Goal: Task Accomplishment & Management: Complete application form

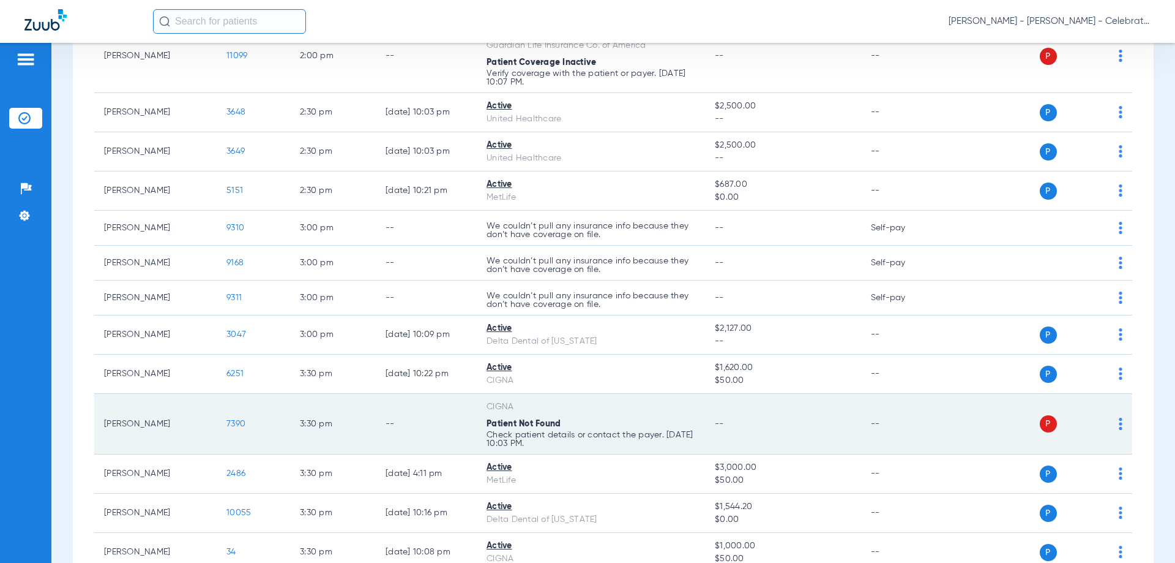
scroll to position [1205, 0]
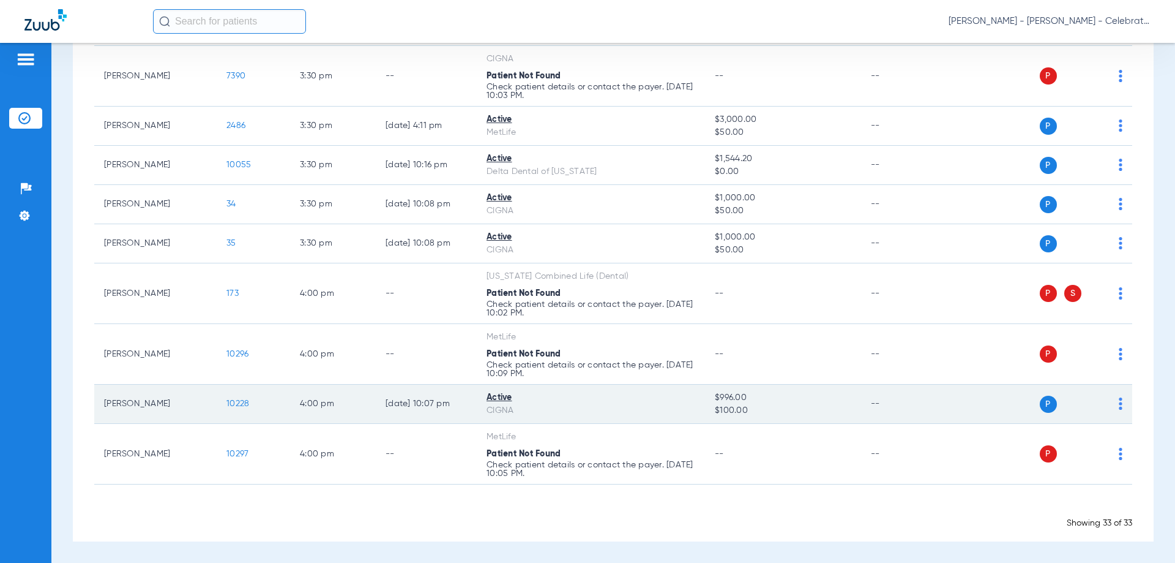
click at [241, 403] on span "10228" at bounding box center [237, 403] width 23 height 9
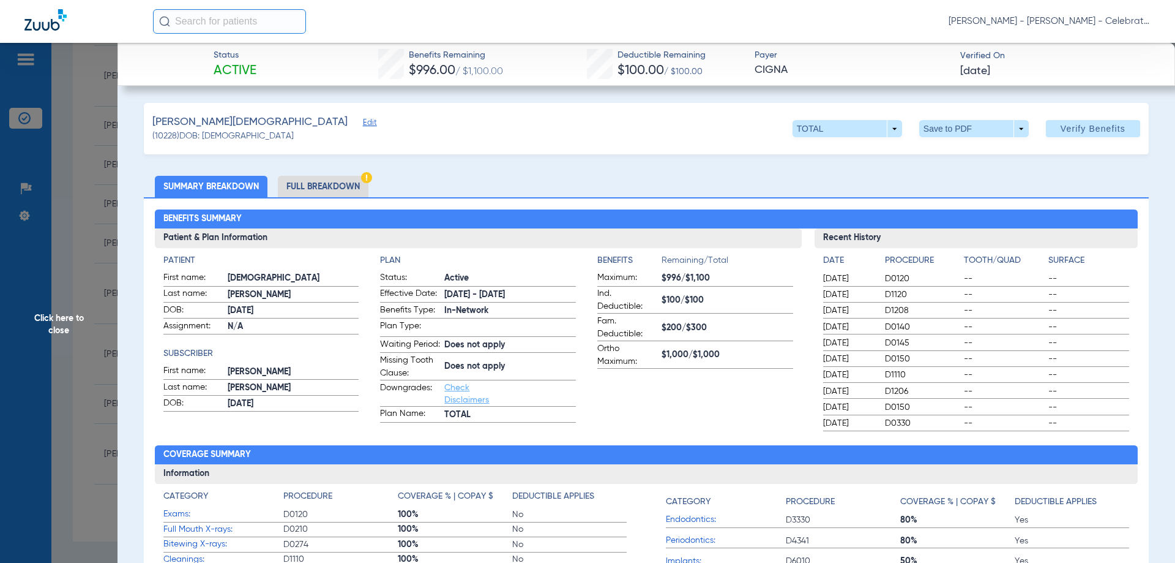
click at [337, 189] on li "Full Breakdown" at bounding box center [323, 186] width 91 height 21
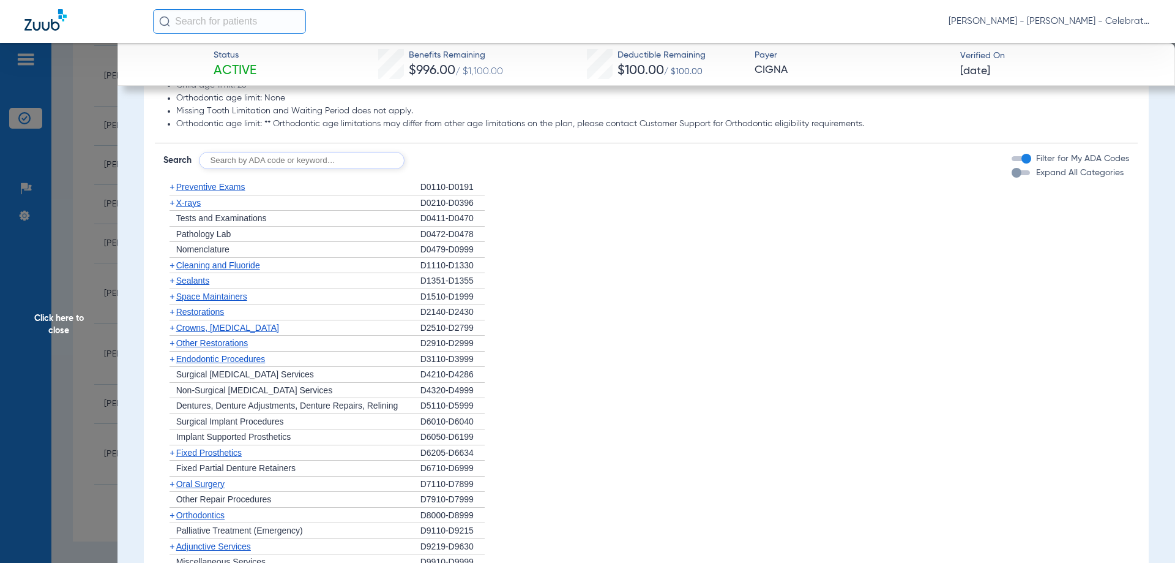
scroll to position [1041, 0]
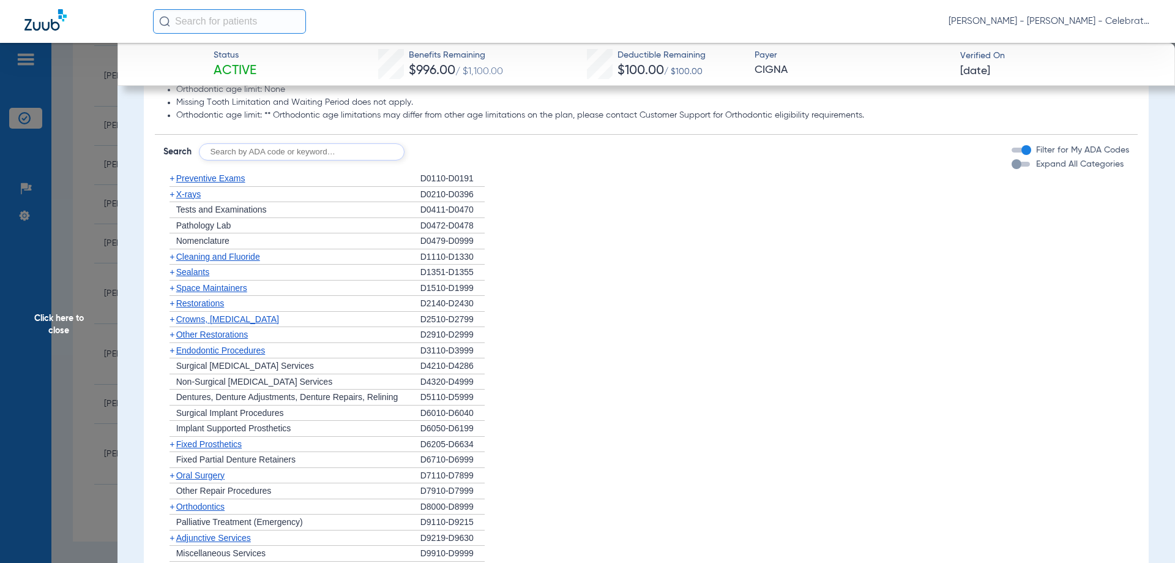
click at [193, 199] on div "+ X-rays" at bounding box center [291, 195] width 257 height 16
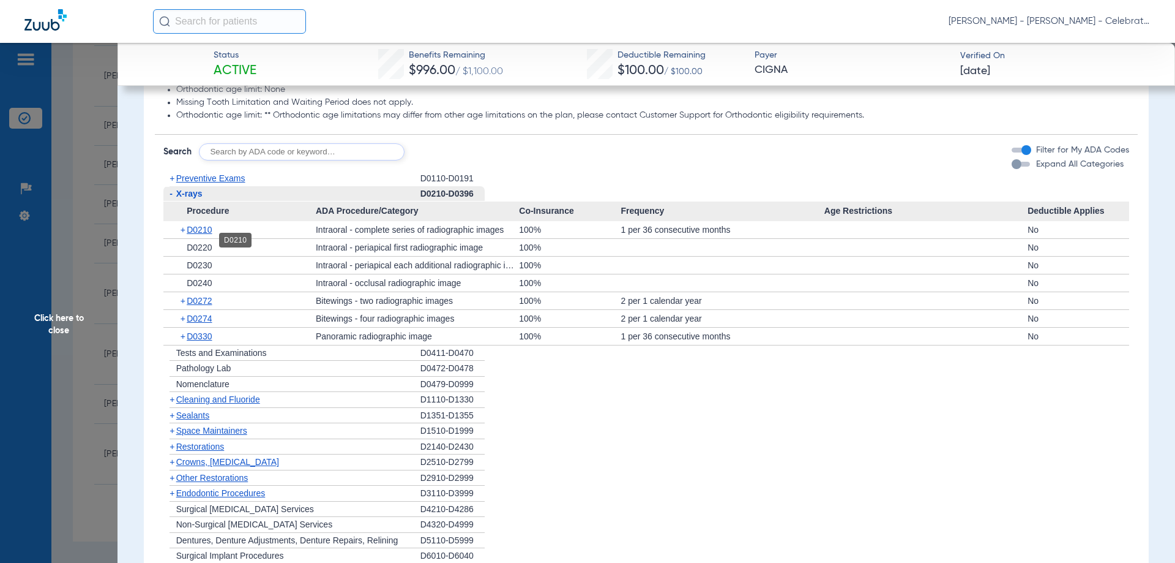
click at [206, 234] on span "D0210" at bounding box center [199, 230] width 25 height 10
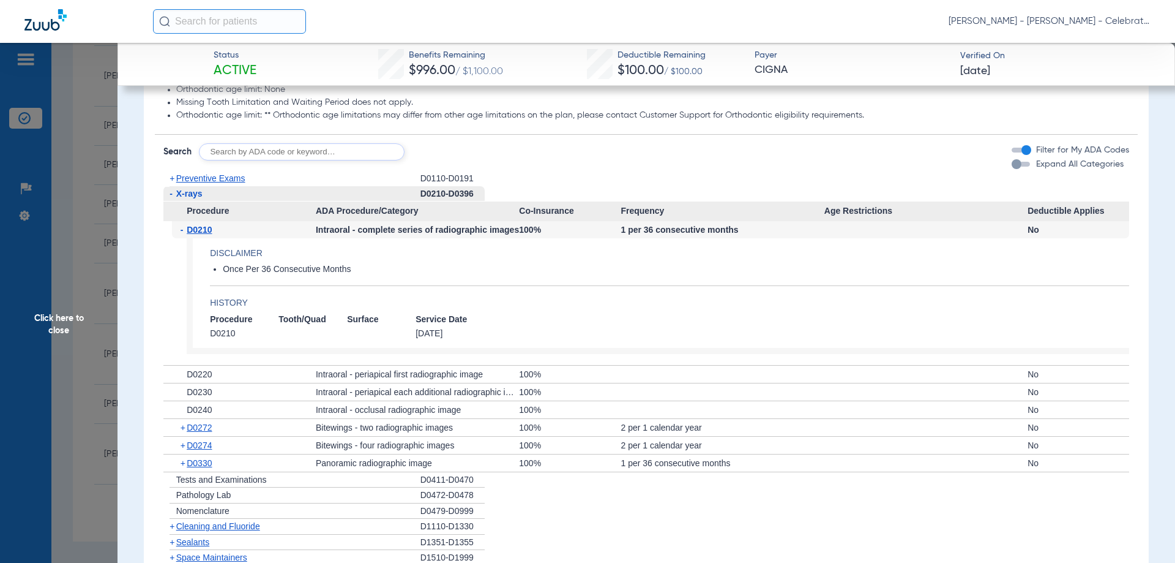
click at [206, 234] on span "D0210" at bounding box center [199, 230] width 25 height 10
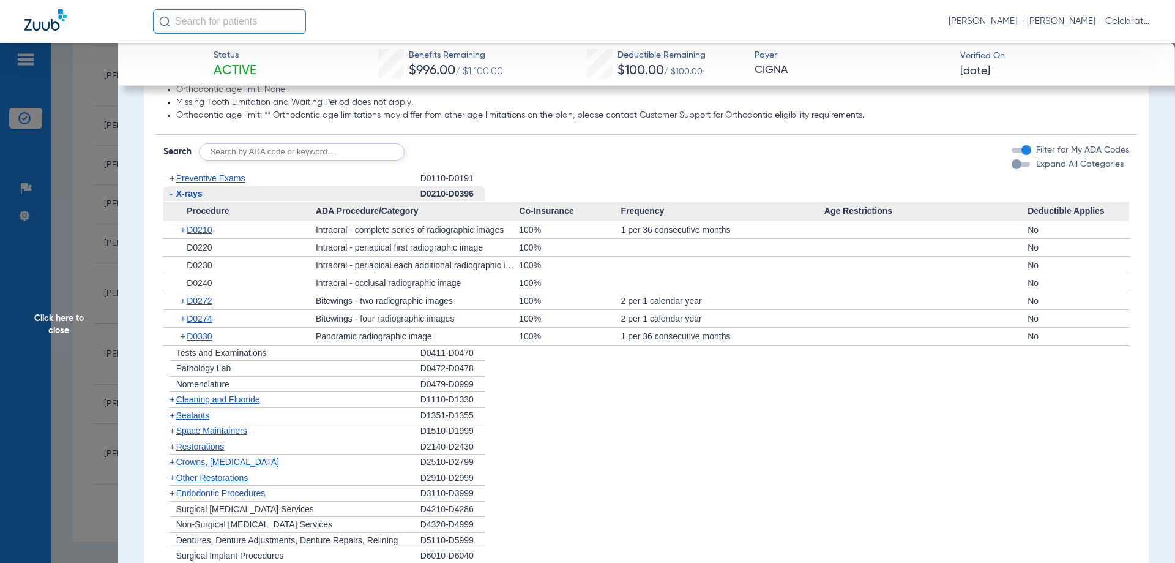
click at [190, 198] on span "X-rays" at bounding box center [189, 194] width 26 height 10
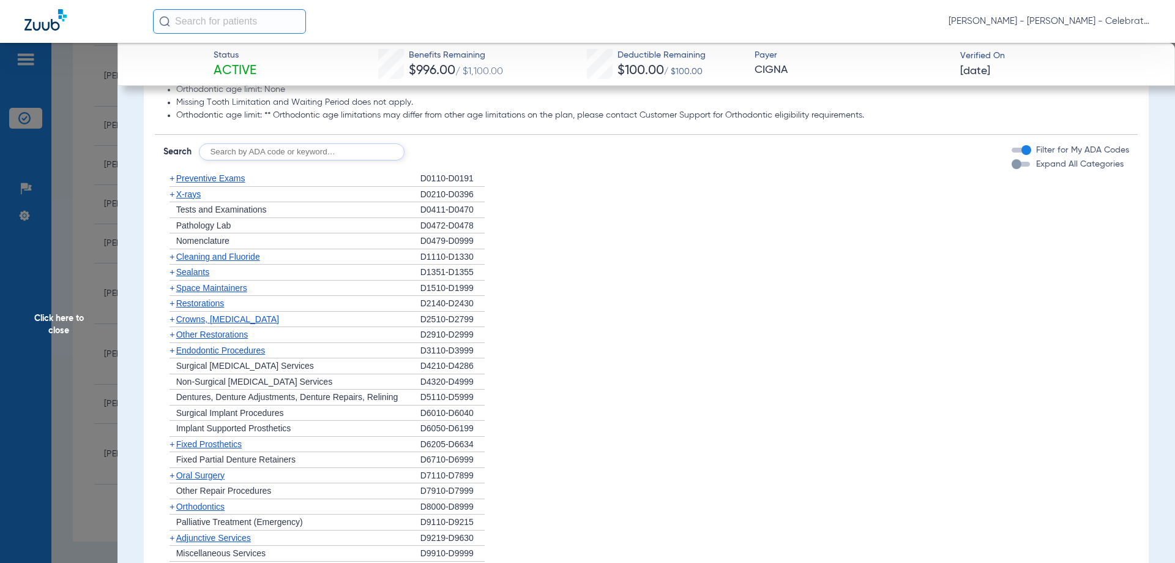
click at [231, 183] on span "Preventive Exams" at bounding box center [210, 178] width 69 height 10
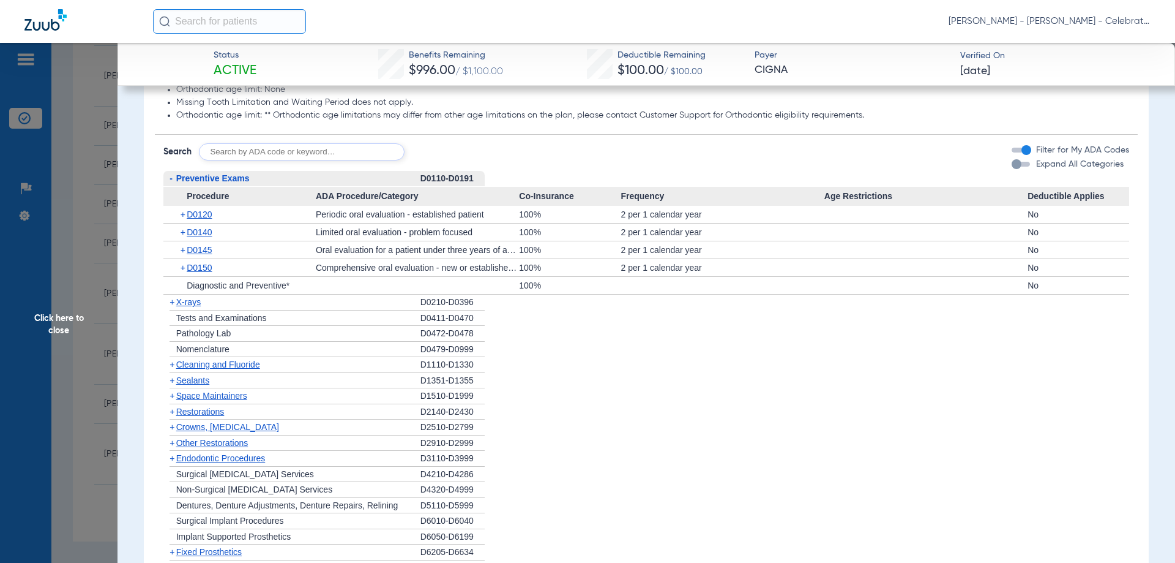
click at [231, 183] on span "Preventive Exams" at bounding box center [212, 178] width 73 height 10
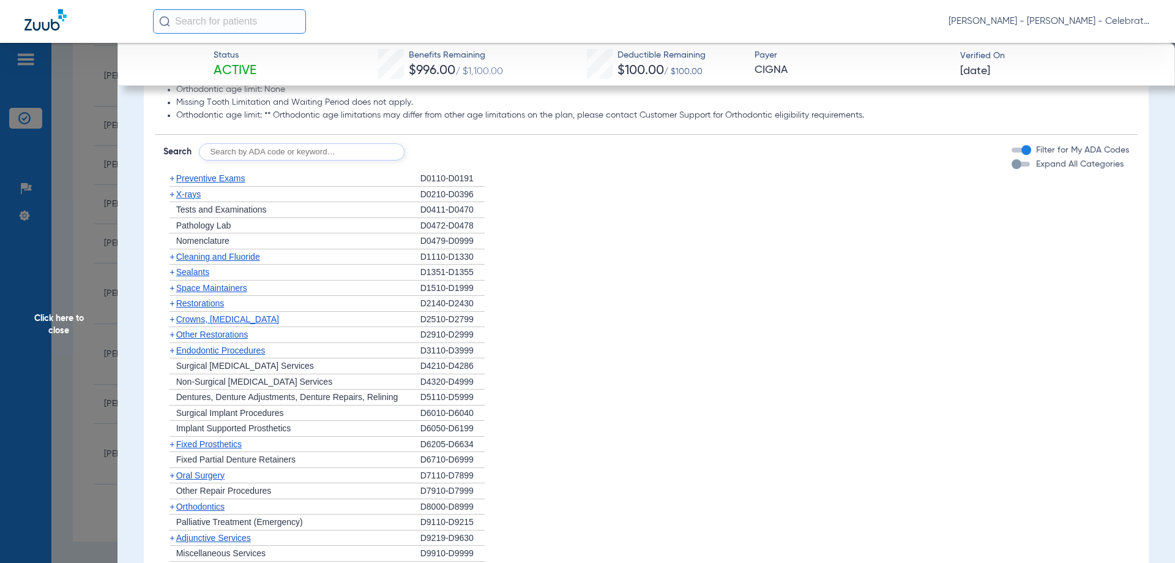
click at [204, 261] on span "Cleaning and Fluoride" at bounding box center [218, 257] width 84 height 10
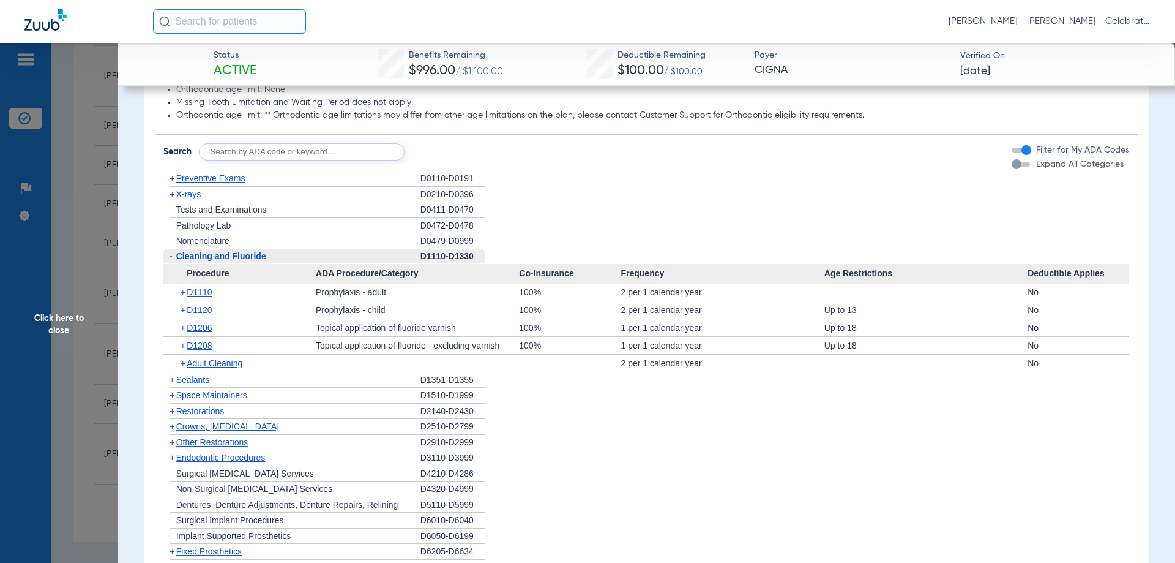
click at [204, 261] on span "Cleaning and Fluoride" at bounding box center [221, 256] width 90 height 10
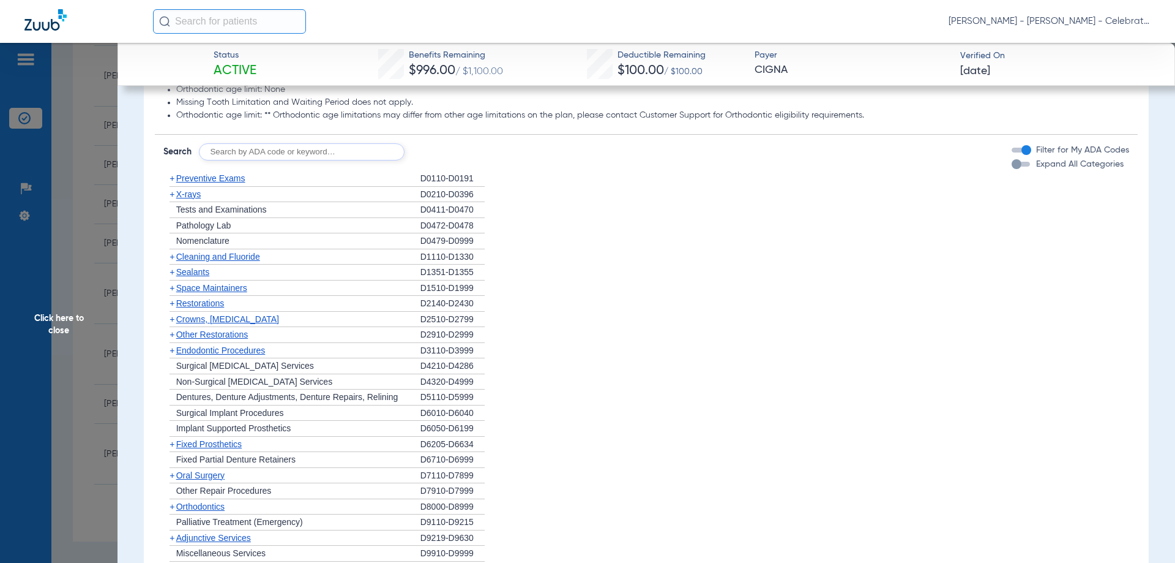
click at [194, 199] on span "X-rays" at bounding box center [188, 194] width 24 height 10
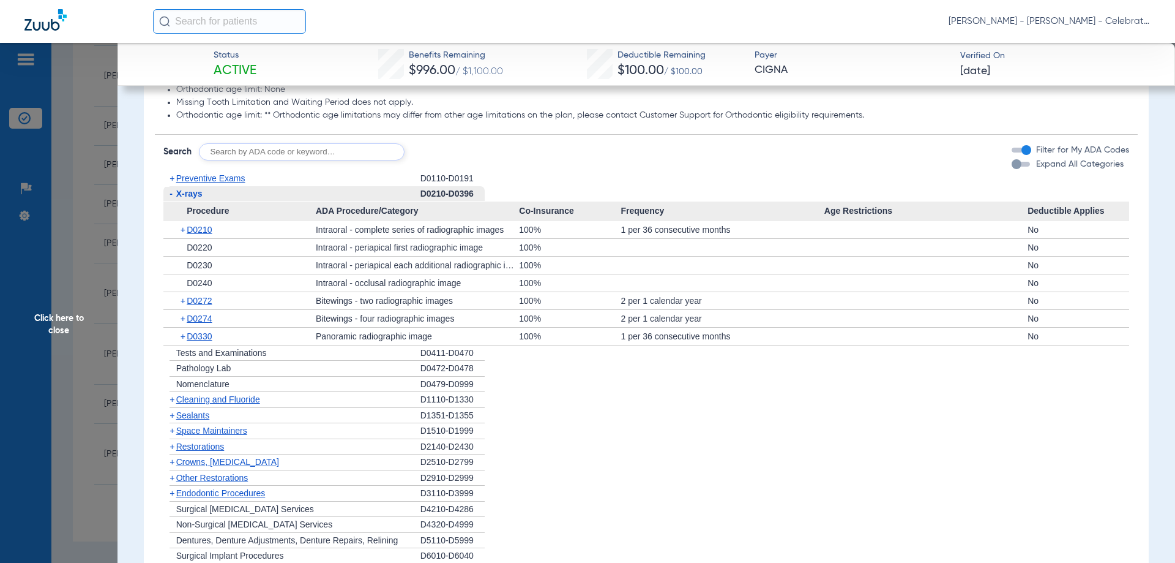
click at [196, 198] on span "X-rays" at bounding box center [189, 194] width 26 height 10
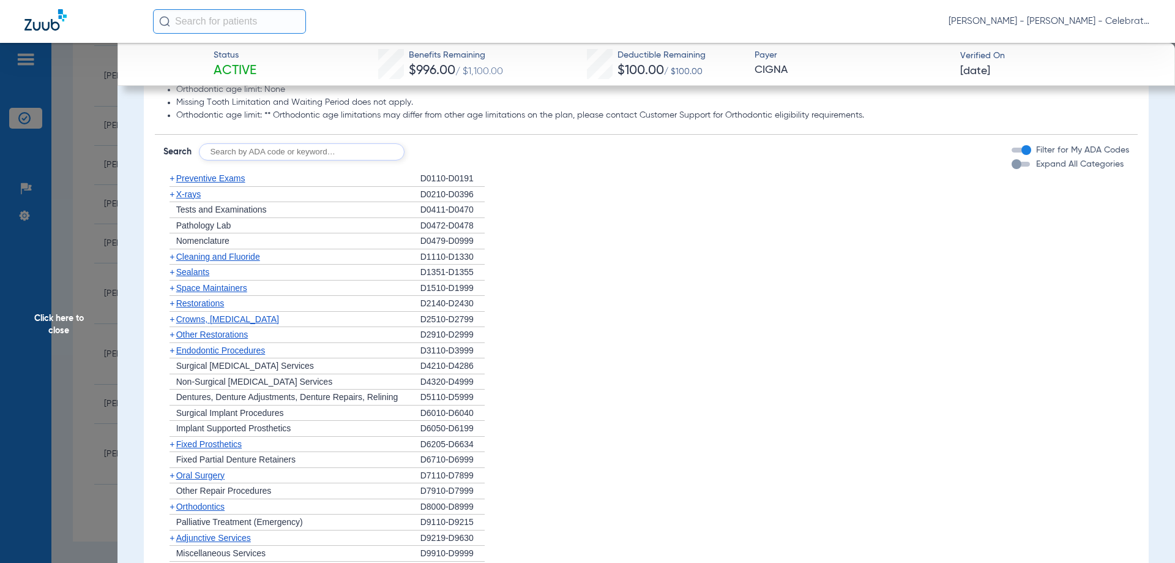
click at [209, 277] on span "Sealants" at bounding box center [192, 272] width 33 height 10
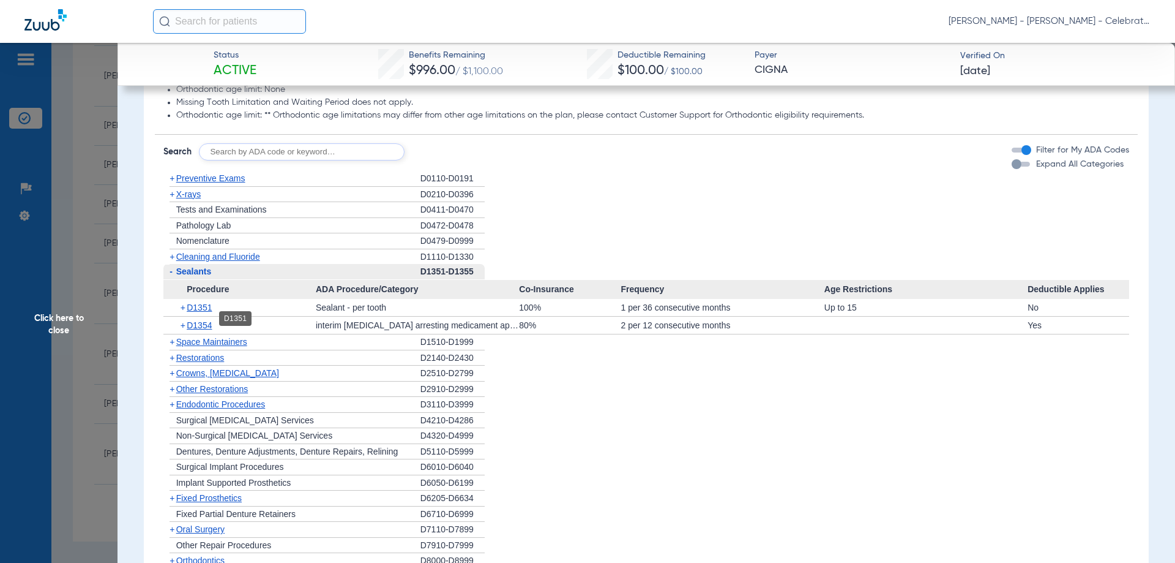
click at [209, 312] on span "D1351" at bounding box center [199, 307] width 25 height 10
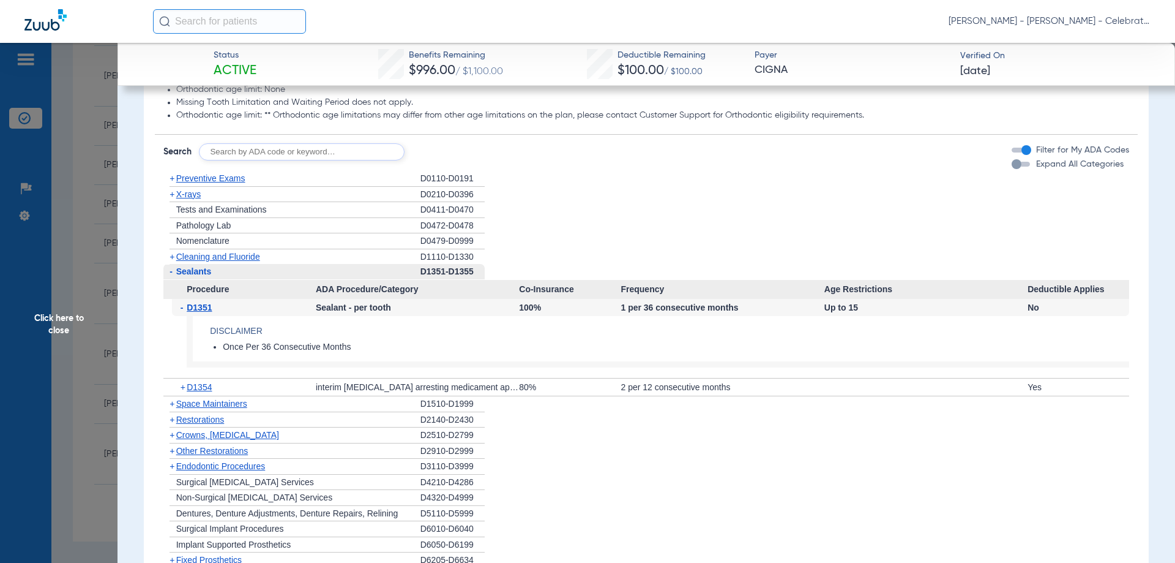
click at [67, 316] on span "Click here to close" at bounding box center [59, 324] width 118 height 563
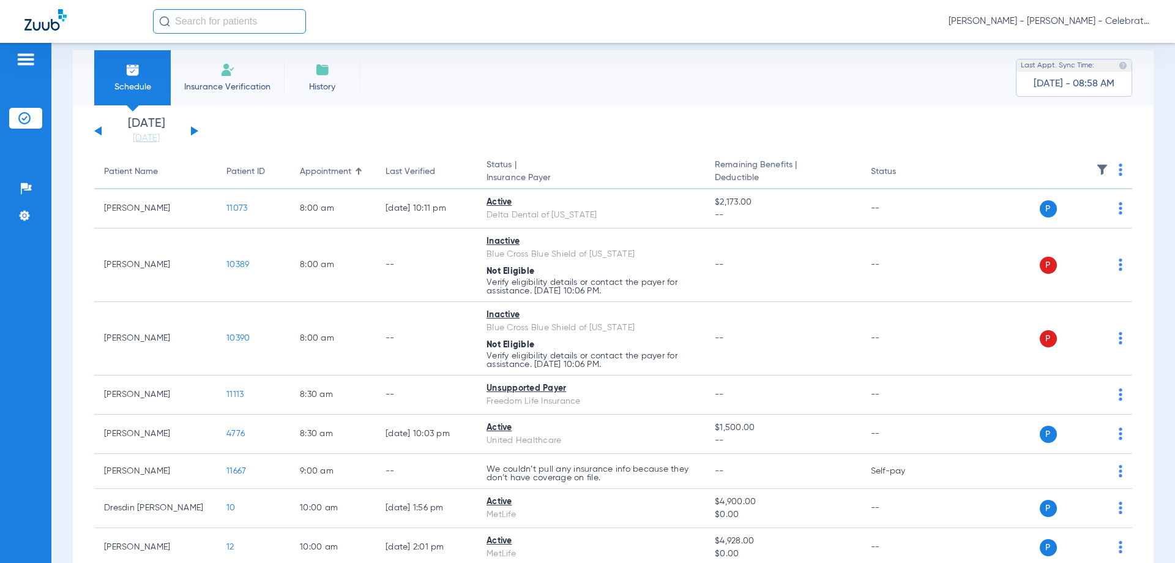
scroll to position [0, 0]
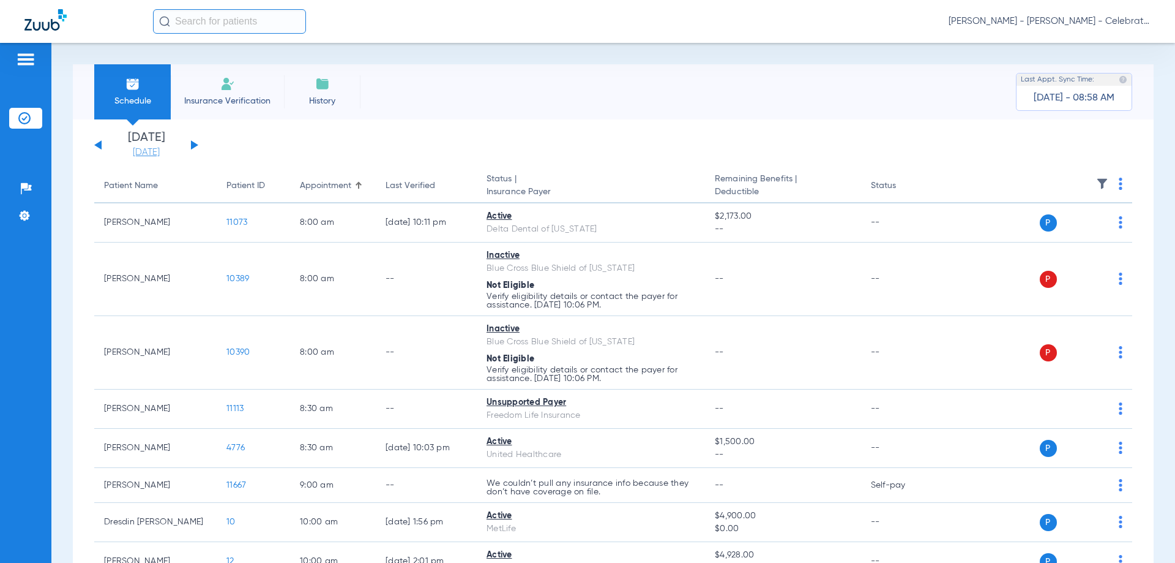
click at [151, 146] on link "[DATE]" at bounding box center [146, 152] width 73 height 12
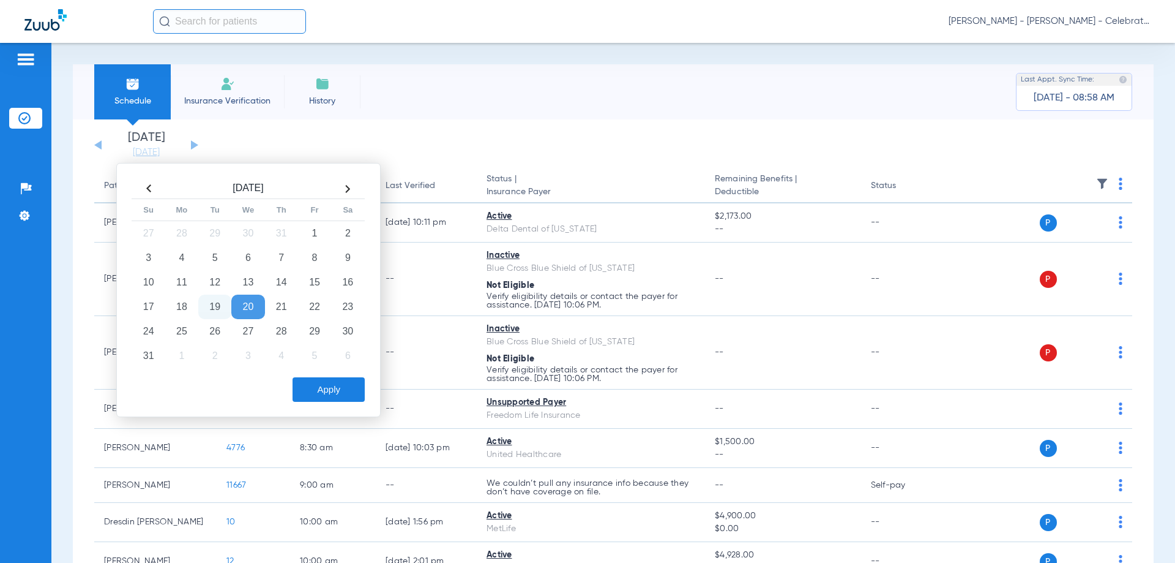
drag, startPoint x: 178, startPoint y: 327, endPoint x: 359, endPoint y: 386, distance: 190.7
click at [178, 326] on td "25" at bounding box center [181, 331] width 33 height 24
click at [341, 399] on button "Apply" at bounding box center [329, 389] width 72 height 24
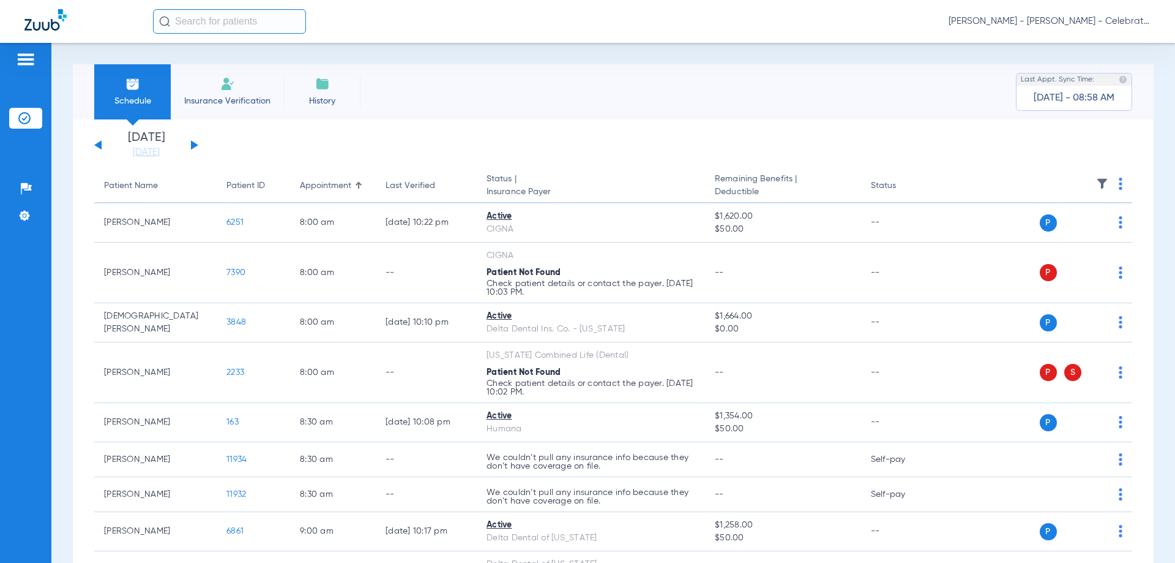
scroll to position [61, 0]
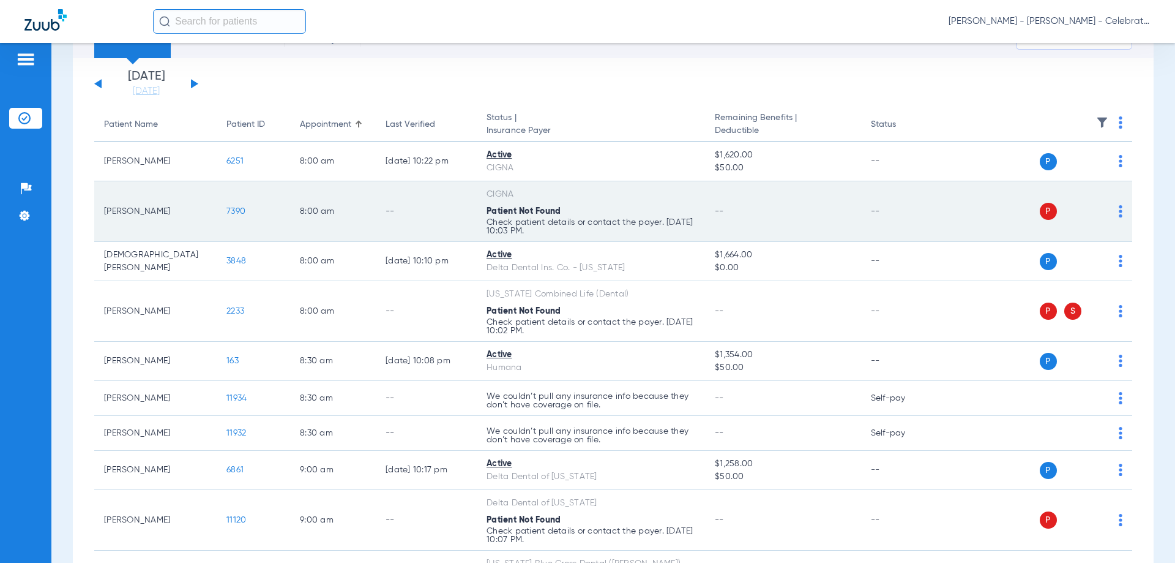
click at [228, 209] on span "7390" at bounding box center [235, 211] width 19 height 9
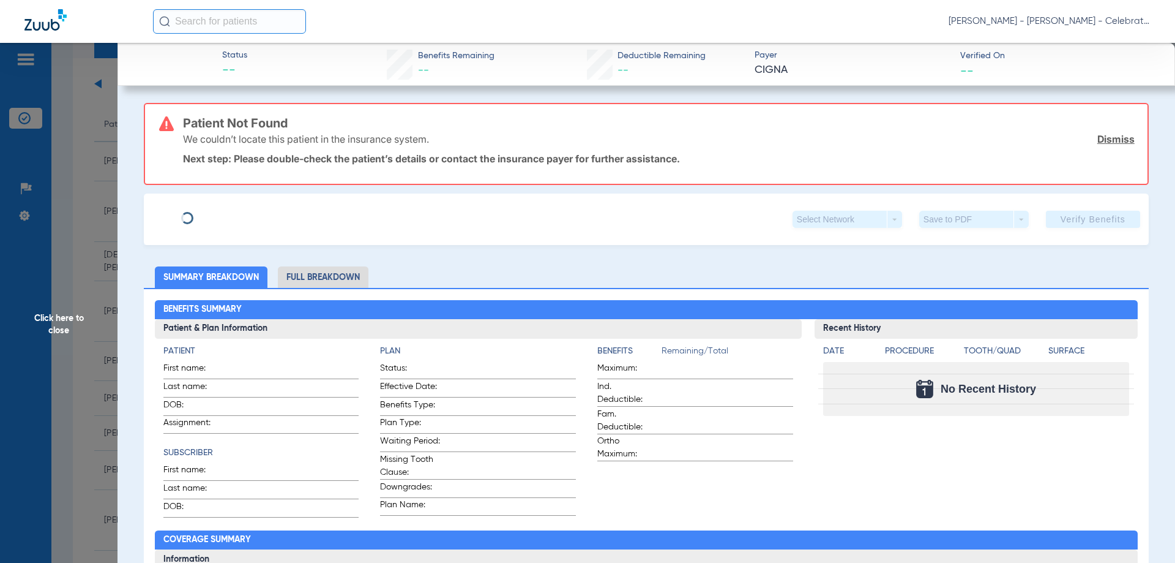
type input "Todd"
type input "Stolz-Schroeder"
type input "05/09/1991"
type input "U6646388903"
type input "2500691"
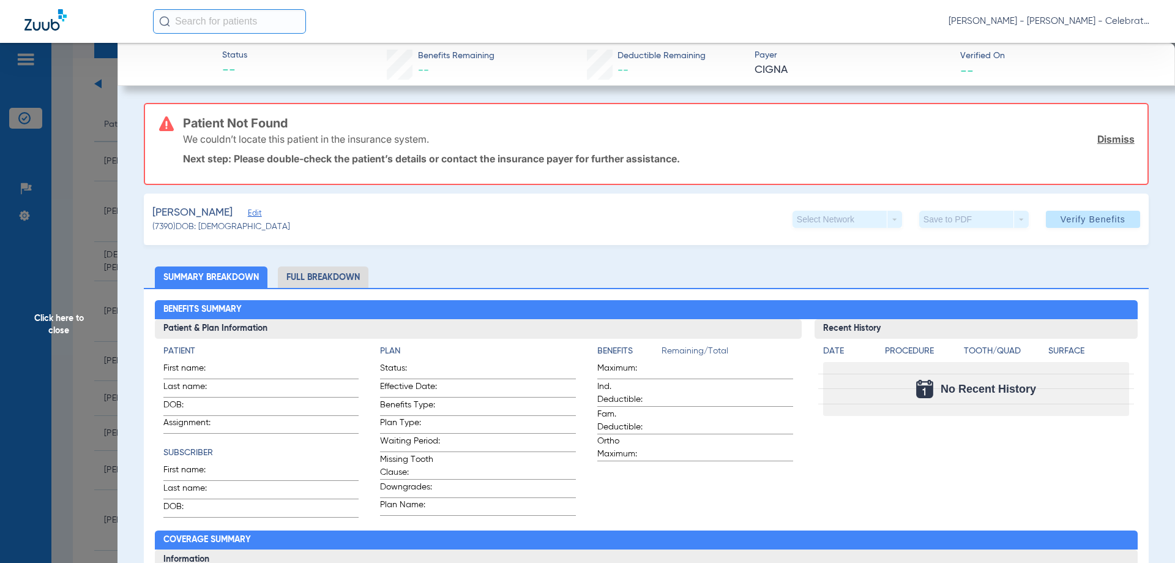
click at [257, 215] on span "Edit" at bounding box center [253, 215] width 11 height 12
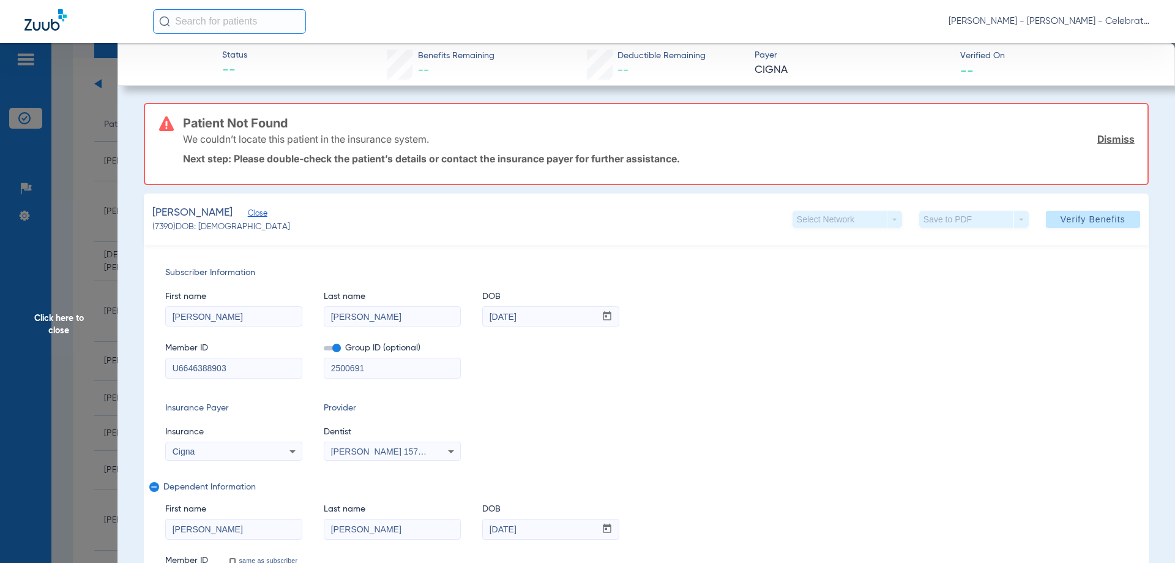
click at [242, 373] on input "U6646388903" at bounding box center [234, 368] width 136 height 20
paste input
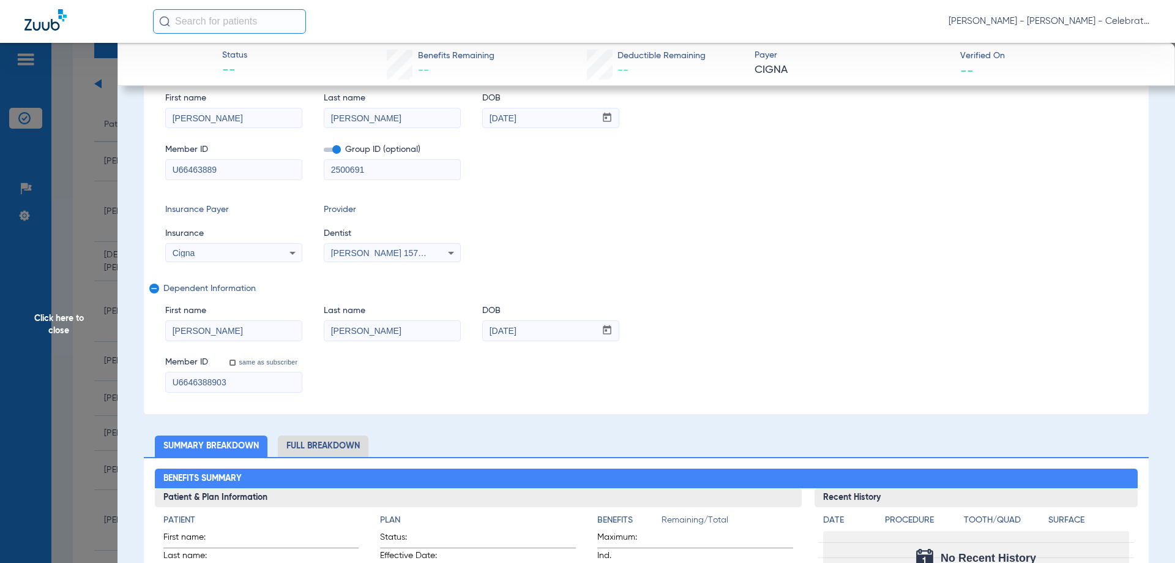
scroll to position [306, 0]
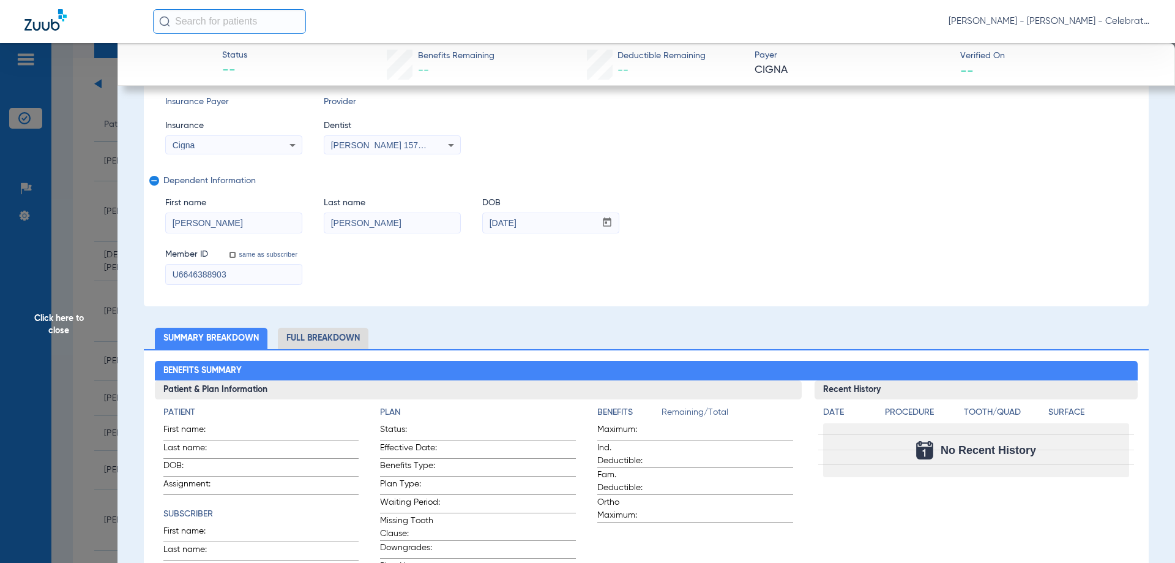
type input "U66463889"
click at [236, 272] on input "U6646388903" at bounding box center [234, 274] width 136 height 20
paste input
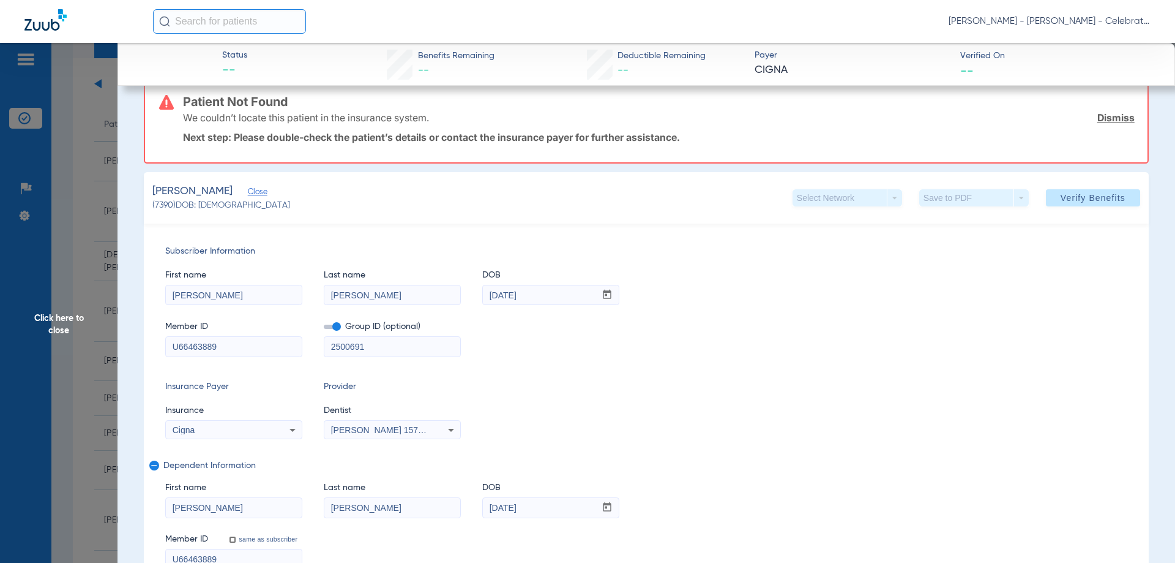
scroll to position [0, 0]
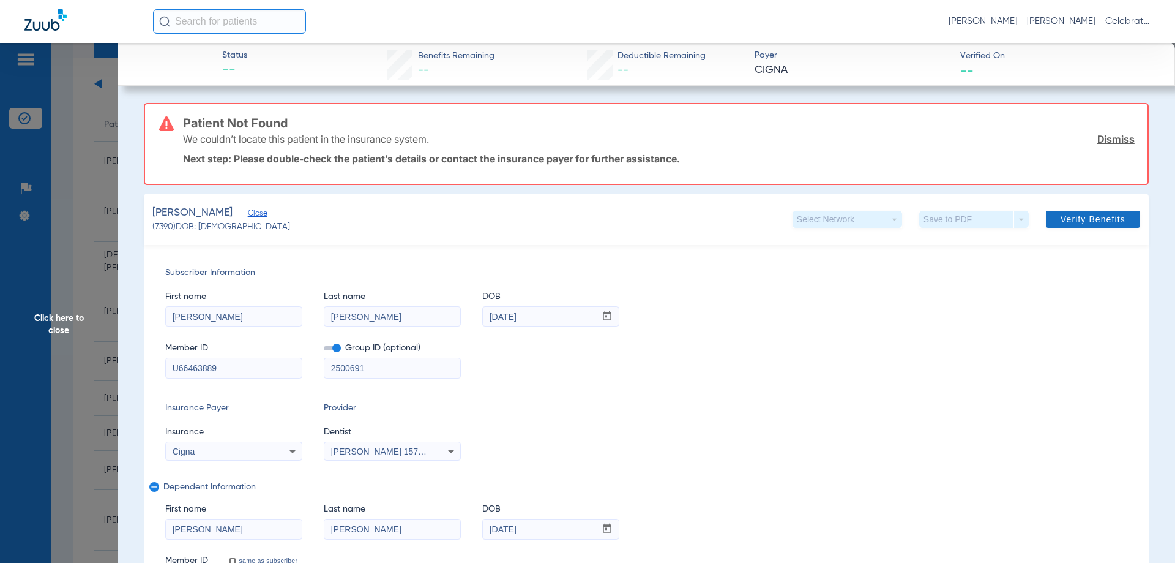
type input "U66463889"
click at [1061, 217] on span "Verify Benefits" at bounding box center [1093, 219] width 65 height 10
click at [69, 329] on span "Click here to close" at bounding box center [59, 324] width 118 height 563
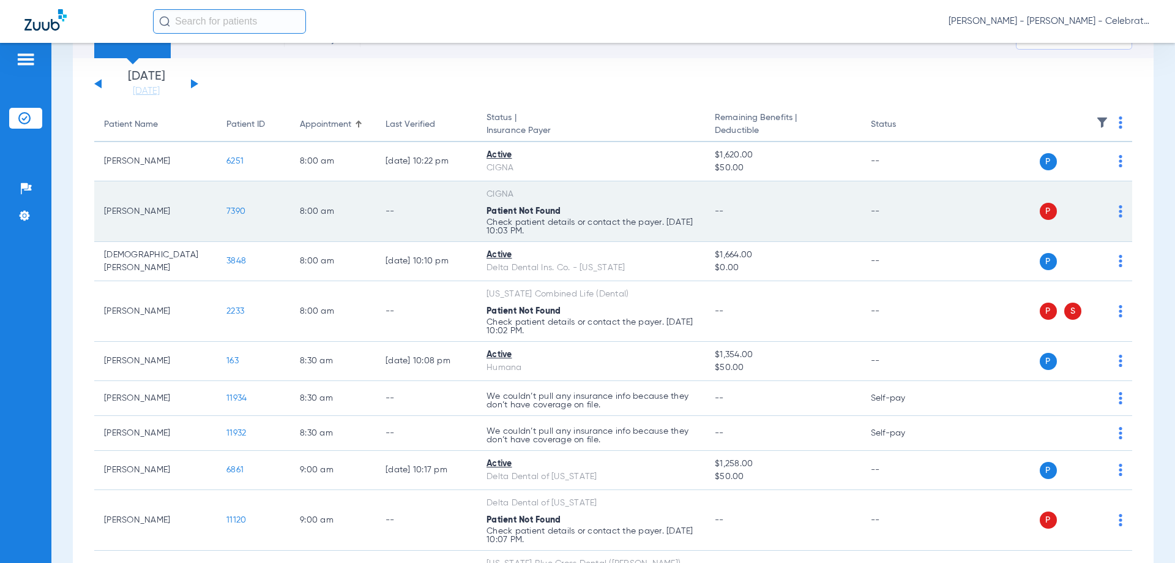
click at [243, 209] on span "7390" at bounding box center [235, 211] width 19 height 9
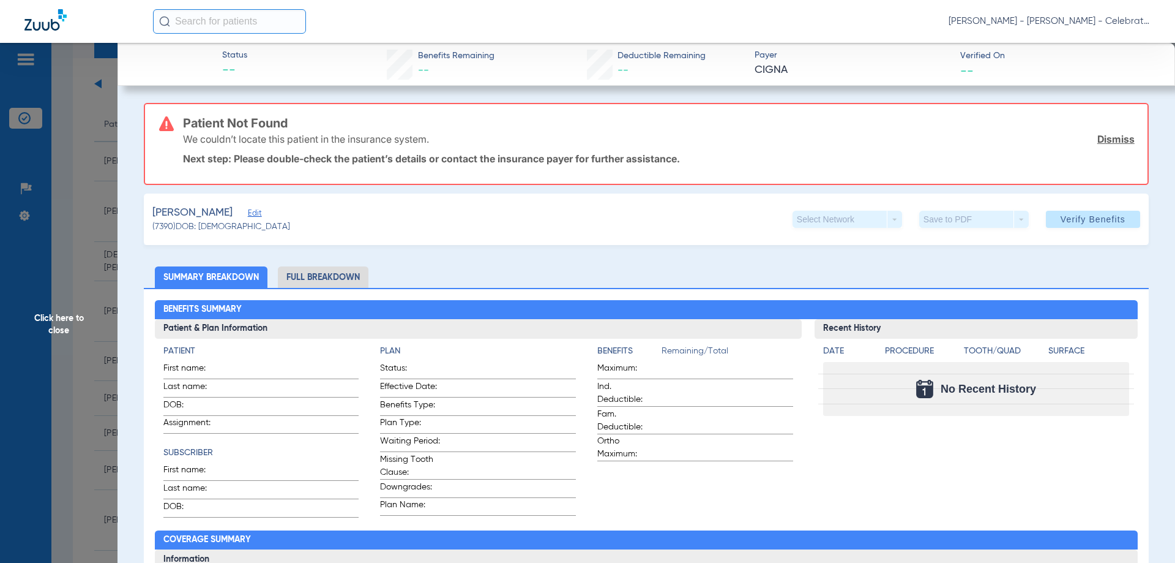
click at [251, 216] on span "Edit" at bounding box center [253, 215] width 11 height 12
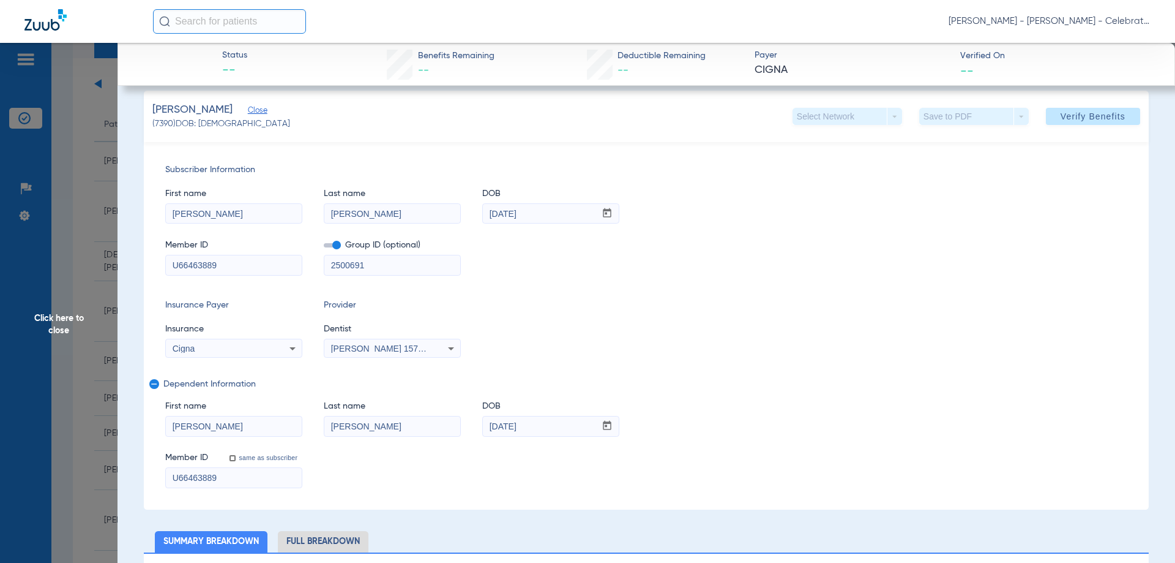
scroll to position [122, 0]
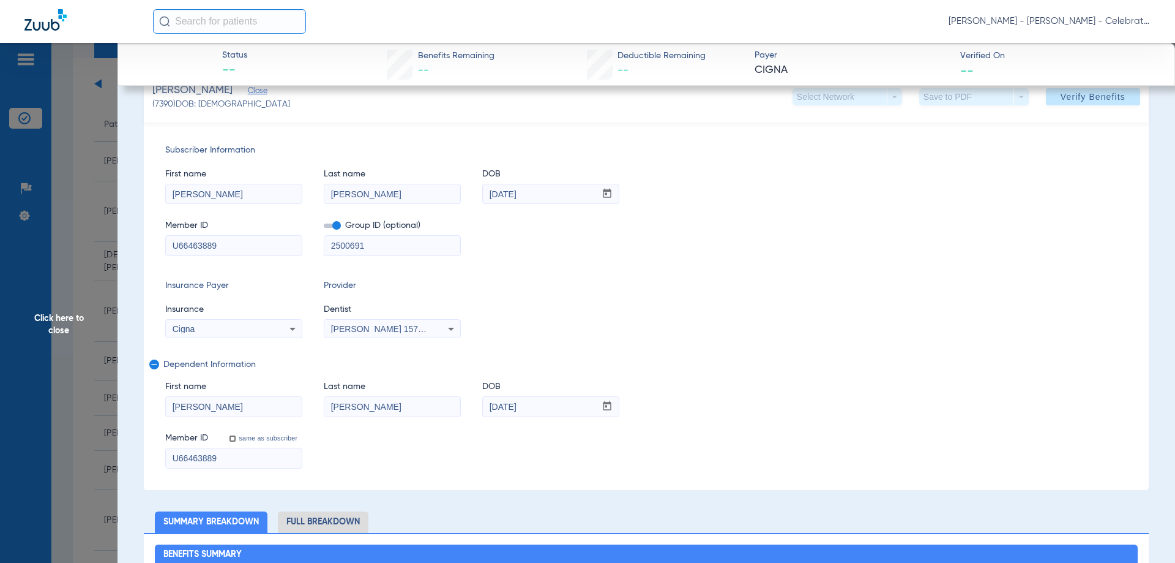
click at [64, 316] on span "Click here to close" at bounding box center [59, 324] width 118 height 563
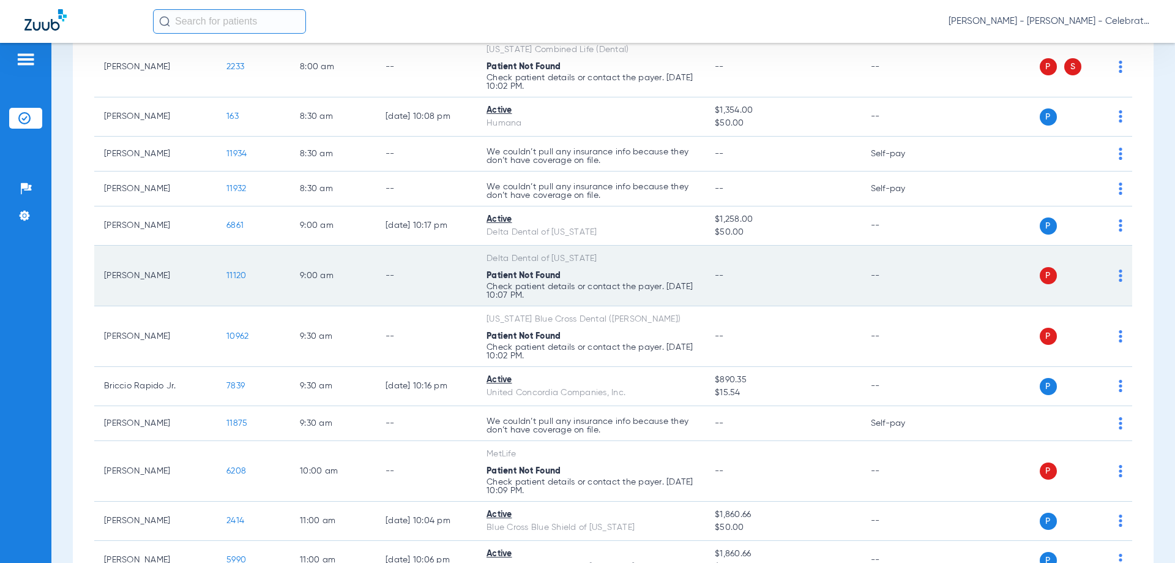
scroll to position [306, 0]
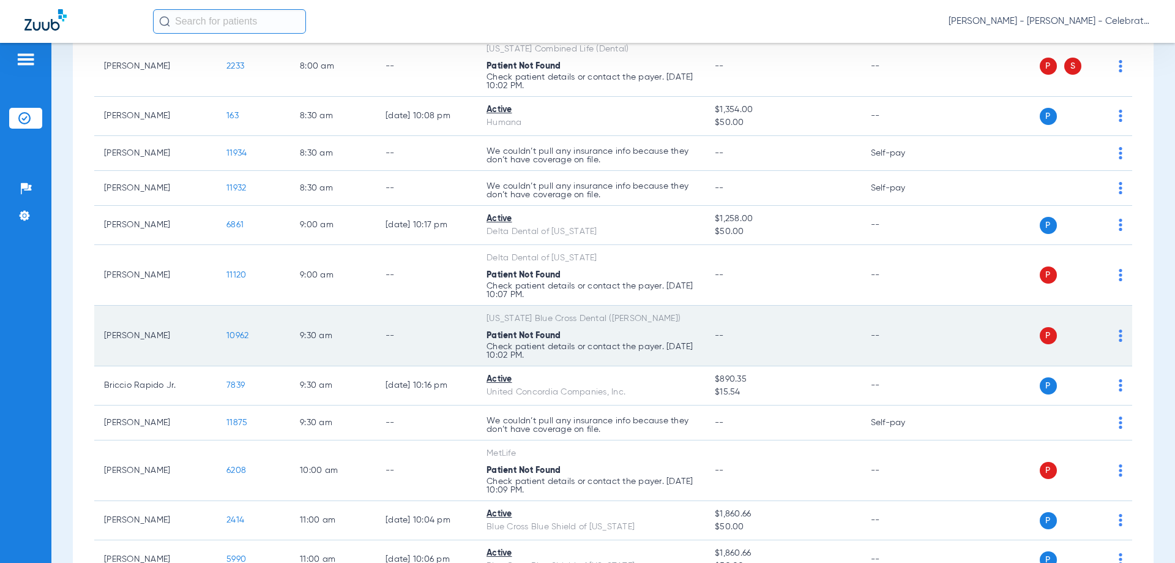
click at [230, 339] on span "10962" at bounding box center [237, 335] width 22 height 9
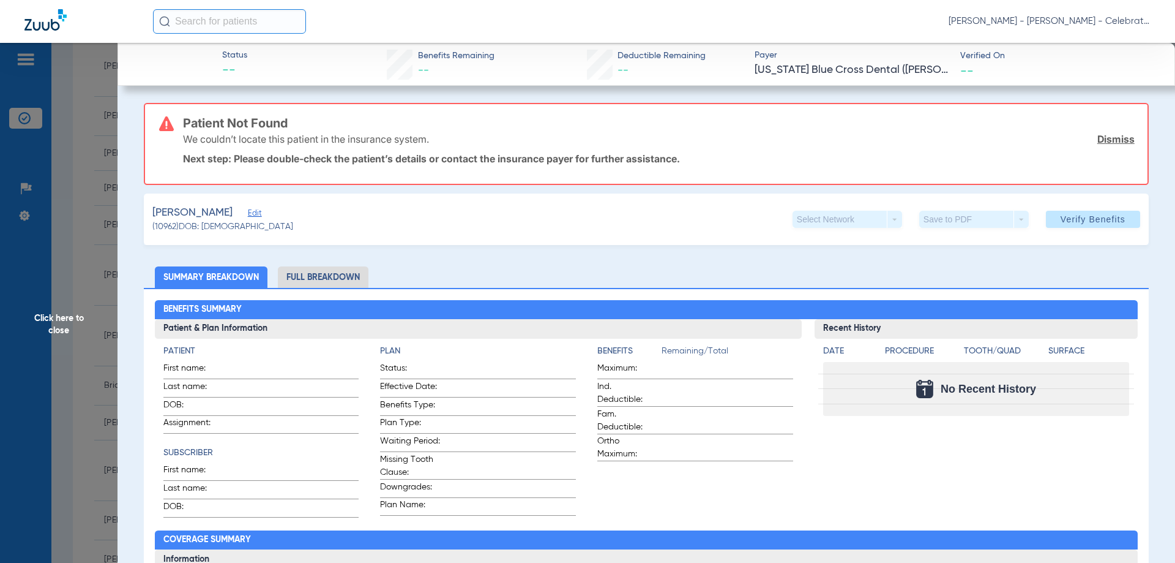
click at [231, 212] on div "Karkis, Chase Edit" at bounding box center [222, 212] width 141 height 15
click at [248, 212] on span "Edit" at bounding box center [253, 215] width 11 height 12
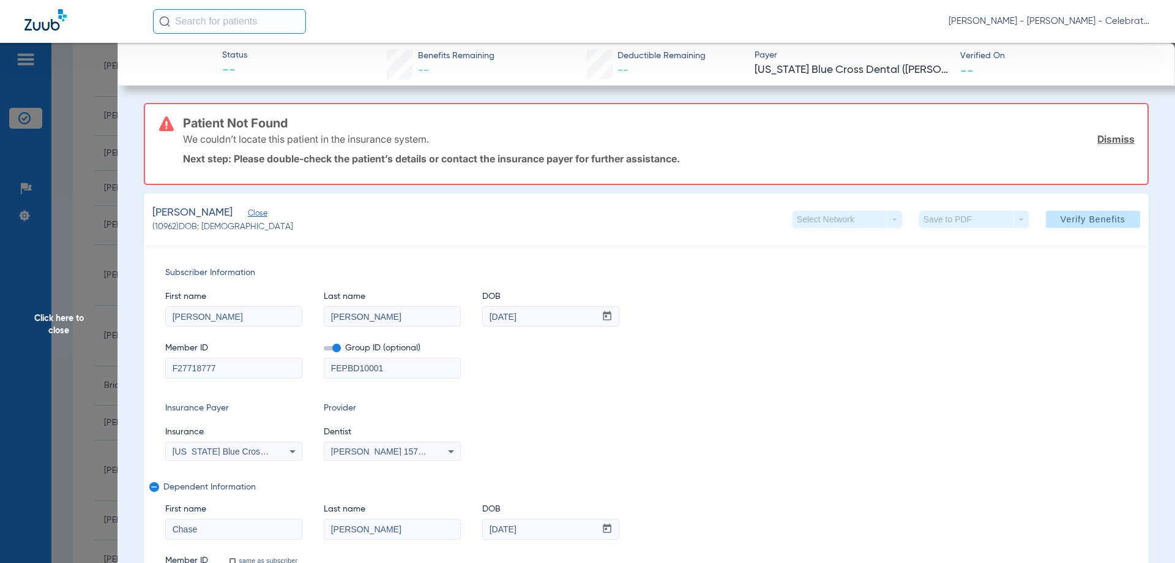
click at [62, 326] on span "Click here to close" at bounding box center [59, 324] width 118 height 563
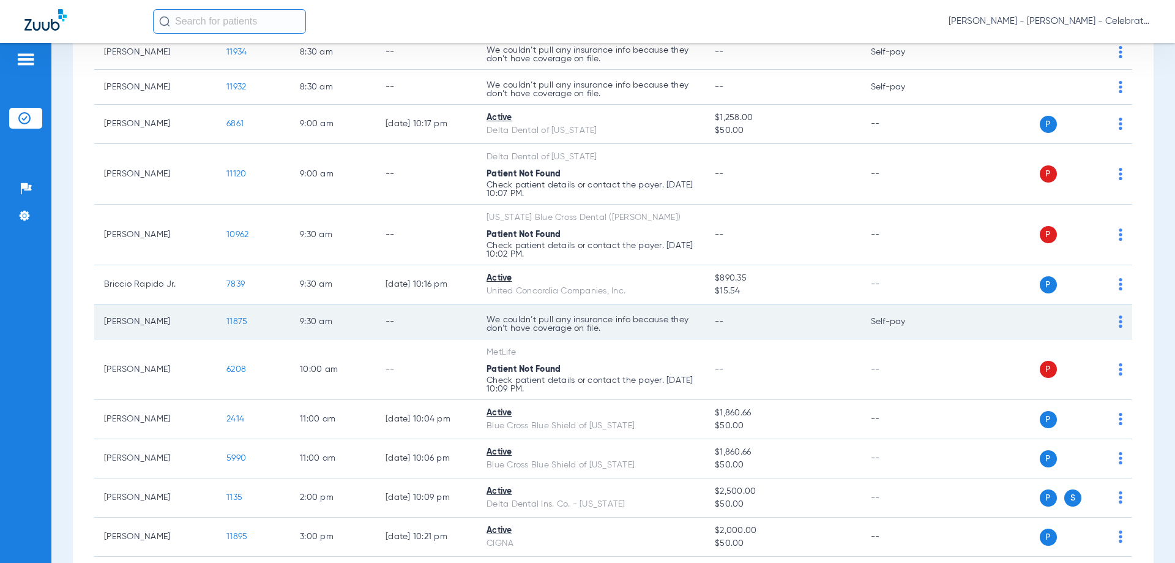
scroll to position [428, 0]
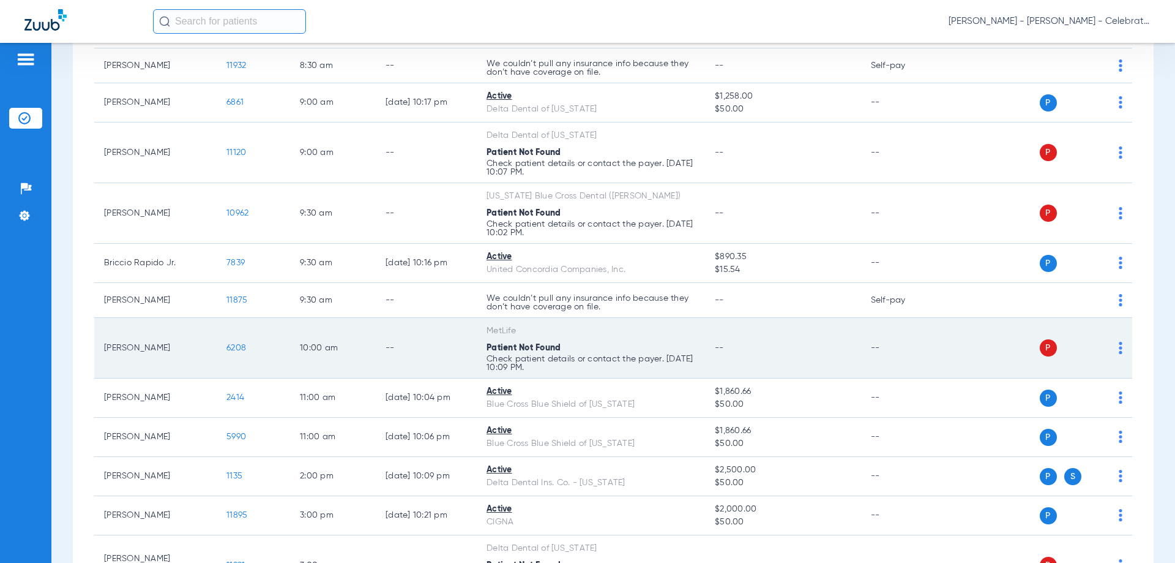
click at [237, 348] on span "6208" at bounding box center [236, 347] width 20 height 9
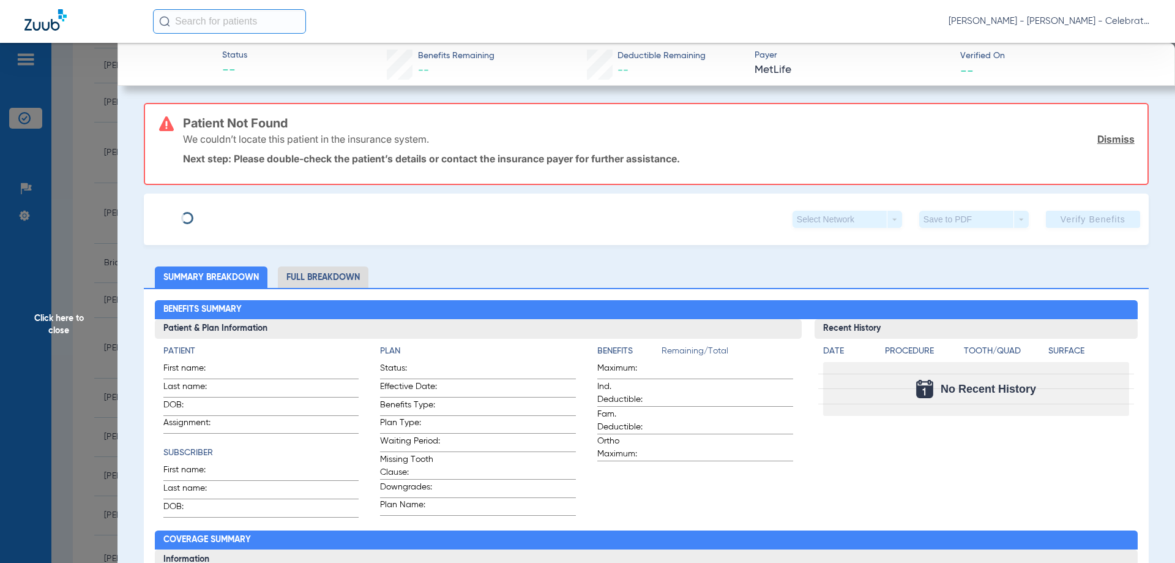
type input "Ariel"
type input "Vera"
type input "04/28/1986"
type input "08000080216845"
type input "300230"
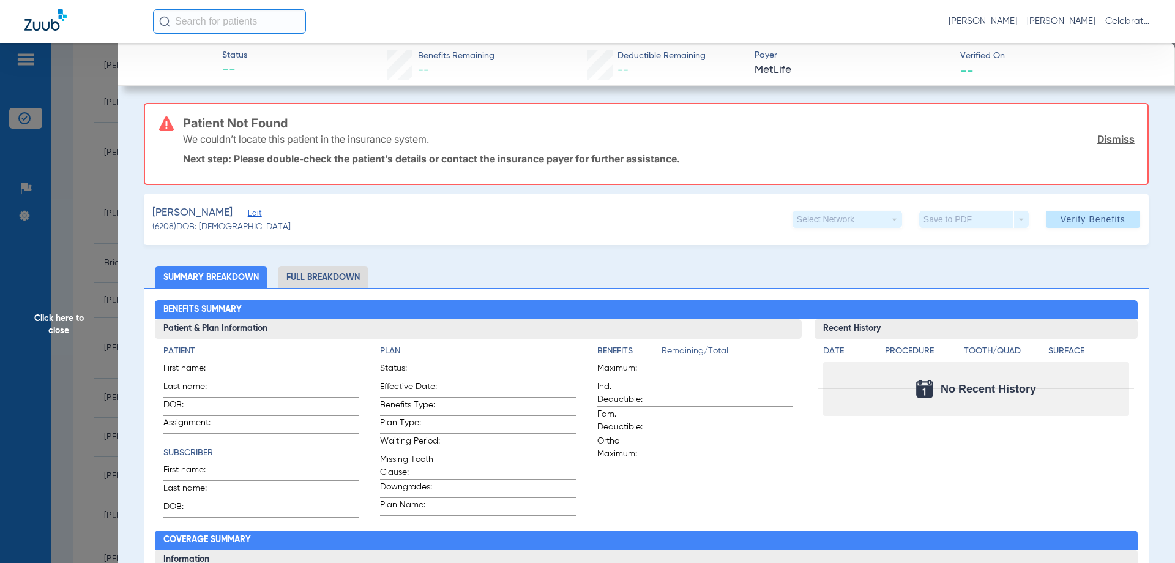
click at [248, 215] on span "Edit" at bounding box center [253, 215] width 11 height 12
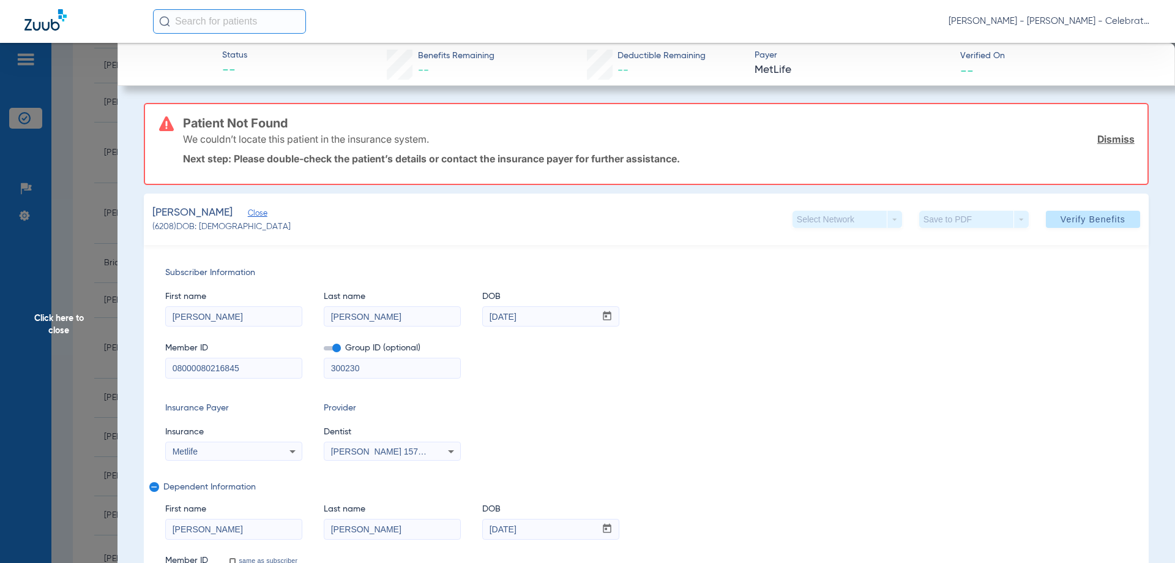
drag, startPoint x: 253, startPoint y: 368, endPoint x: 135, endPoint y: 373, distance: 118.9
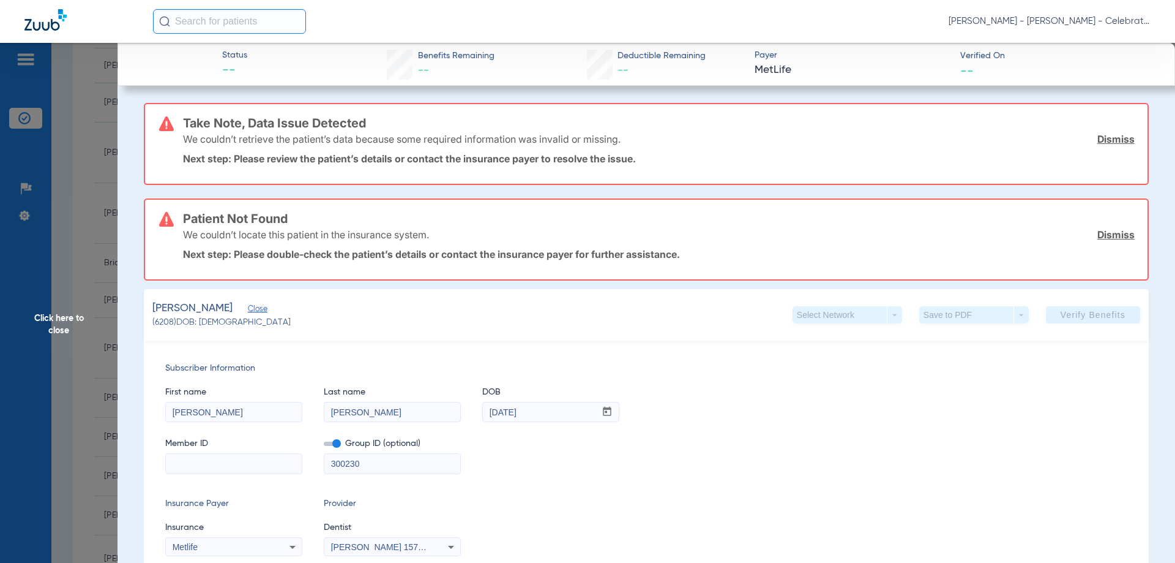
paste input "597320638"
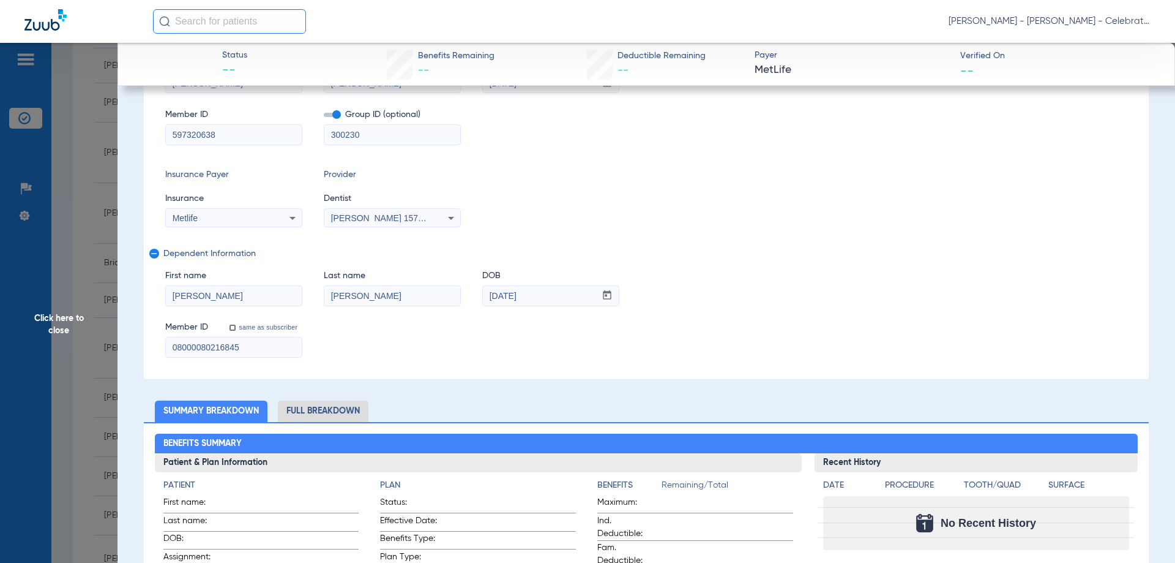
scroll to position [122, 0]
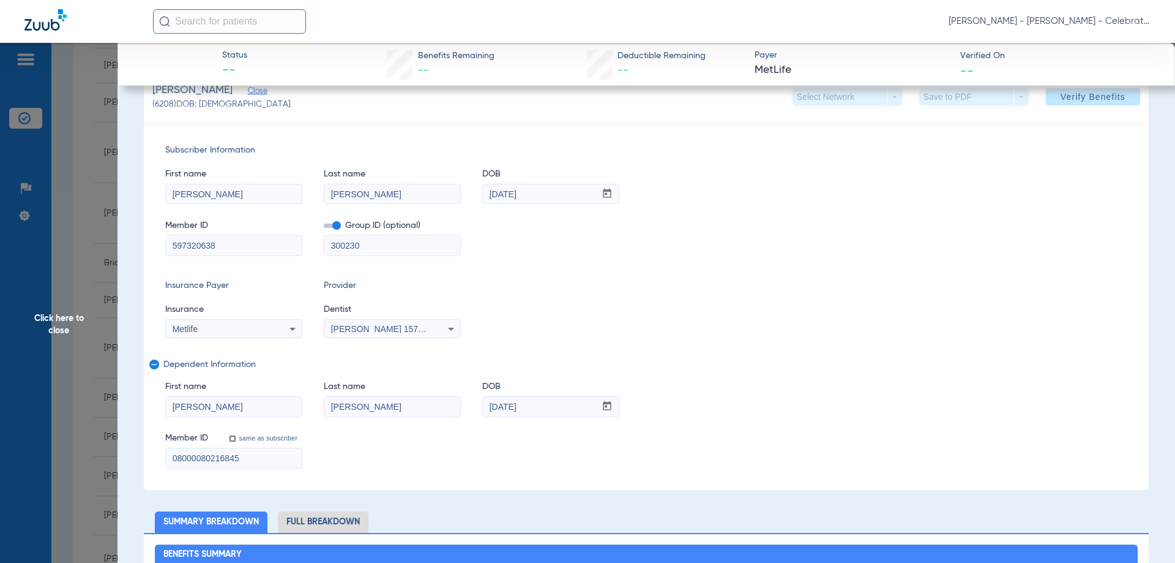
type input "597320638"
click at [215, 460] on input "08000080216845" at bounding box center [234, 458] width 136 height 20
paste input "597320638"
type input "597320638"
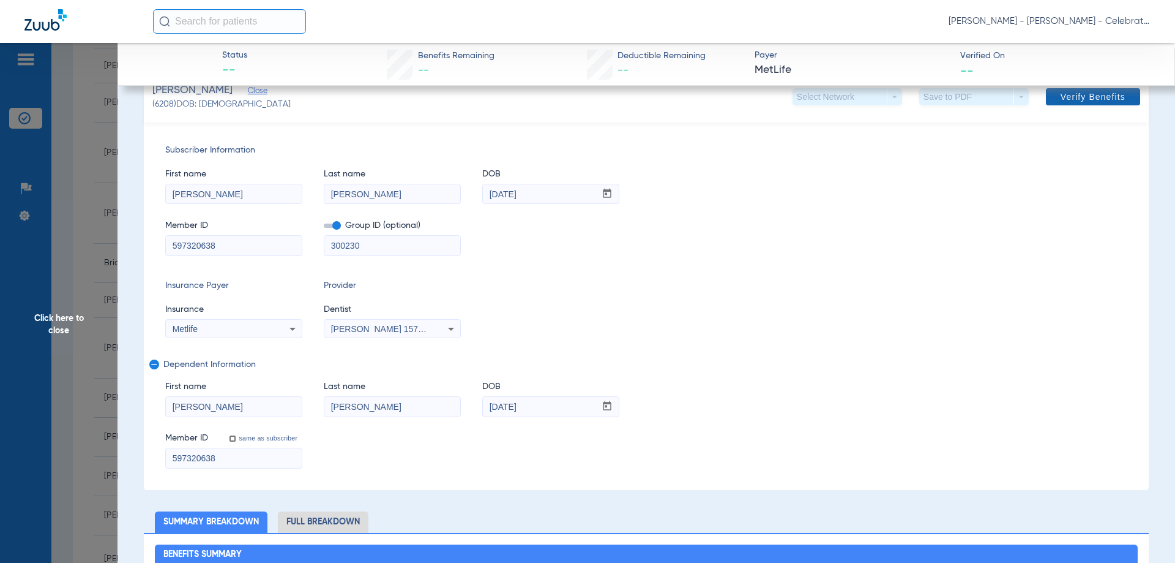
click at [1090, 103] on span at bounding box center [1093, 96] width 94 height 29
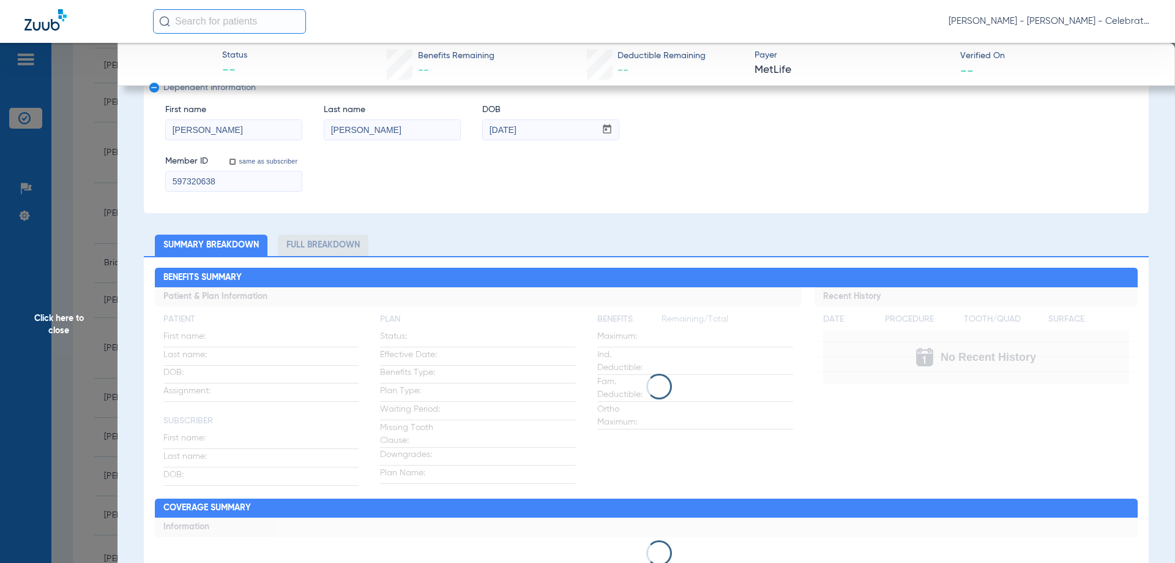
scroll to position [0, 0]
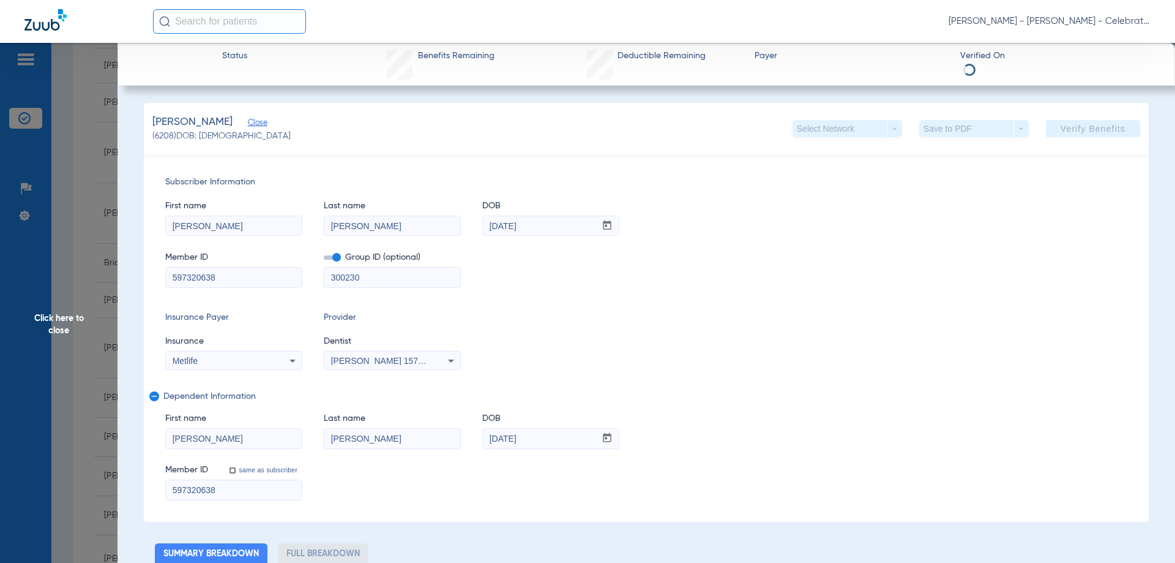
click at [77, 317] on span "Click here to close" at bounding box center [59, 324] width 118 height 563
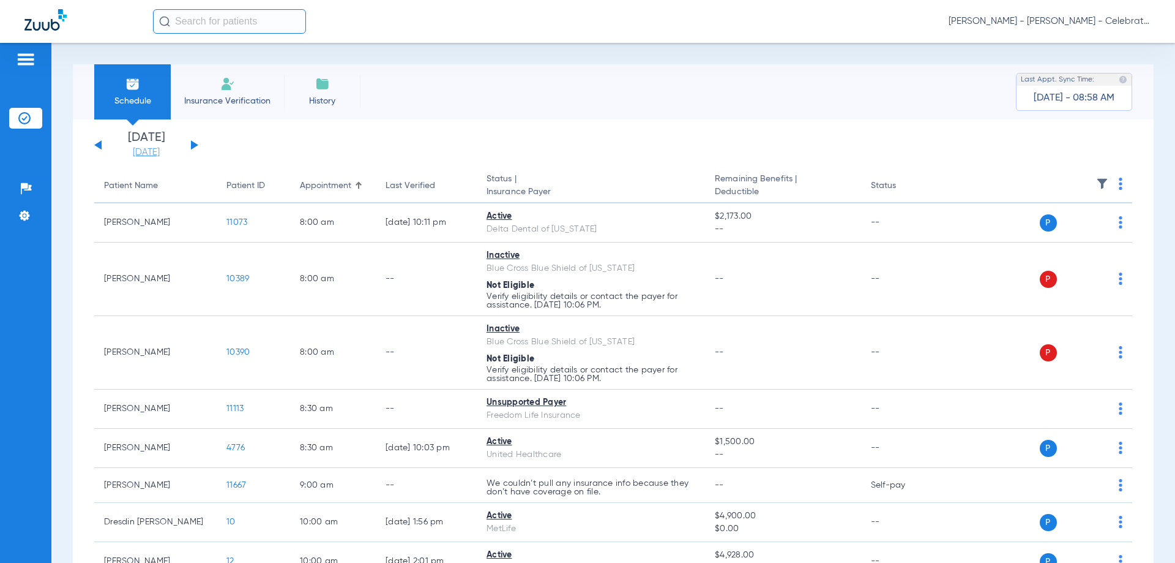
click at [135, 153] on link "[DATE]" at bounding box center [146, 152] width 73 height 12
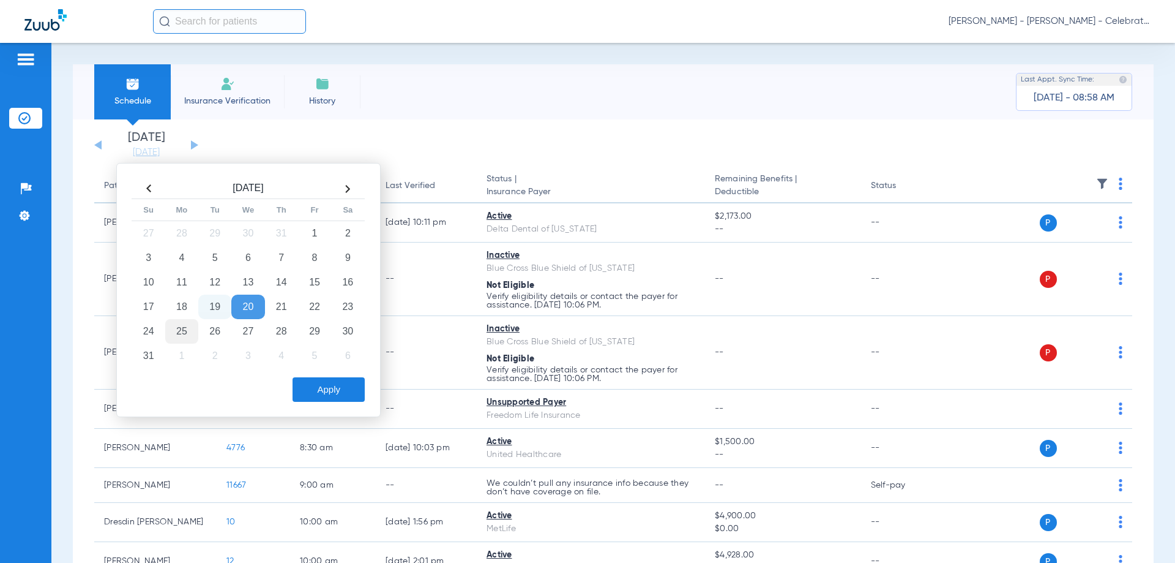
click at [187, 327] on td "25" at bounding box center [181, 331] width 33 height 24
click at [343, 391] on button "Apply" at bounding box center [329, 389] width 72 height 24
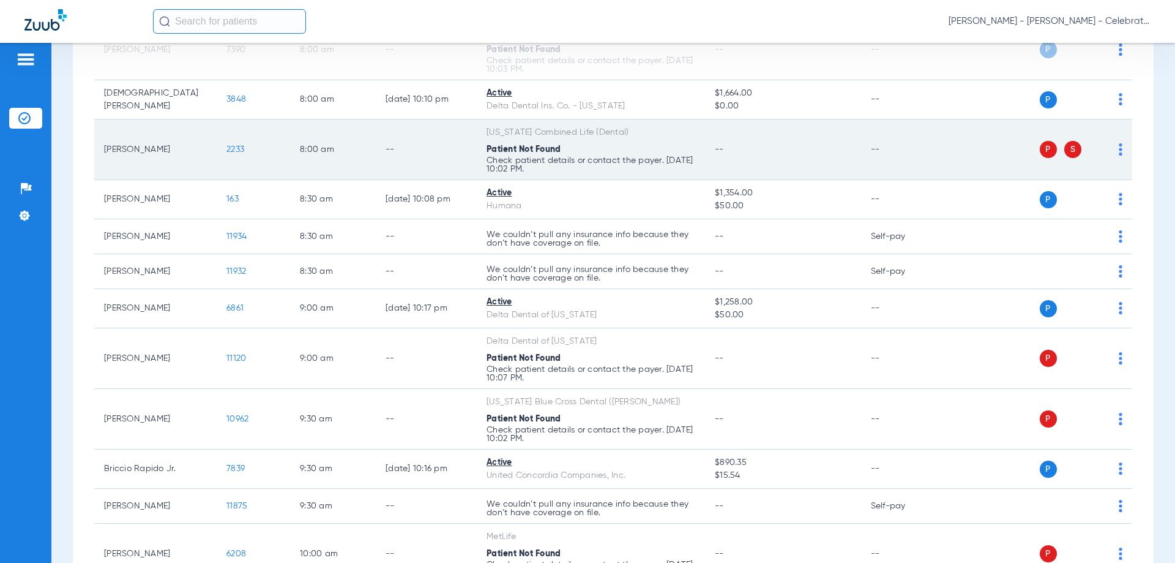
scroll to position [245, 0]
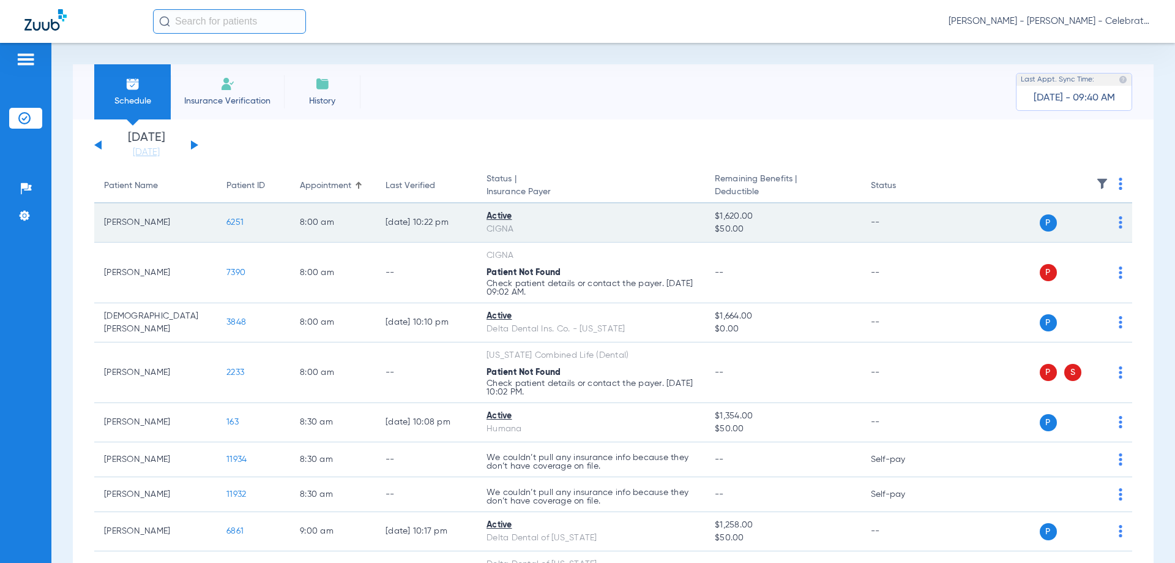
click at [233, 223] on span "6251" at bounding box center [234, 222] width 17 height 9
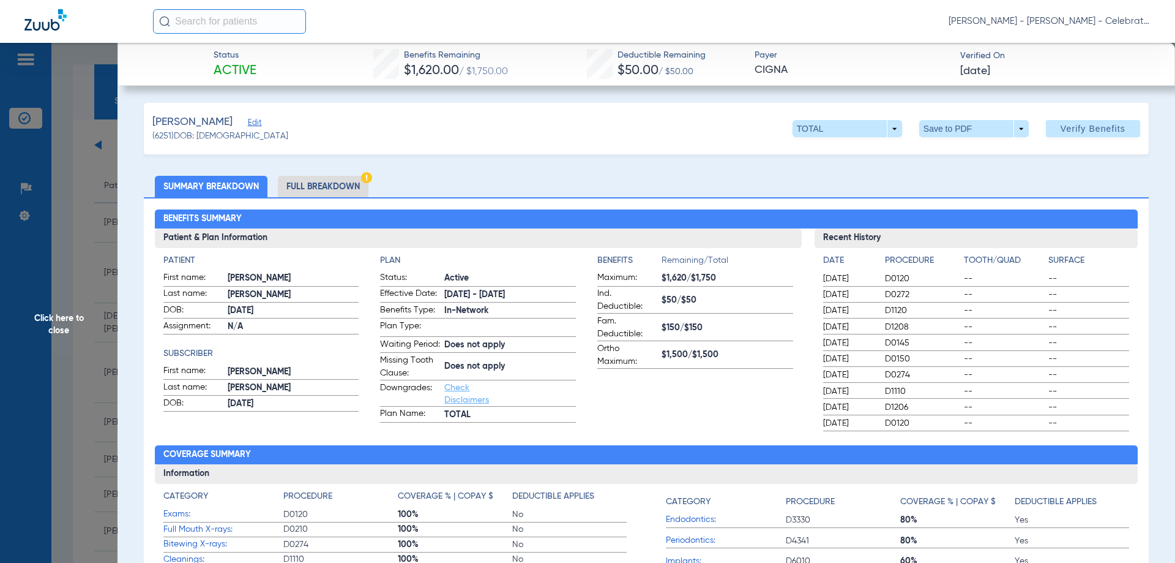
click at [316, 186] on li "Full Breakdown" at bounding box center [323, 186] width 91 height 21
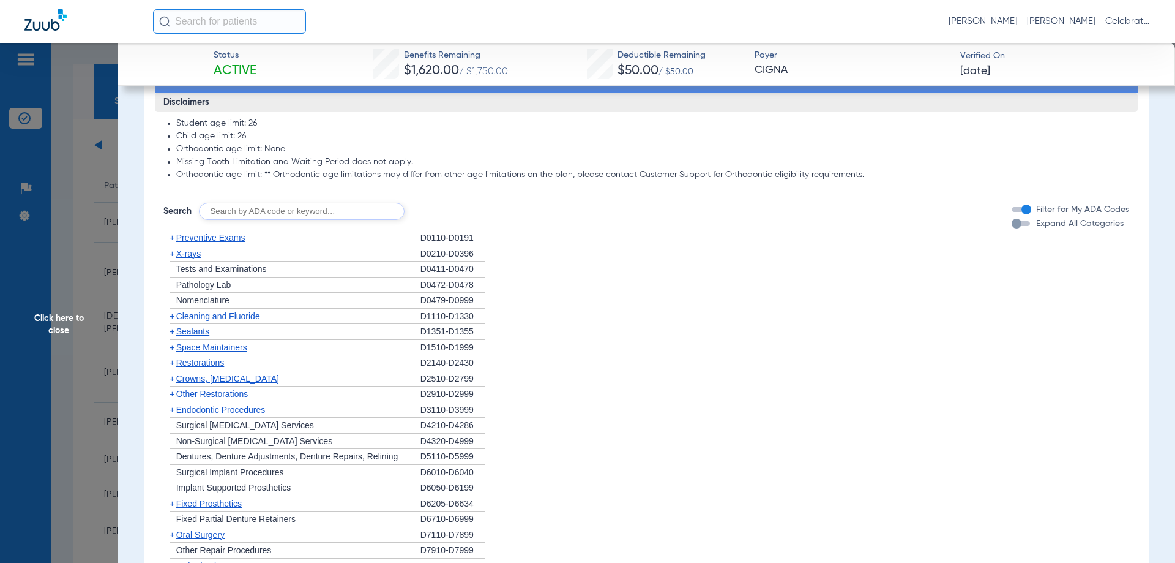
scroll to position [1048, 0]
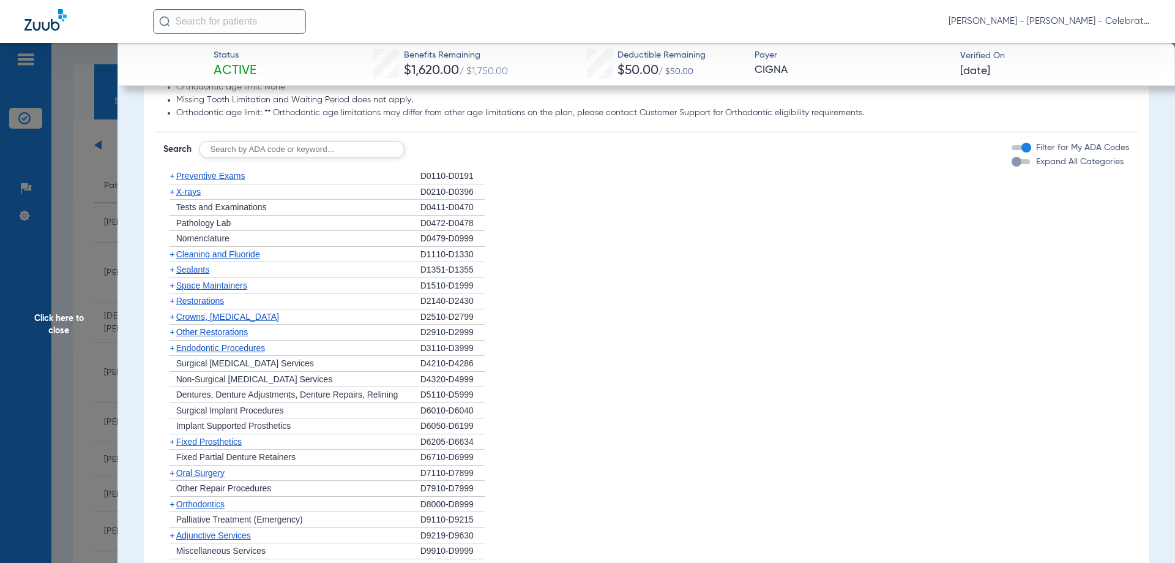
click at [217, 181] on span "Preventive Exams" at bounding box center [210, 176] width 69 height 10
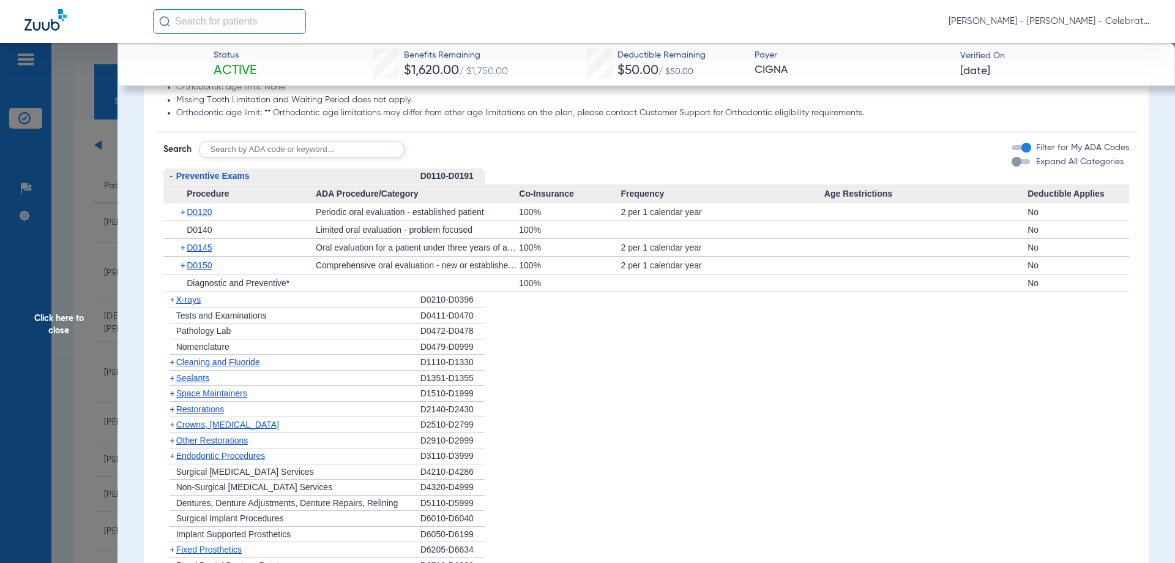
click at [219, 181] on span "Preventive Exams" at bounding box center [212, 176] width 73 height 10
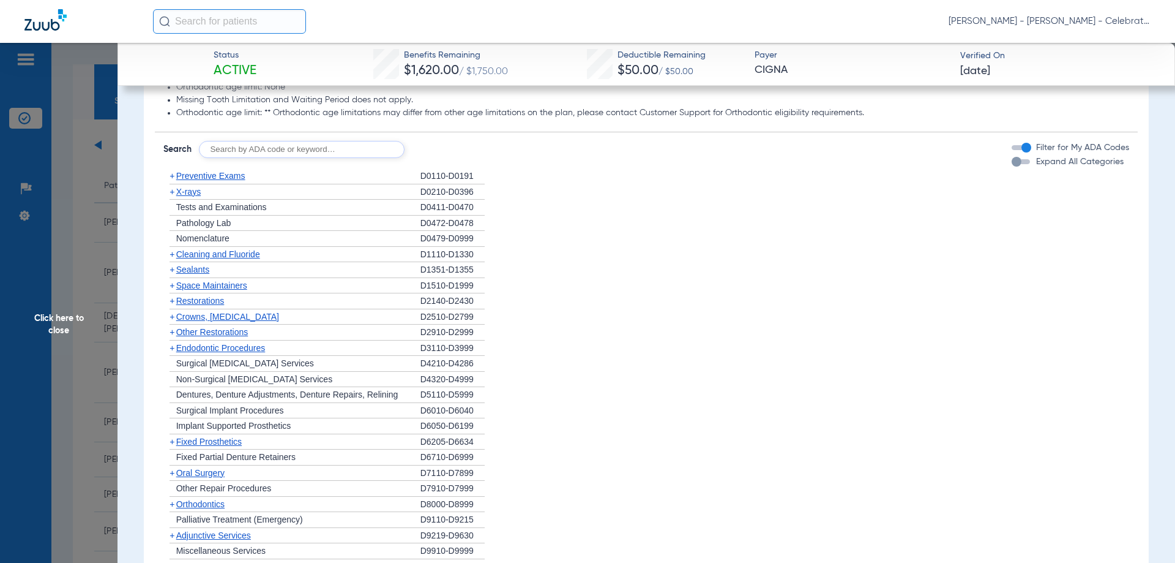
click at [187, 196] on span "X-rays" at bounding box center [188, 192] width 24 height 10
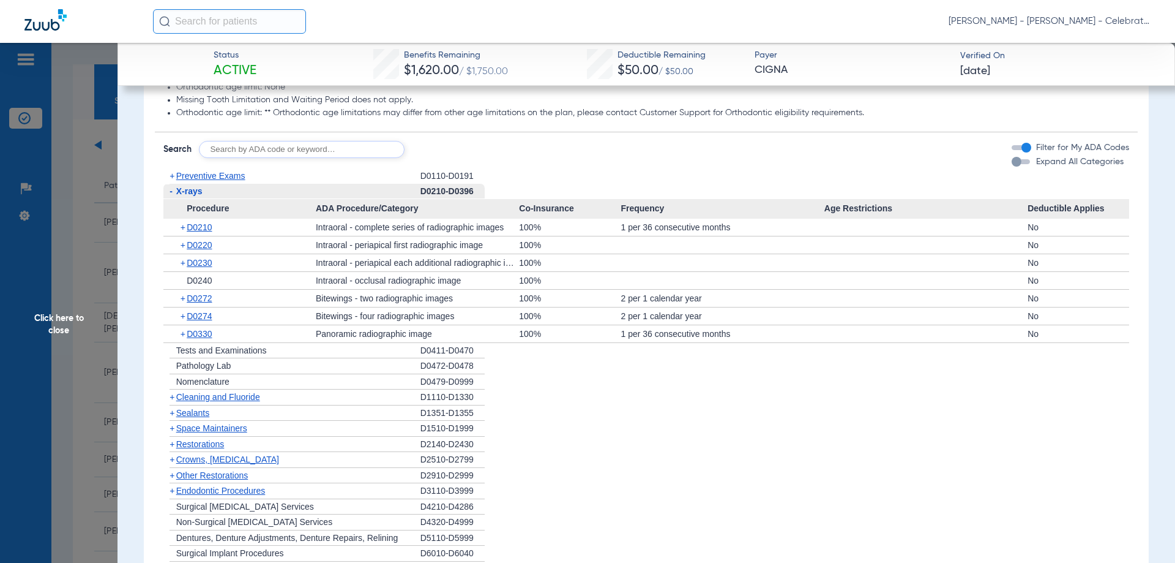
click at [187, 196] on span "X-rays" at bounding box center [189, 191] width 26 height 10
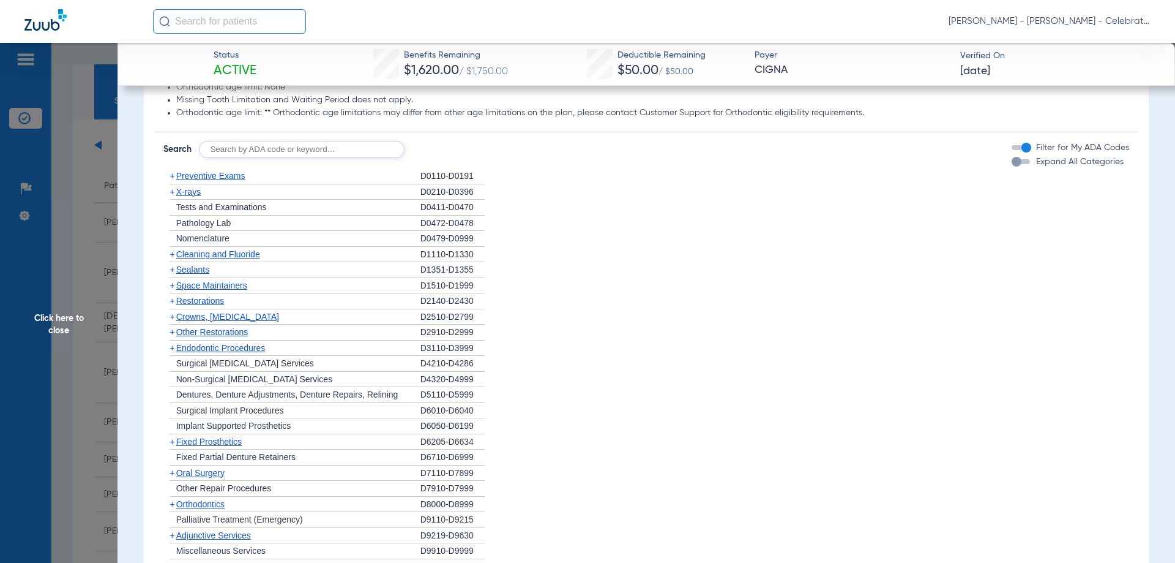
click at [196, 259] on span "Cleaning and Fluoride" at bounding box center [218, 254] width 84 height 10
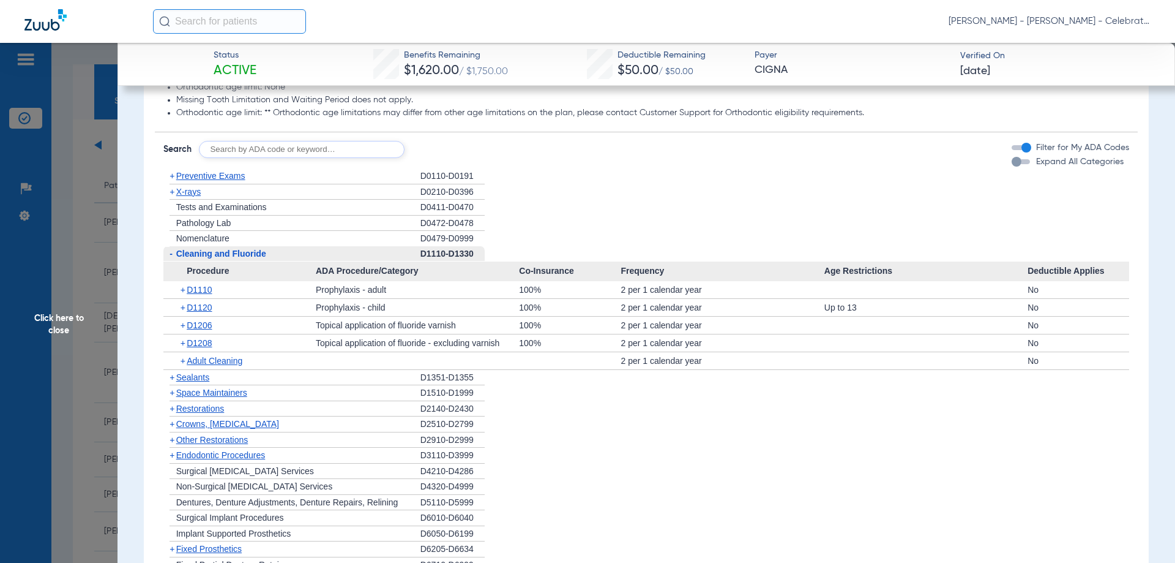
click at [196, 258] on span "Cleaning and Fluoride" at bounding box center [221, 254] width 90 height 10
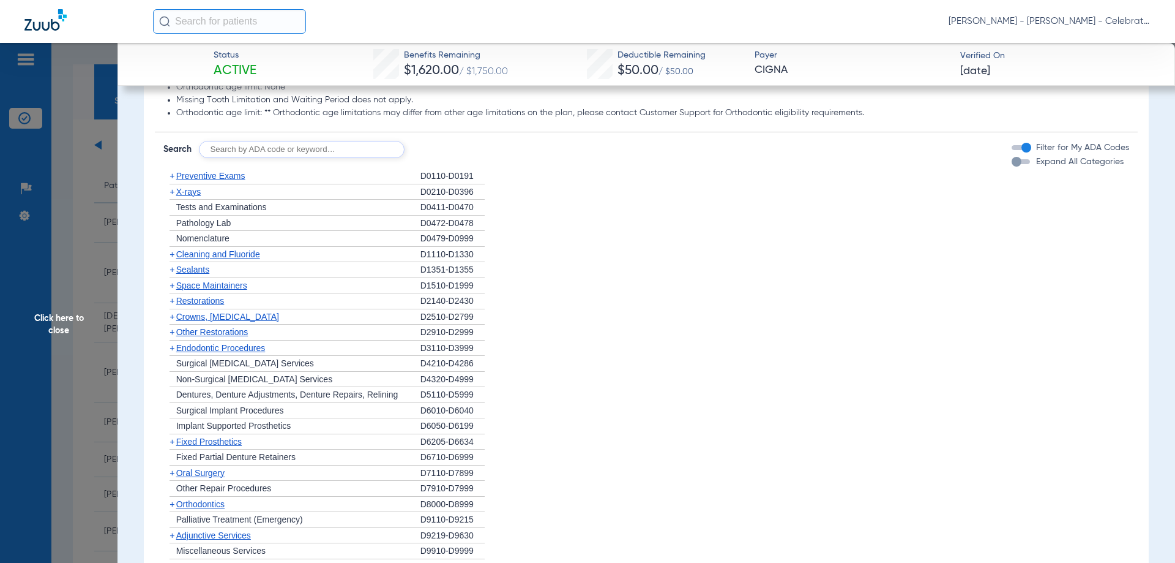
click at [194, 196] on span "X-rays" at bounding box center [188, 192] width 24 height 10
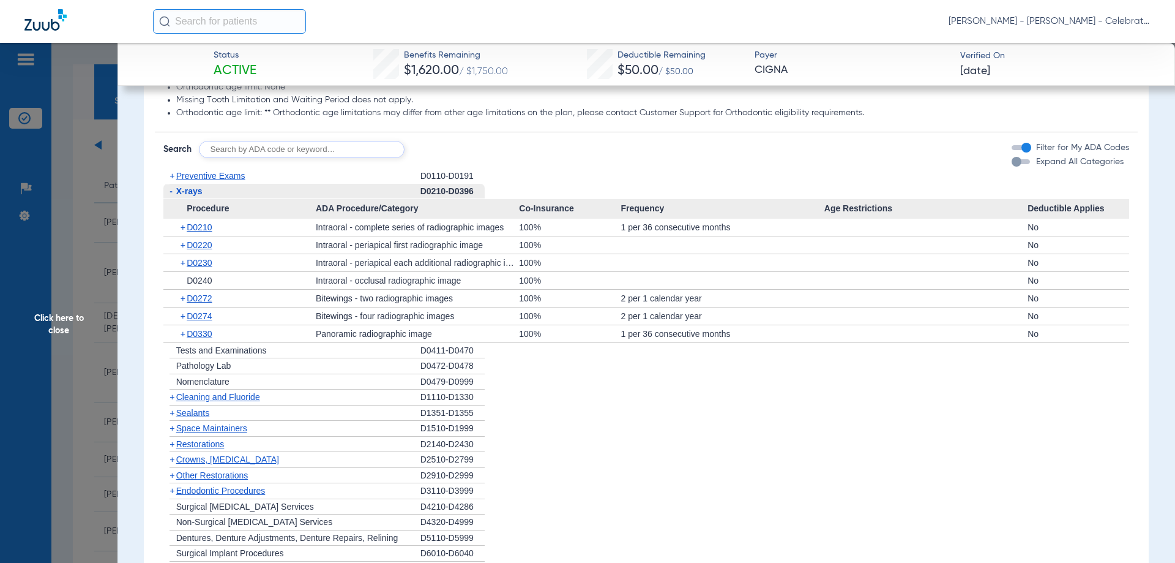
drag, startPoint x: 52, startPoint y: 315, endPoint x: 3, endPoint y: 303, distance: 50.5
click at [52, 315] on span "Click here to close" at bounding box center [59, 324] width 118 height 563
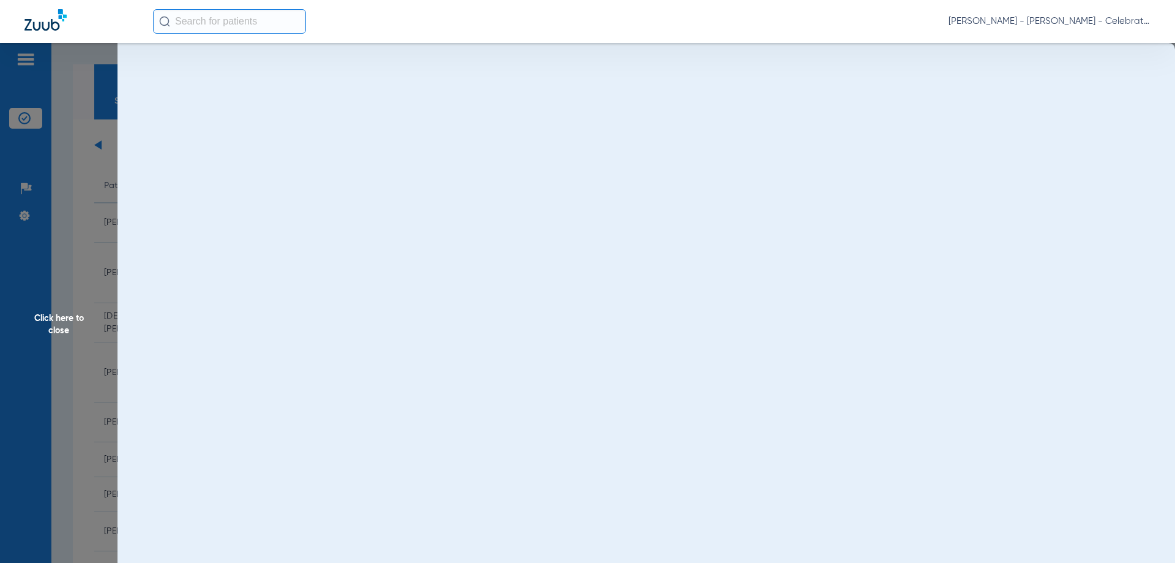
scroll to position [0, 0]
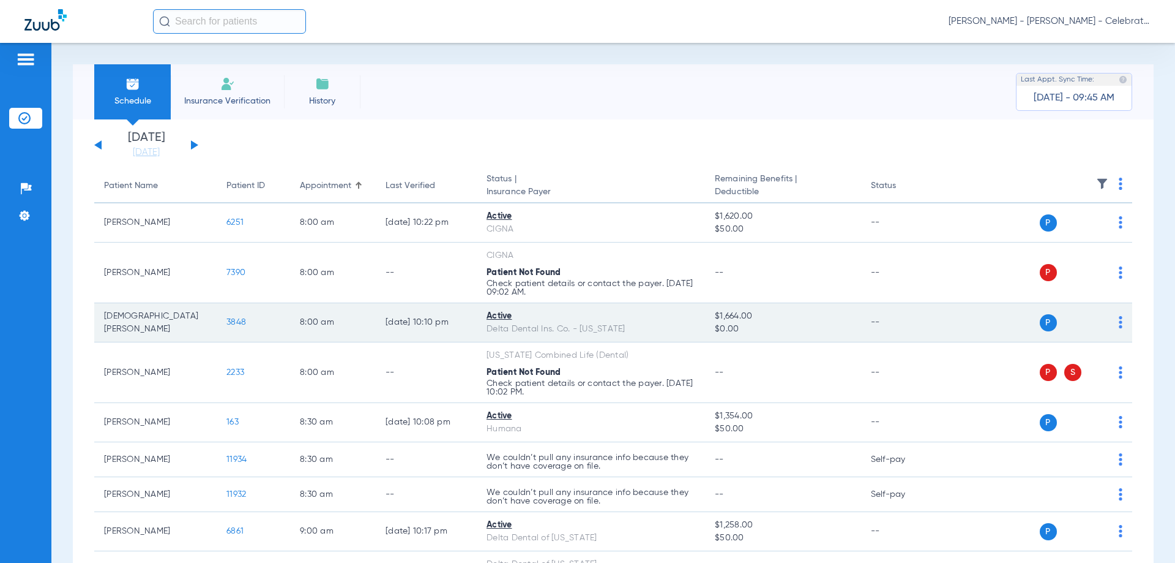
click at [225, 323] on td "3848" at bounding box center [253, 322] width 73 height 39
click at [232, 326] on span "3848" at bounding box center [236, 322] width 20 height 9
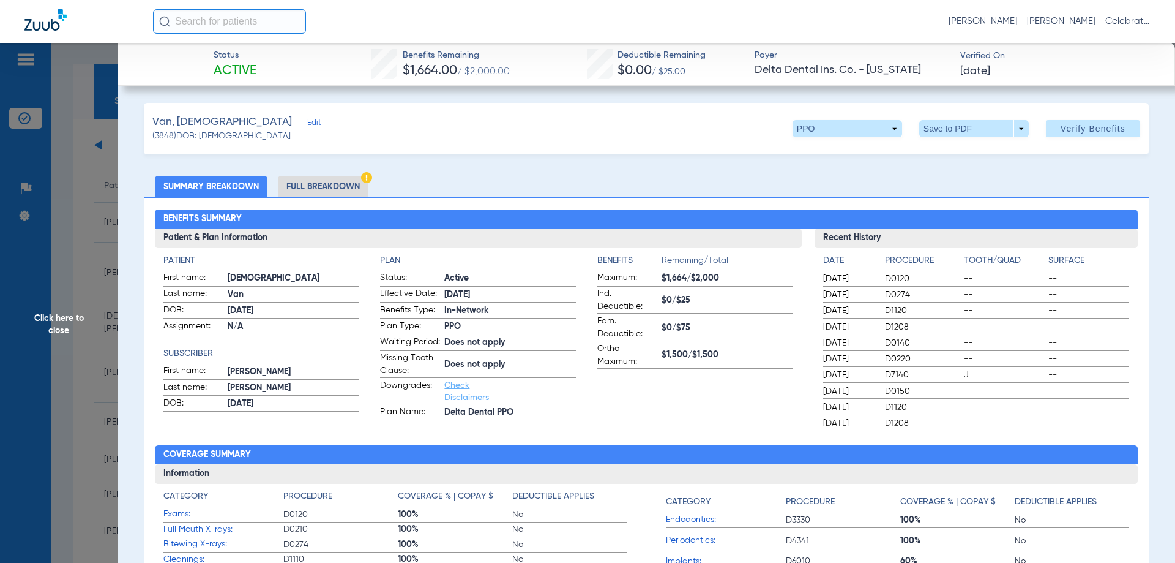
click at [305, 187] on li "Full Breakdown" at bounding box center [323, 186] width 91 height 21
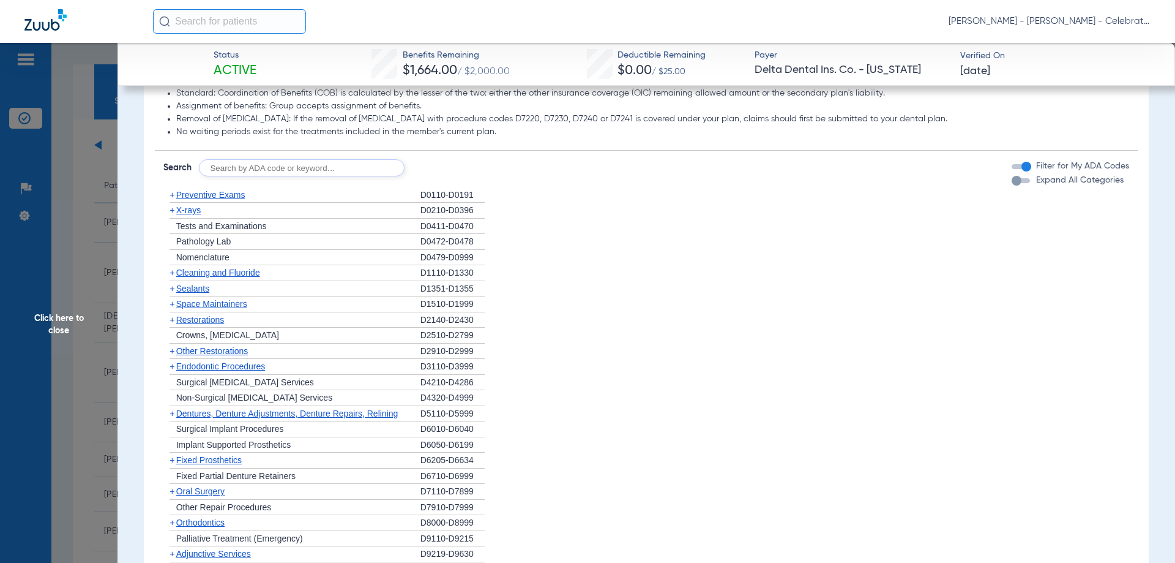
scroll to position [1163, 0]
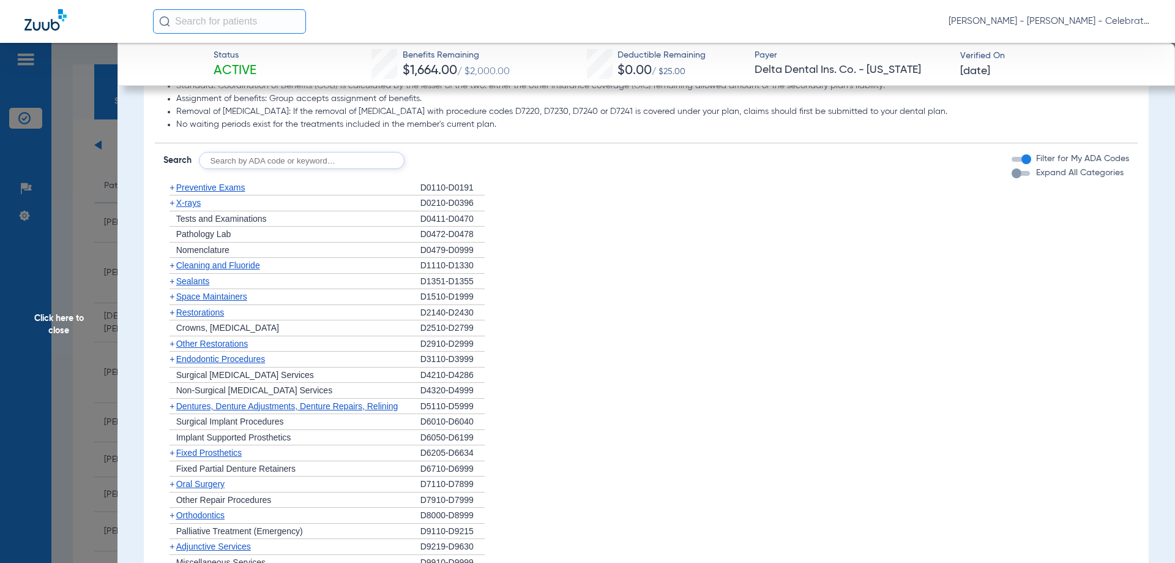
click at [204, 192] on div "+ Preventive Exams" at bounding box center [291, 188] width 257 height 16
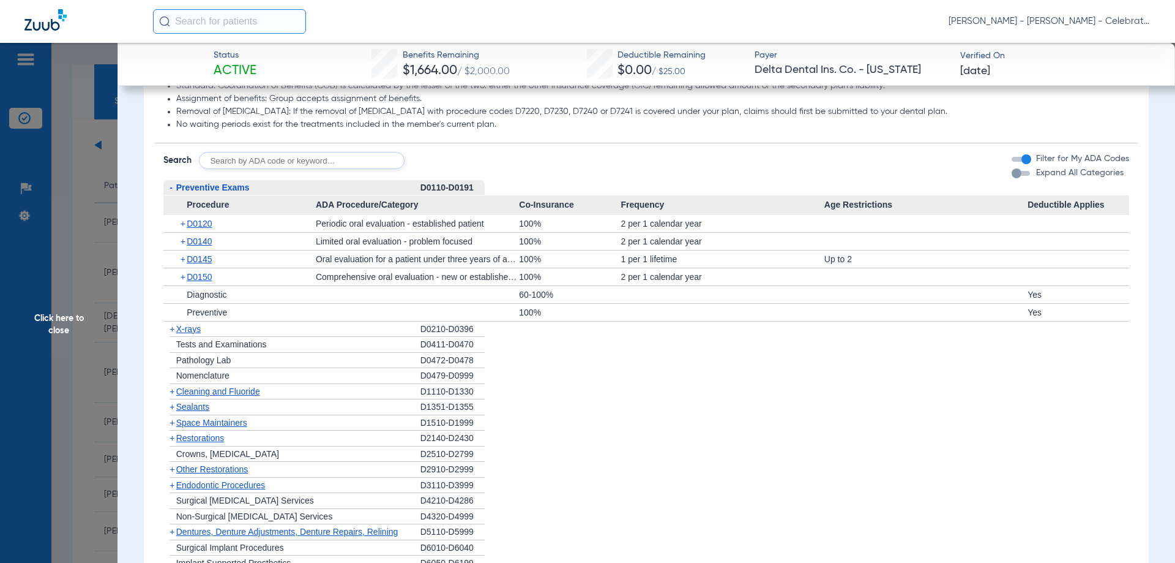
click at [206, 192] on span "Preventive Exams" at bounding box center [212, 187] width 73 height 10
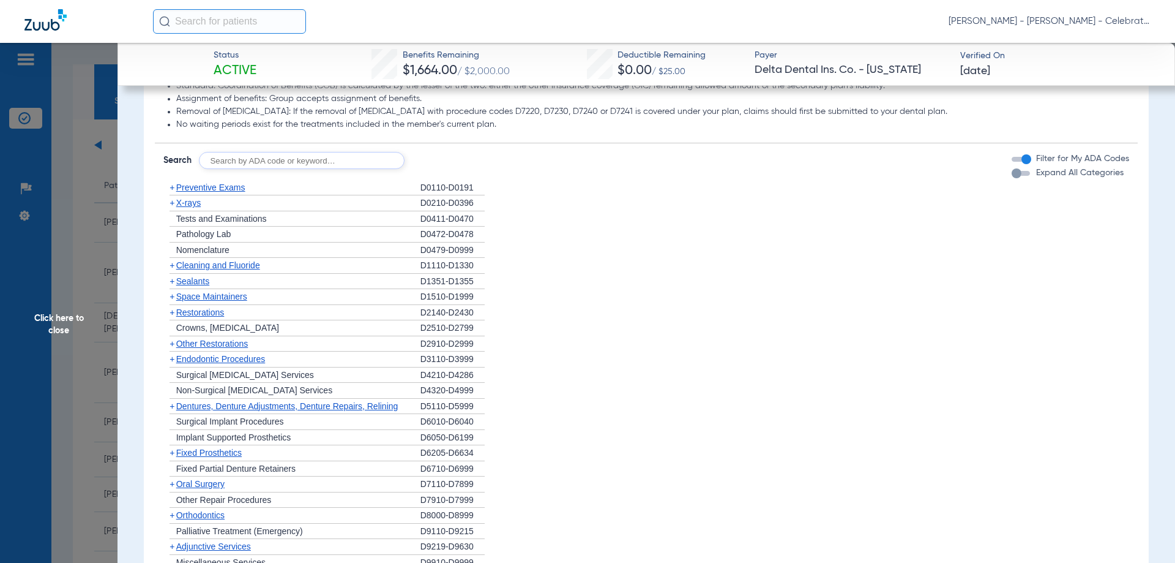
click at [193, 208] on span "X-rays" at bounding box center [188, 203] width 24 height 10
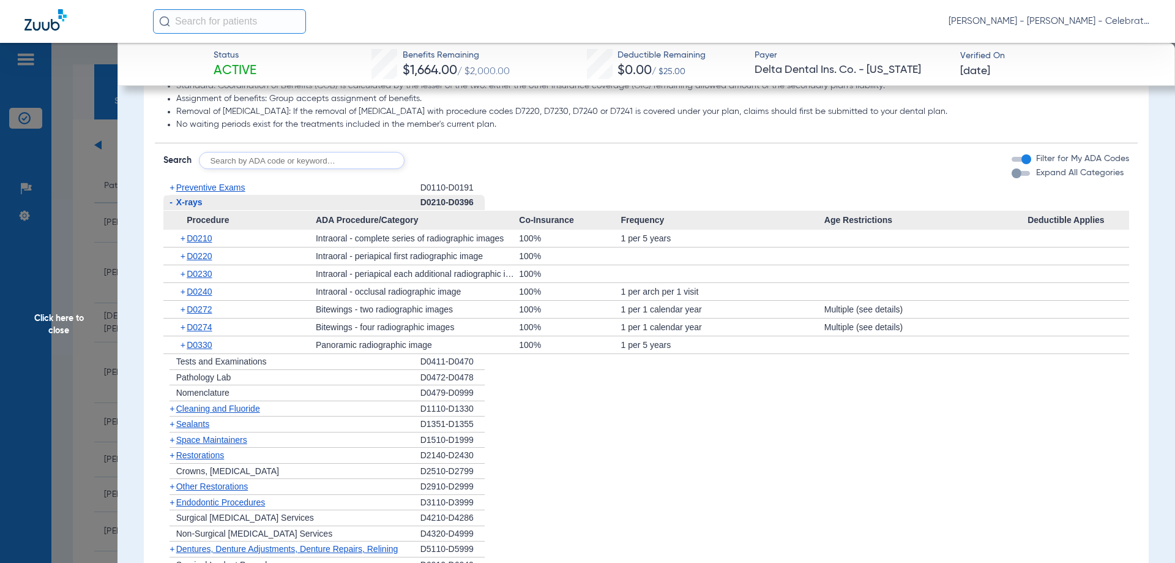
click at [193, 207] on span "X-rays" at bounding box center [189, 202] width 26 height 10
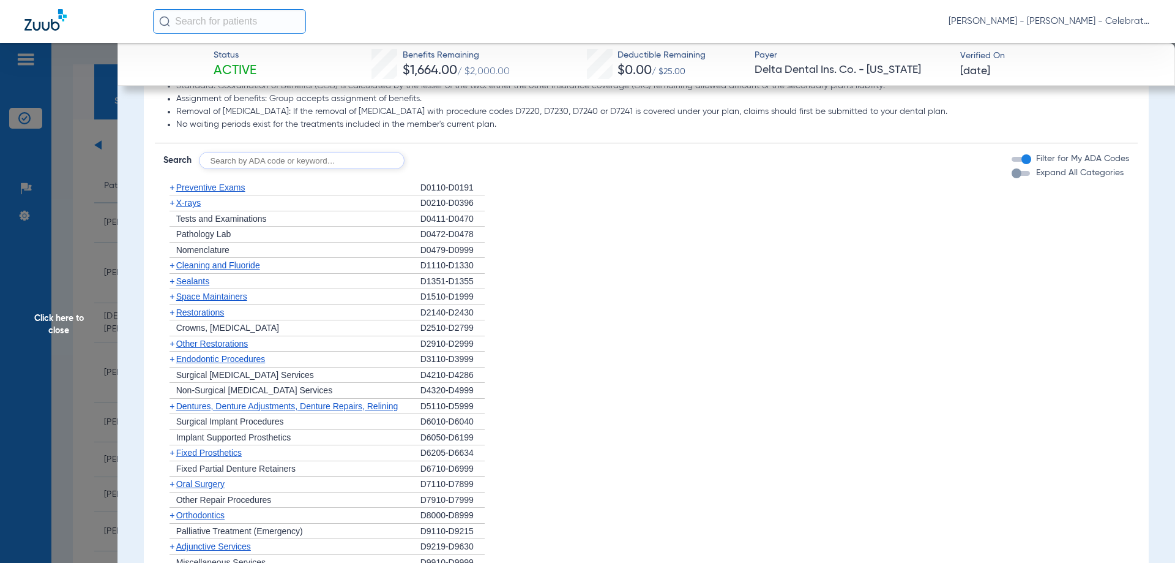
click at [204, 270] on span "Cleaning and Fluoride" at bounding box center [218, 265] width 84 height 10
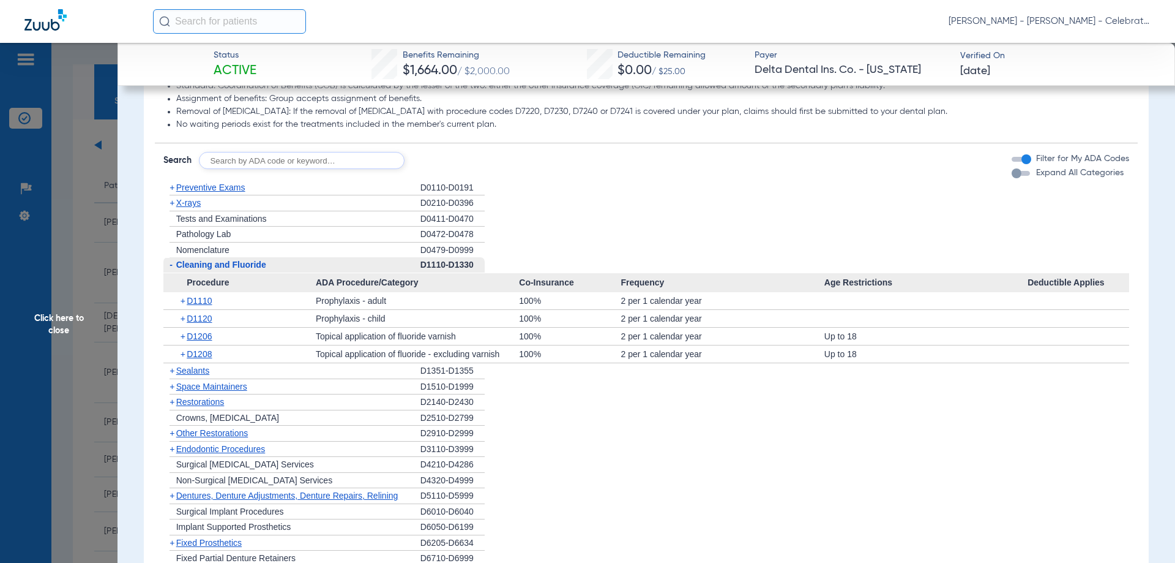
click at [204, 269] on span "Cleaning and Fluoride" at bounding box center [221, 265] width 90 height 10
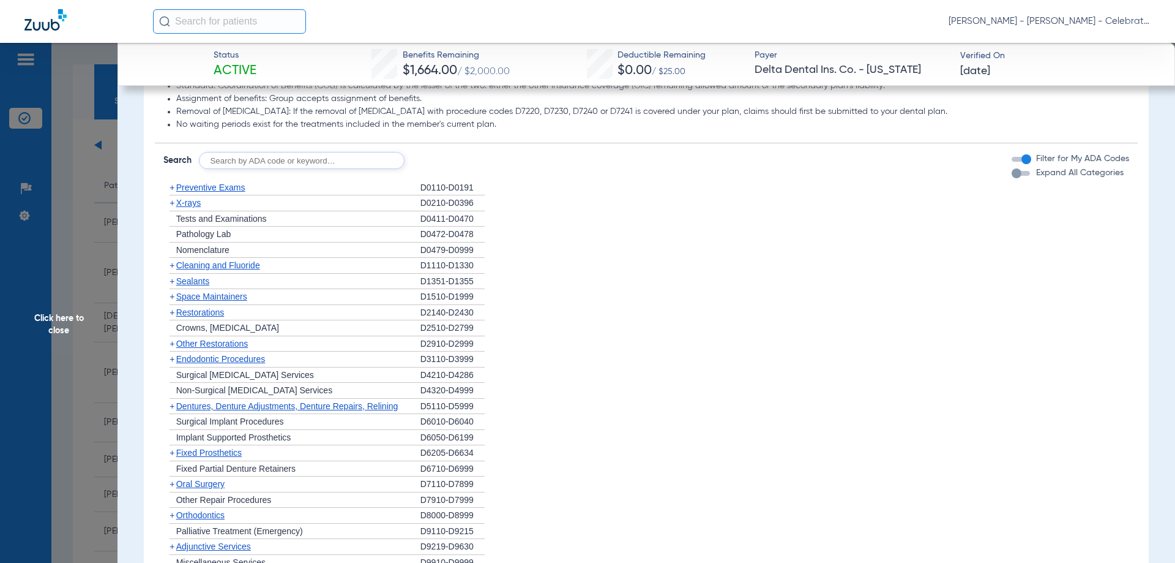
click at [201, 286] on span "Sealants" at bounding box center [192, 281] width 33 height 10
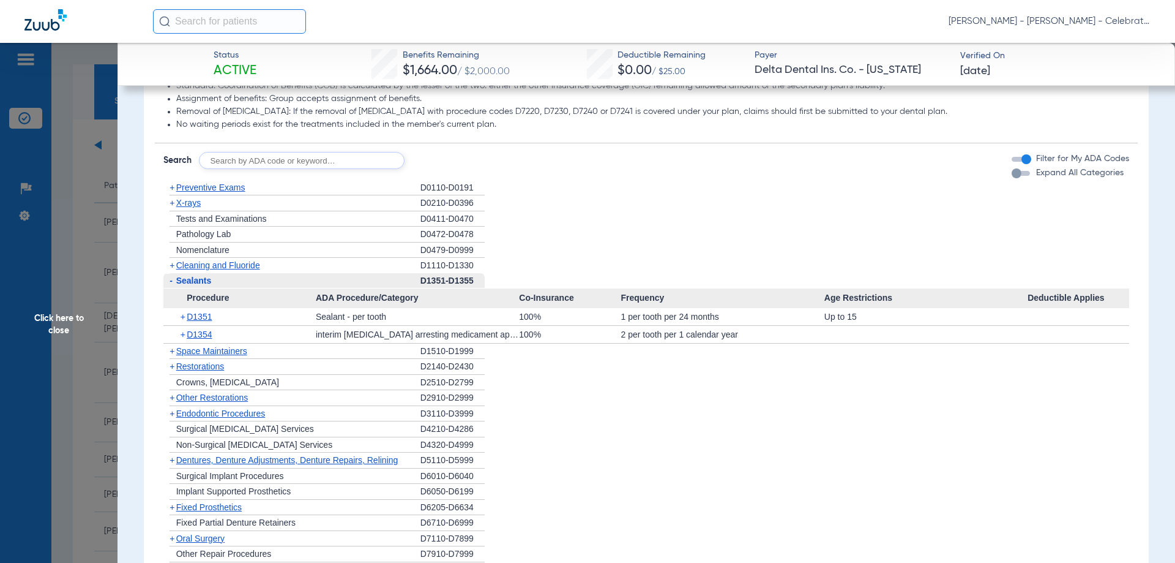
click at [201, 285] on span "Sealants" at bounding box center [194, 280] width 36 height 10
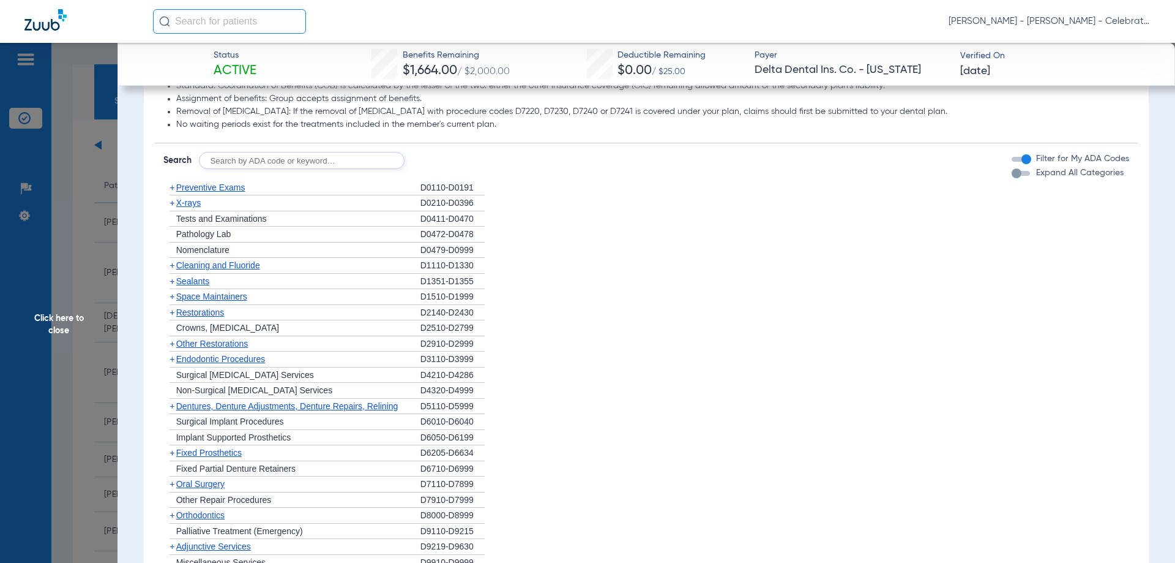
click at [201, 301] on span "Space Maintainers" at bounding box center [211, 296] width 71 height 10
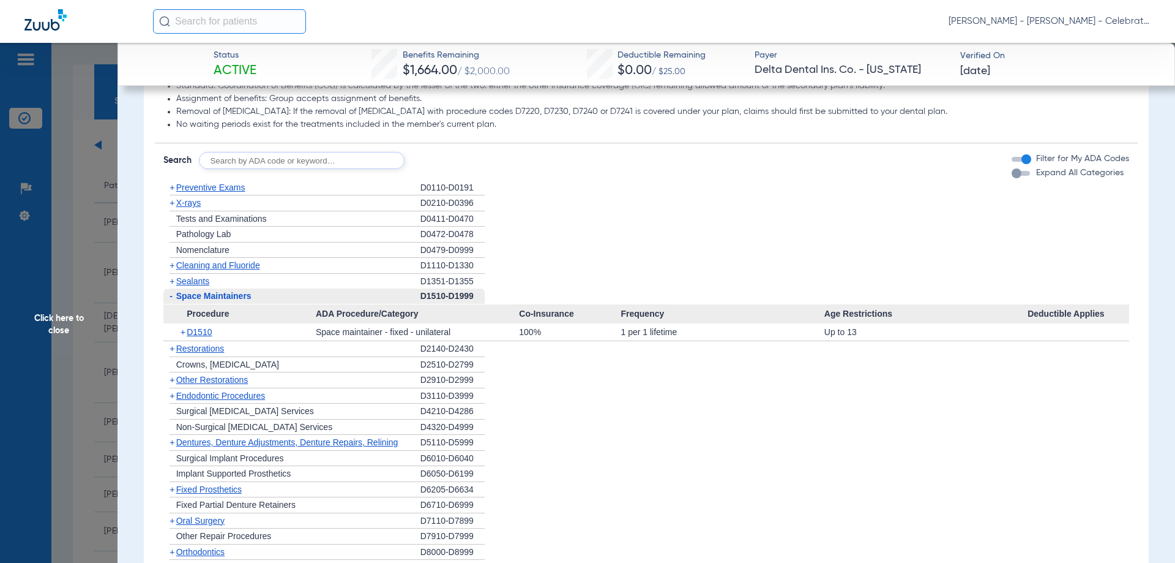
click at [201, 301] on span "Space Maintainers" at bounding box center [213, 296] width 75 height 10
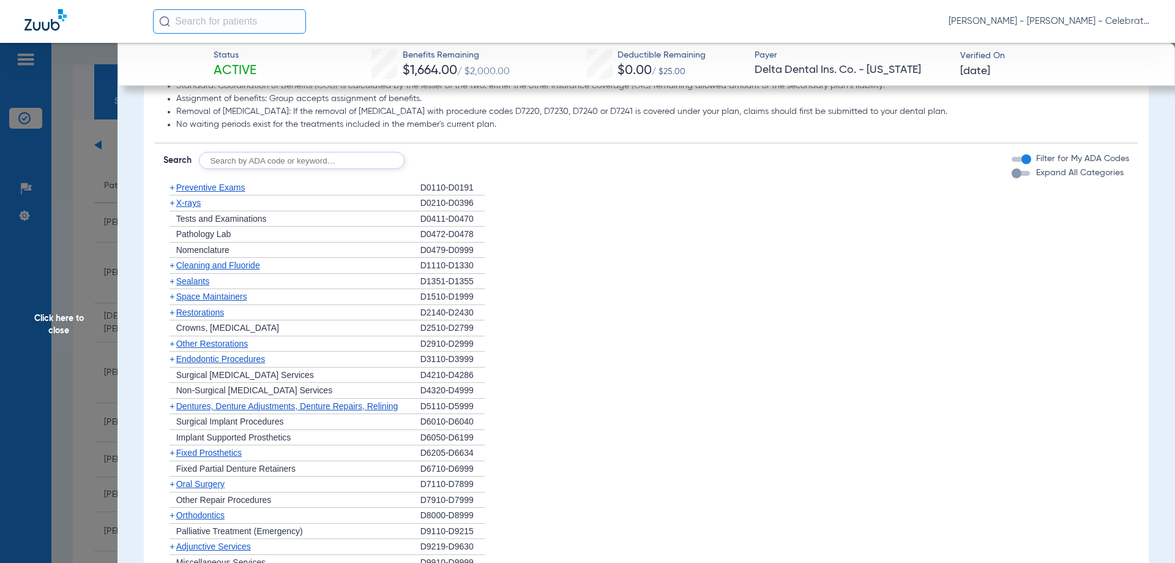
click at [201, 317] on span "Restorations" at bounding box center [200, 312] width 48 height 10
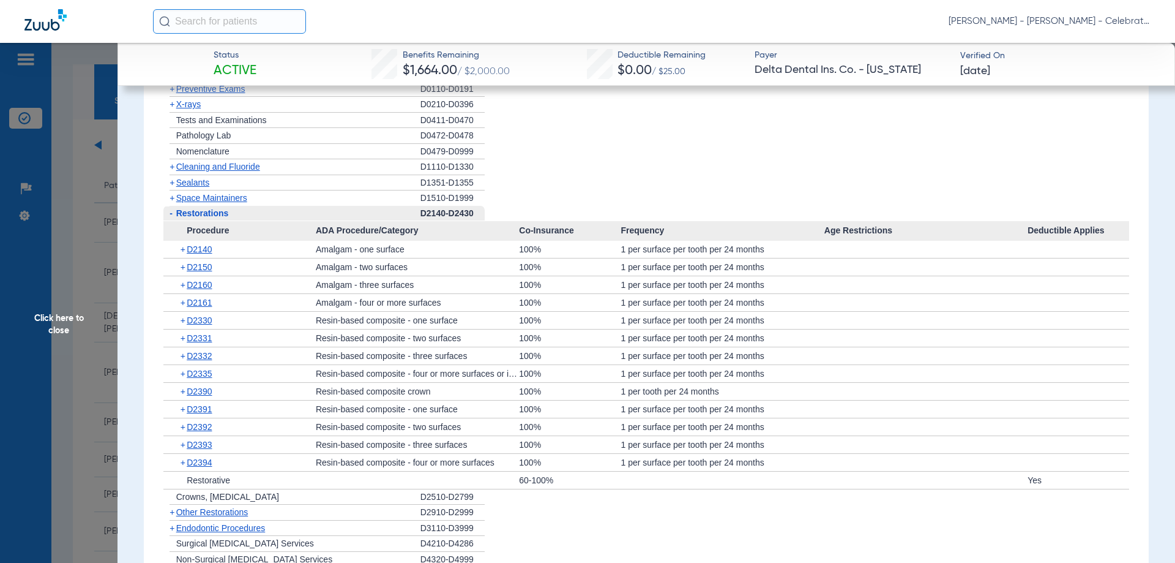
scroll to position [1347, 0]
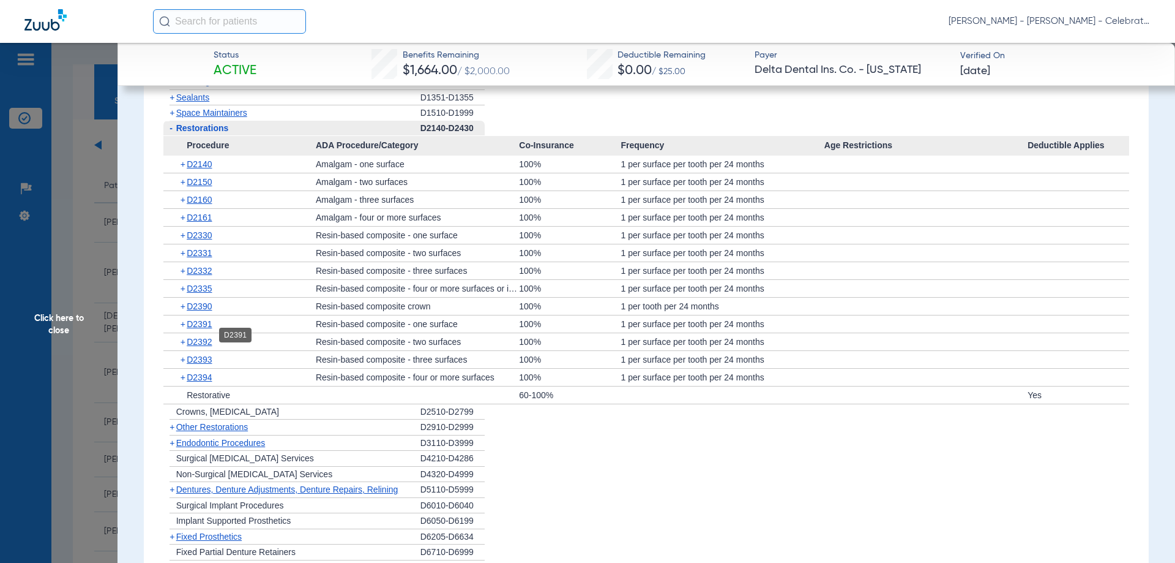
click at [208, 329] on span "D2391" at bounding box center [199, 324] width 25 height 10
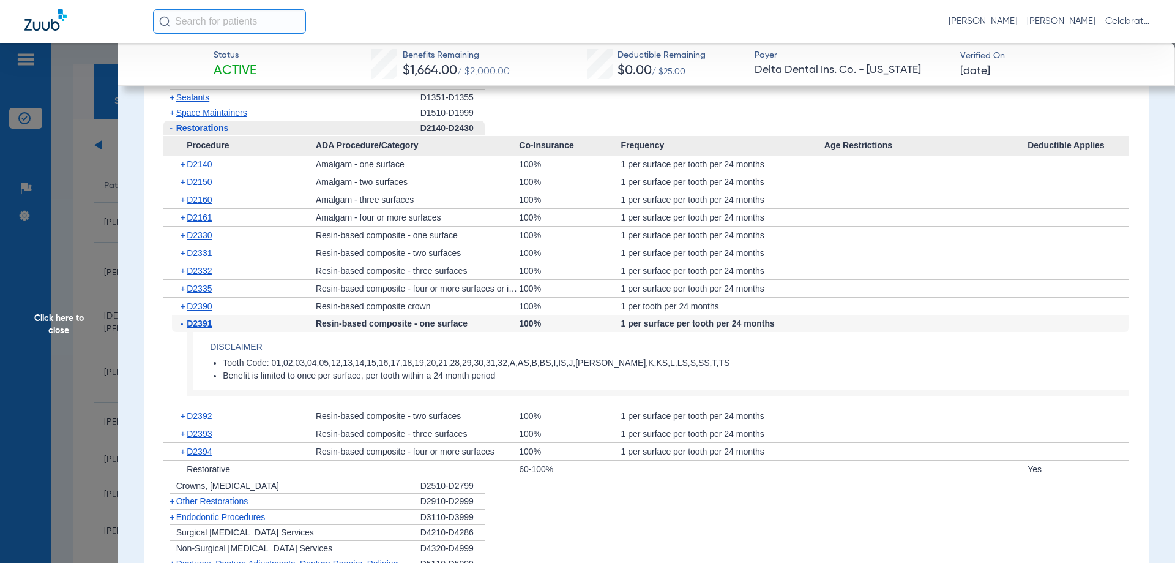
click at [208, 328] on span "D2391" at bounding box center [199, 323] width 25 height 10
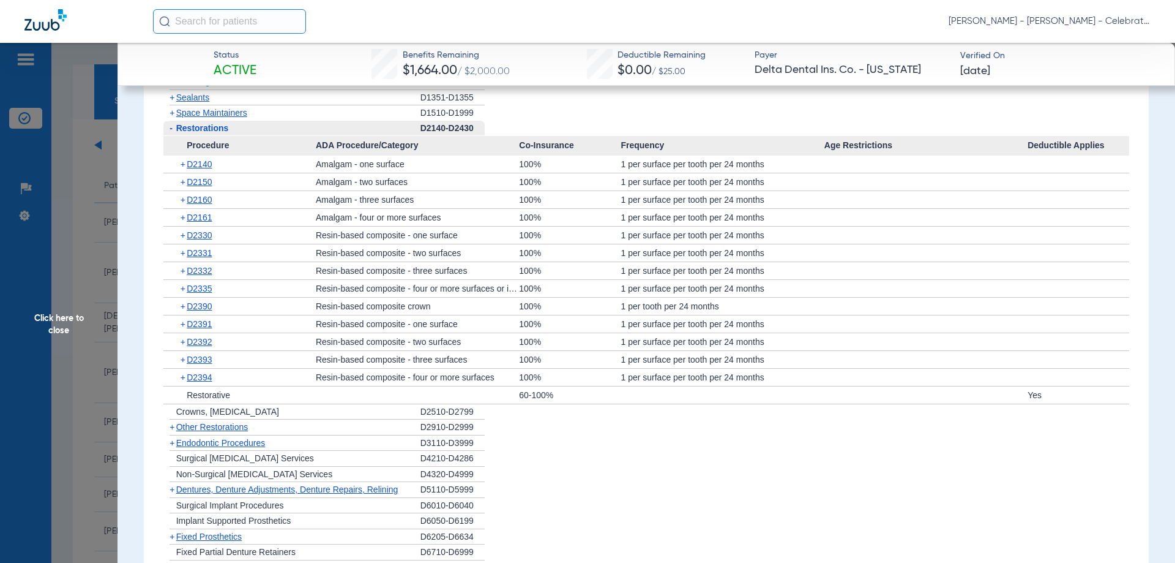
click at [213, 133] on span "Restorations" at bounding box center [202, 128] width 53 height 10
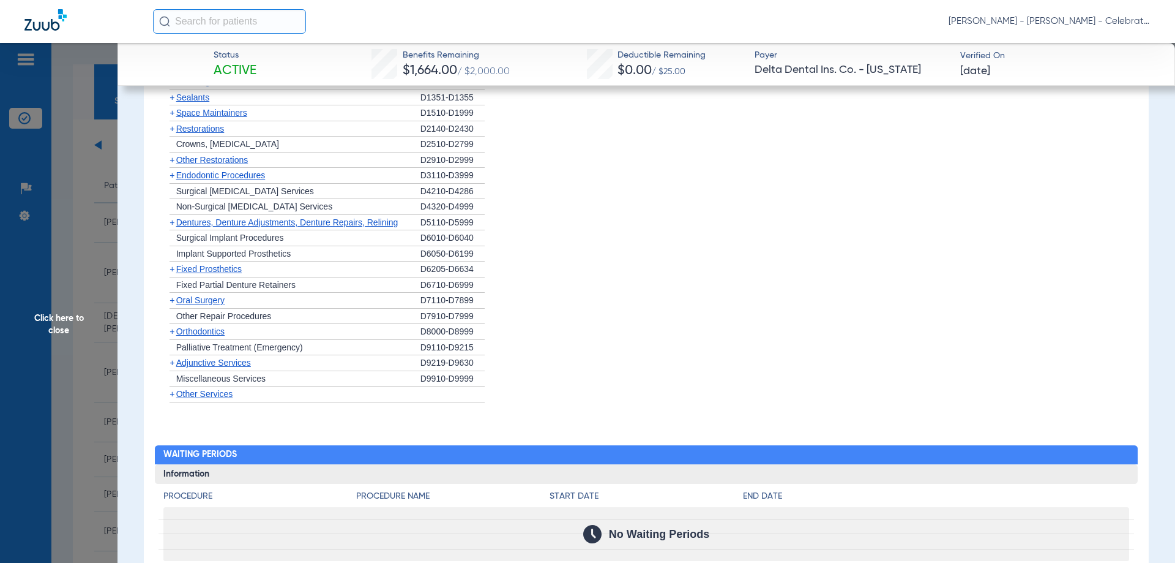
click at [217, 180] on span "Endodontic Procedures" at bounding box center [220, 175] width 89 height 10
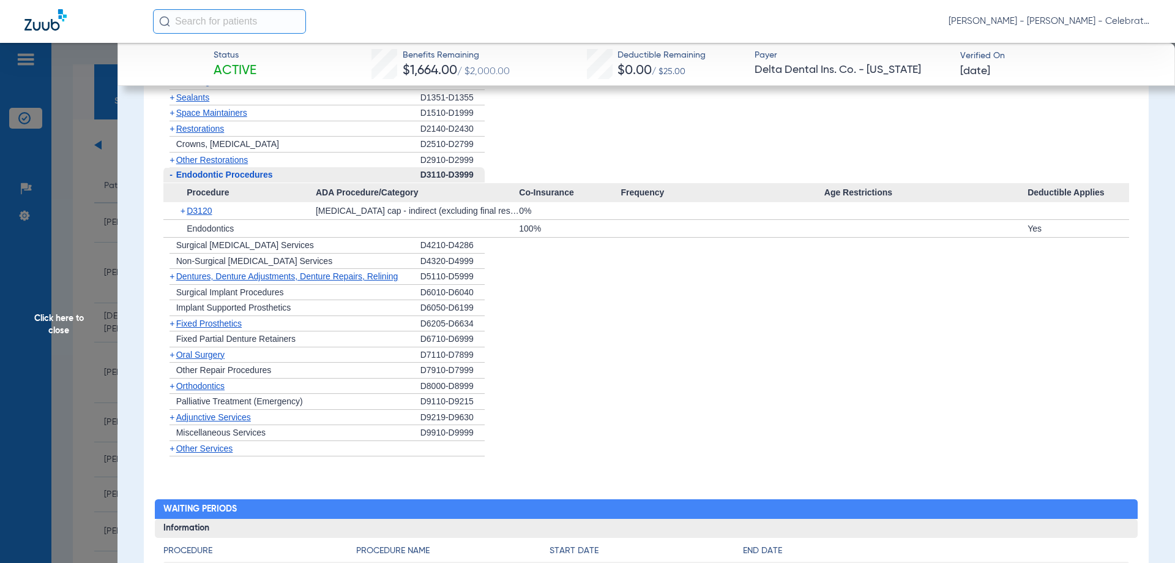
click at [204, 179] on span "Endodontic Procedures" at bounding box center [224, 175] width 97 height 10
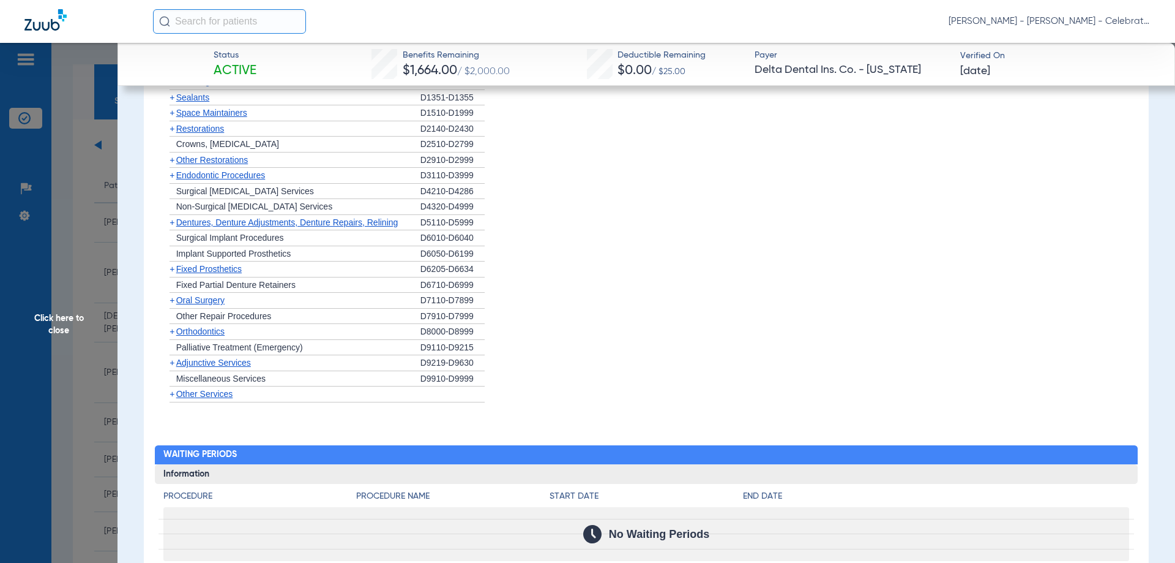
click at [204, 305] on span "Oral Surgery" at bounding box center [200, 300] width 48 height 10
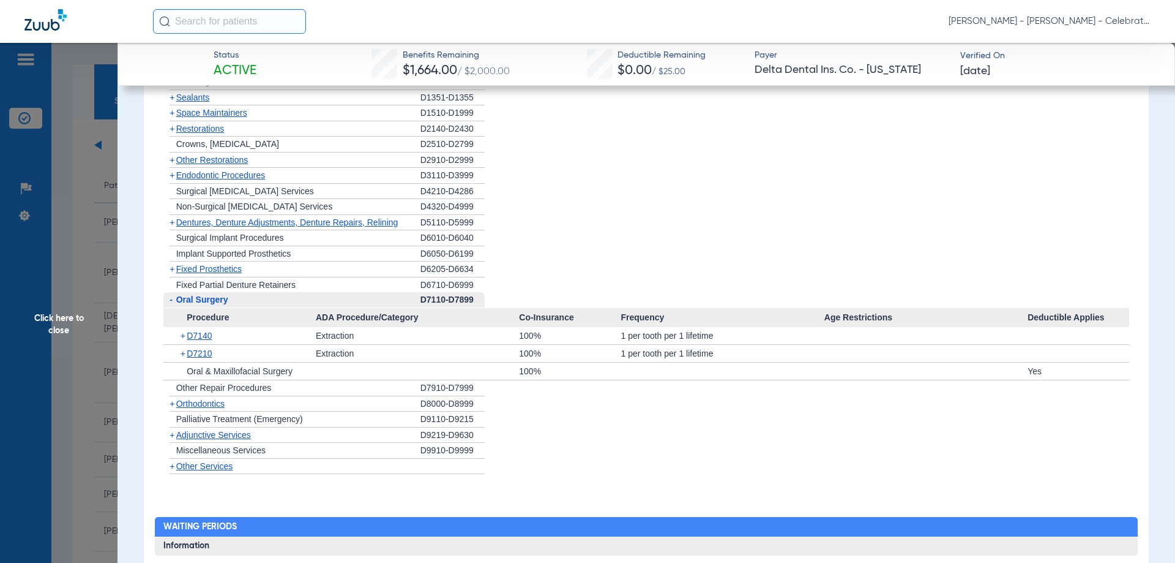
click at [207, 304] on span "Oral Surgery" at bounding box center [202, 299] width 52 height 10
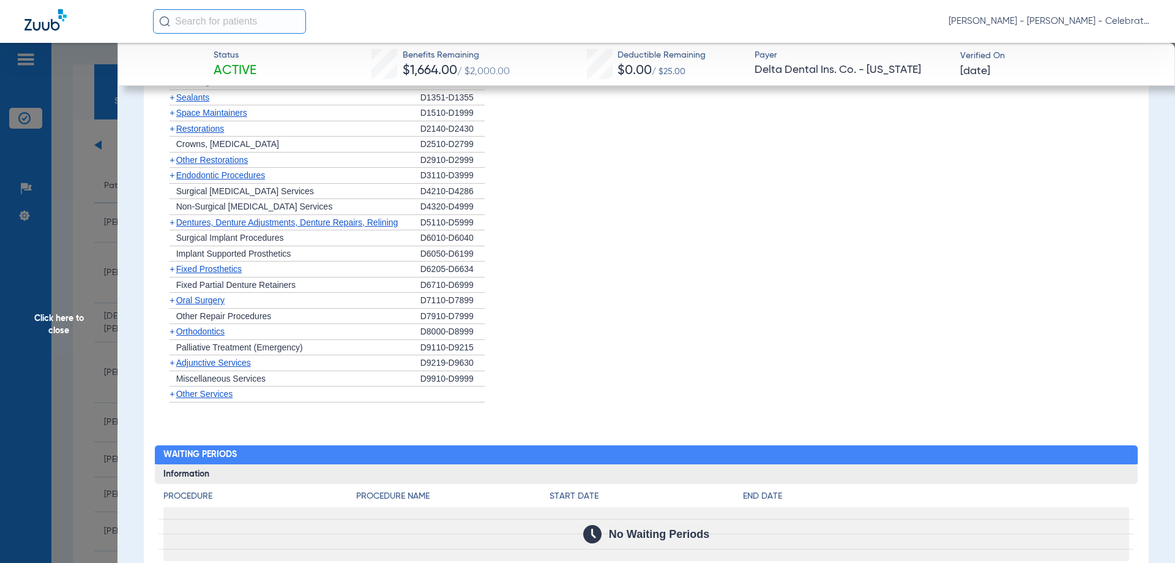
click at [192, 180] on span "Endodontic Procedures" at bounding box center [220, 175] width 89 height 10
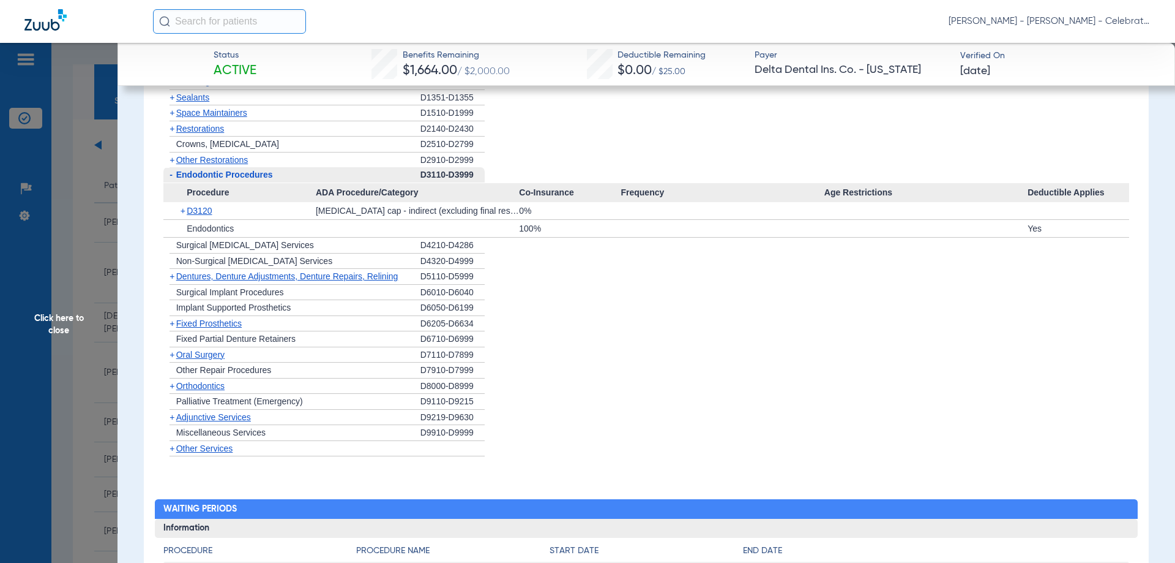
click at [196, 165] on span "Other Restorations" at bounding box center [212, 160] width 72 height 10
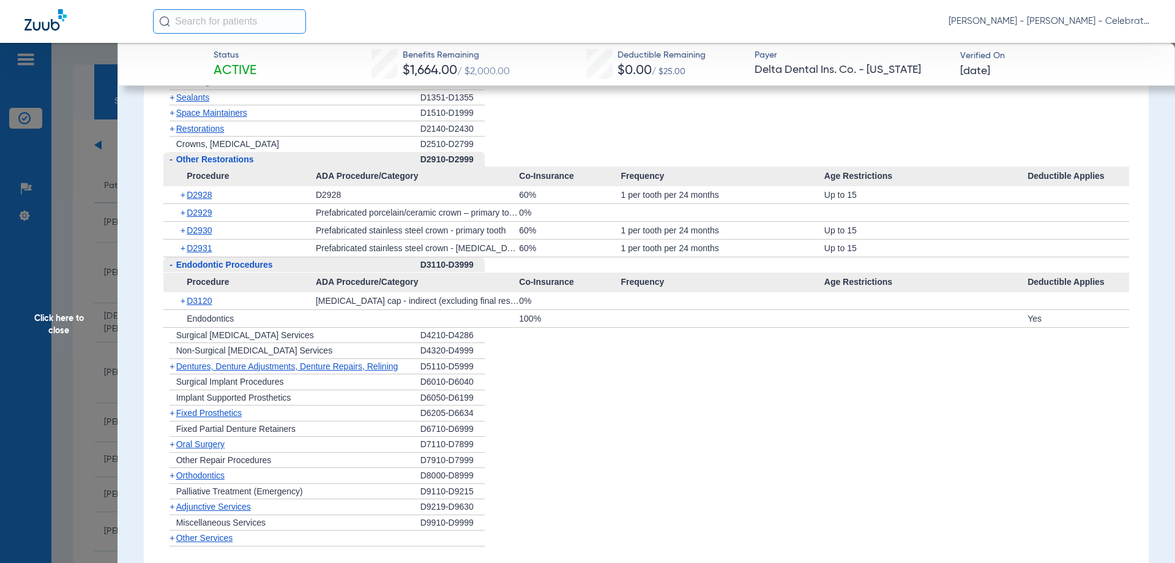
click at [201, 164] on span "Other Restorations" at bounding box center [215, 159] width 78 height 10
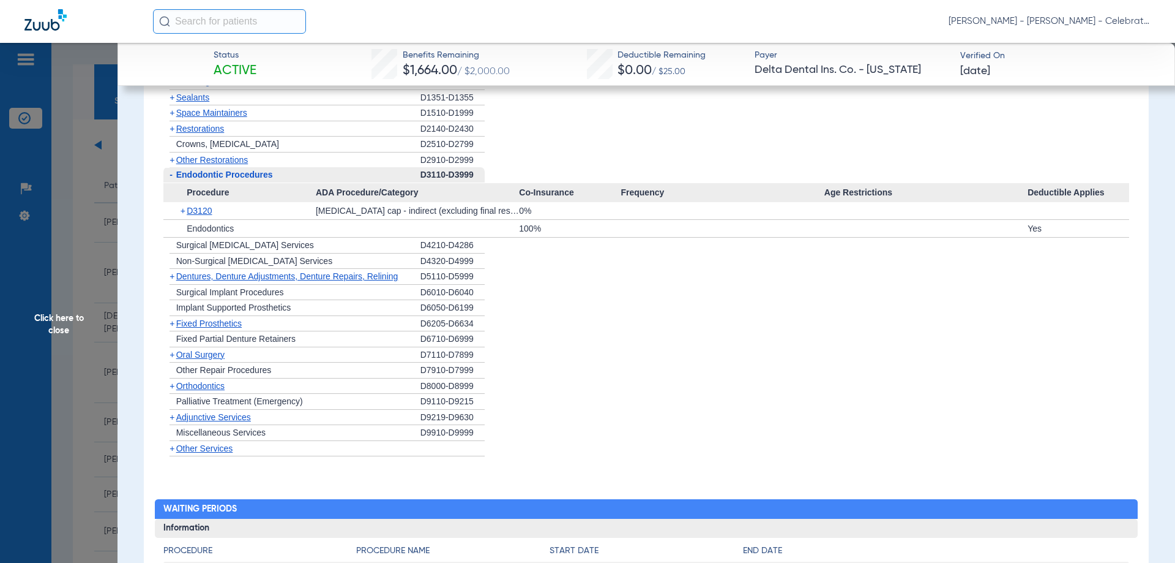
click at [204, 179] on span "Endodontic Procedures" at bounding box center [224, 175] width 97 height 10
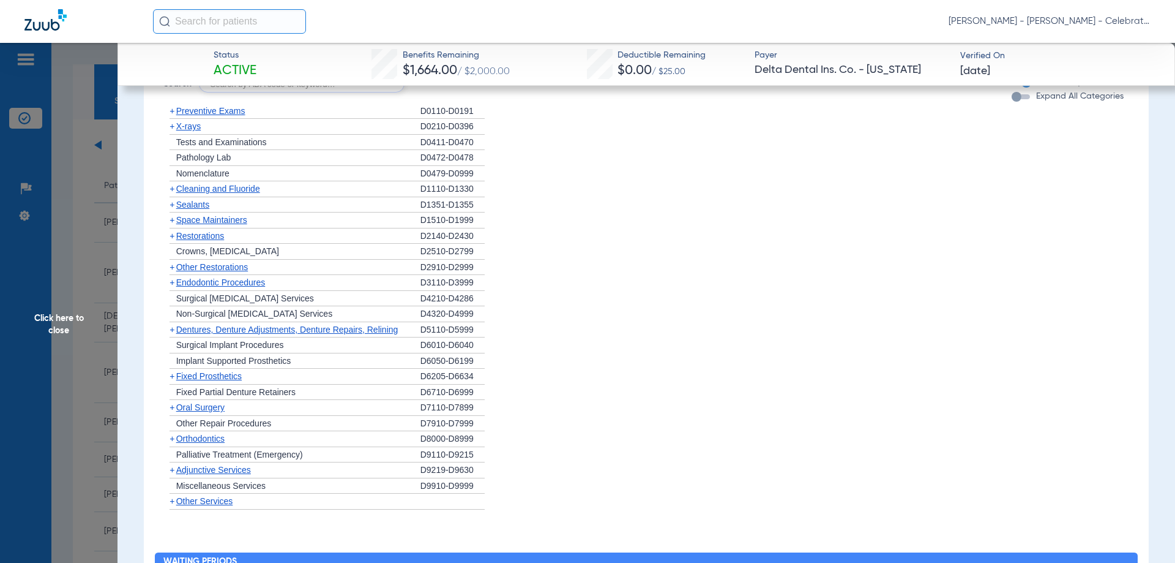
scroll to position [1224, 0]
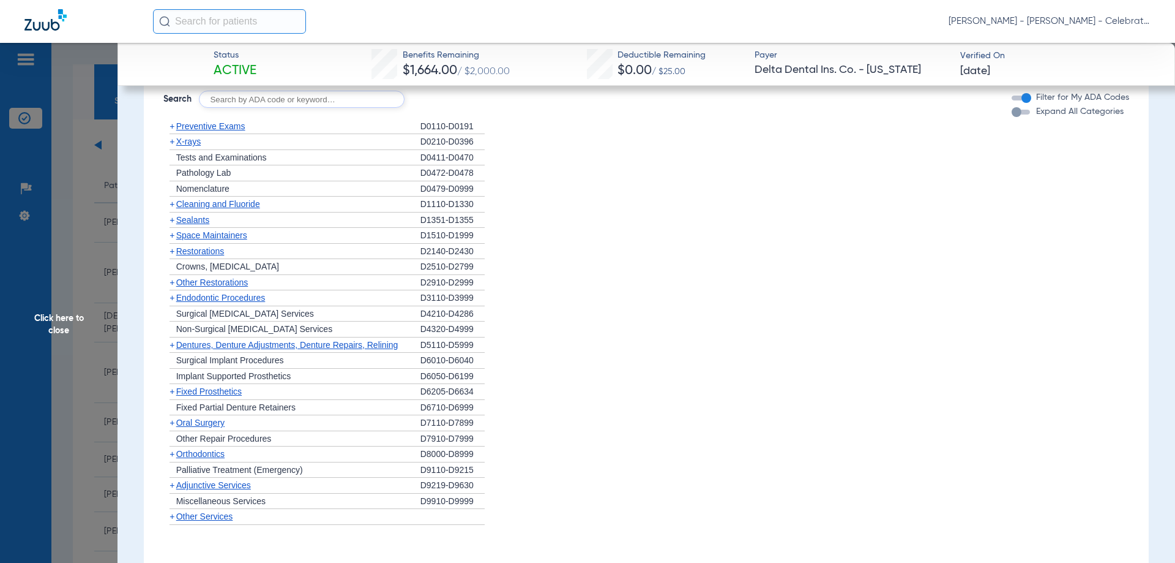
click at [205, 131] on span "Preventive Exams" at bounding box center [210, 126] width 69 height 10
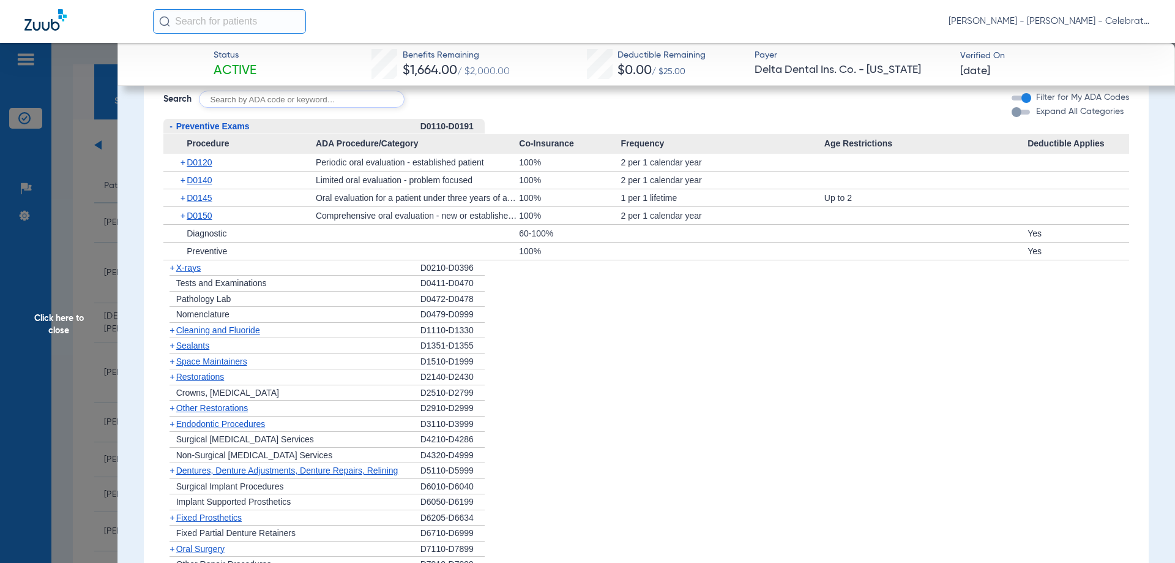
click at [199, 182] on div "+ D0140" at bounding box center [244, 179] width 144 height 17
click at [200, 184] on div "+ D0140" at bounding box center [244, 179] width 144 height 17
click at [200, 185] on span "D0140" at bounding box center [199, 180] width 25 height 10
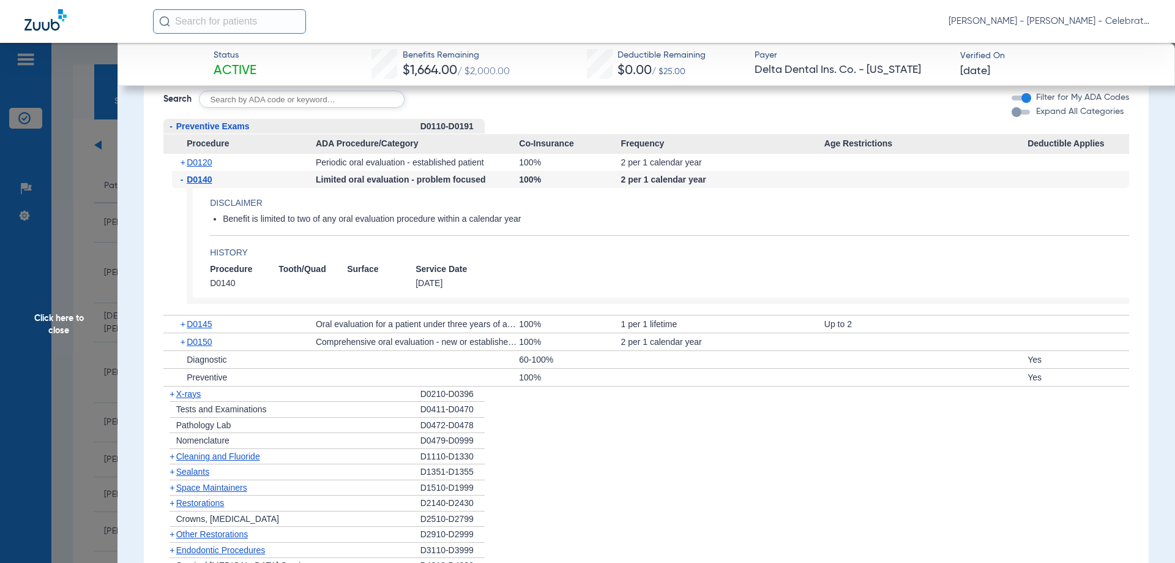
click at [200, 184] on span "D0140" at bounding box center [199, 179] width 25 height 10
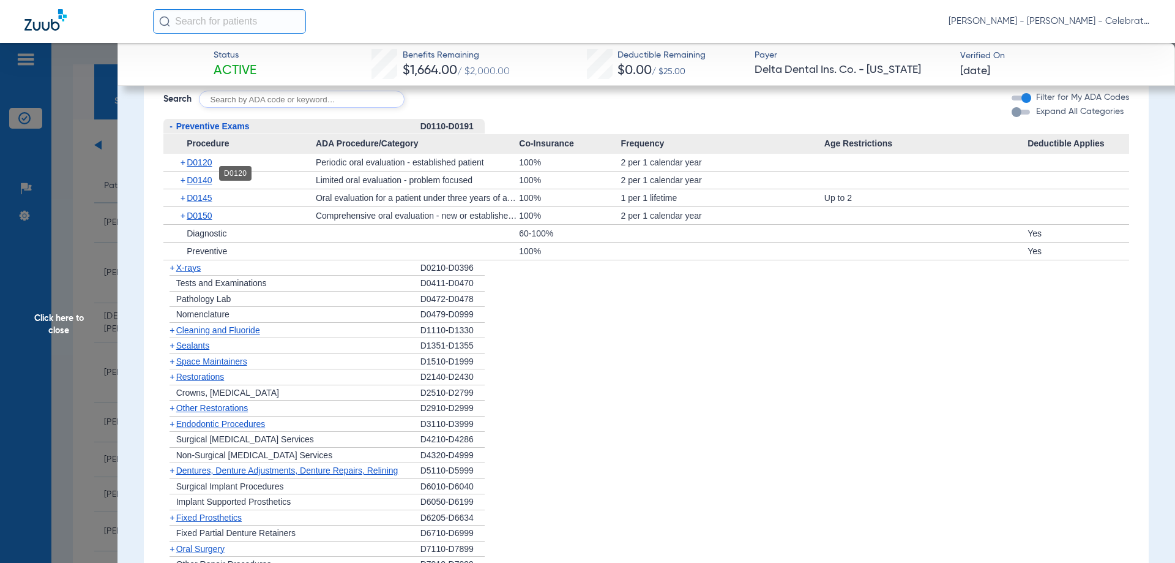
click at [207, 167] on span "D0120" at bounding box center [199, 162] width 25 height 10
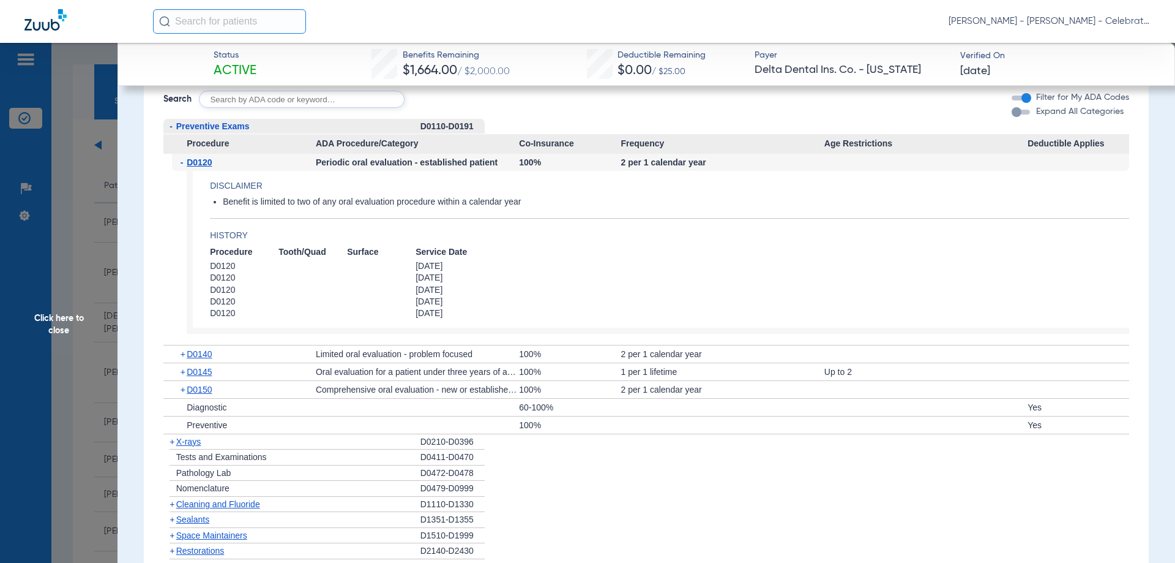
click at [207, 167] on span "D0120" at bounding box center [199, 162] width 25 height 10
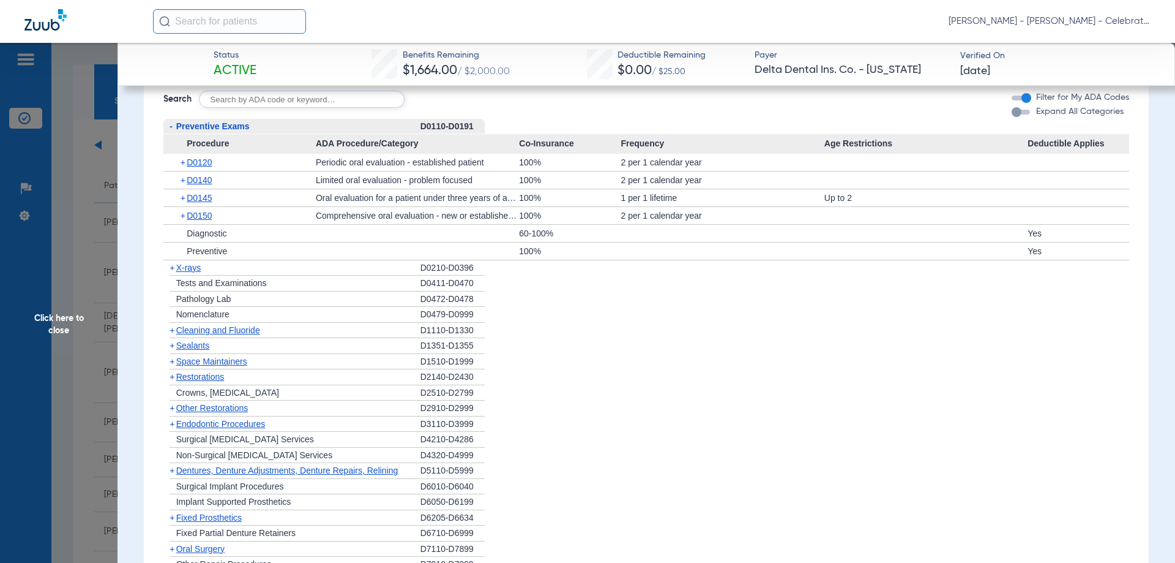
click at [184, 272] on span "X-rays" at bounding box center [188, 268] width 24 height 10
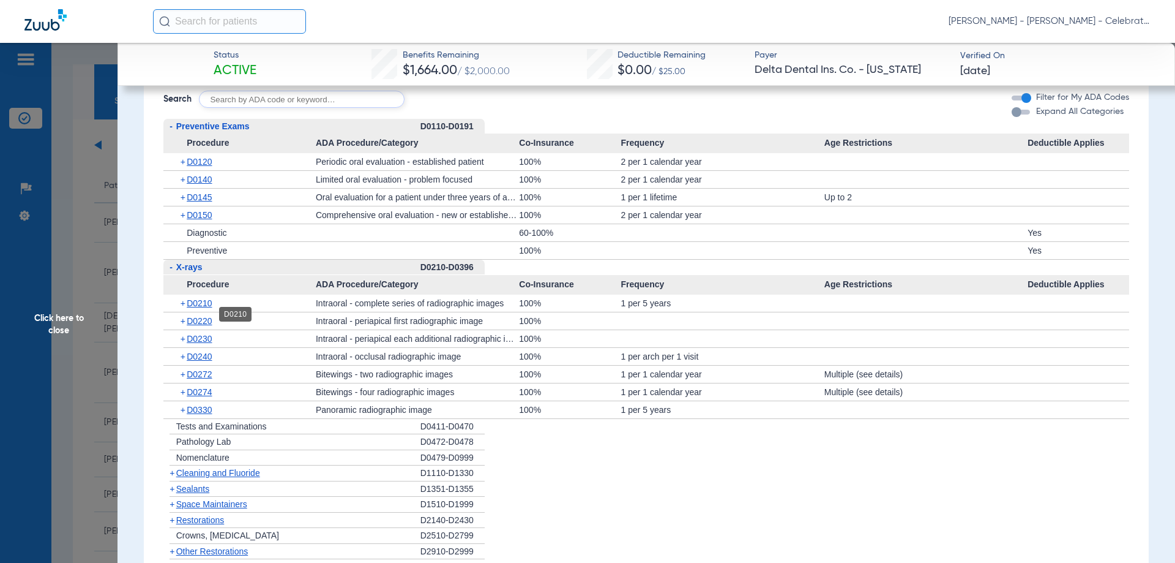
click at [212, 308] on span "D0210" at bounding box center [199, 303] width 25 height 10
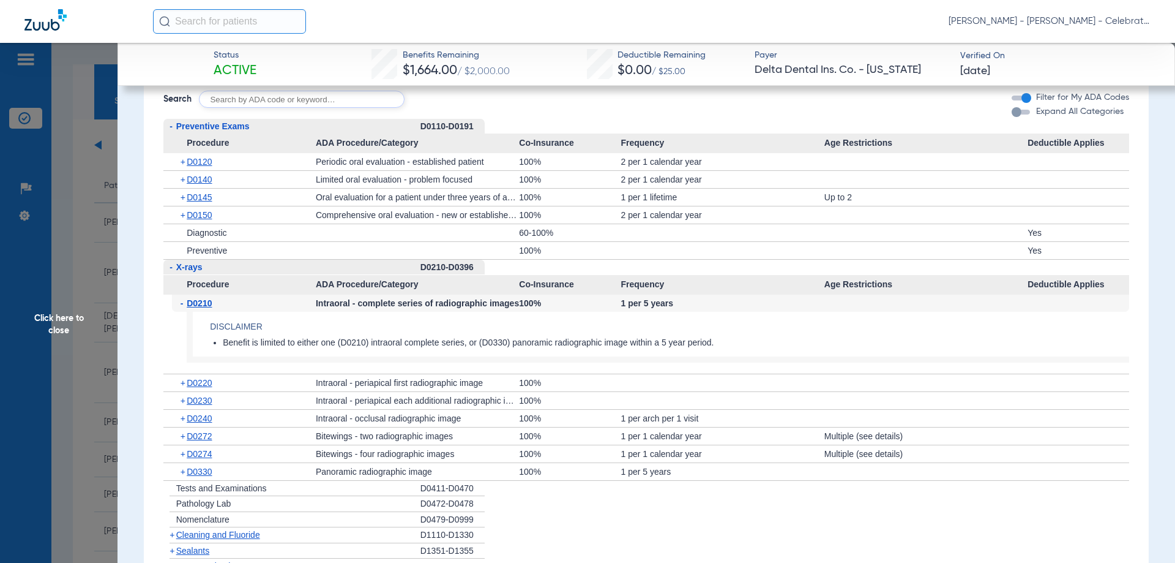
click at [212, 308] on span "D0210" at bounding box center [199, 303] width 25 height 10
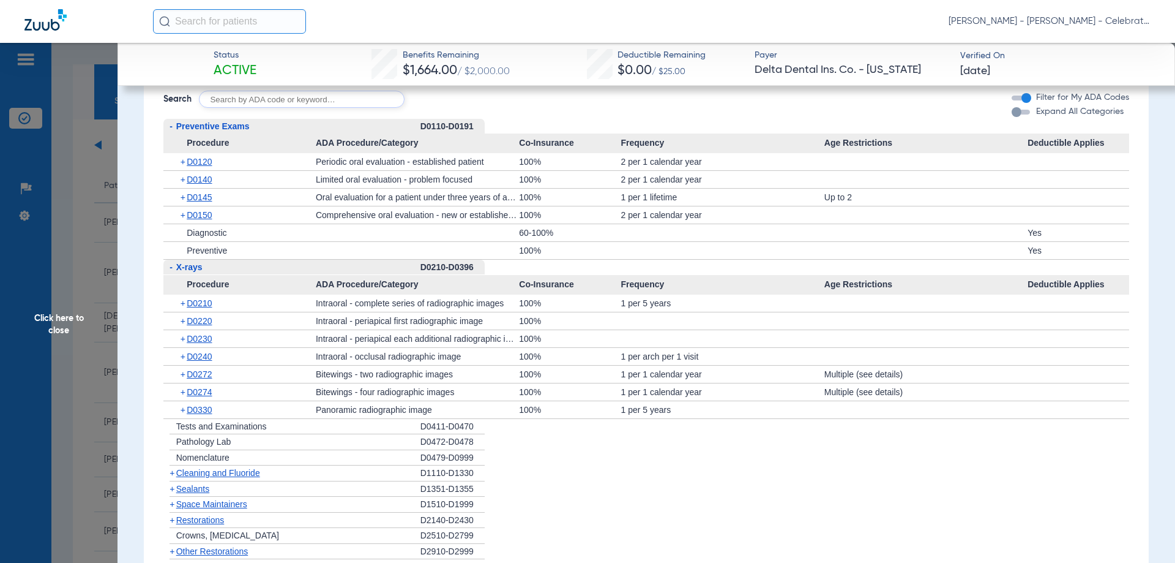
click at [215, 418] on div "+ D0330" at bounding box center [244, 409] width 144 height 17
click at [212, 414] on span "D0330" at bounding box center [199, 410] width 25 height 10
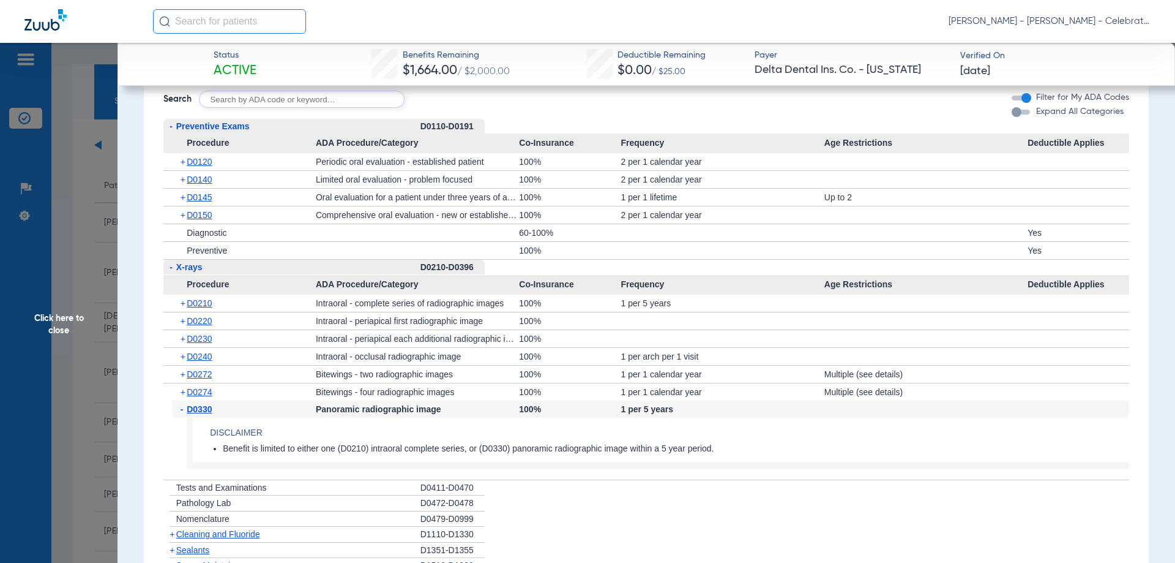
click at [212, 414] on span "D0330" at bounding box center [199, 409] width 25 height 10
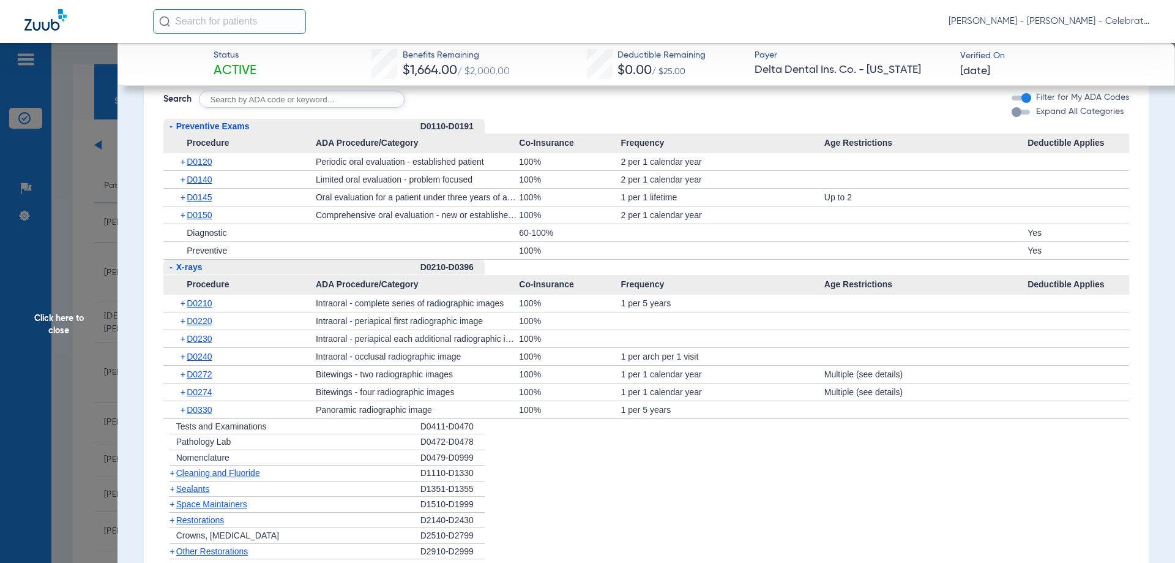
click at [178, 272] on div "- X-rays" at bounding box center [291, 268] width 257 height 16
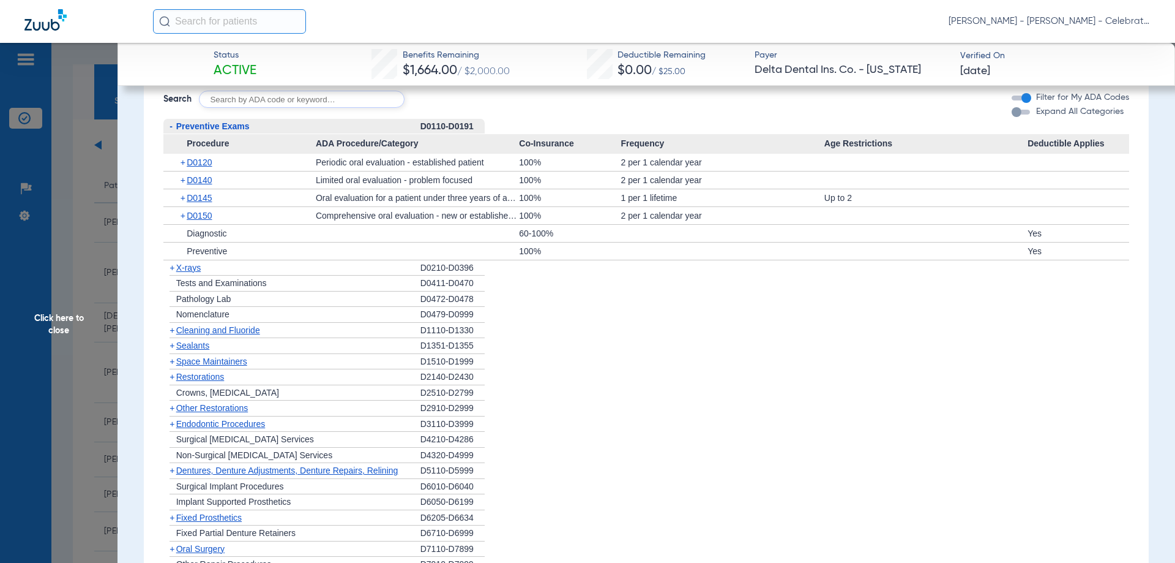
click at [204, 335] on span "Cleaning and Fluoride" at bounding box center [218, 330] width 84 height 10
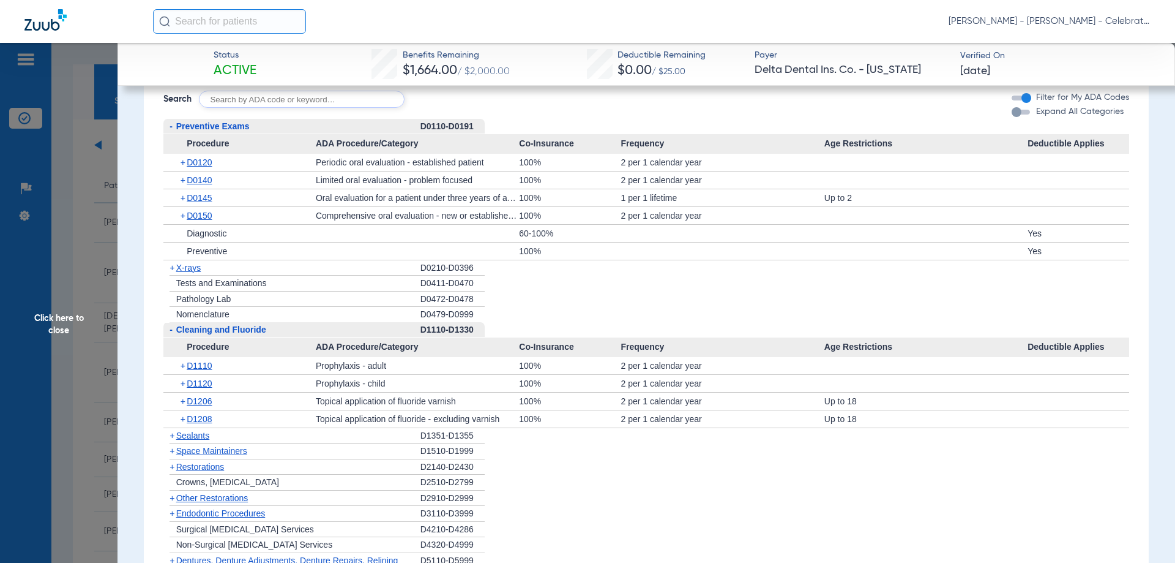
click at [204, 334] on span "Cleaning and Fluoride" at bounding box center [221, 329] width 90 height 10
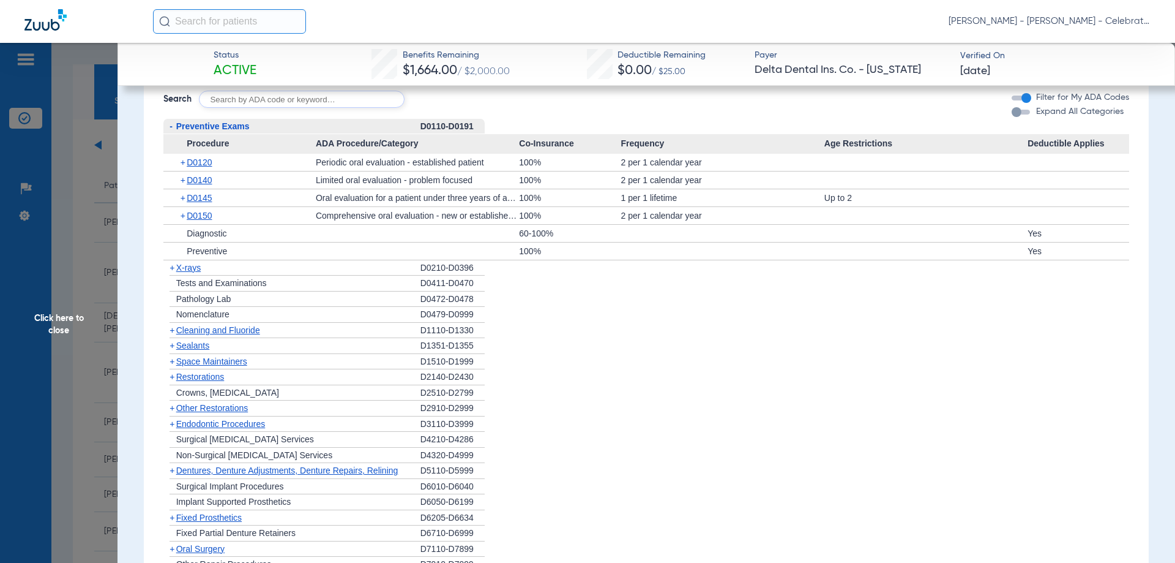
click at [193, 272] on span "X-rays" at bounding box center [188, 268] width 24 height 10
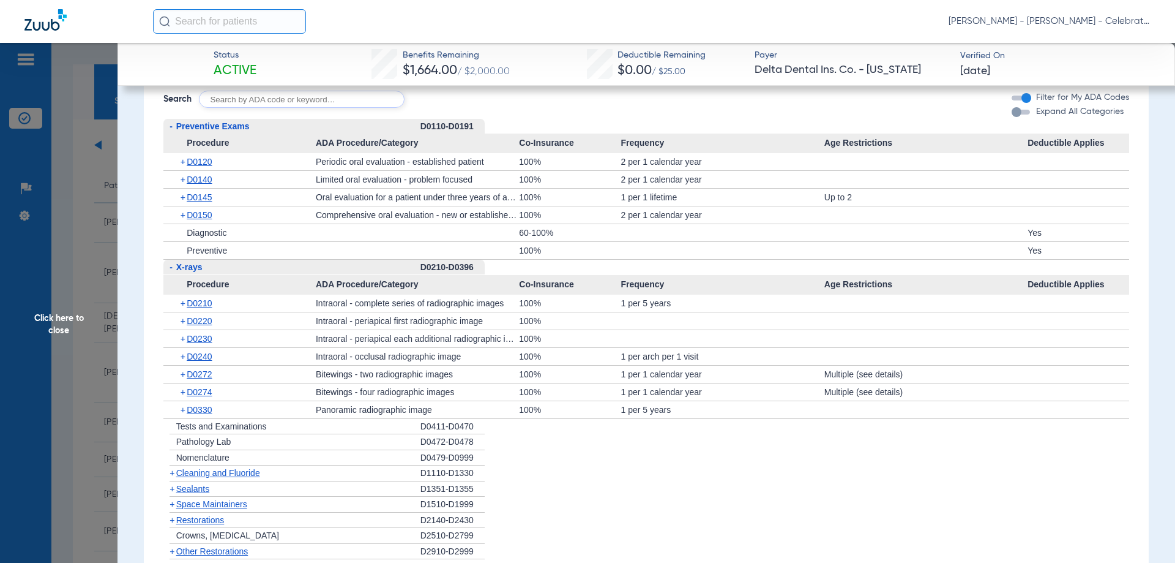
click at [198, 272] on span "X-rays" at bounding box center [189, 267] width 26 height 10
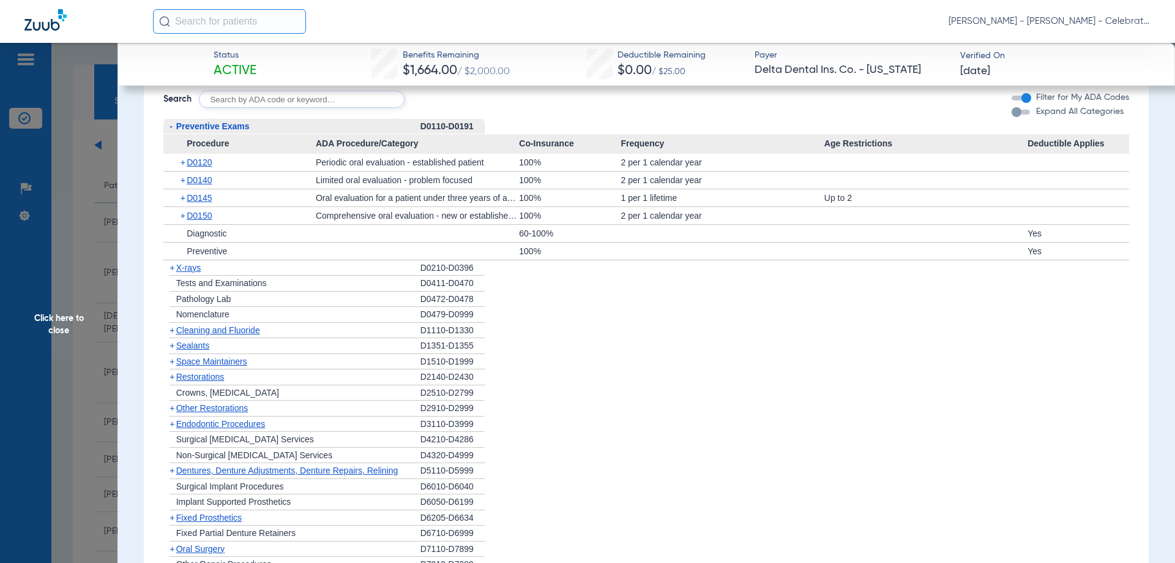
click at [198, 350] on span "Sealants" at bounding box center [192, 345] width 33 height 10
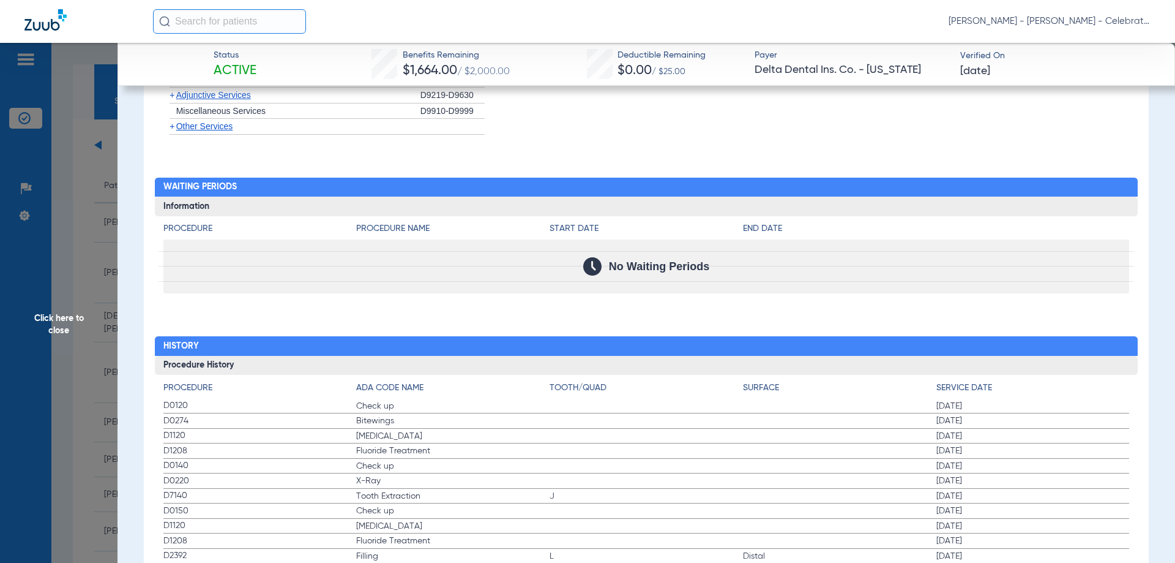
scroll to position [1794, 0]
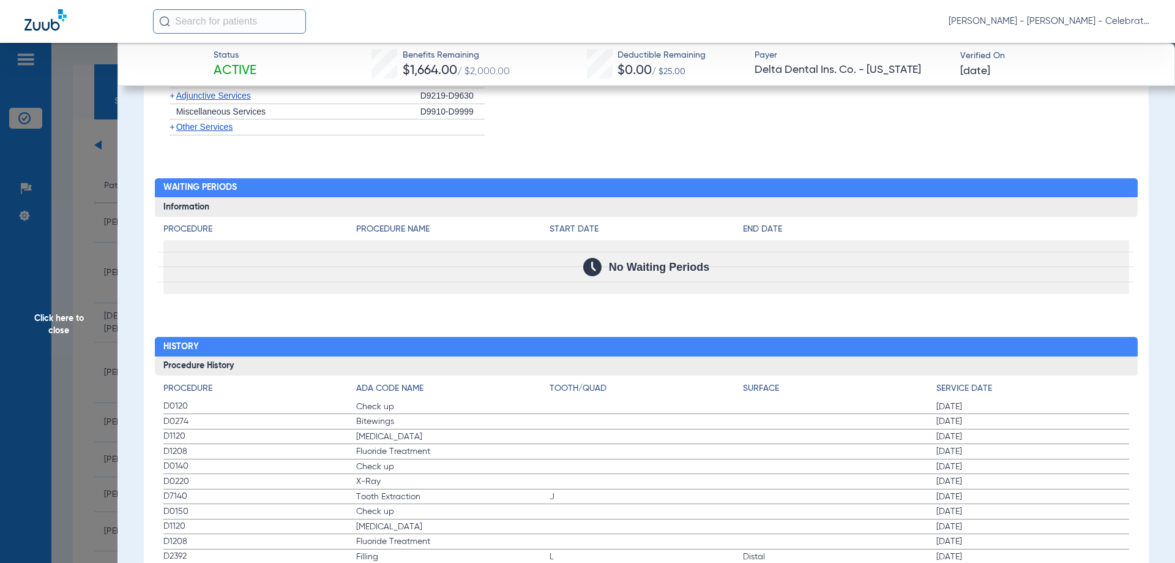
click at [67, 319] on span "Click here to close" at bounding box center [59, 324] width 118 height 563
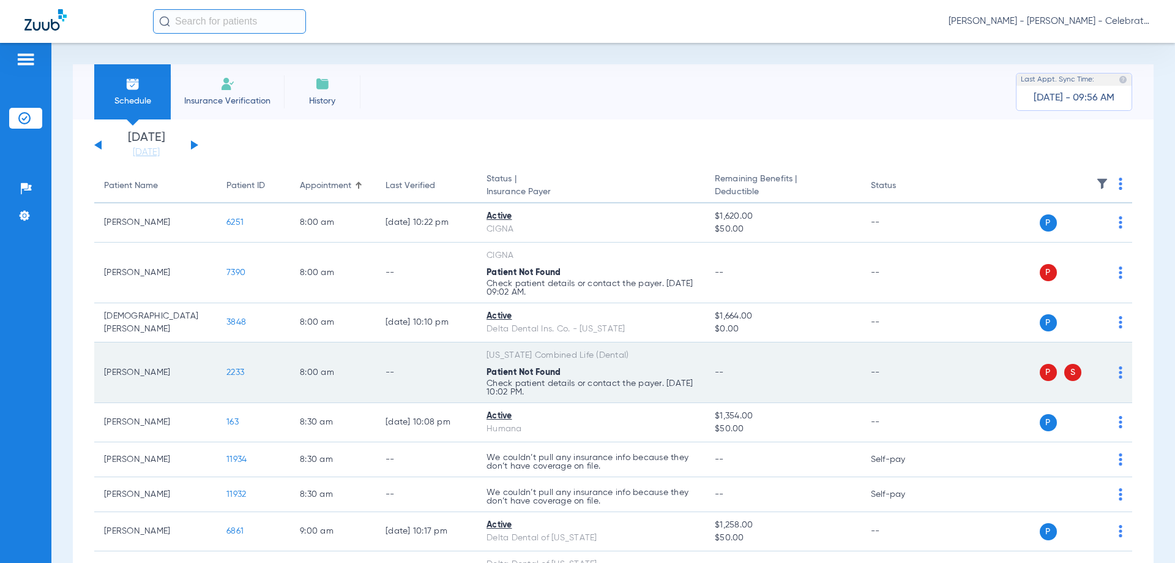
click at [231, 371] on span "2233" at bounding box center [235, 372] width 18 height 9
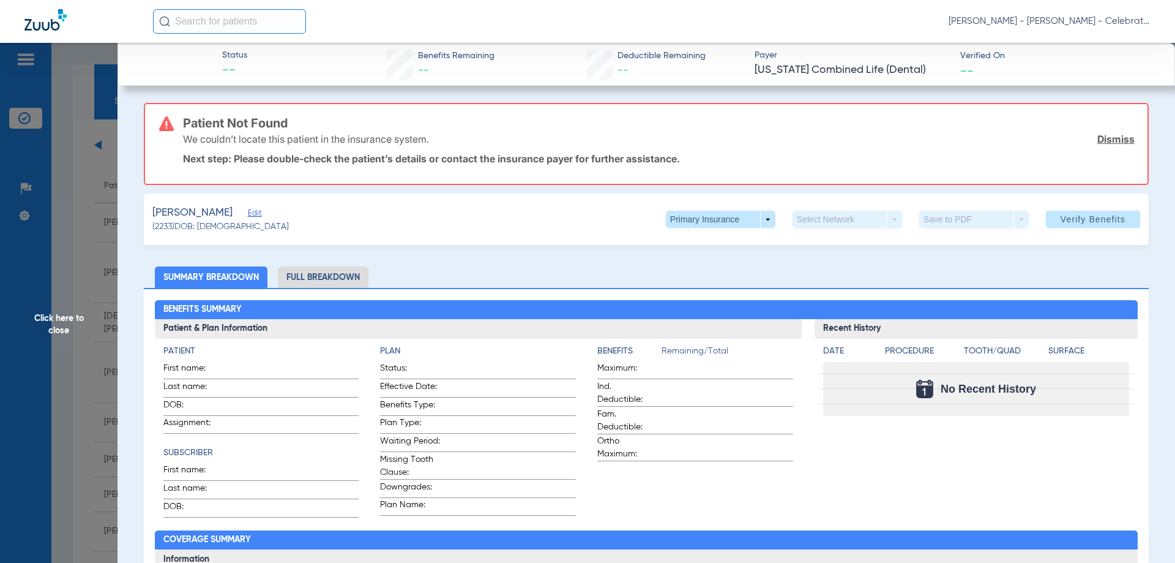
click at [67, 318] on span "Click here to close" at bounding box center [59, 324] width 118 height 563
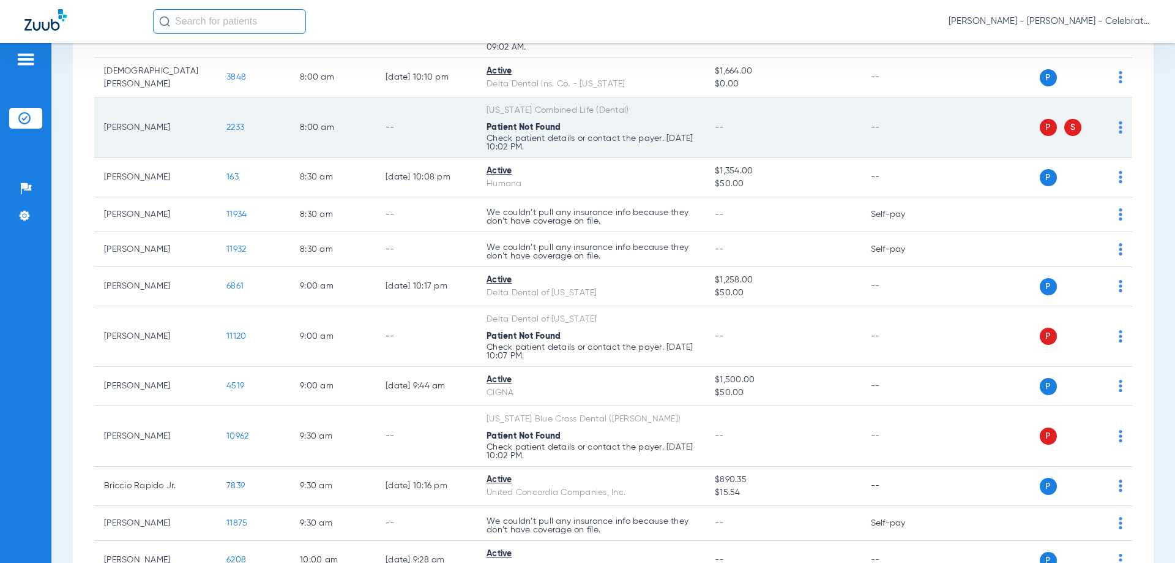
scroll to position [306, 0]
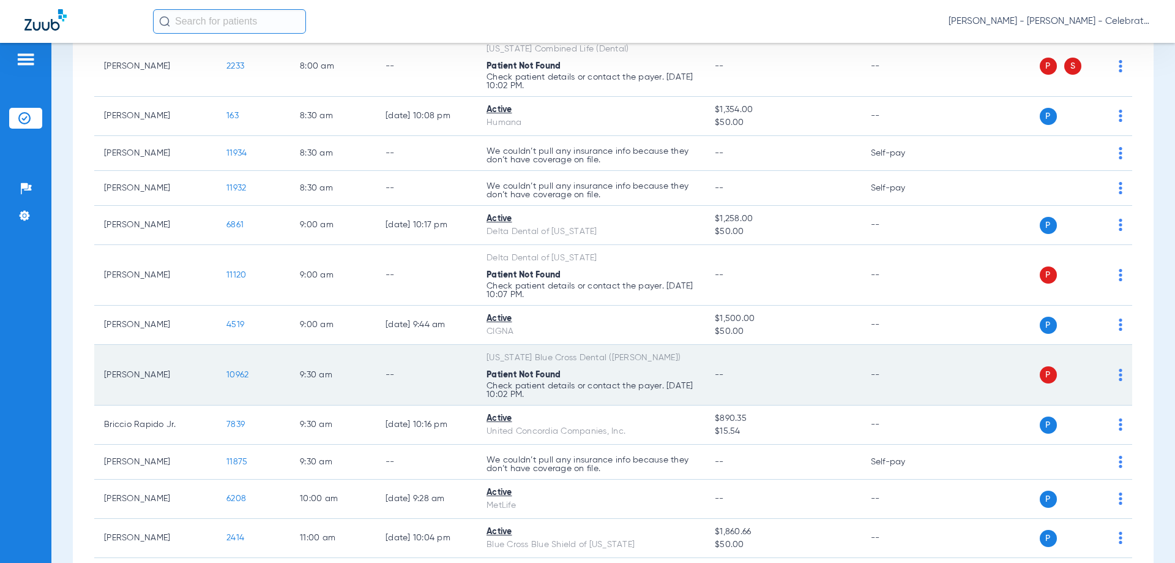
click at [241, 376] on span "10962" at bounding box center [237, 374] width 22 height 9
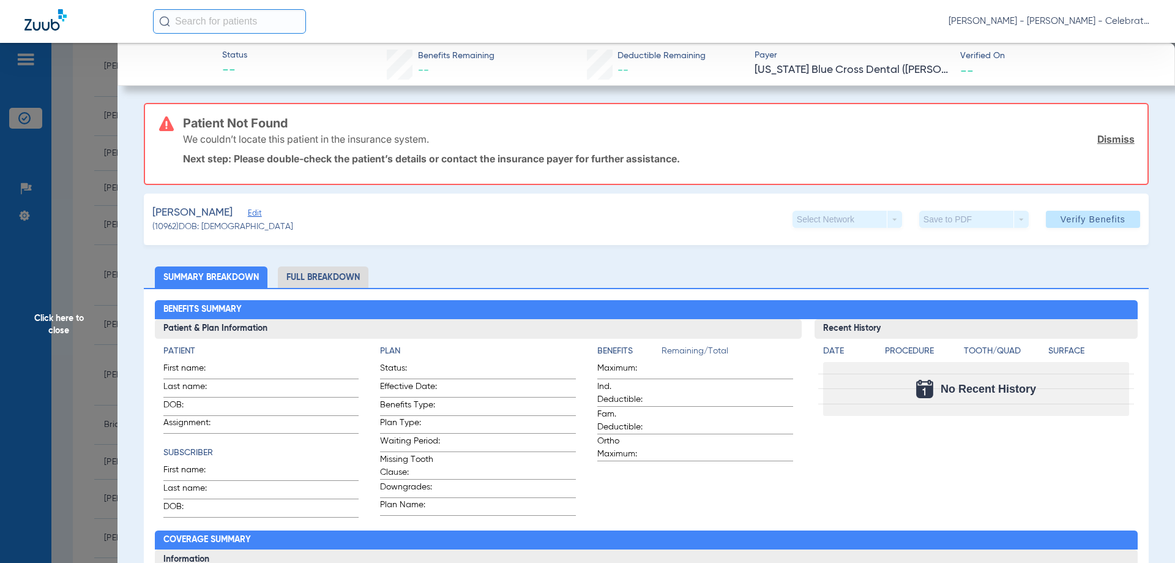
click at [248, 209] on span "Edit" at bounding box center [253, 215] width 11 height 12
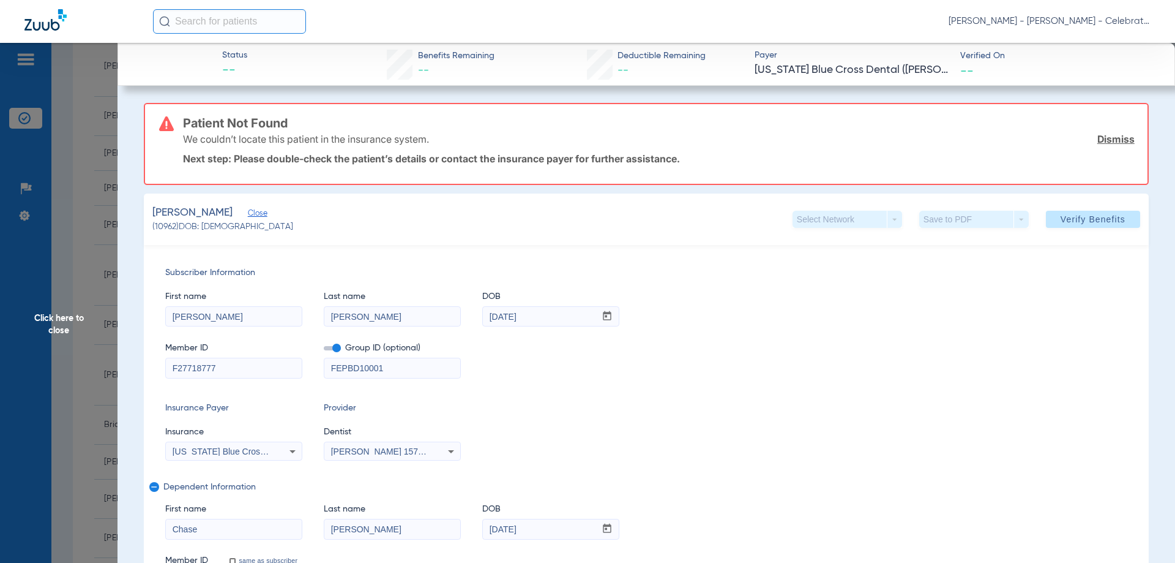
click at [72, 318] on span "Click here to close" at bounding box center [59, 324] width 118 height 563
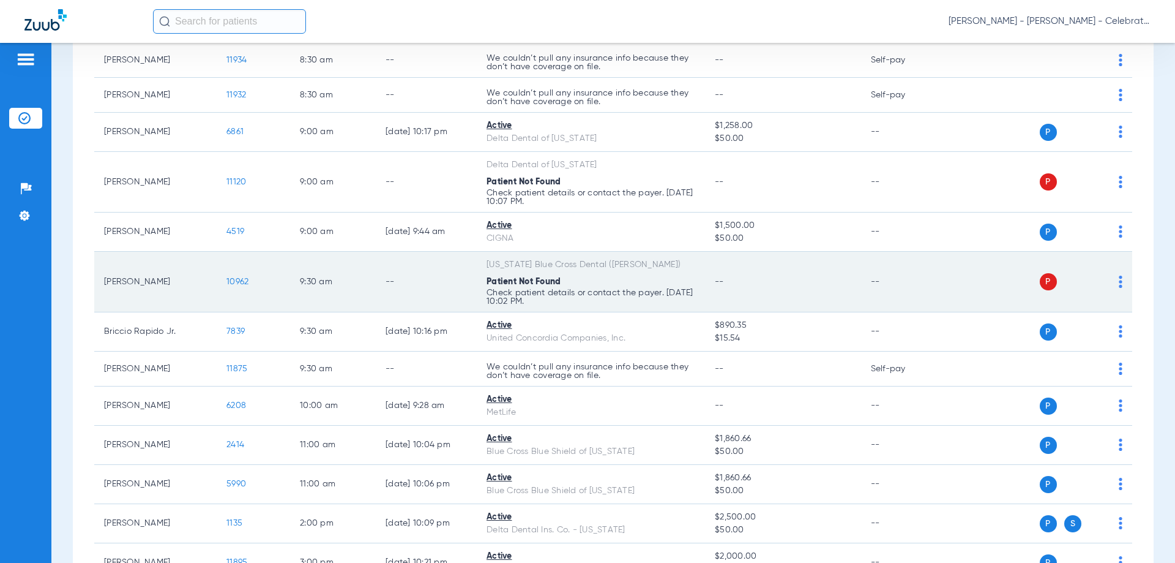
scroll to position [428, 0]
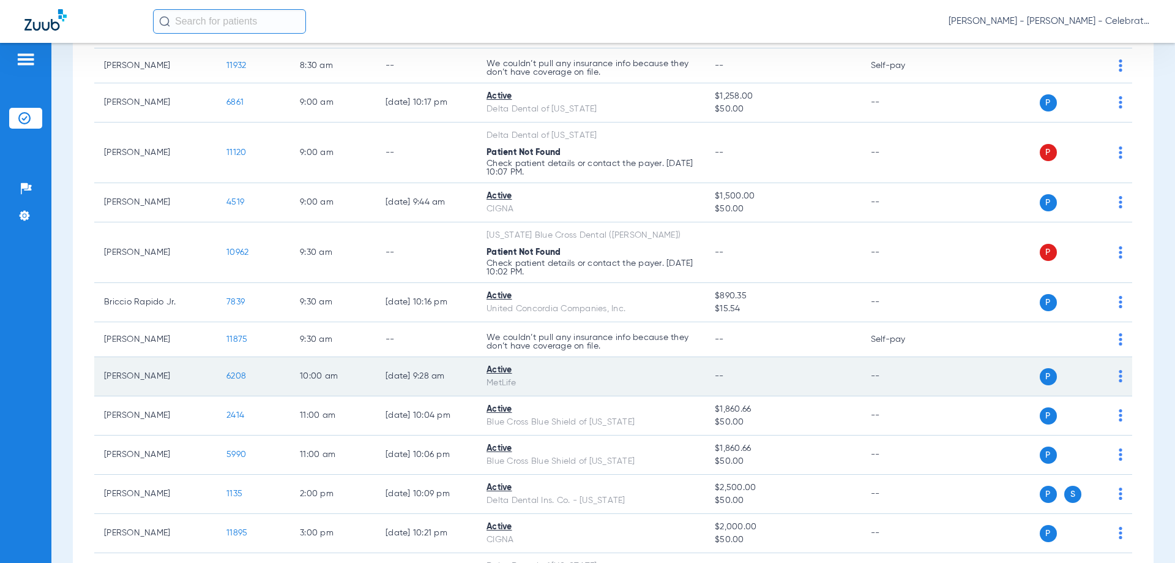
click at [234, 375] on span "6208" at bounding box center [236, 376] width 20 height 9
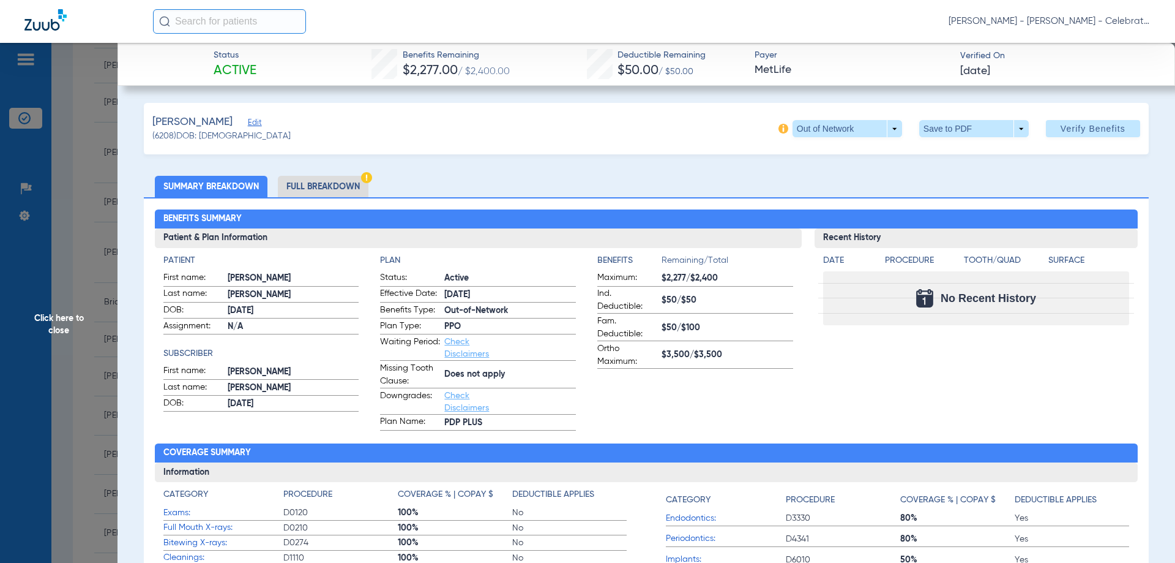
click at [302, 177] on li "Full Breakdown" at bounding box center [323, 186] width 91 height 21
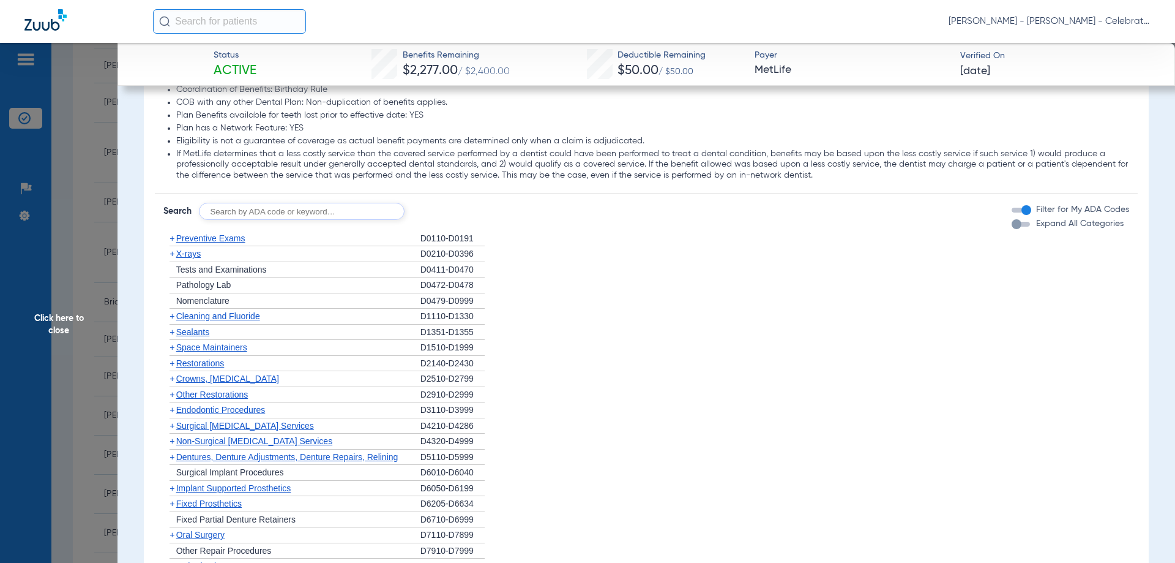
scroll to position [1530, 0]
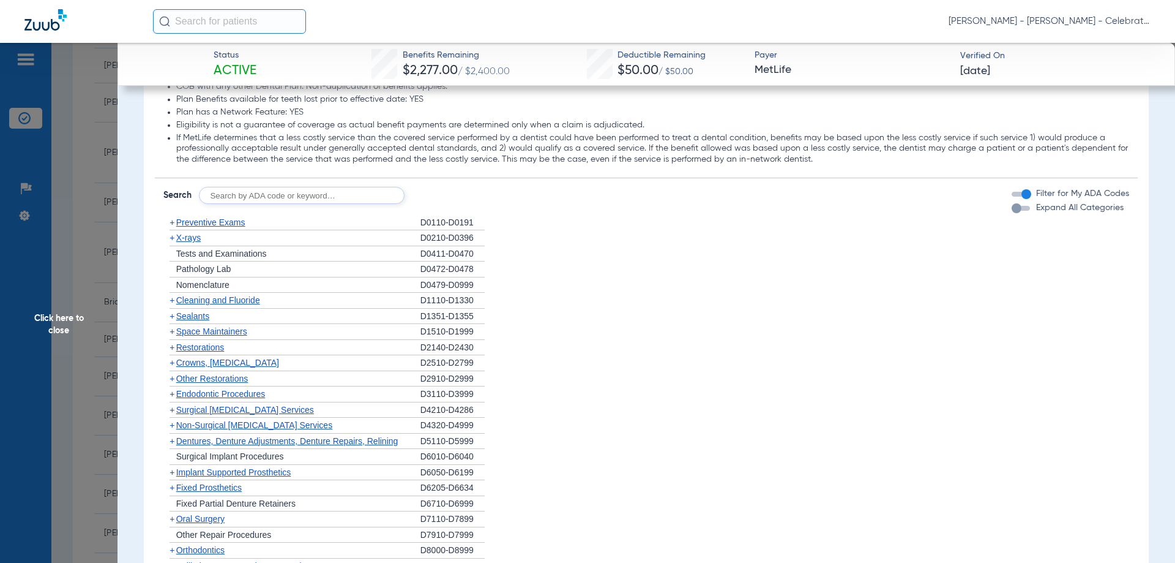
click at [201, 222] on span "Preventive Exams" at bounding box center [210, 222] width 69 height 10
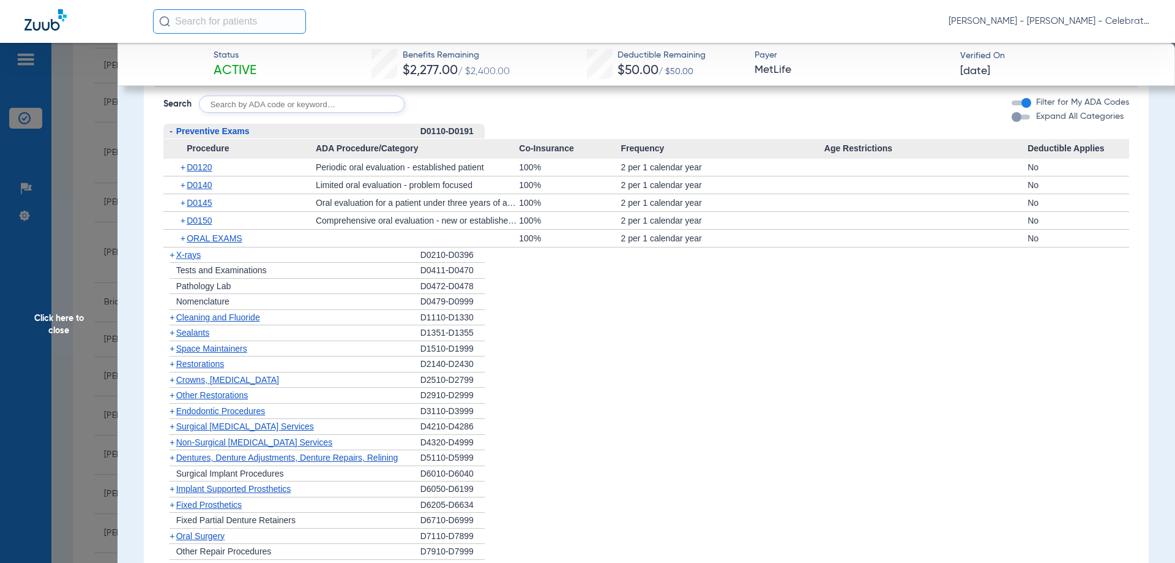
scroll to position [1566, 0]
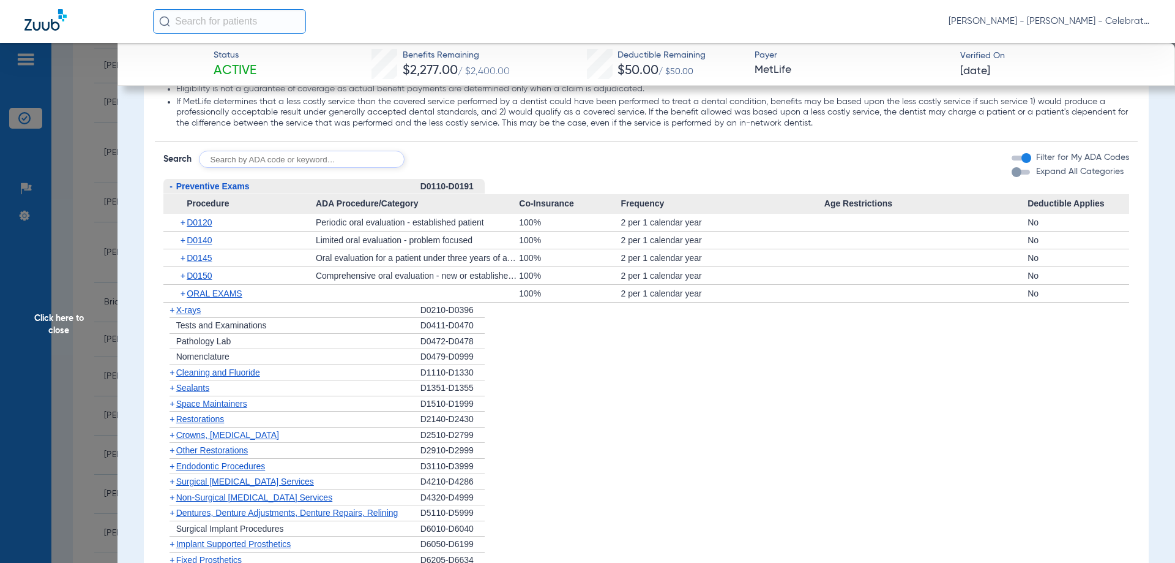
drag, startPoint x: 198, startPoint y: 187, endPoint x: 199, endPoint y: 193, distance: 6.8
click at [198, 187] on span "Preventive Exams" at bounding box center [212, 186] width 73 height 10
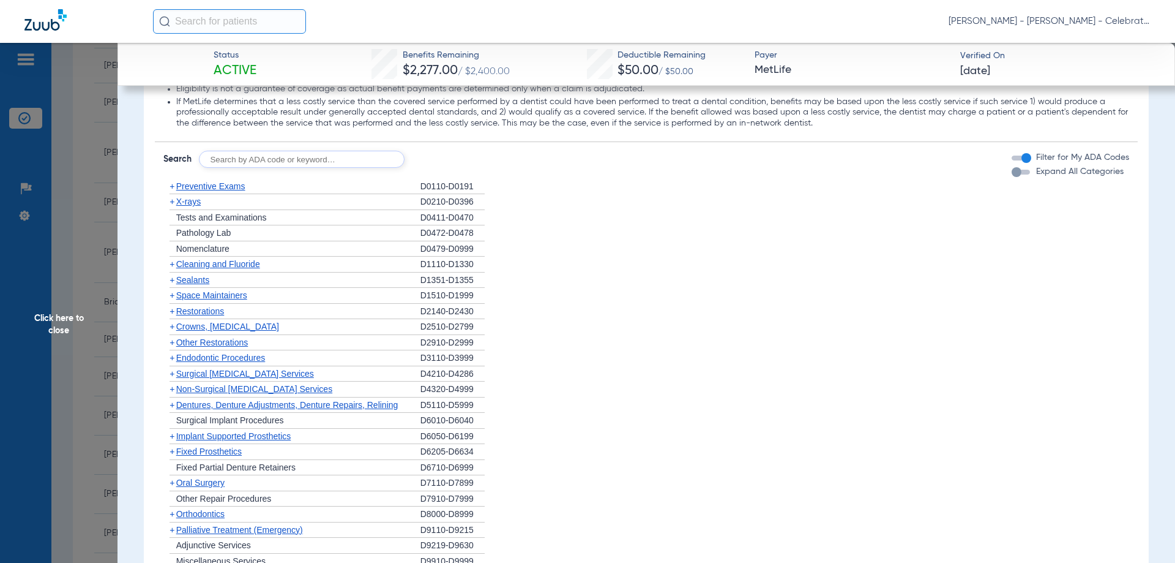
click at [198, 267] on span "Cleaning and Fluoride" at bounding box center [218, 264] width 84 height 10
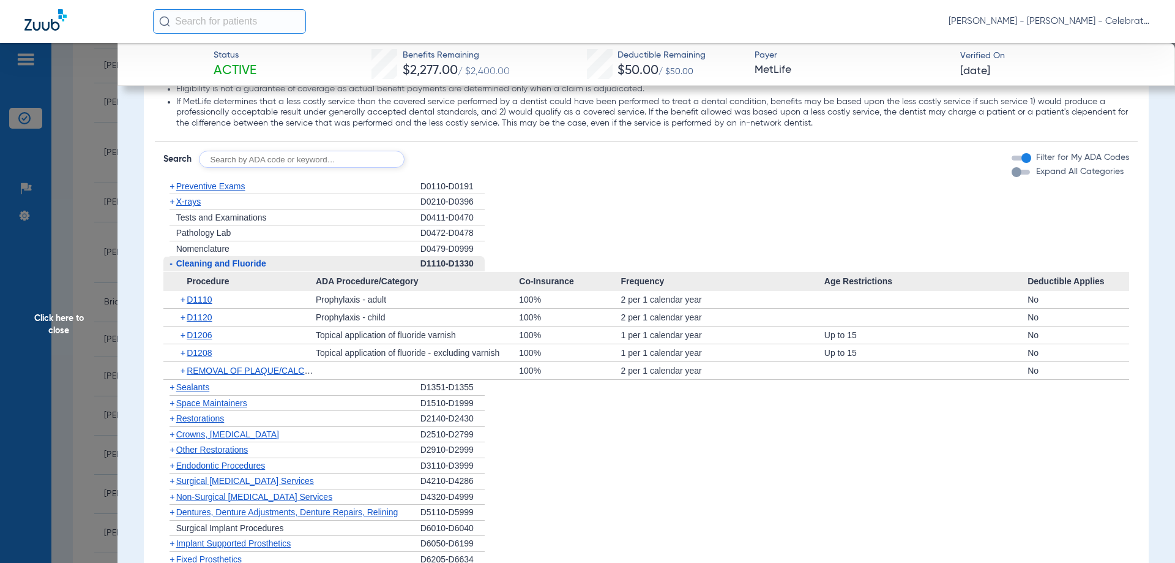
click at [198, 267] on span "Cleaning and Fluoride" at bounding box center [221, 263] width 90 height 10
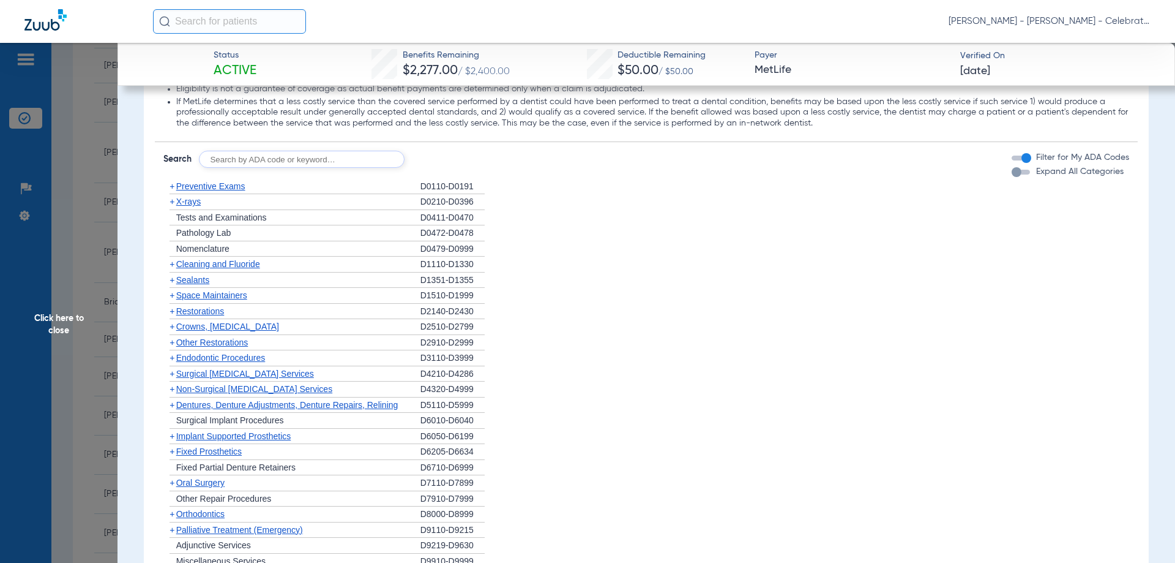
click at [182, 201] on span "X-rays" at bounding box center [188, 201] width 24 height 10
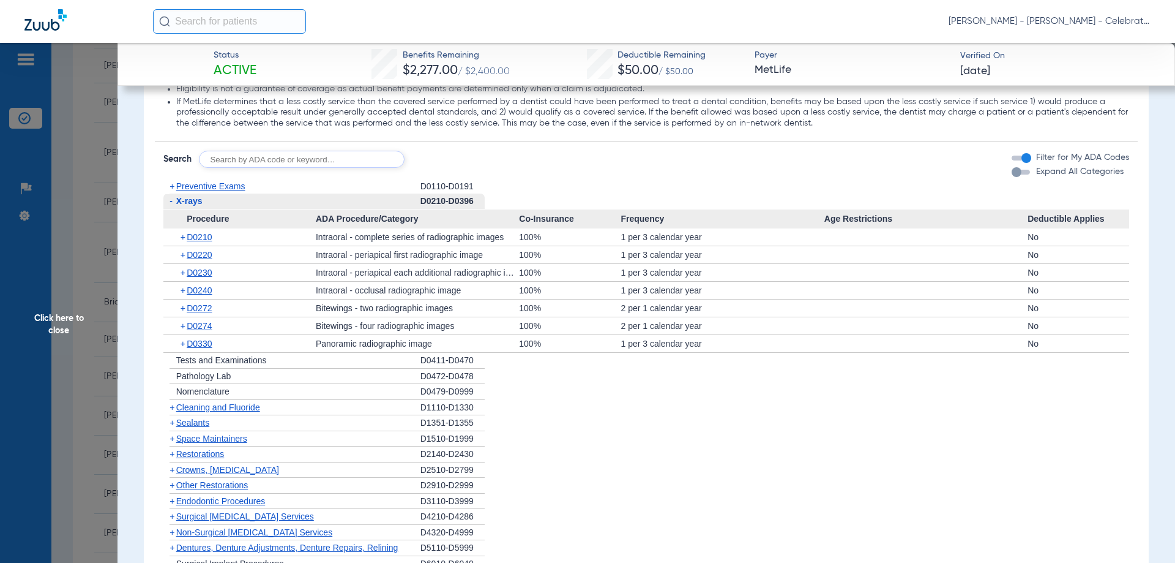
click at [181, 419] on span "Sealants" at bounding box center [192, 422] width 33 height 10
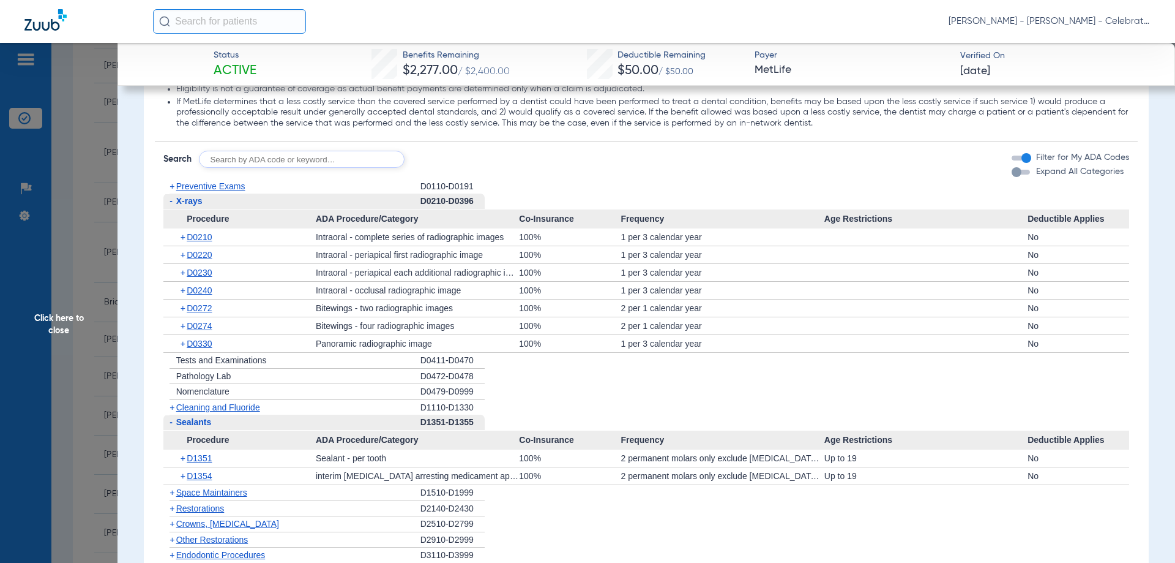
click at [70, 316] on span "Click here to close" at bounding box center [59, 324] width 118 height 563
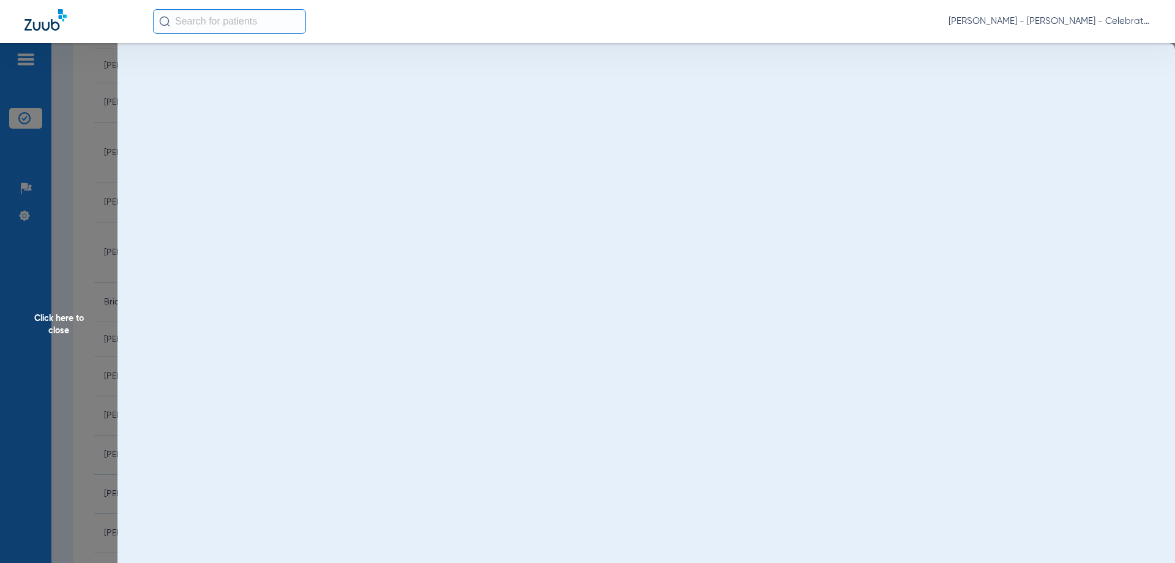
scroll to position [0, 0]
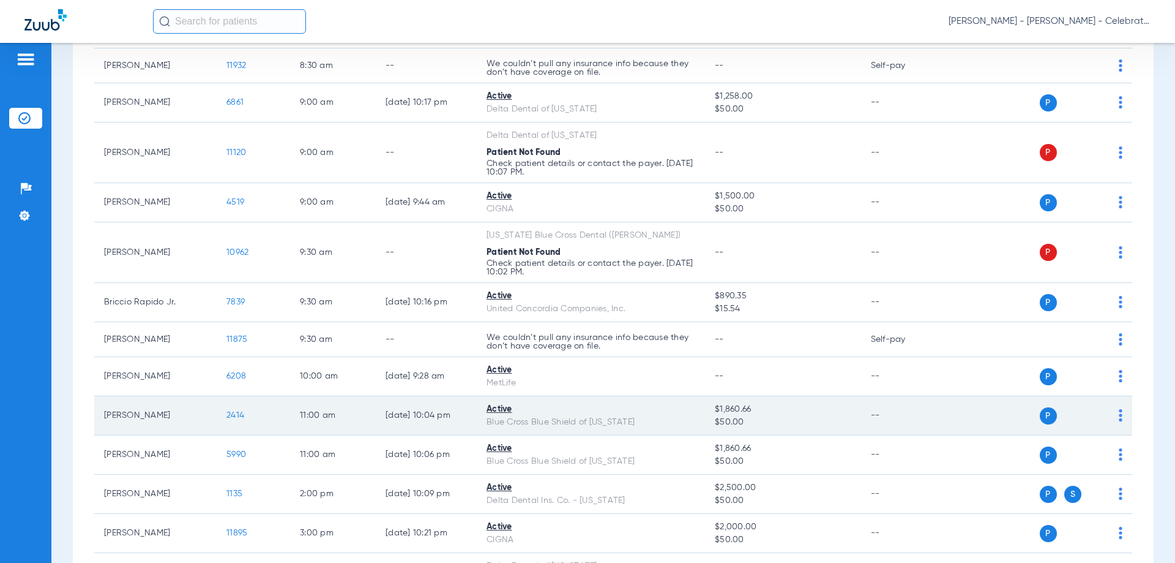
click at [230, 415] on span "2414" at bounding box center [235, 415] width 18 height 9
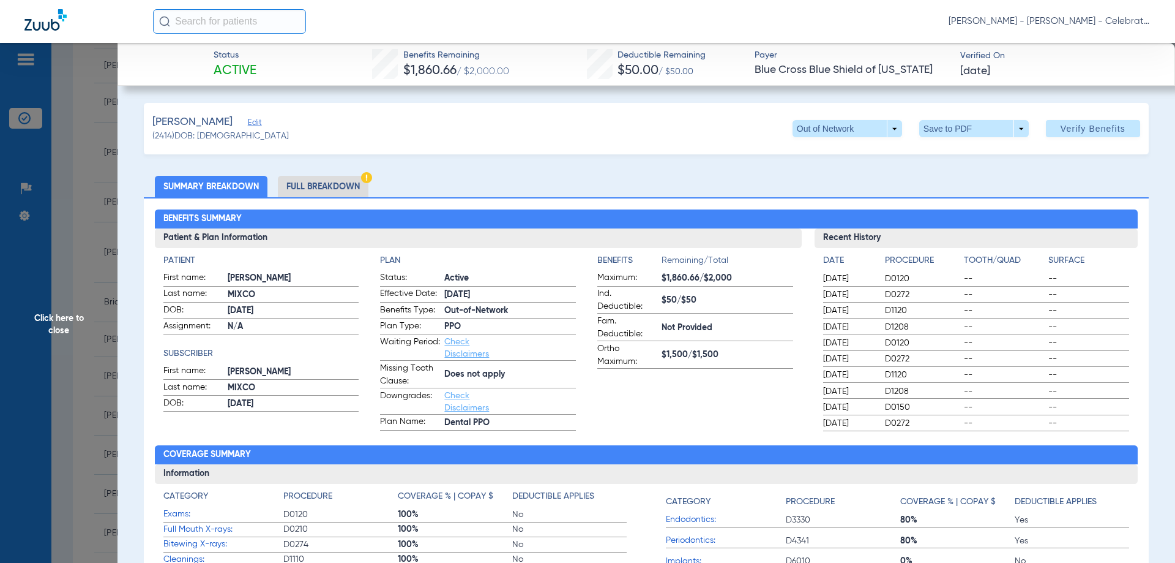
click at [310, 188] on li "Full Breakdown" at bounding box center [323, 186] width 91 height 21
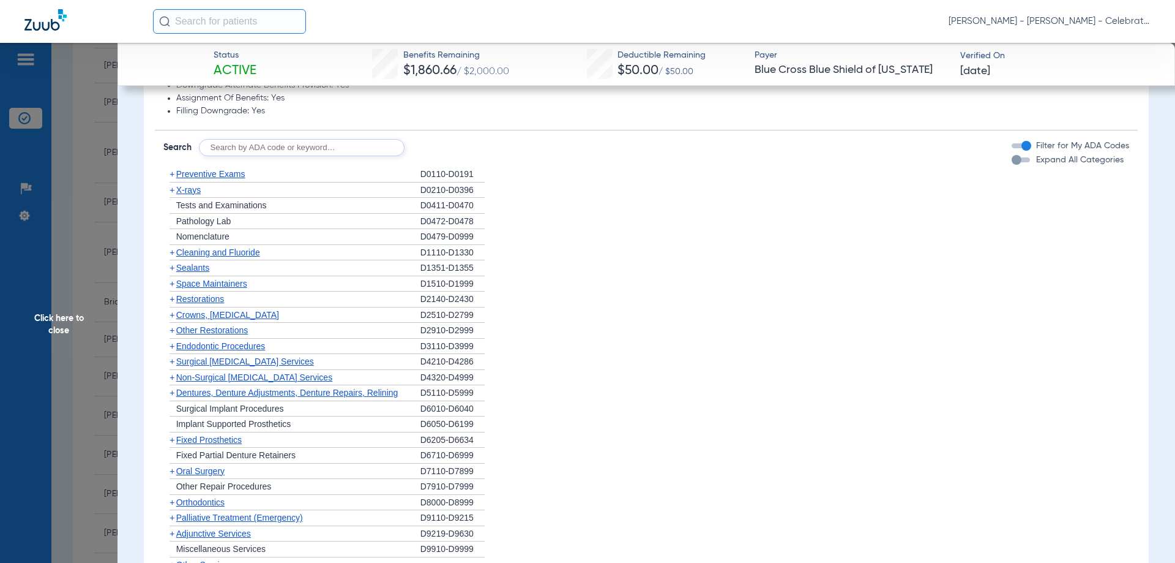
scroll to position [1102, 0]
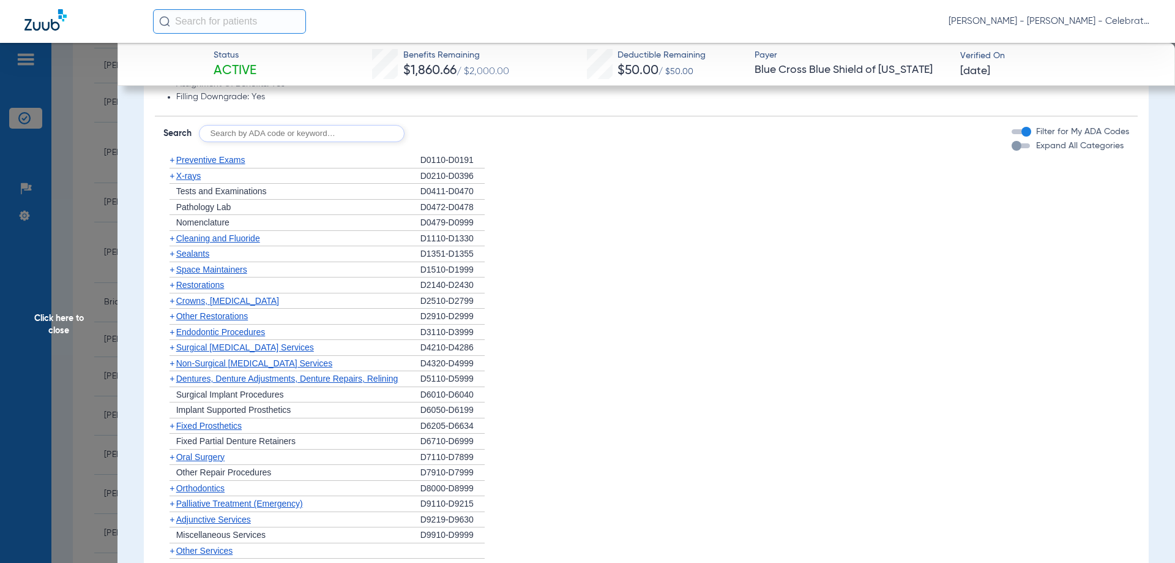
click at [214, 281] on span "Restorations" at bounding box center [200, 285] width 48 height 10
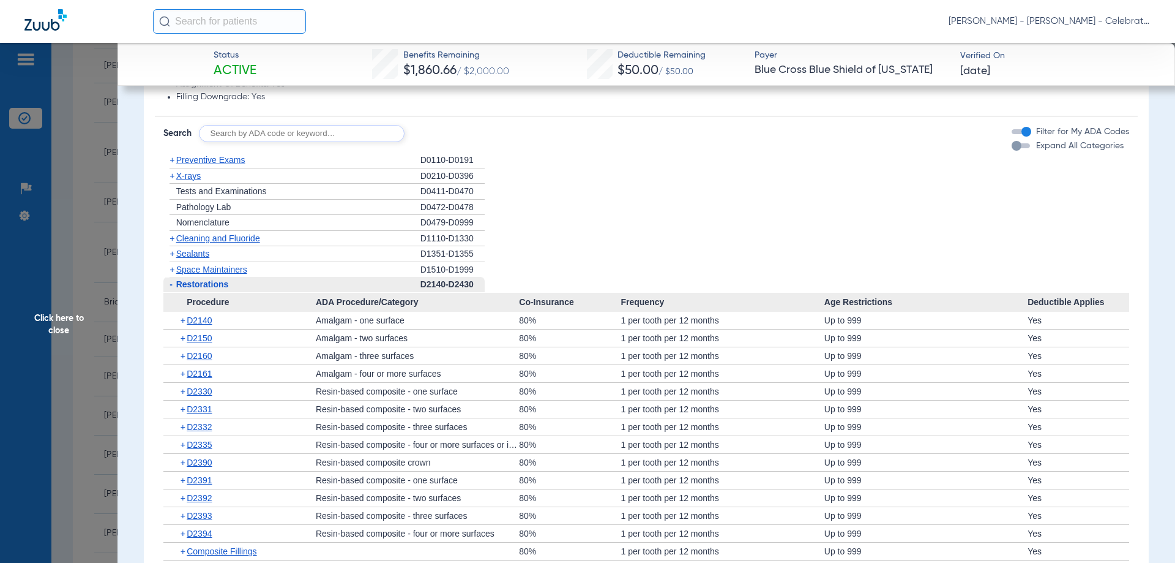
scroll to position [1163, 0]
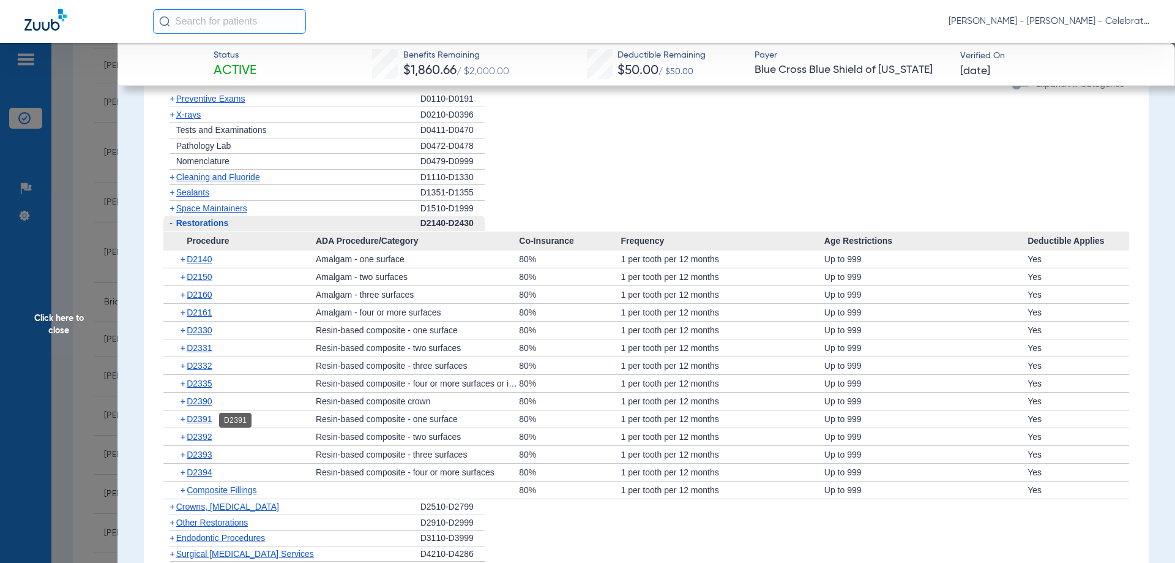
click at [196, 421] on span "D2391" at bounding box center [199, 419] width 25 height 10
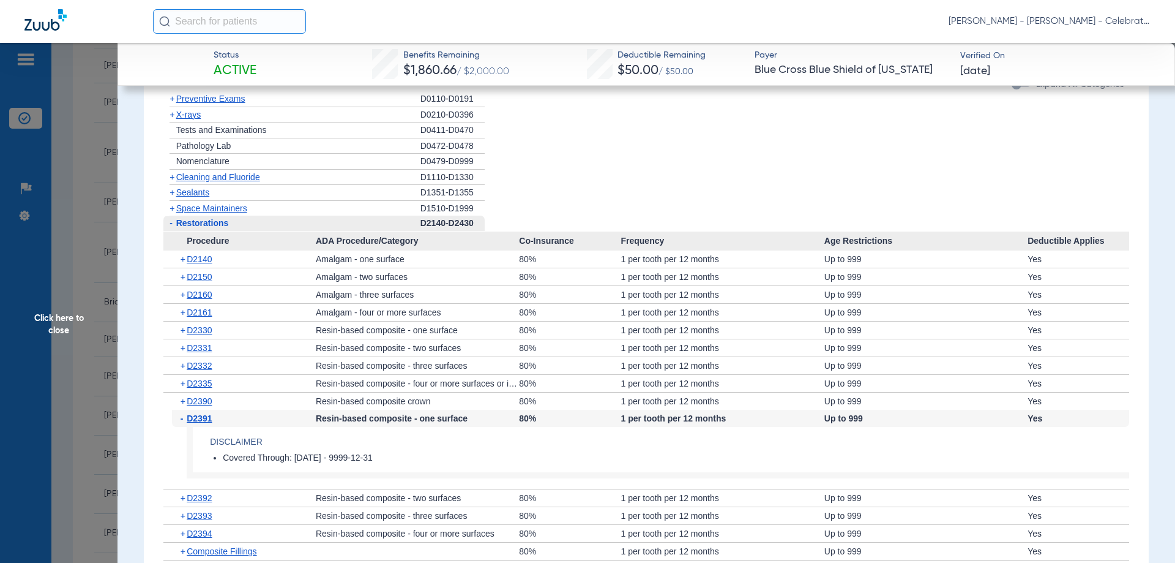
click at [196, 421] on span "D2391" at bounding box center [199, 418] width 25 height 10
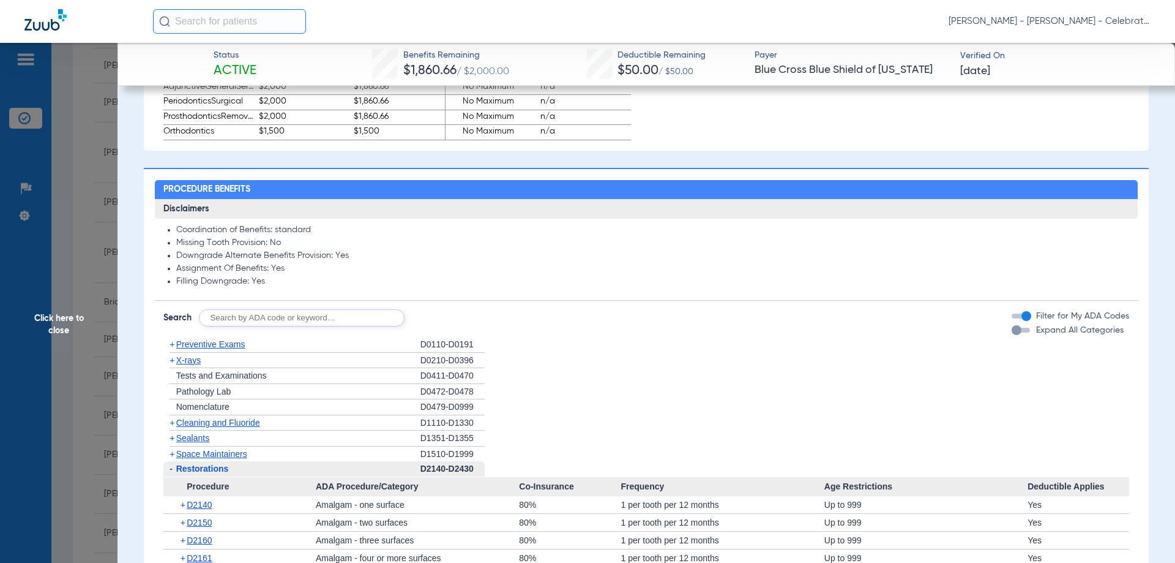
scroll to position [979, 0]
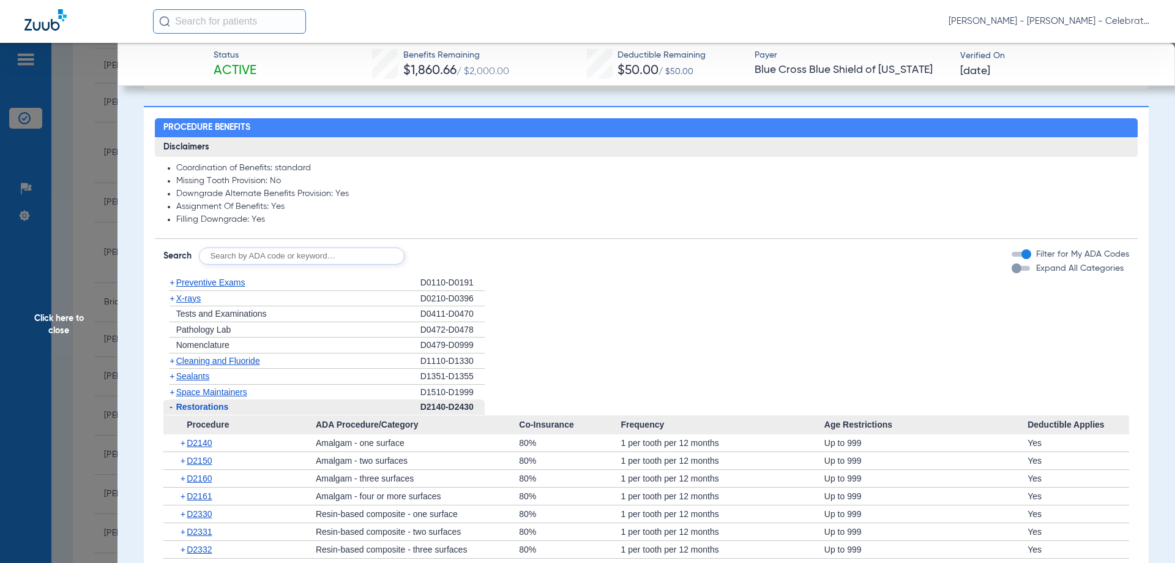
click at [187, 301] on span "X-rays" at bounding box center [188, 298] width 24 height 10
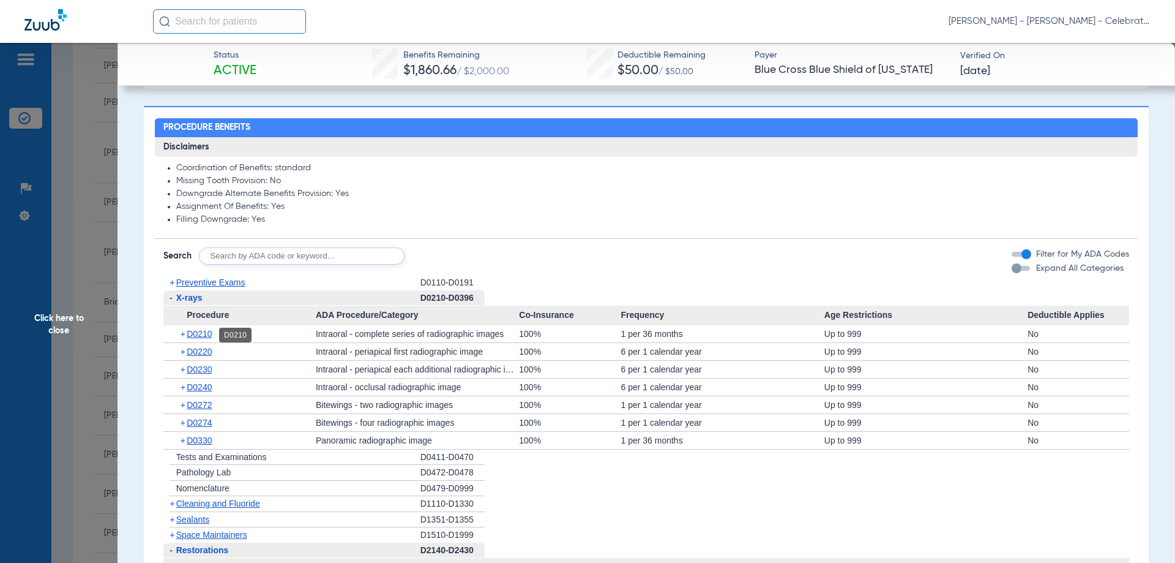
click at [207, 336] on span "D0210" at bounding box center [199, 334] width 25 height 10
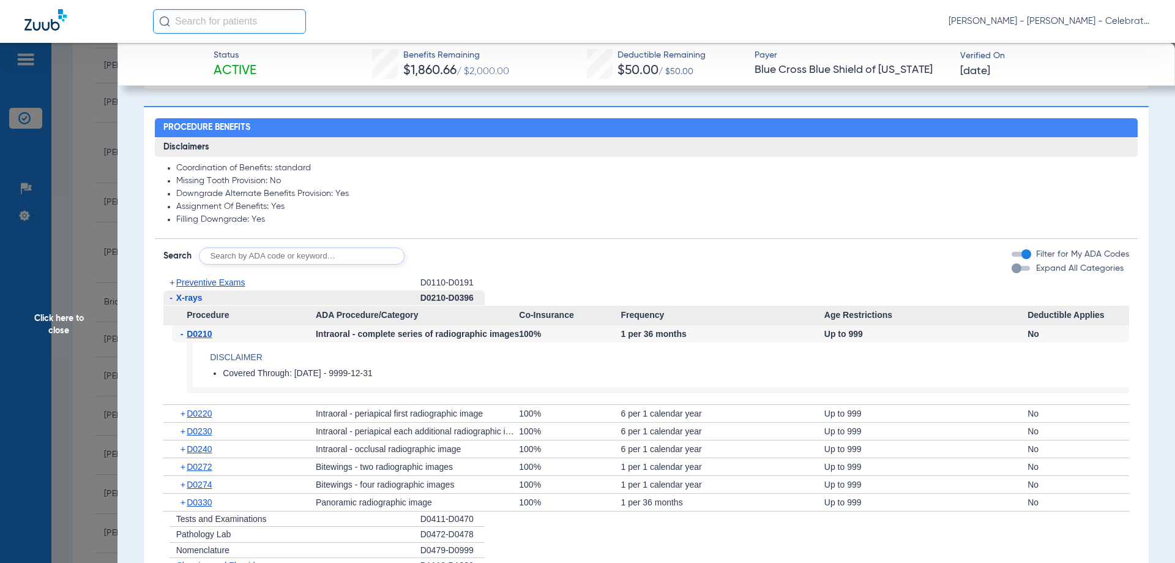
click at [207, 336] on span "D0210" at bounding box center [199, 334] width 25 height 10
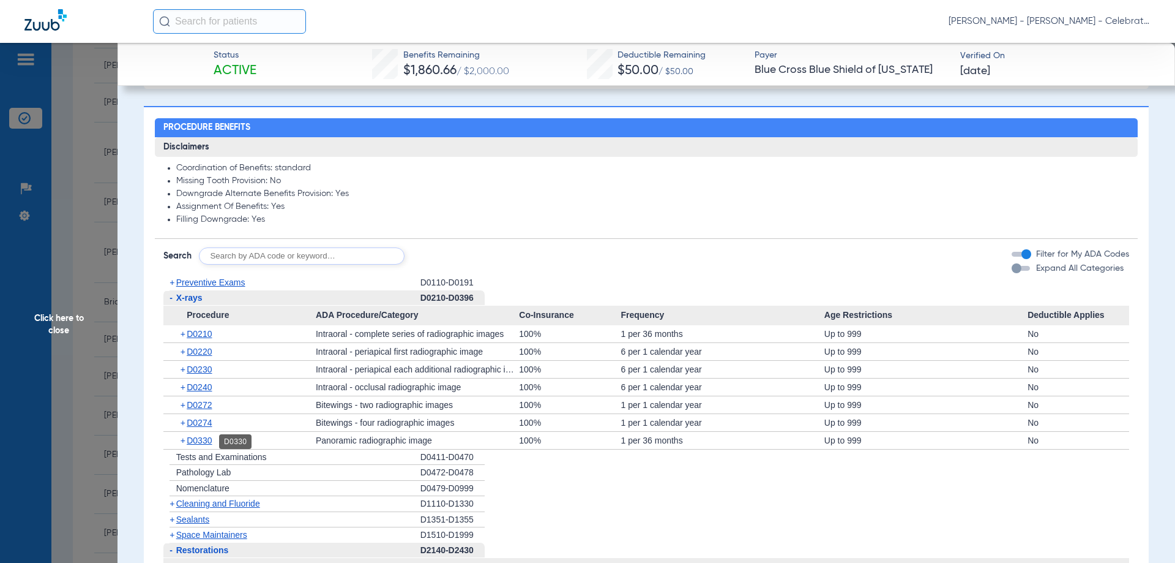
click at [201, 444] on span "D0330" at bounding box center [199, 440] width 25 height 10
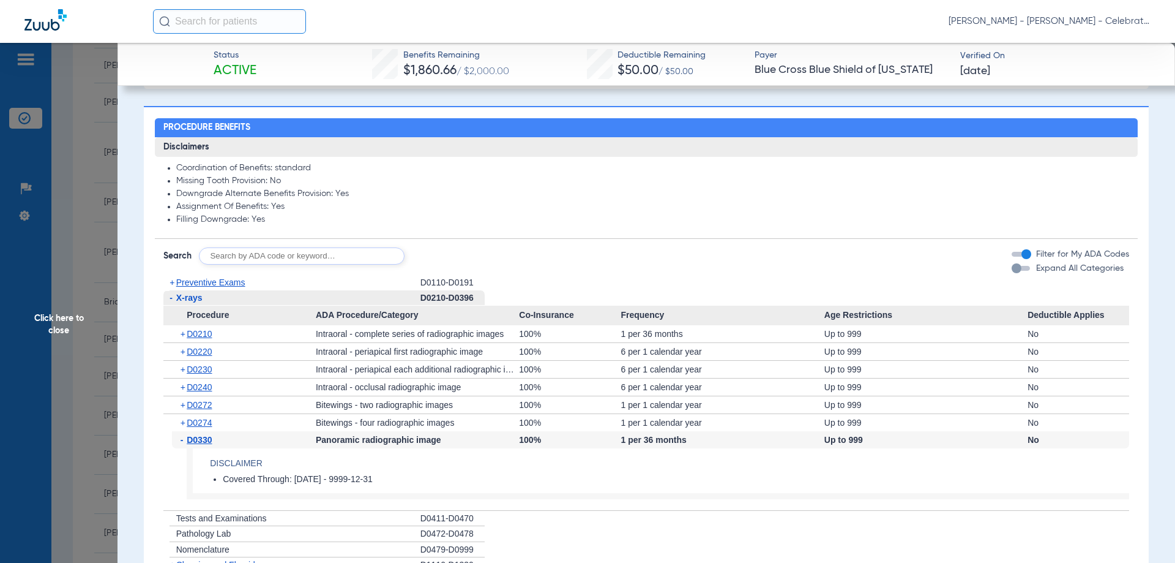
click at [201, 444] on span "D0330" at bounding box center [199, 440] width 25 height 10
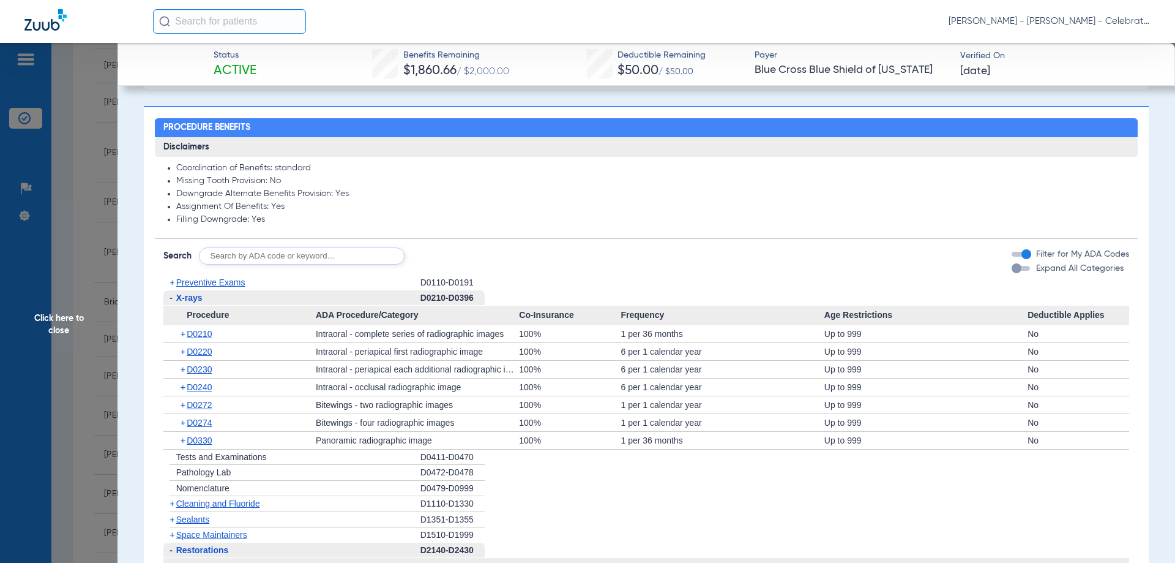
click at [201, 444] on span "D0330" at bounding box center [199, 440] width 25 height 10
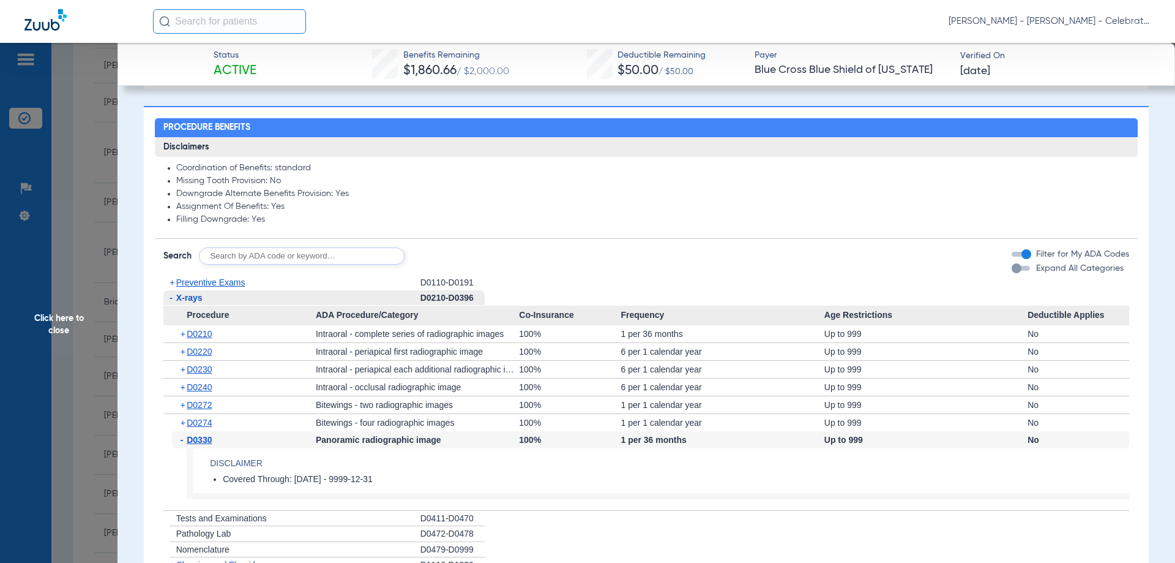
click at [201, 444] on span "D0330" at bounding box center [199, 440] width 25 height 10
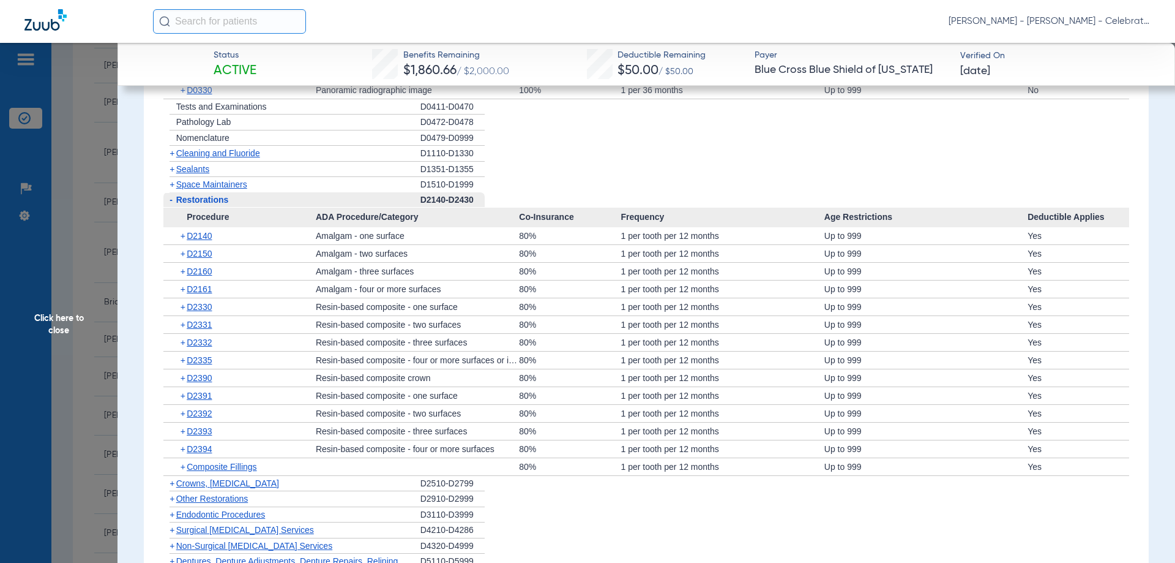
scroll to position [1320, 0]
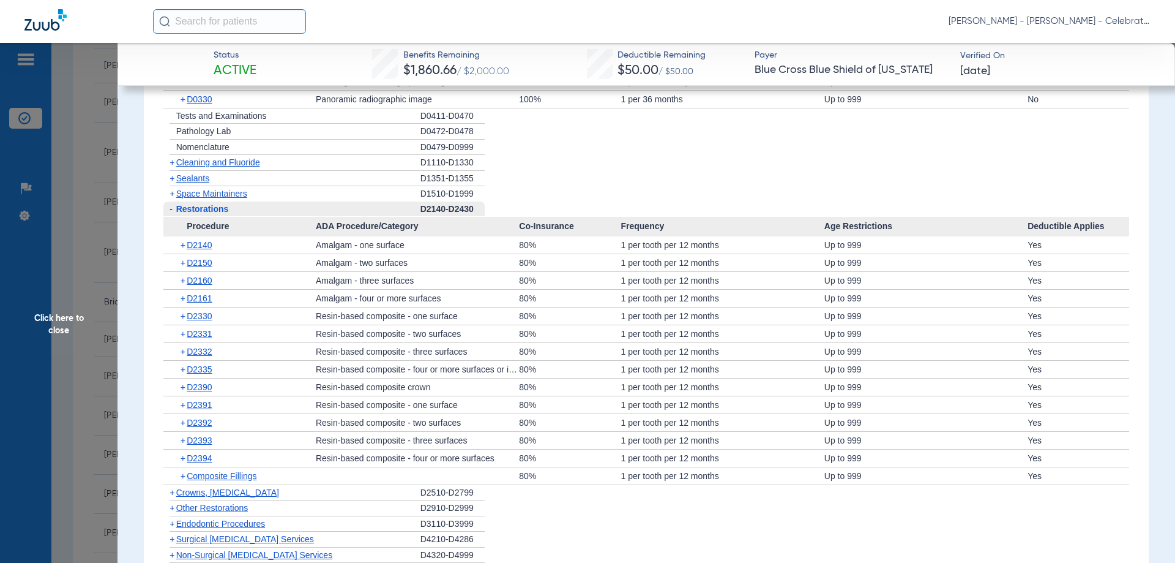
click at [195, 203] on div "- Restorations" at bounding box center [291, 209] width 257 height 16
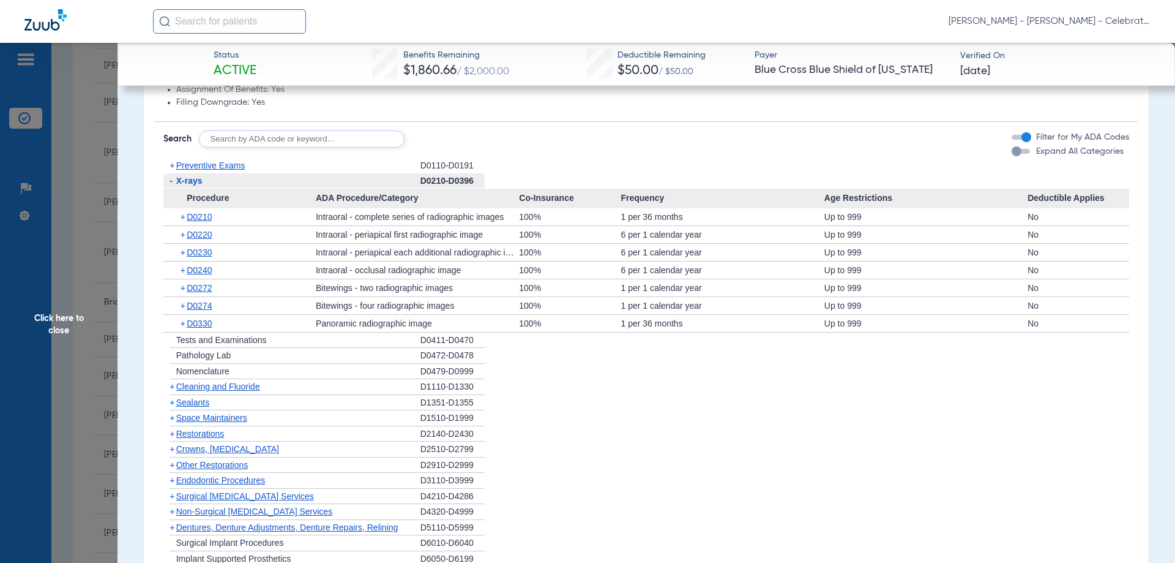
scroll to position [1075, 0]
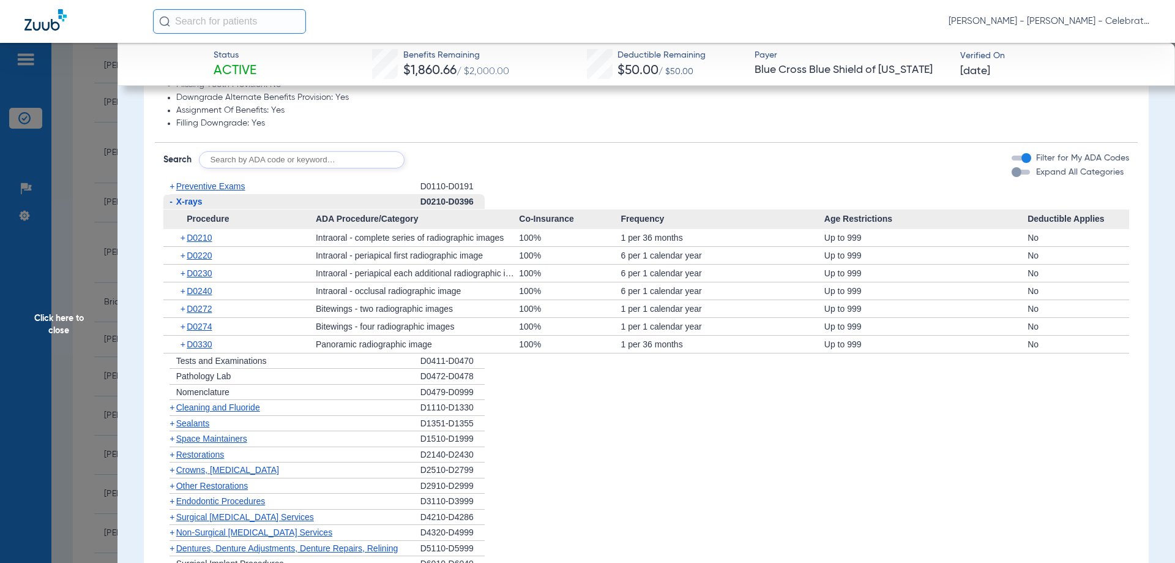
click at [201, 200] on span "X-rays" at bounding box center [189, 201] width 26 height 10
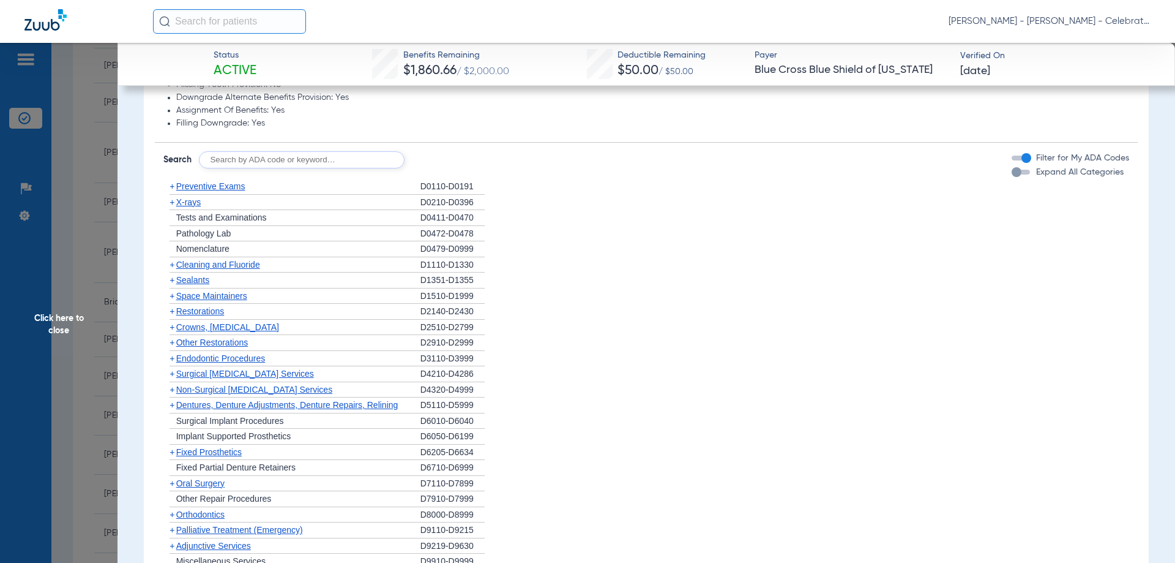
click at [206, 189] on span "Preventive Exams" at bounding box center [210, 186] width 69 height 10
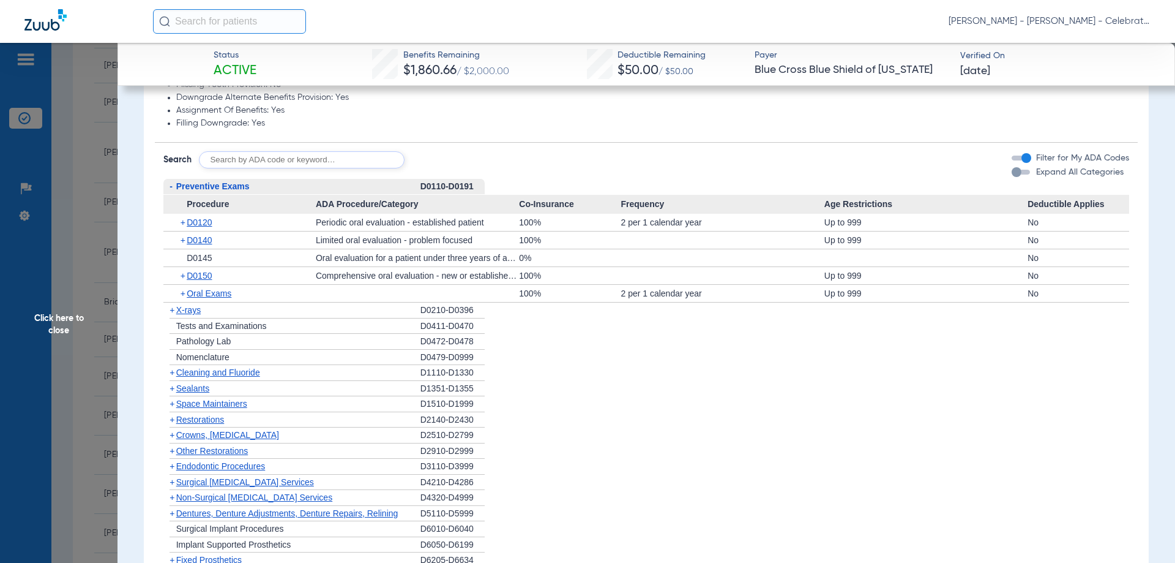
click at [206, 189] on span "Preventive Exams" at bounding box center [212, 186] width 73 height 10
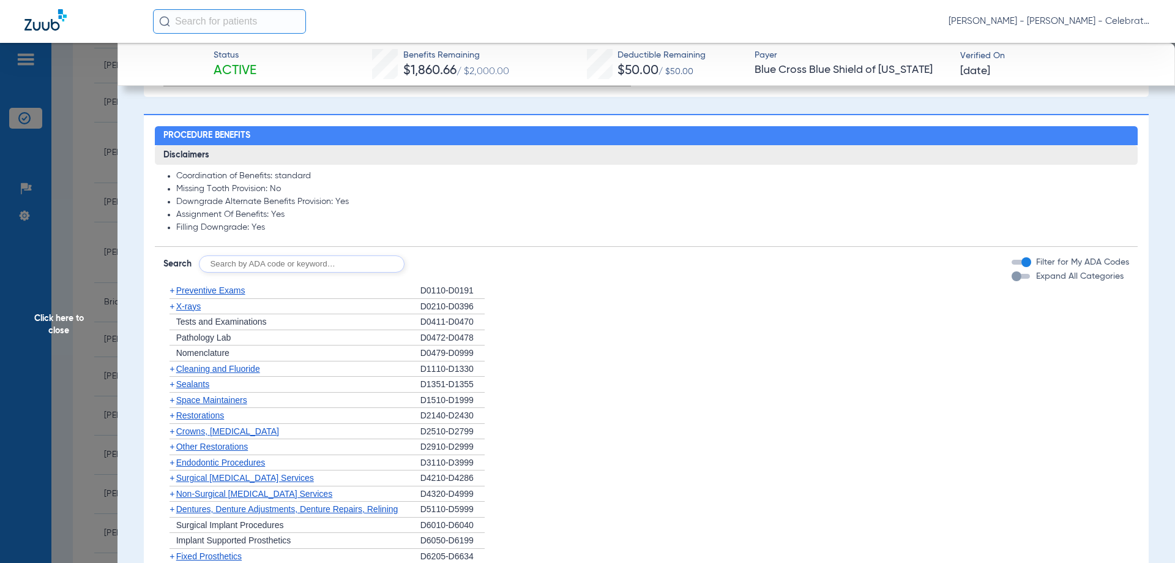
scroll to position [1094, 0]
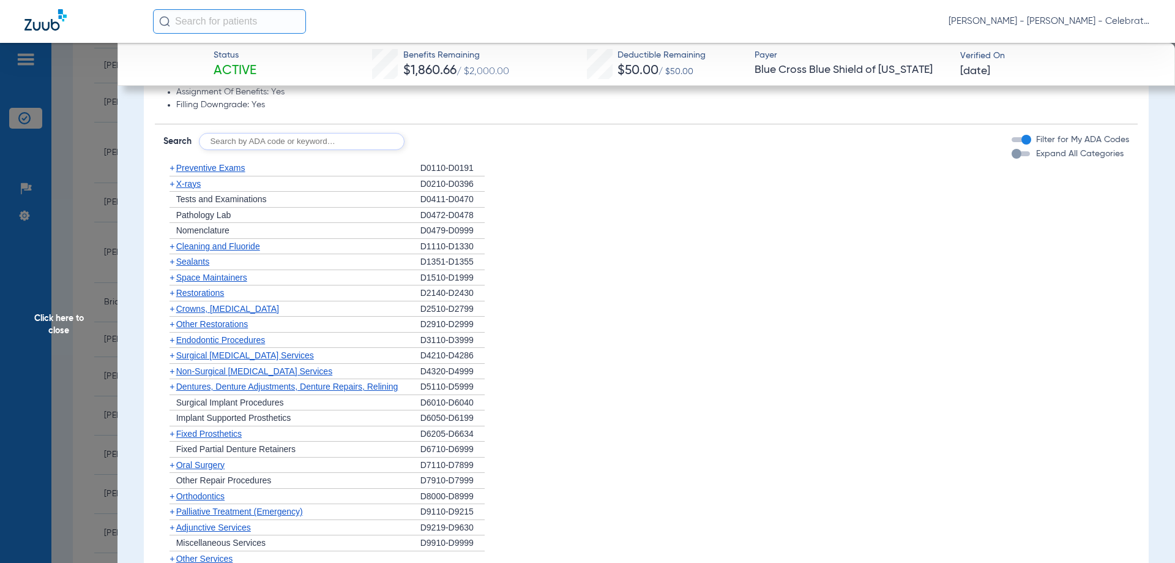
click at [207, 249] on span "Cleaning and Fluoride" at bounding box center [218, 246] width 84 height 10
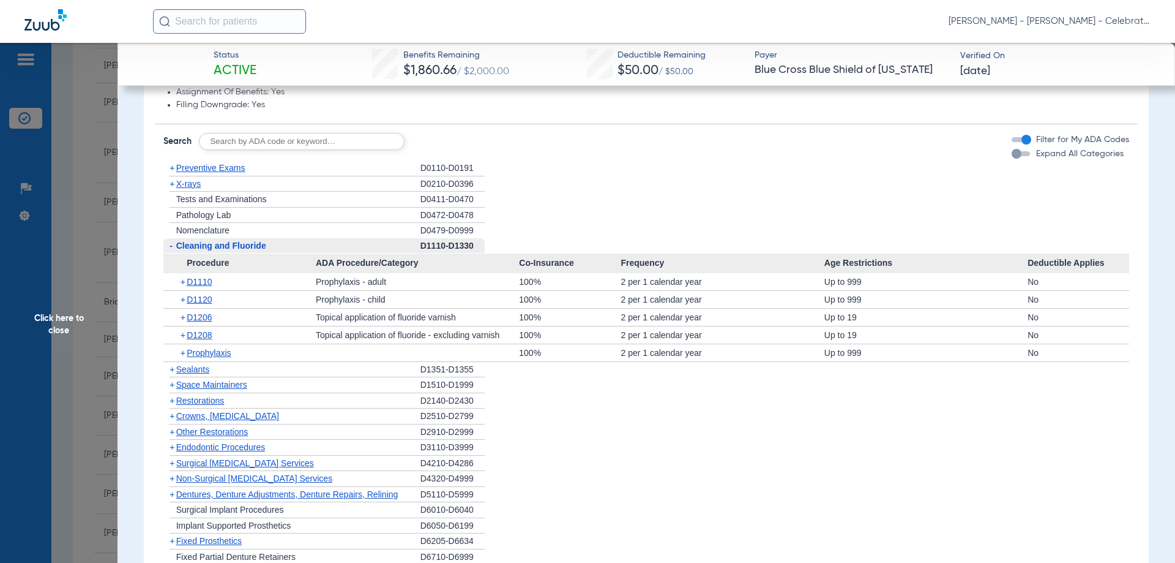
click at [207, 249] on span "Cleaning and Fluoride" at bounding box center [221, 246] width 90 height 10
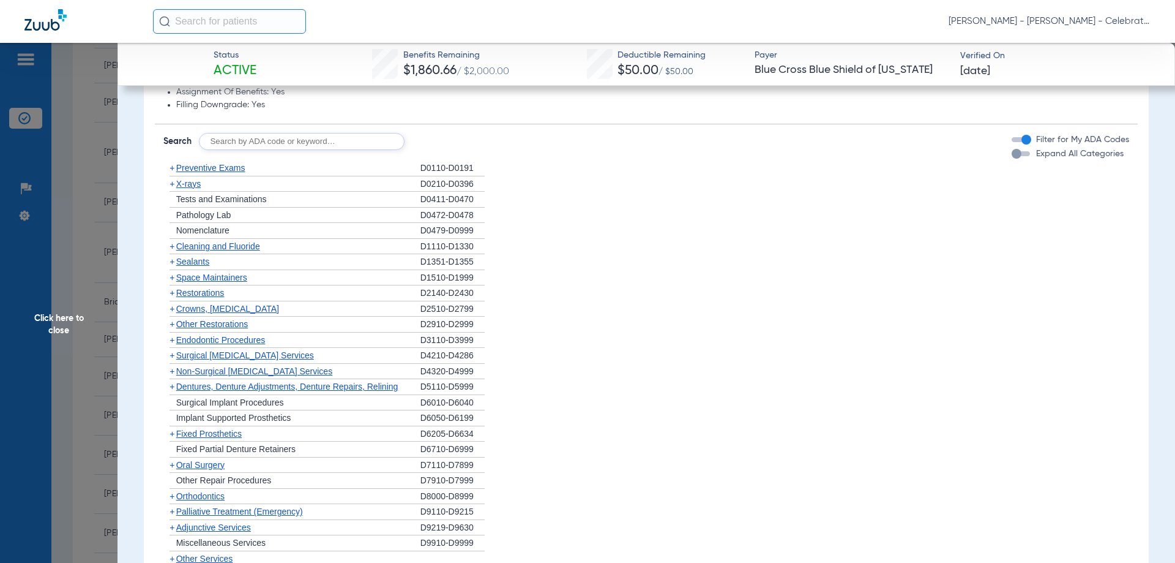
click at [192, 184] on span "X-rays" at bounding box center [188, 184] width 24 height 10
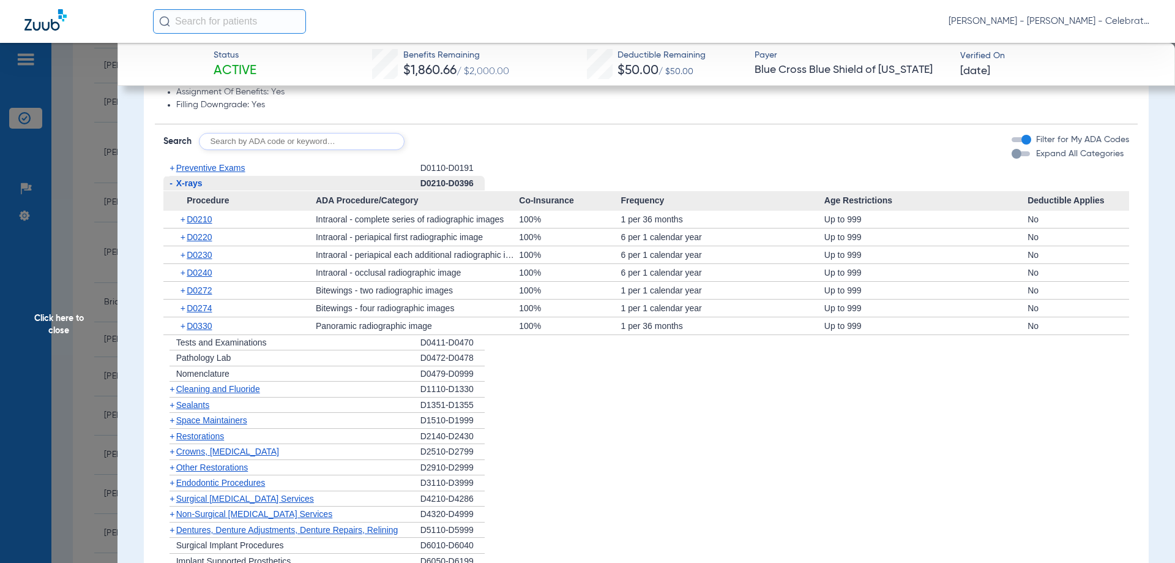
click at [183, 184] on span "X-rays" at bounding box center [189, 183] width 26 height 10
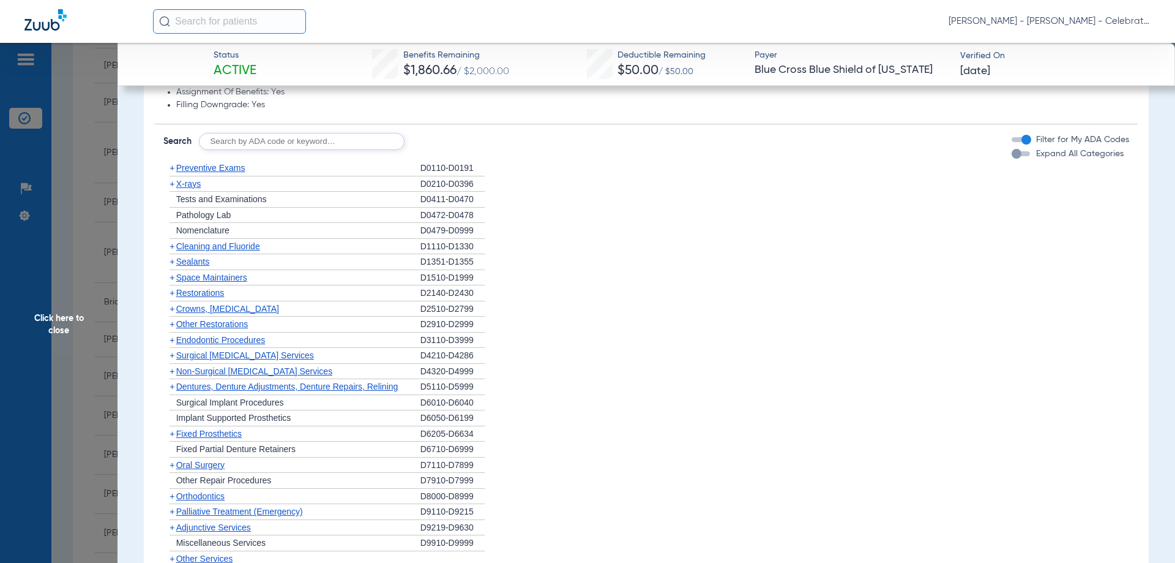
click at [192, 261] on span "Sealants" at bounding box center [192, 261] width 33 height 10
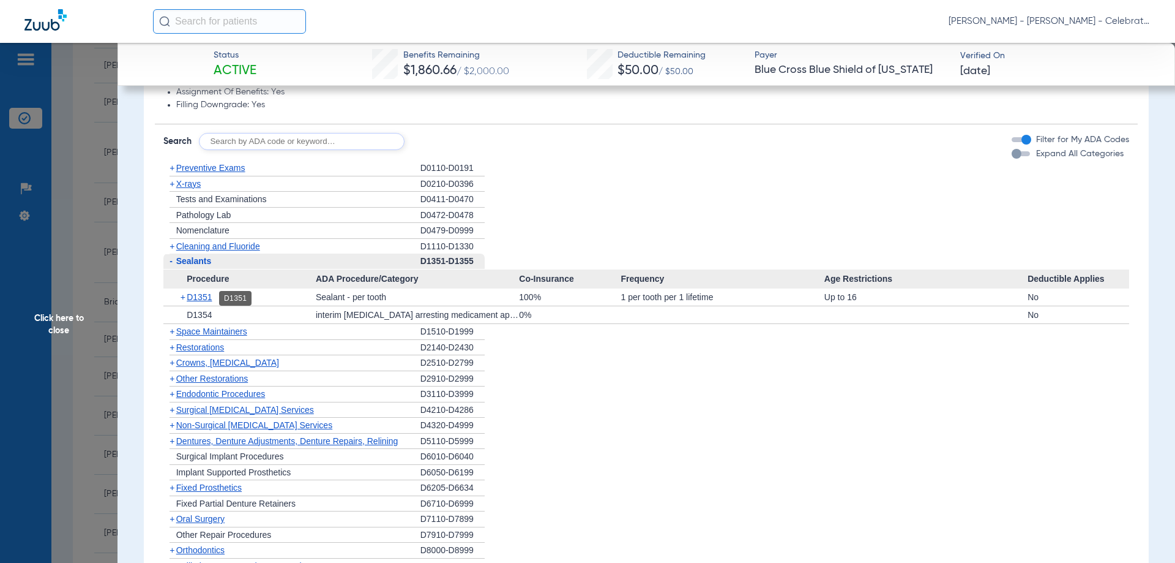
click at [202, 299] on span "D1351" at bounding box center [199, 297] width 25 height 10
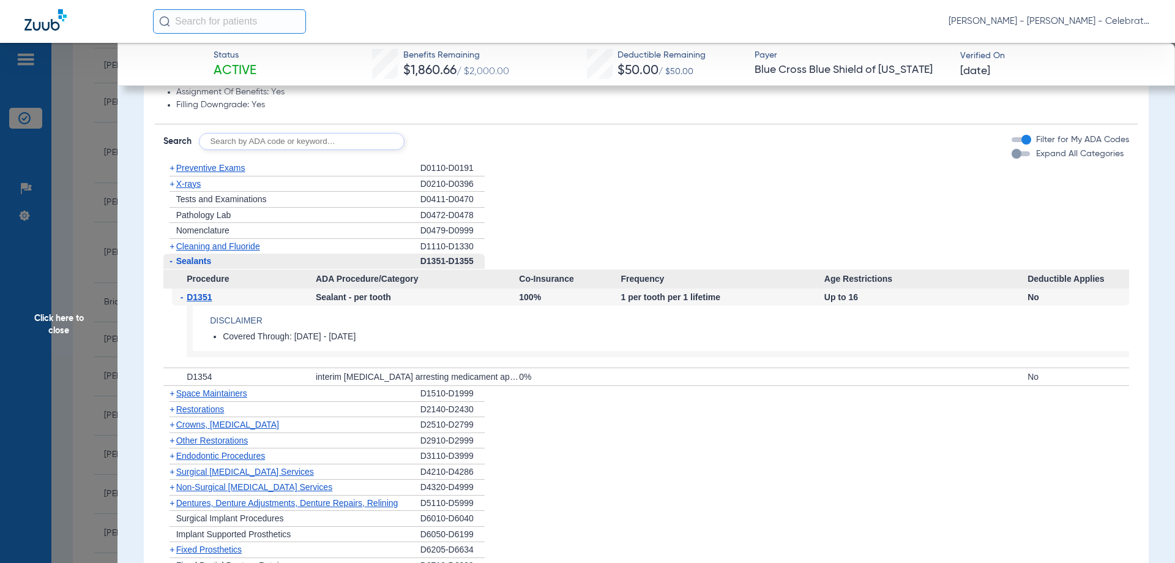
click at [54, 320] on span "Click here to close" at bounding box center [59, 324] width 118 height 563
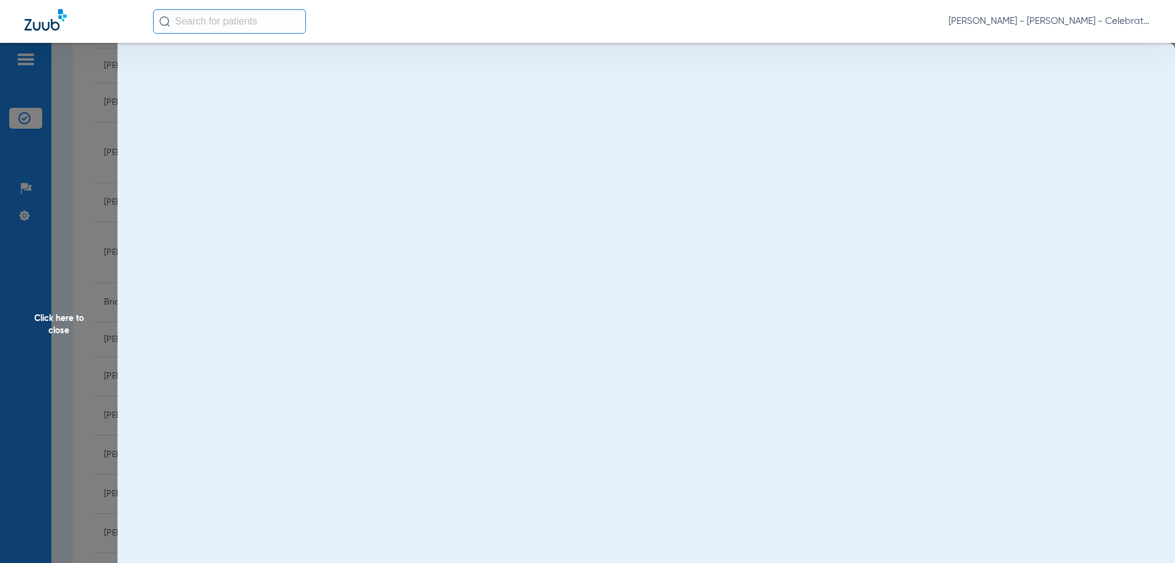
scroll to position [0, 0]
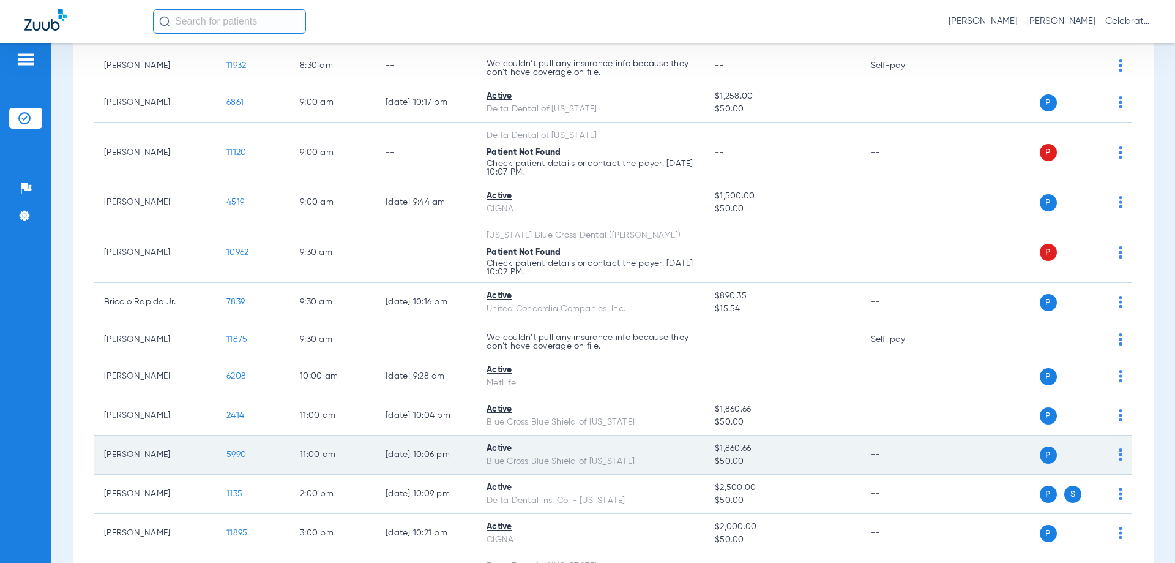
click at [245, 454] on span "5990" at bounding box center [236, 454] width 20 height 9
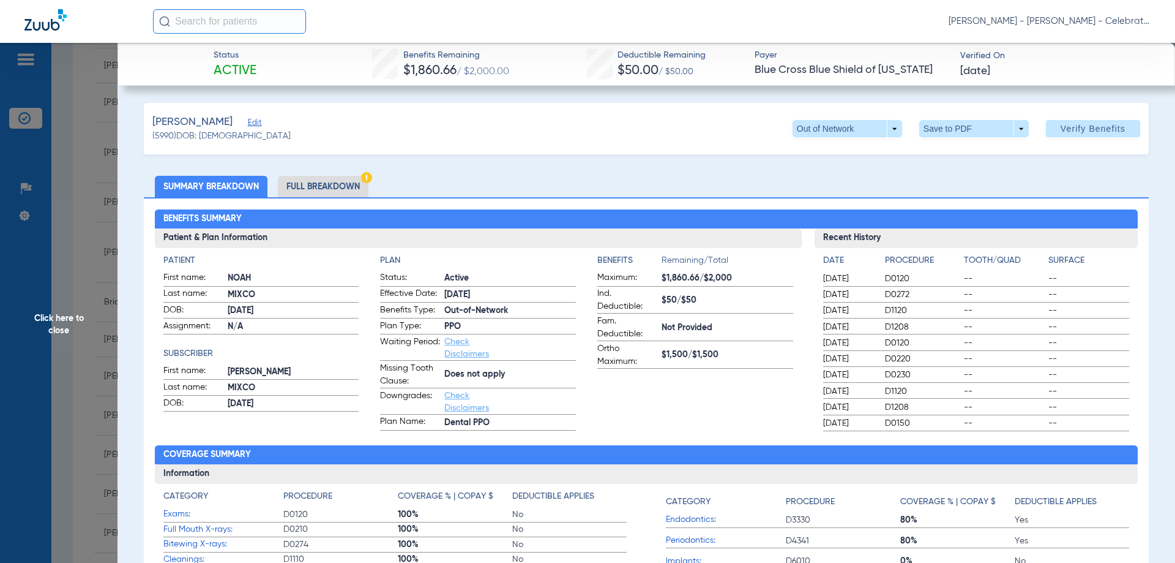
click at [358, 186] on li "Full Breakdown" at bounding box center [323, 186] width 91 height 21
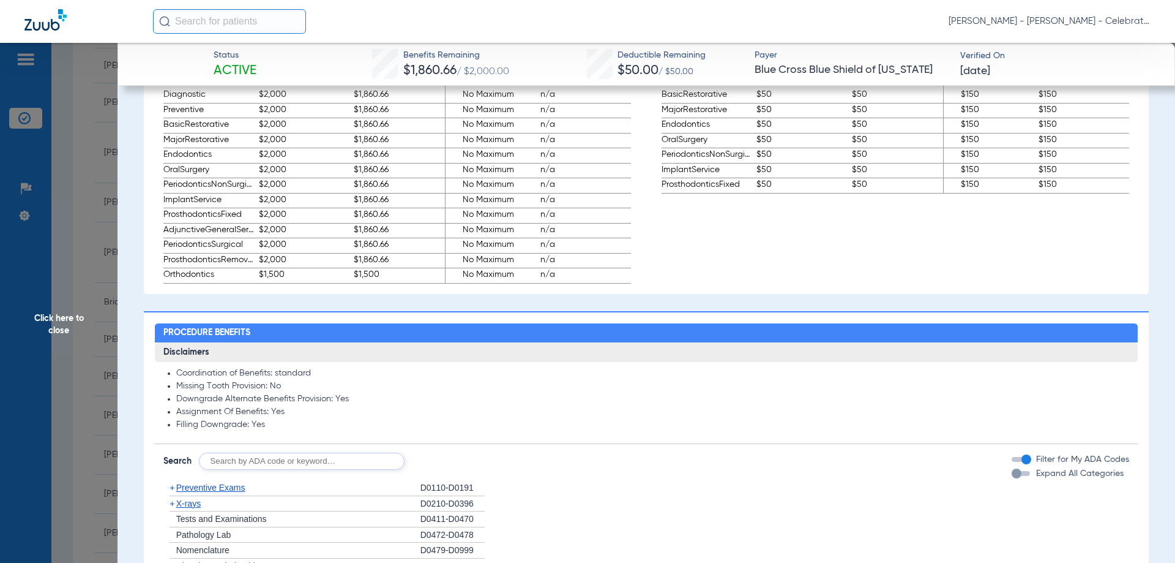
scroll to position [619, 0]
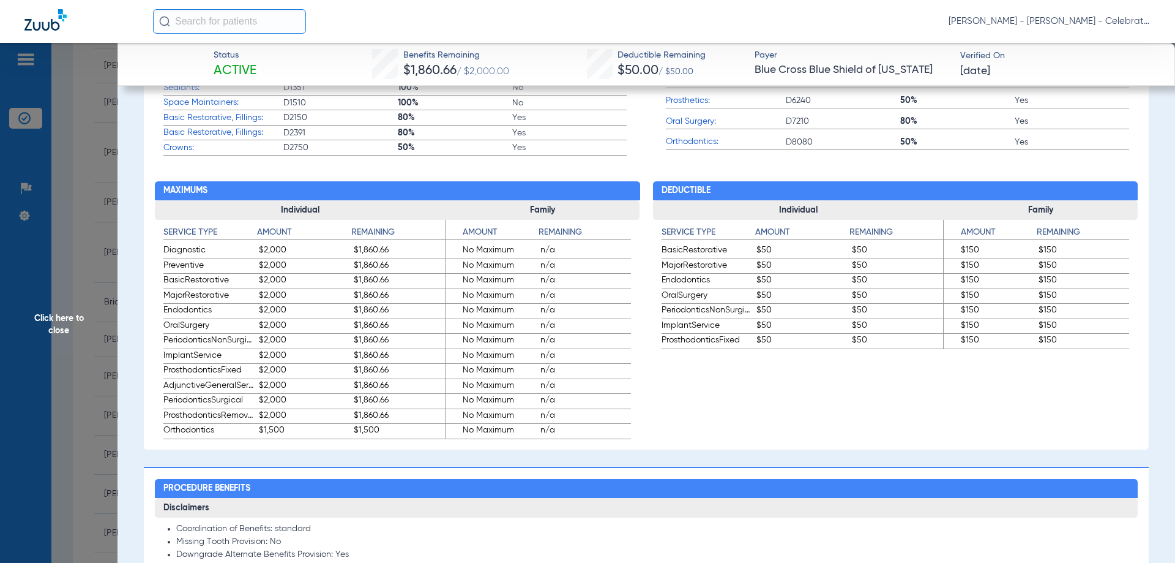
click at [54, 325] on span "Click here to close" at bounding box center [59, 324] width 118 height 563
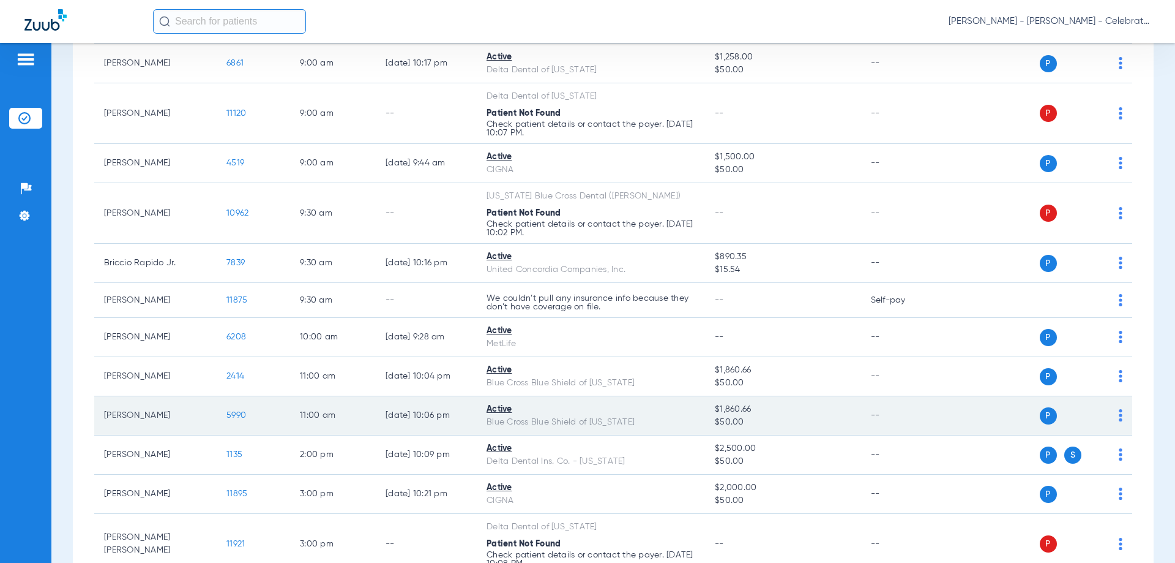
scroll to position [490, 0]
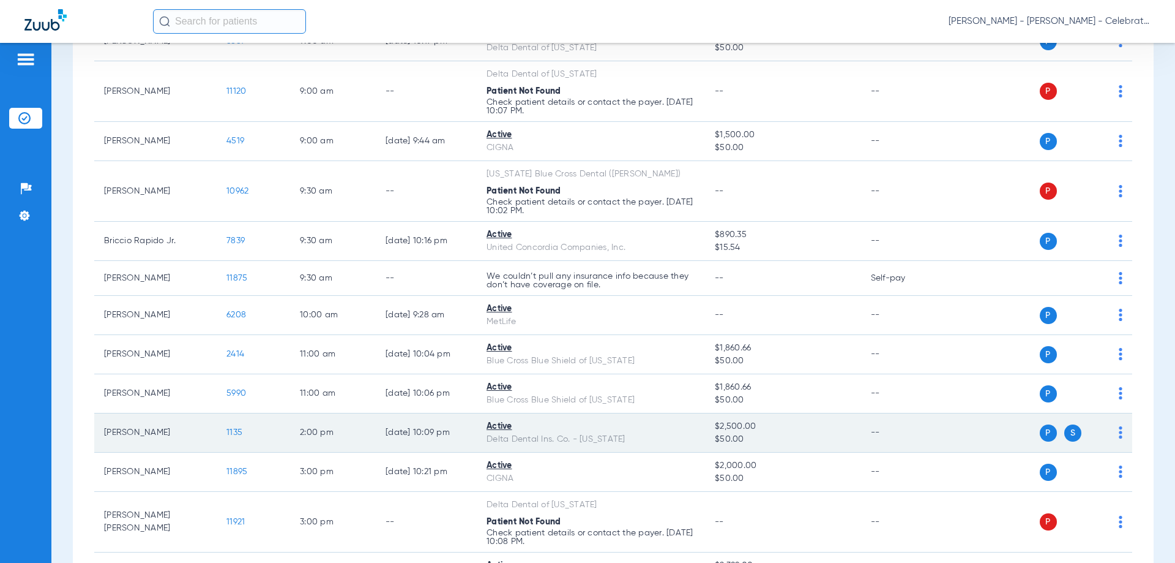
click at [237, 434] on span "1135" at bounding box center [234, 432] width 16 height 9
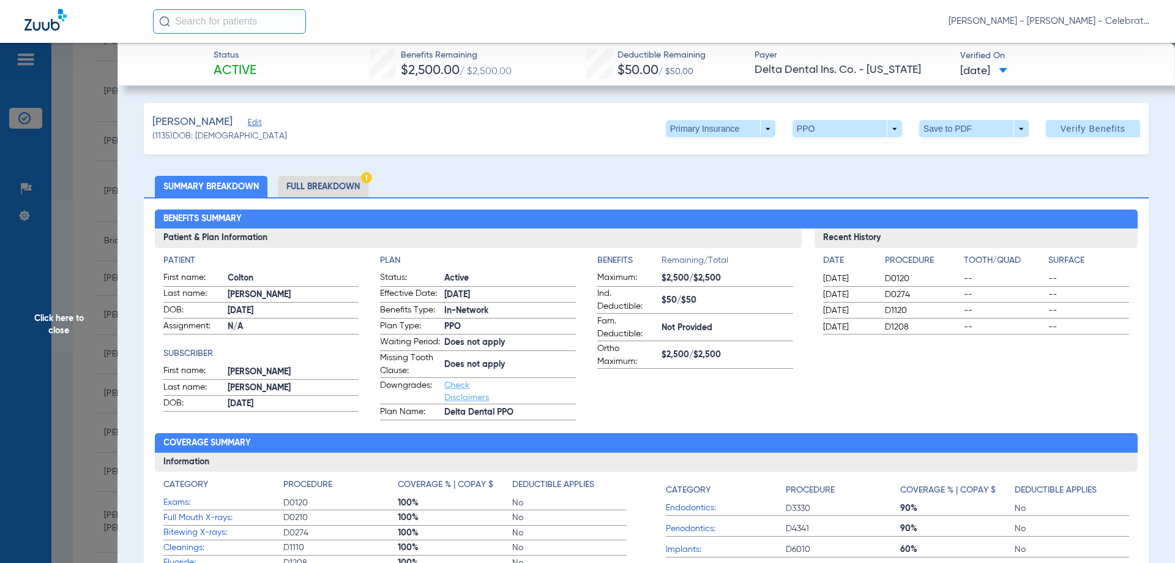
click at [329, 186] on li "Full Breakdown" at bounding box center [323, 186] width 91 height 21
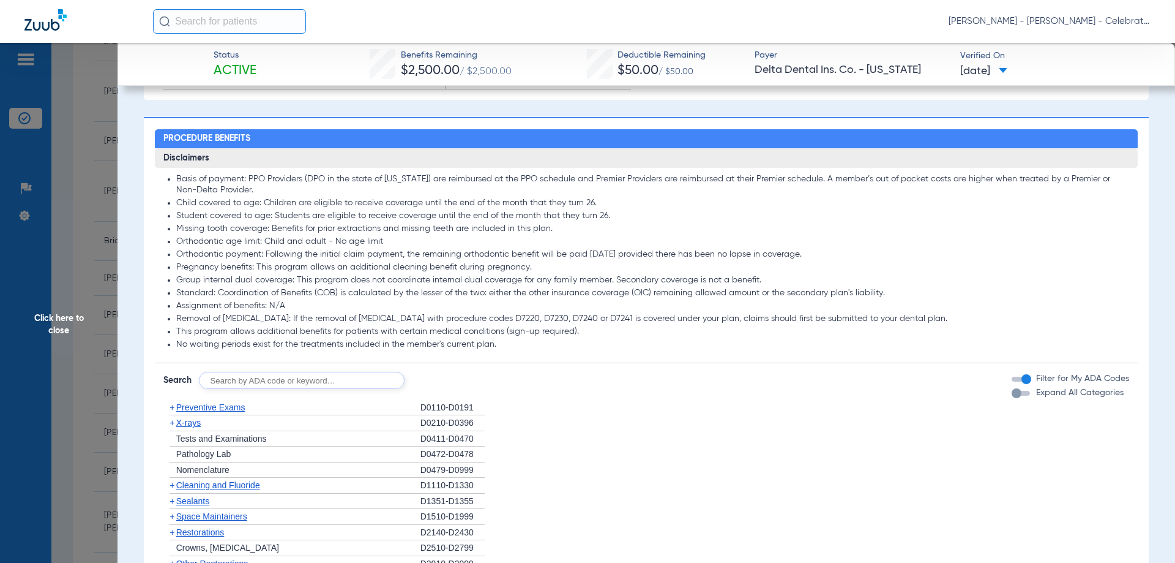
scroll to position [1102, 0]
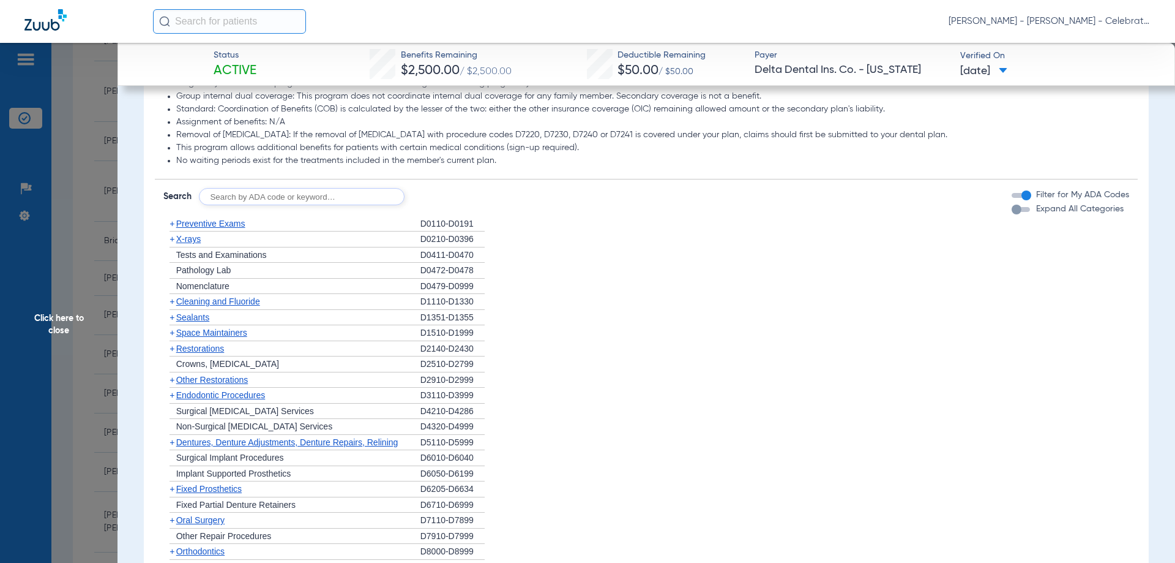
click at [220, 228] on span "Preventive Exams" at bounding box center [210, 224] width 69 height 10
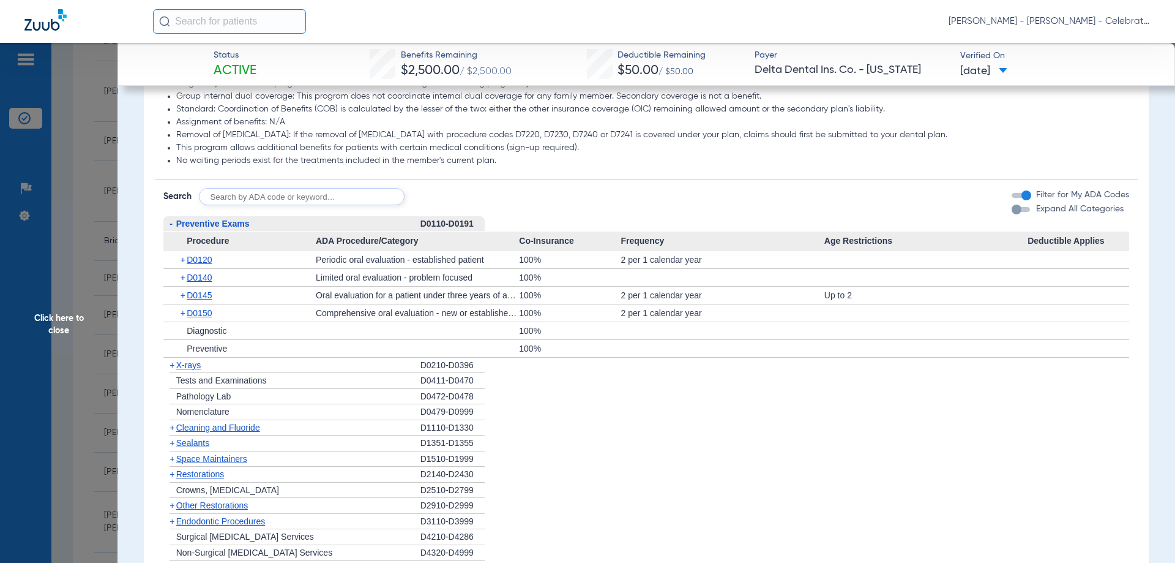
click at [220, 228] on span "Preventive Exams" at bounding box center [212, 224] width 73 height 10
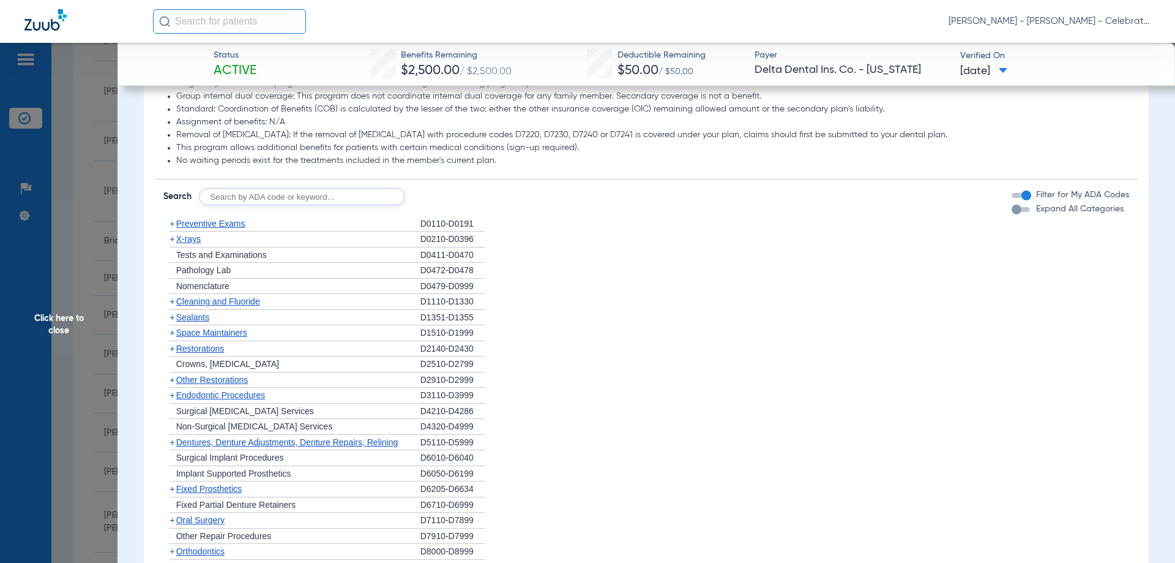
click at [191, 306] on span "Cleaning and Fluoride" at bounding box center [218, 301] width 84 height 10
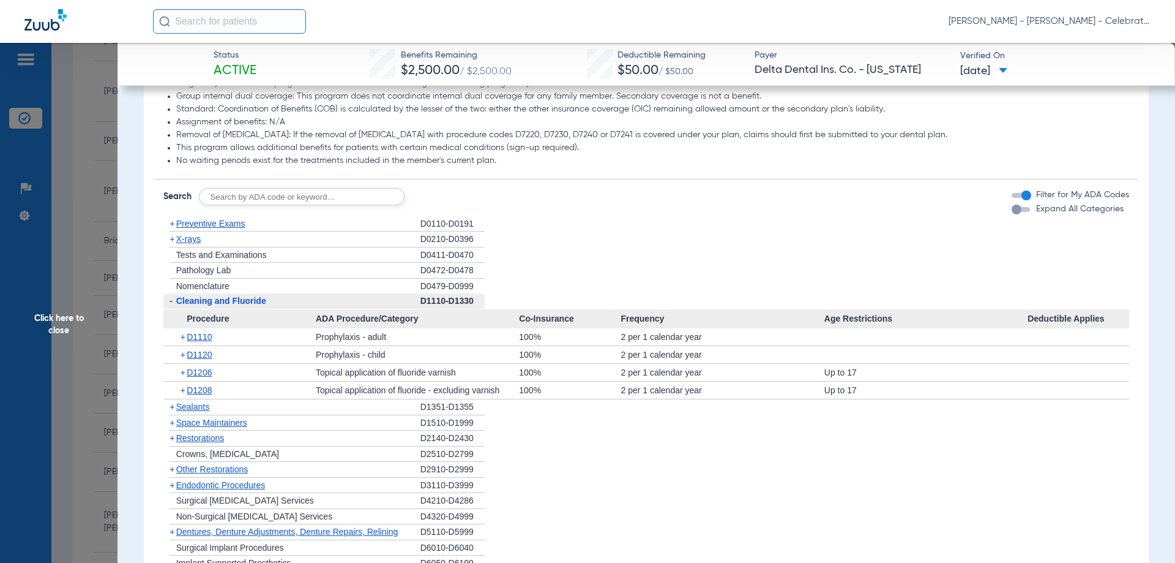
click at [191, 305] on span "Cleaning and Fluoride" at bounding box center [221, 301] width 90 height 10
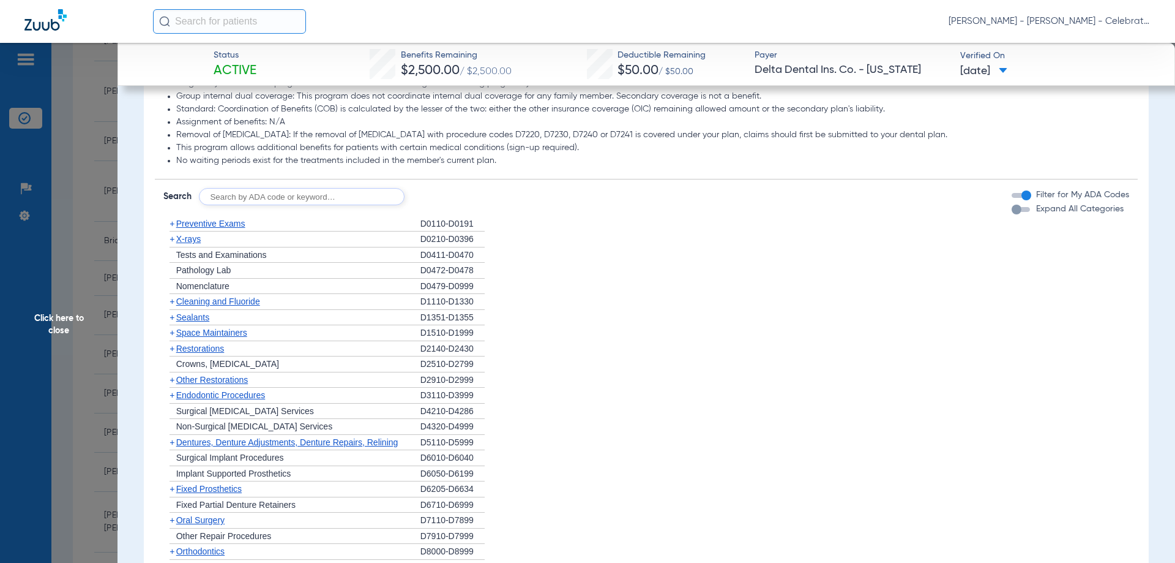
click at [190, 244] on span "X-rays" at bounding box center [188, 239] width 24 height 10
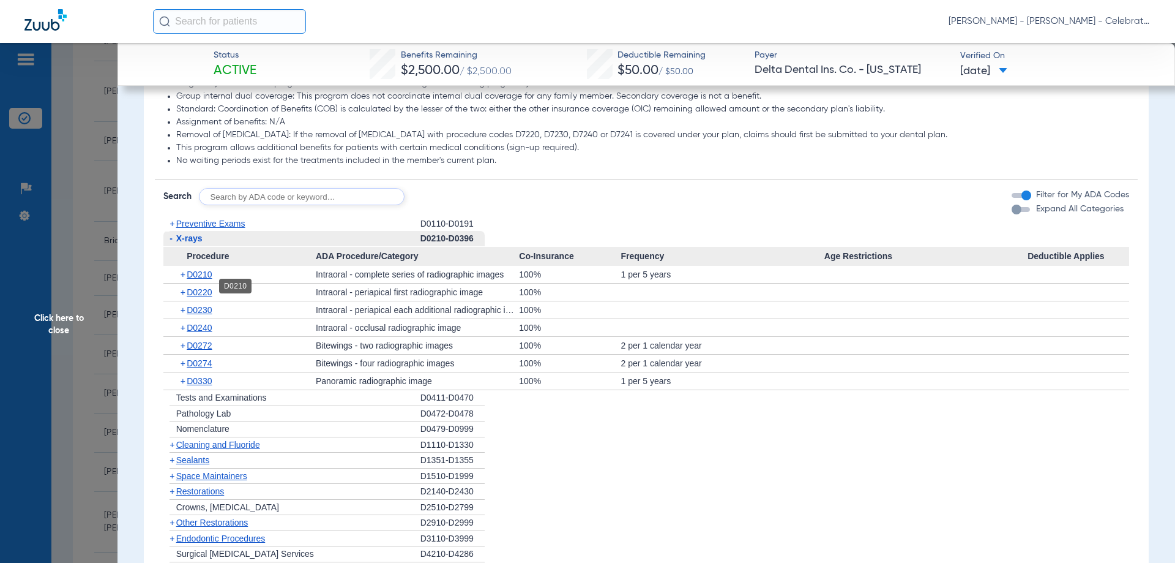
click at [204, 279] on span "D0210" at bounding box center [199, 274] width 25 height 10
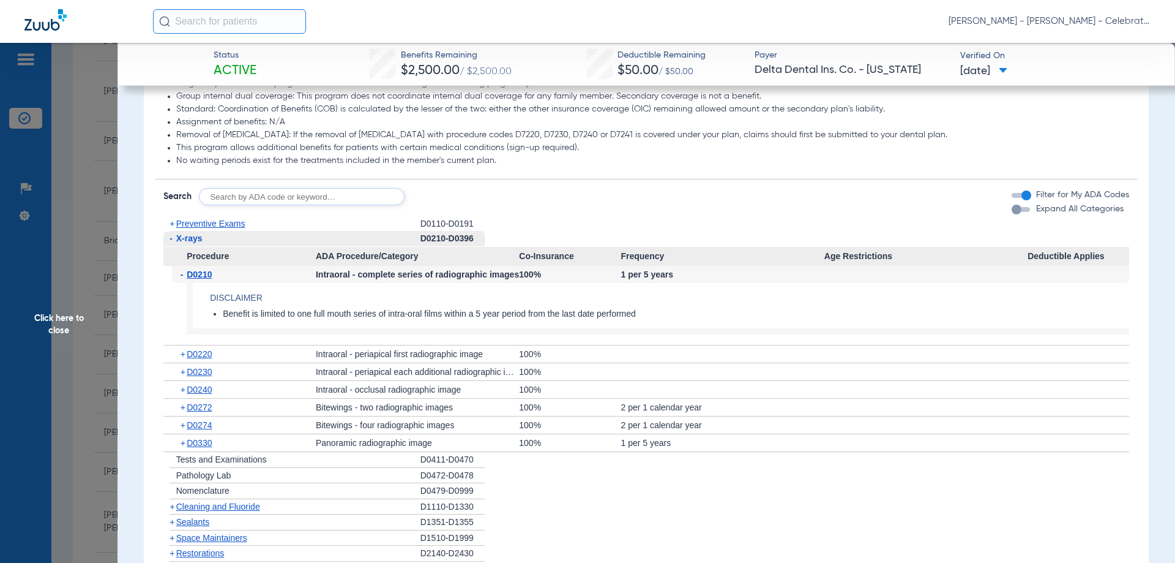
click at [204, 279] on span "D0210" at bounding box center [199, 274] width 25 height 10
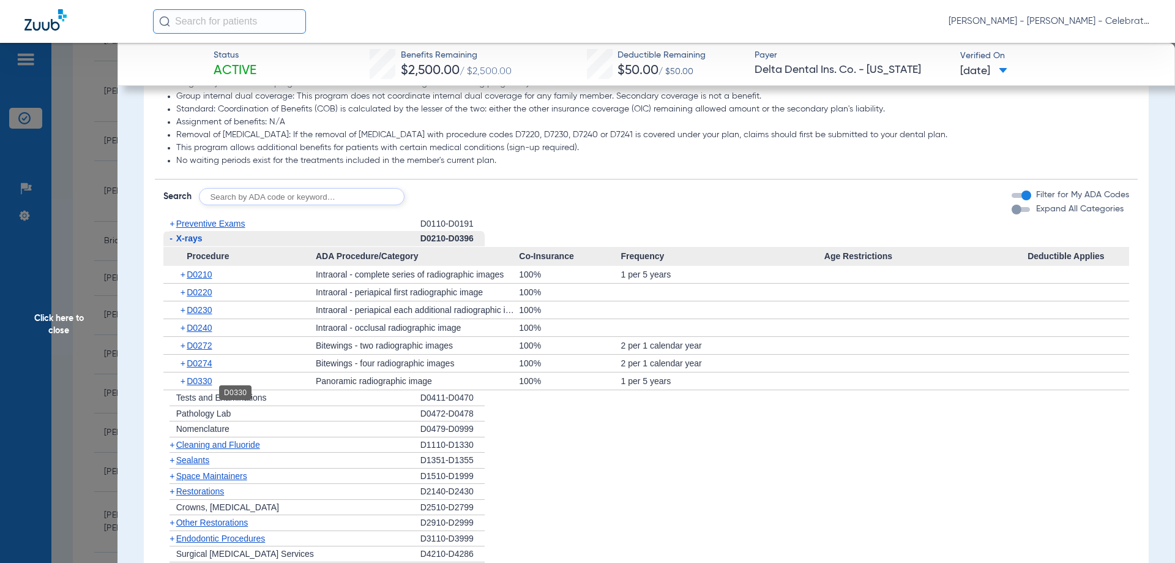
click at [209, 386] on span "D0330" at bounding box center [199, 381] width 25 height 10
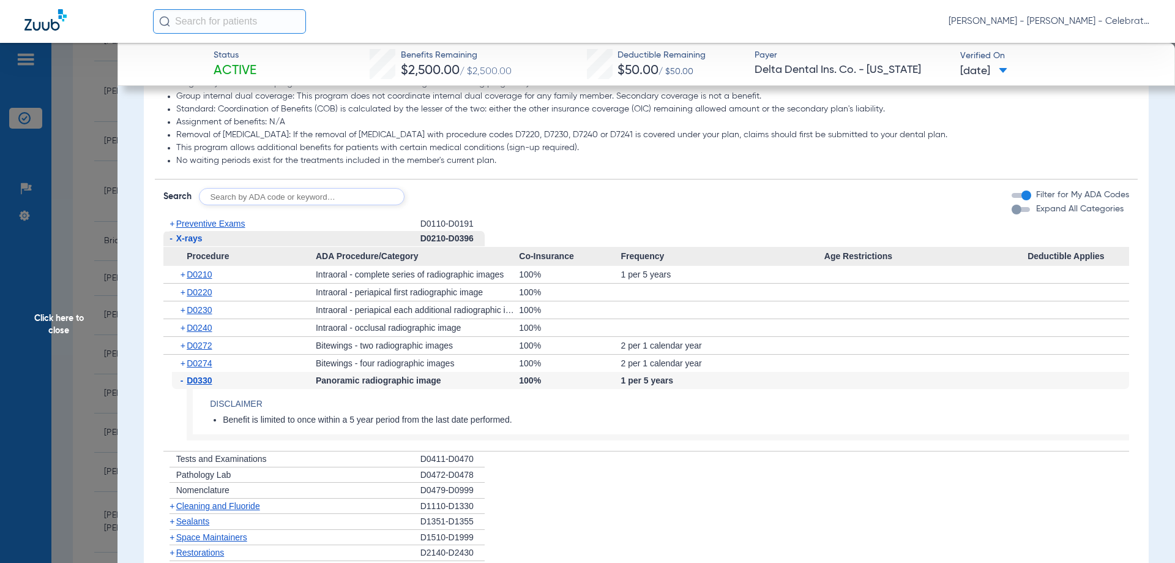
click at [209, 385] on span "D0330" at bounding box center [199, 380] width 25 height 10
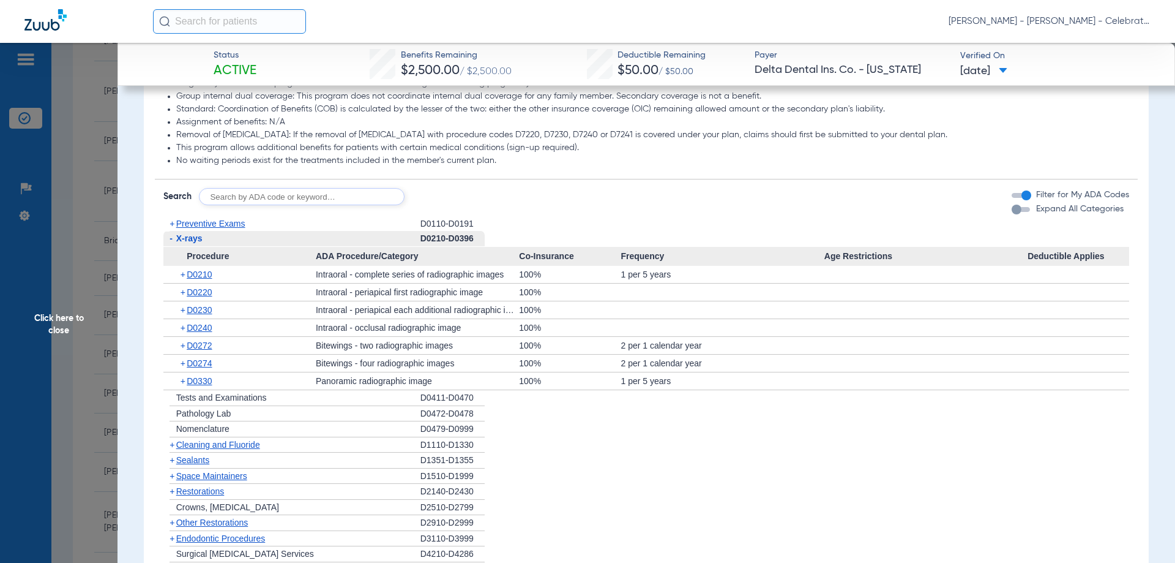
click at [197, 243] on span "X-rays" at bounding box center [189, 238] width 26 height 10
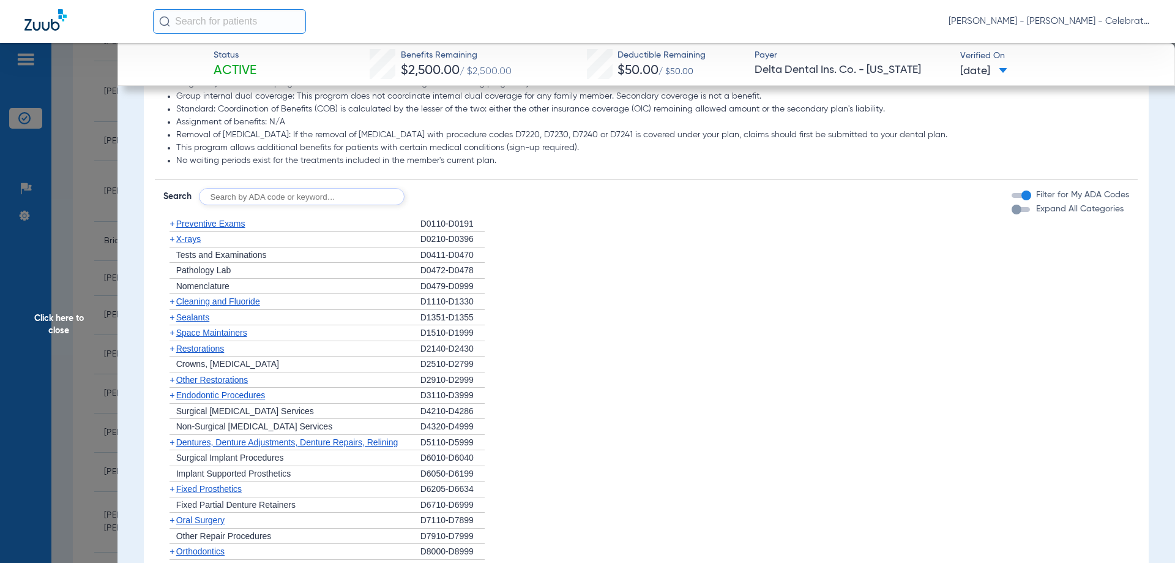
click at [206, 322] on span "Sealants" at bounding box center [192, 317] width 33 height 10
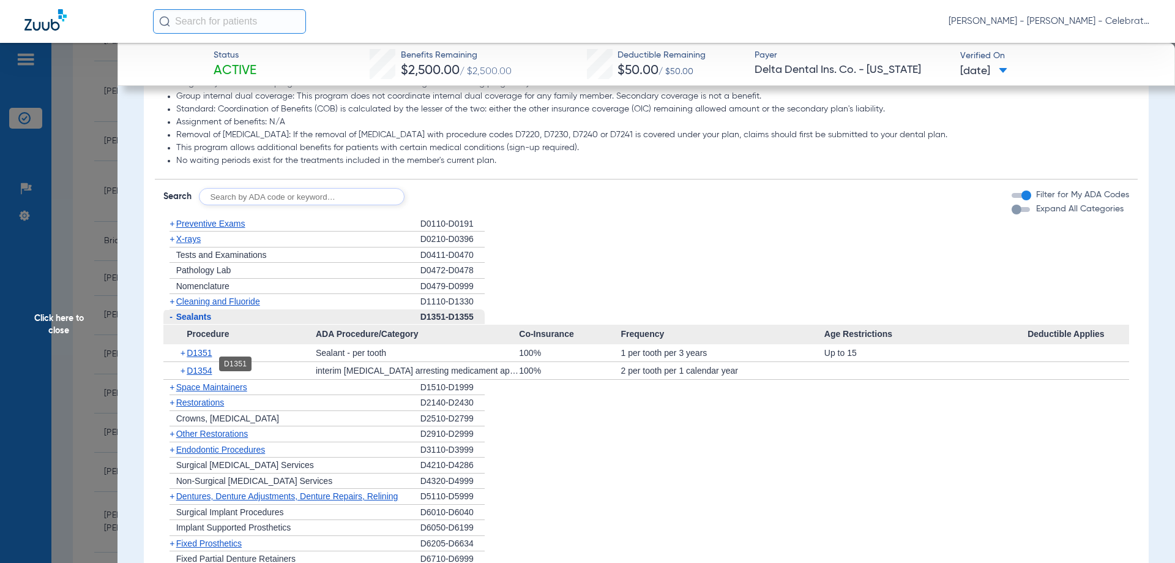
click at [206, 357] on span "D1351" at bounding box center [199, 353] width 25 height 10
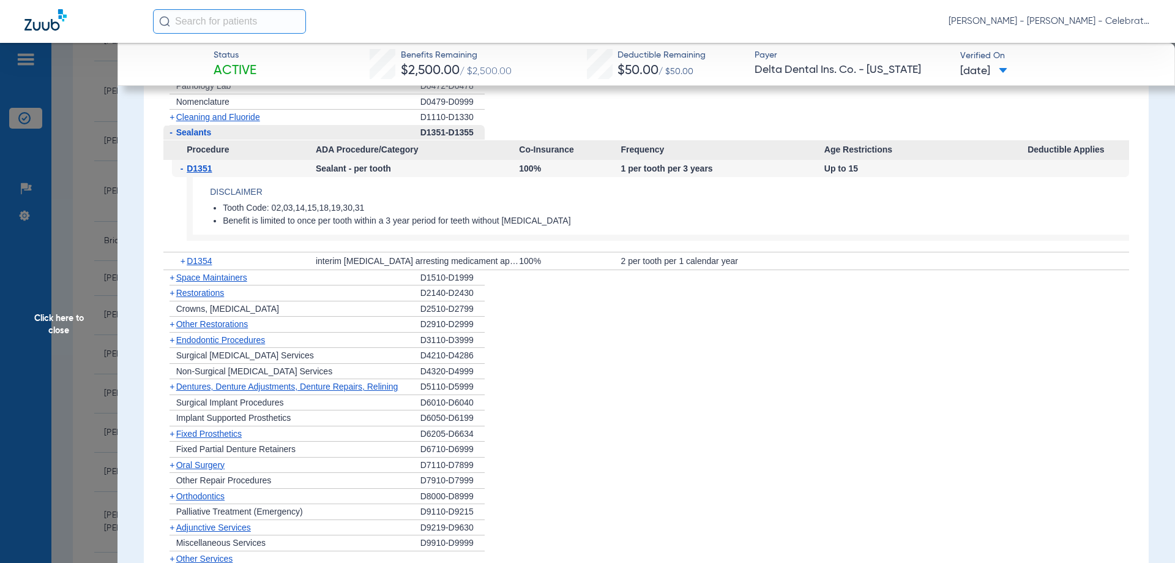
scroll to position [1115, 0]
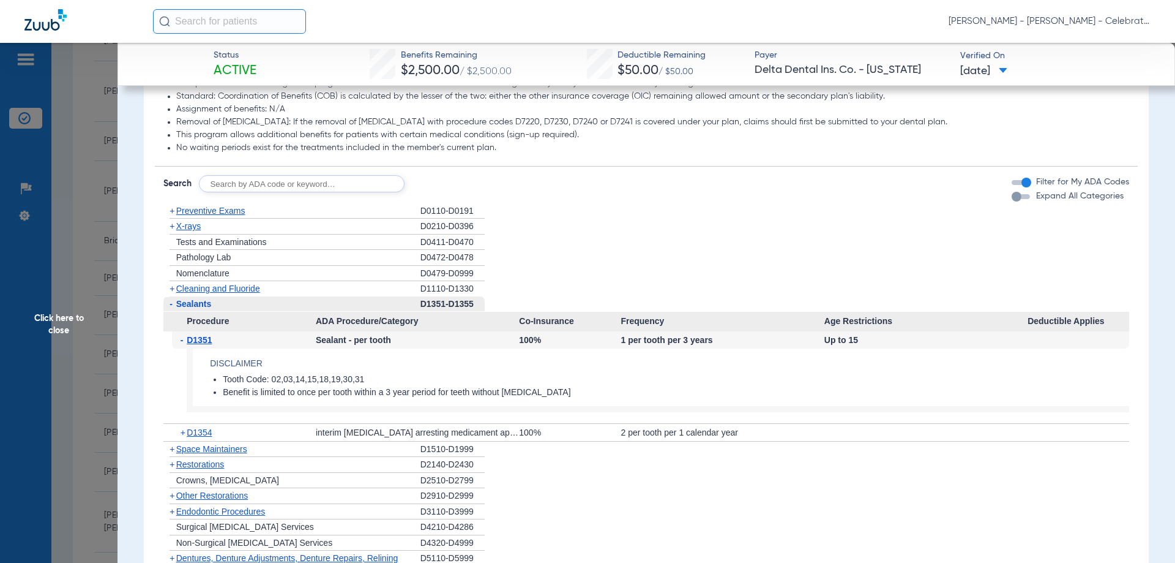
click at [54, 318] on span "Click here to close" at bounding box center [59, 324] width 118 height 563
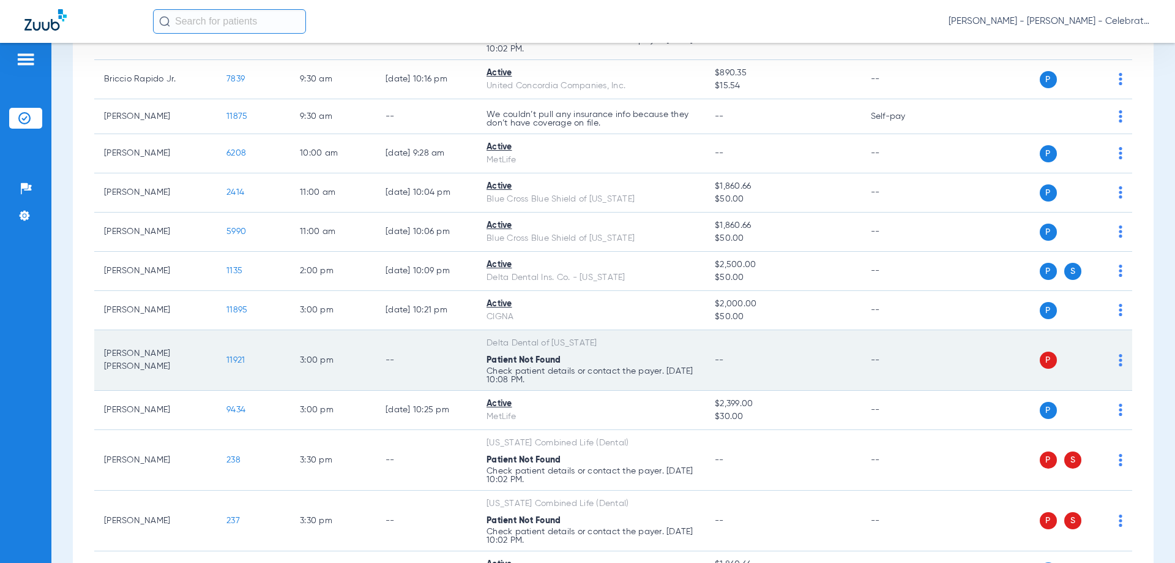
scroll to position [673, 0]
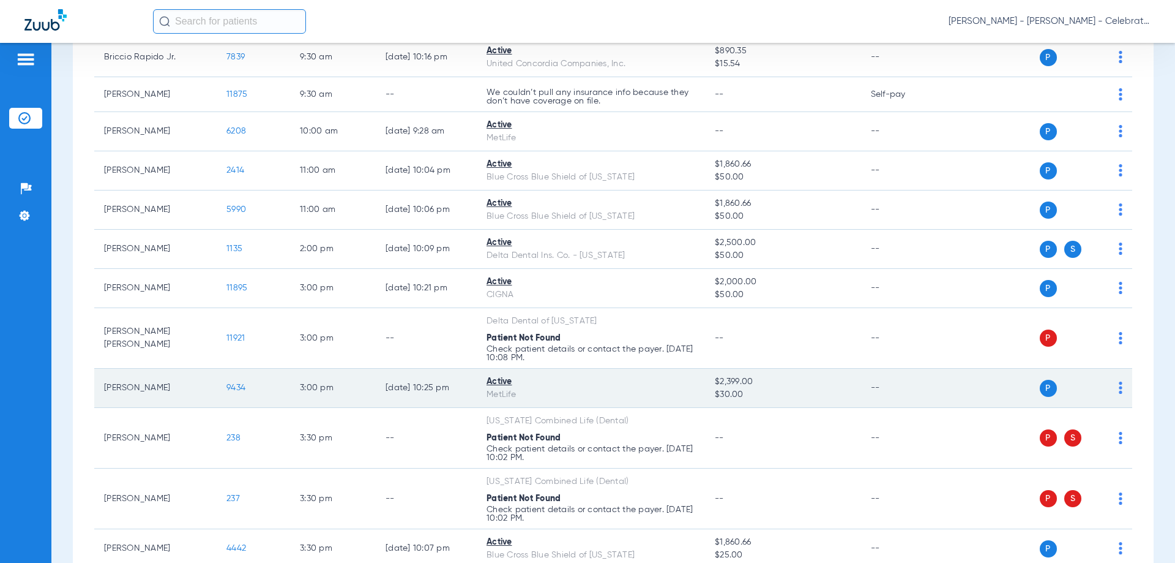
click at [236, 387] on span "9434" at bounding box center [235, 387] width 19 height 9
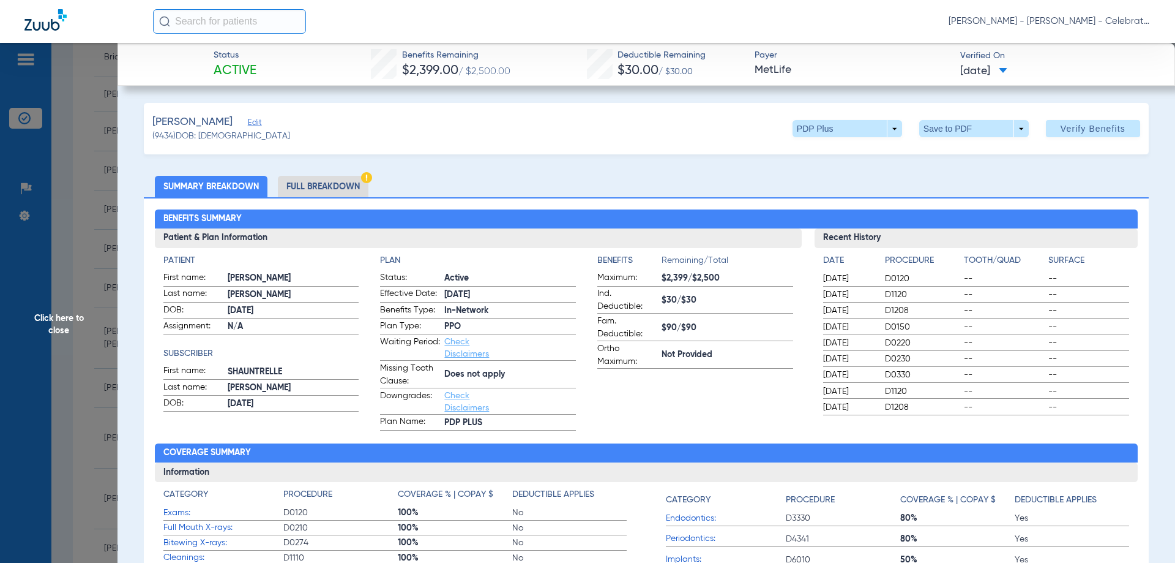
click at [316, 187] on li "Full Breakdown" at bounding box center [323, 186] width 91 height 21
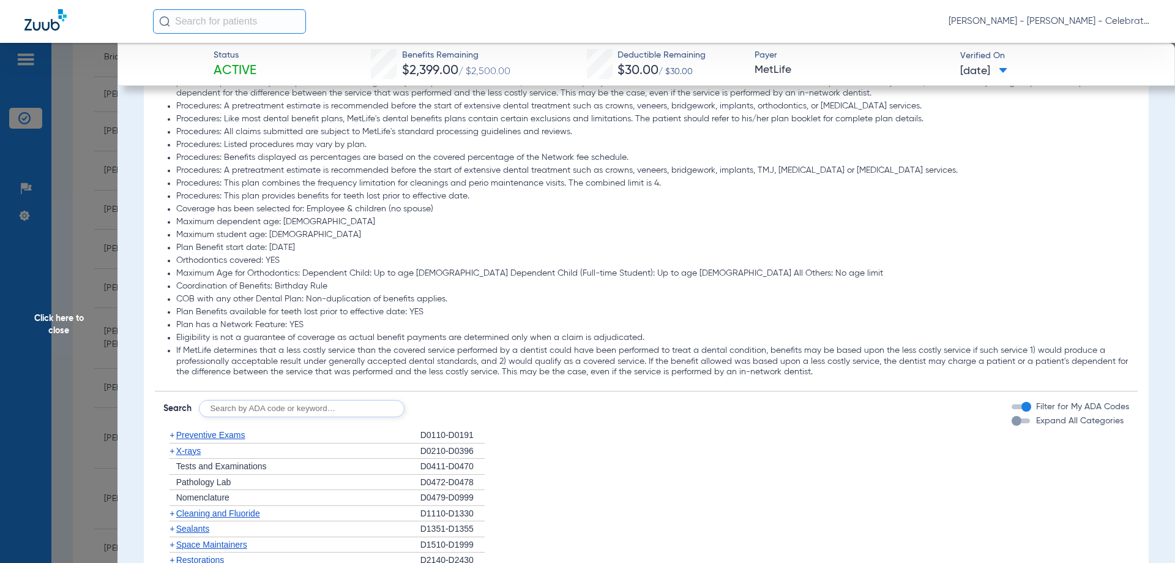
scroll to position [1592, 0]
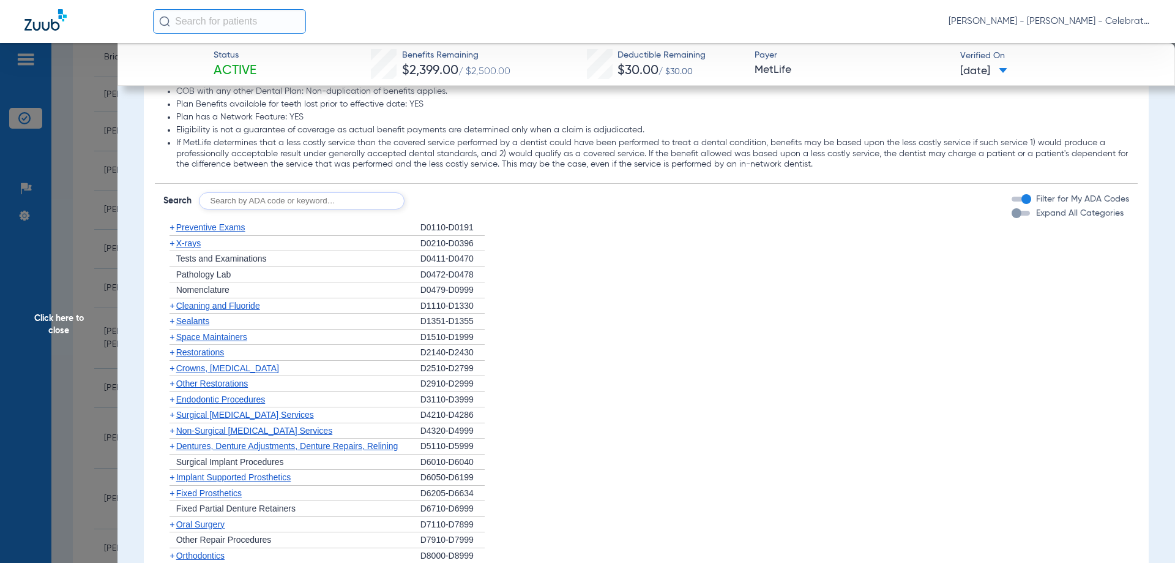
click at [222, 232] on span "Preventive Exams" at bounding box center [210, 227] width 69 height 10
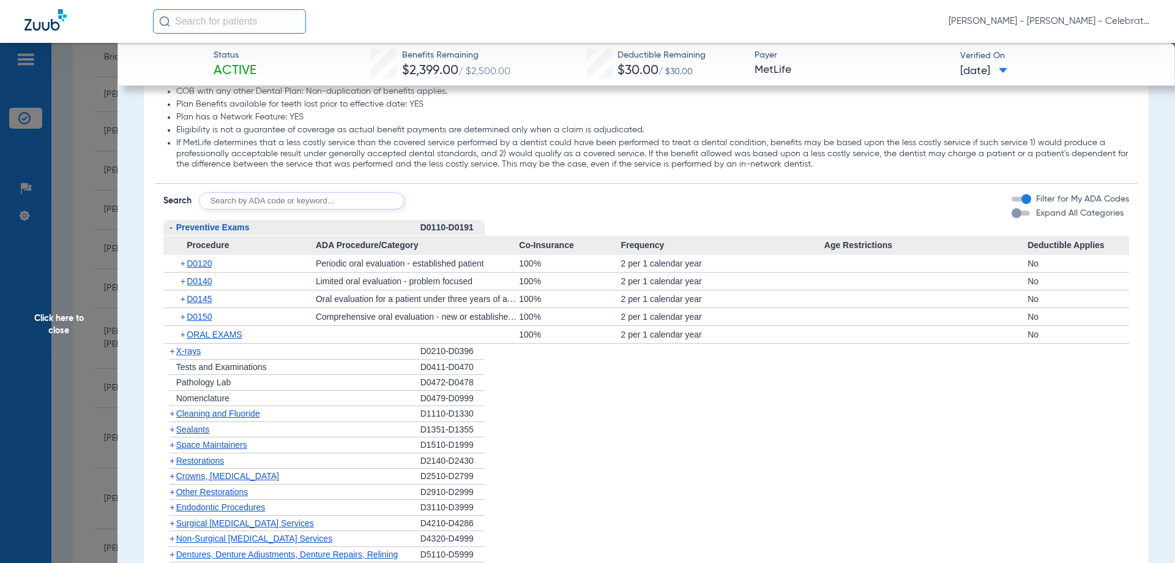
click at [225, 227] on span "Preventive Exams" at bounding box center [212, 227] width 73 height 10
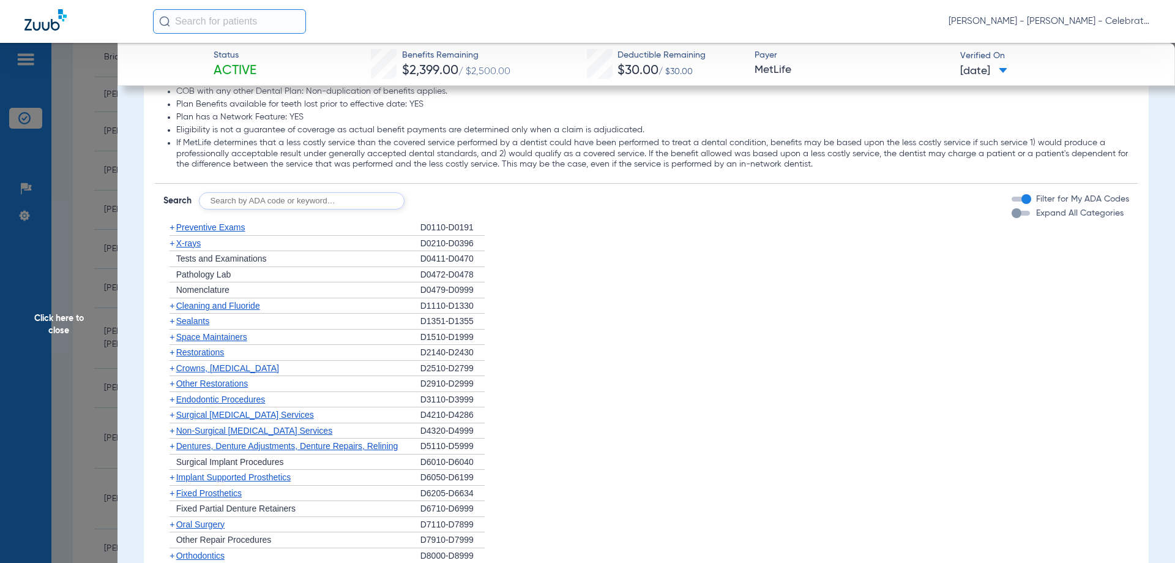
click at [198, 312] on div "+ Cleaning and Fluoride" at bounding box center [291, 306] width 257 height 16
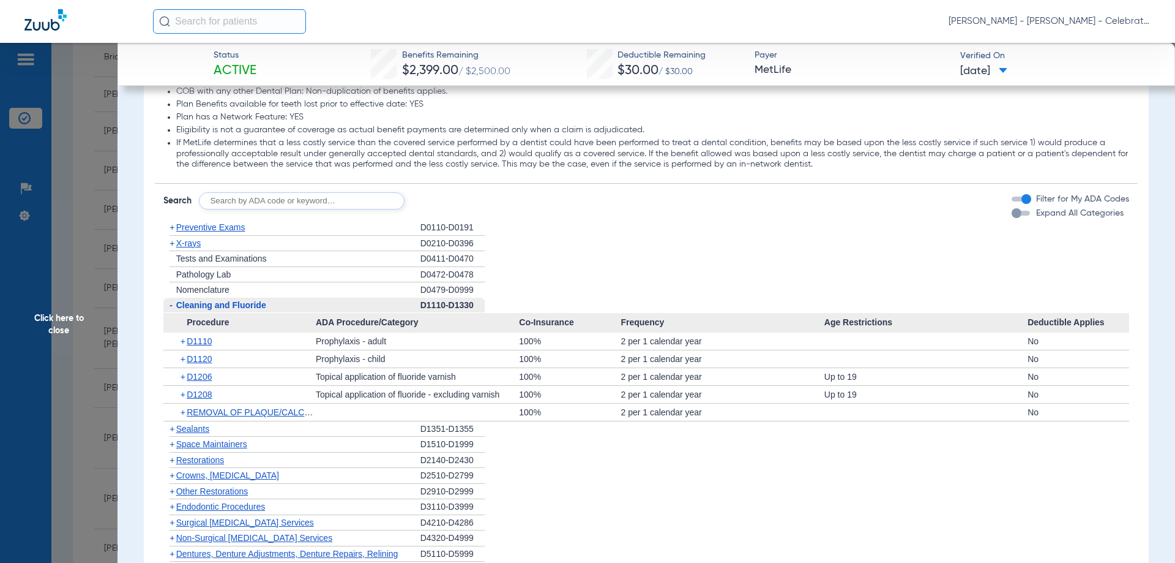
click at [198, 312] on div "- Cleaning and Fluoride" at bounding box center [291, 305] width 257 height 16
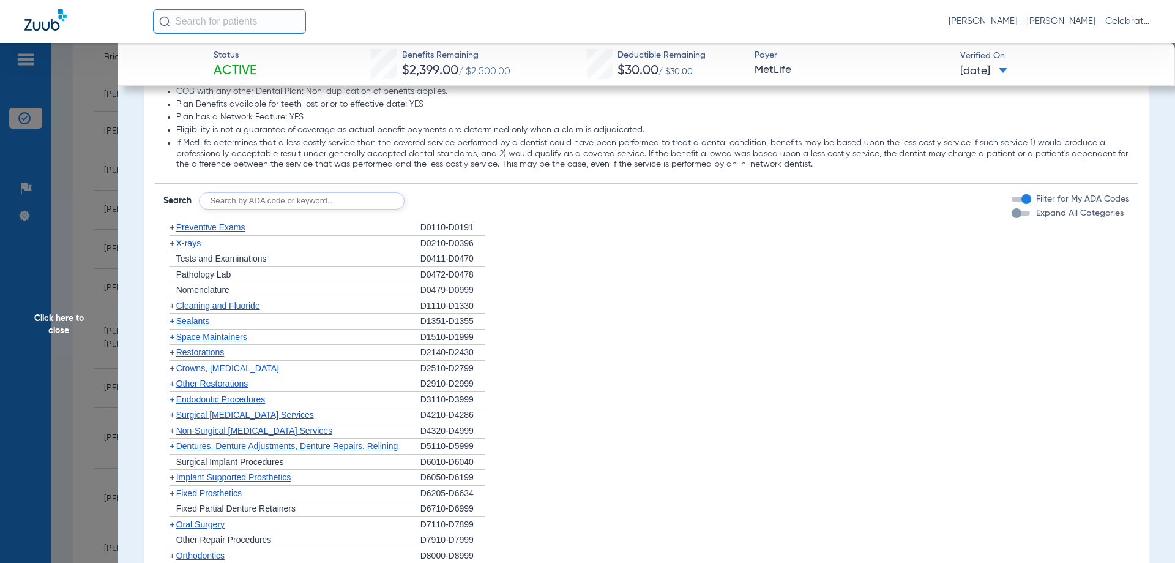
click at [190, 241] on span "X-rays" at bounding box center [188, 243] width 24 height 10
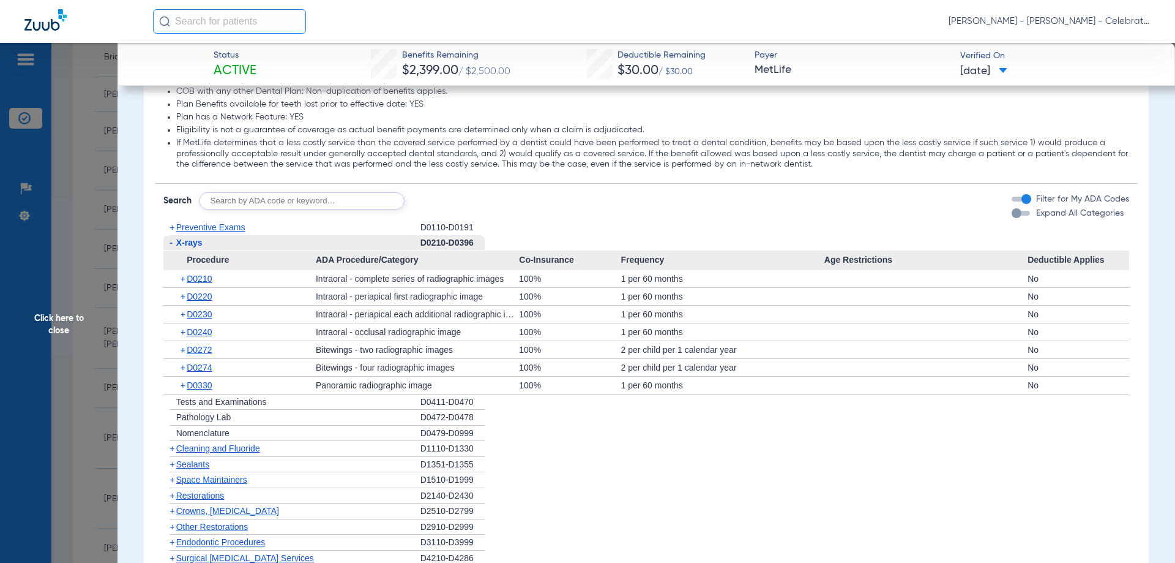
click at [187, 239] on span "X-rays" at bounding box center [189, 243] width 26 height 10
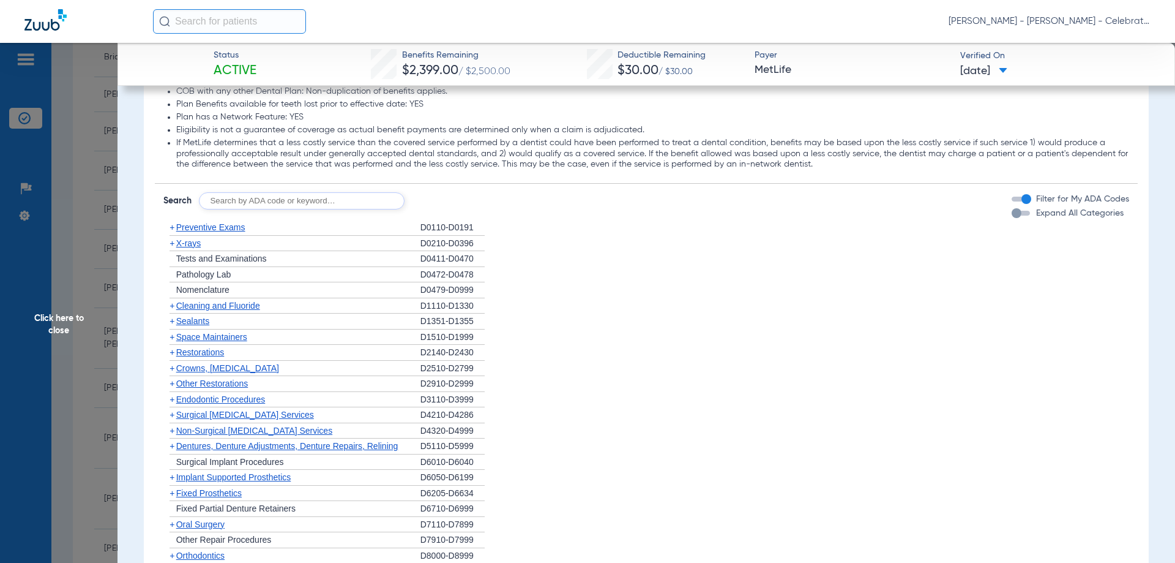
click at [204, 322] on span "Sealants" at bounding box center [192, 321] width 33 height 10
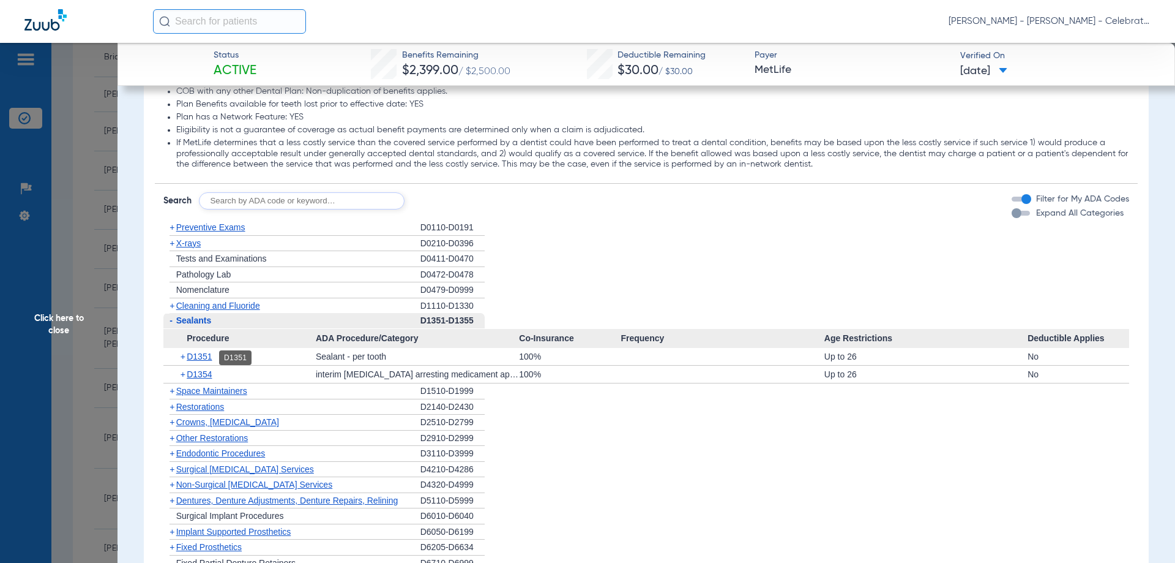
click at [202, 359] on span "D1351" at bounding box center [199, 356] width 25 height 10
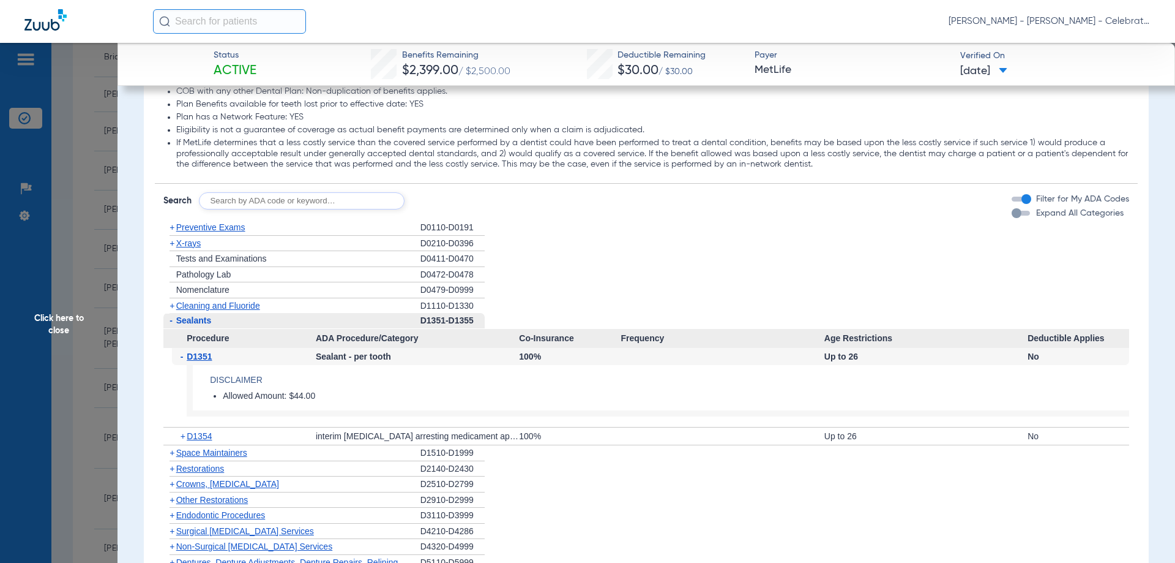
click at [60, 318] on span "Click here to close" at bounding box center [59, 324] width 118 height 563
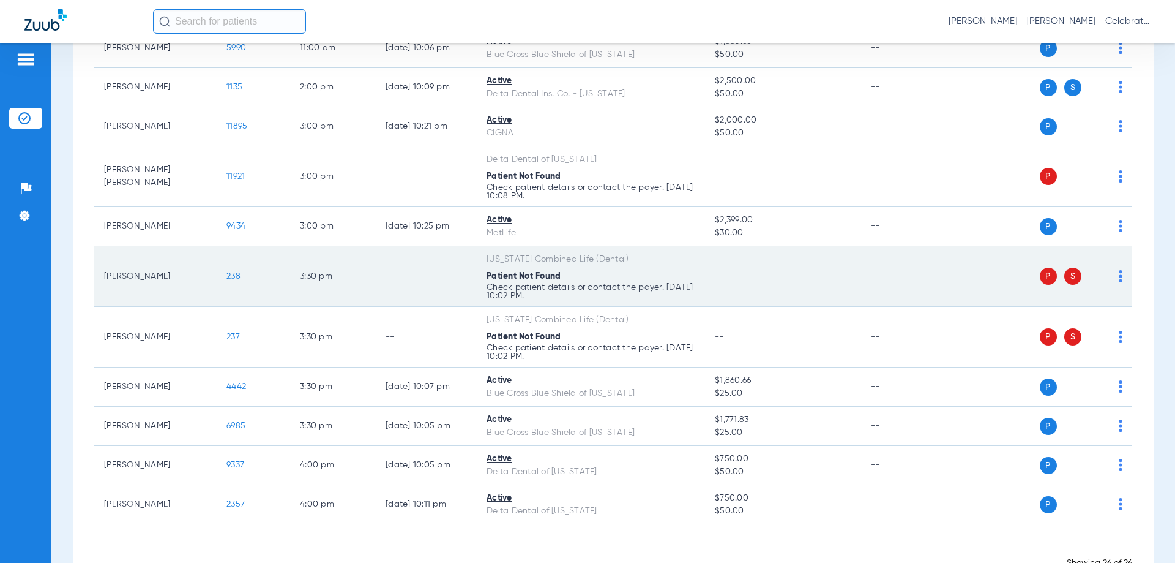
scroll to position [857, 0]
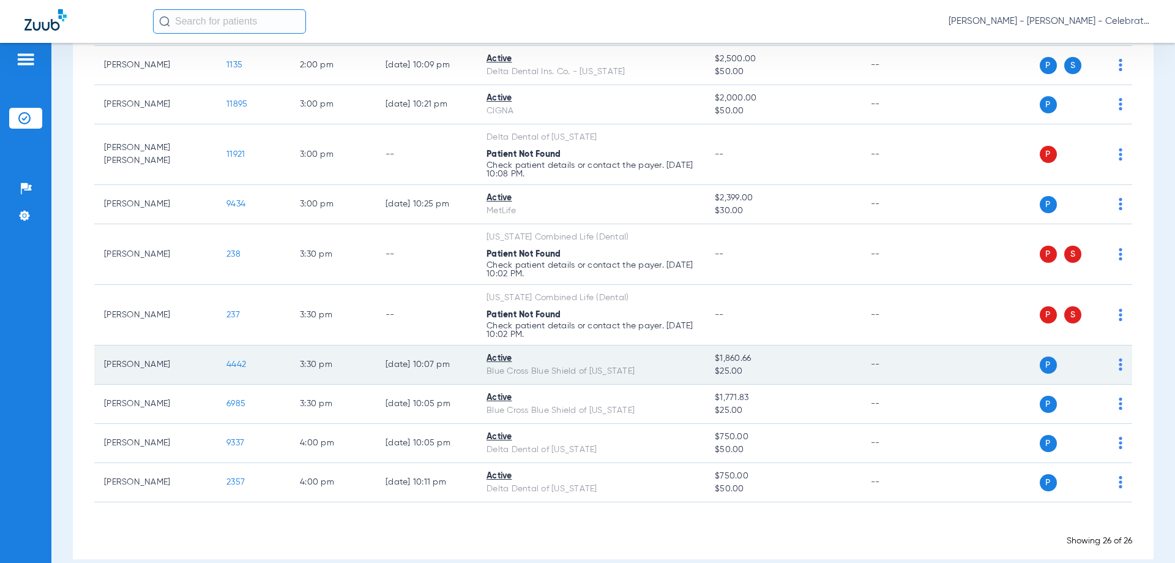
click at [234, 366] on span "4442" at bounding box center [236, 364] width 20 height 9
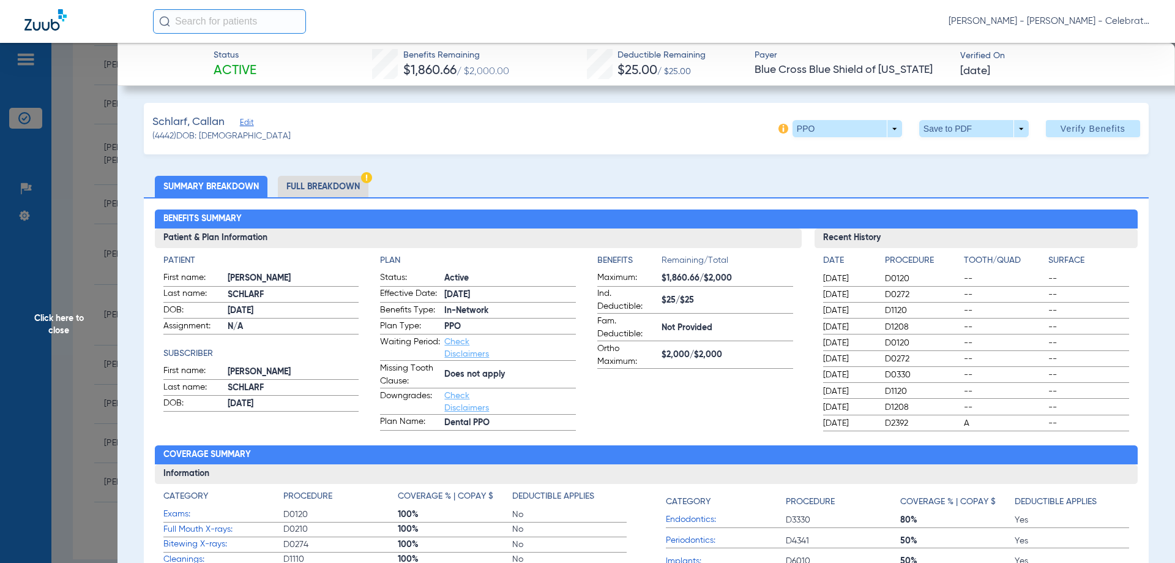
click at [310, 185] on li "Full Breakdown" at bounding box center [323, 186] width 91 height 21
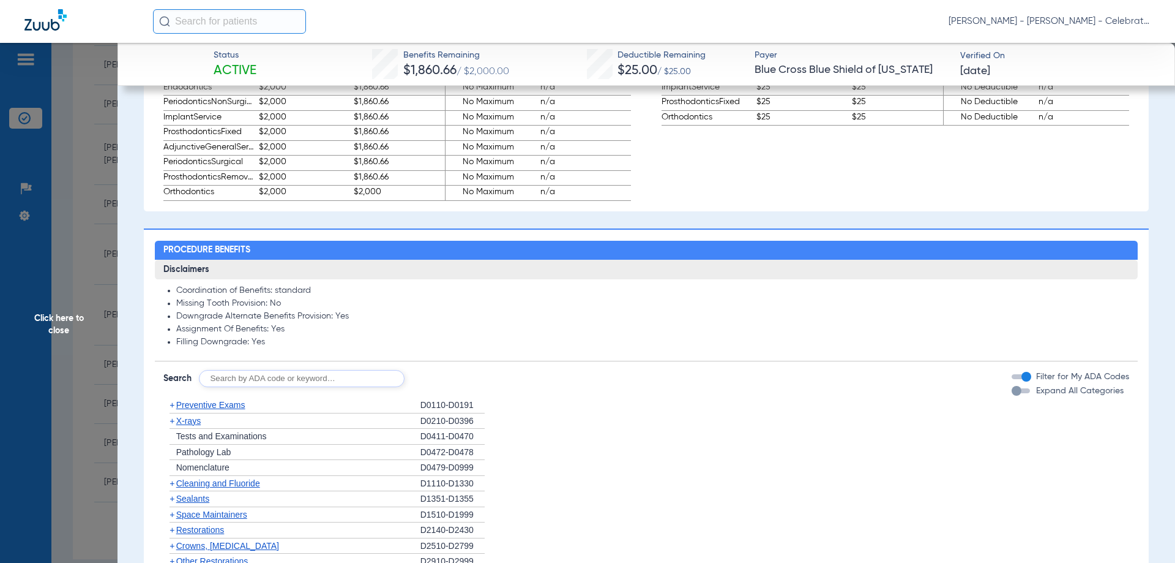
scroll to position [1041, 0]
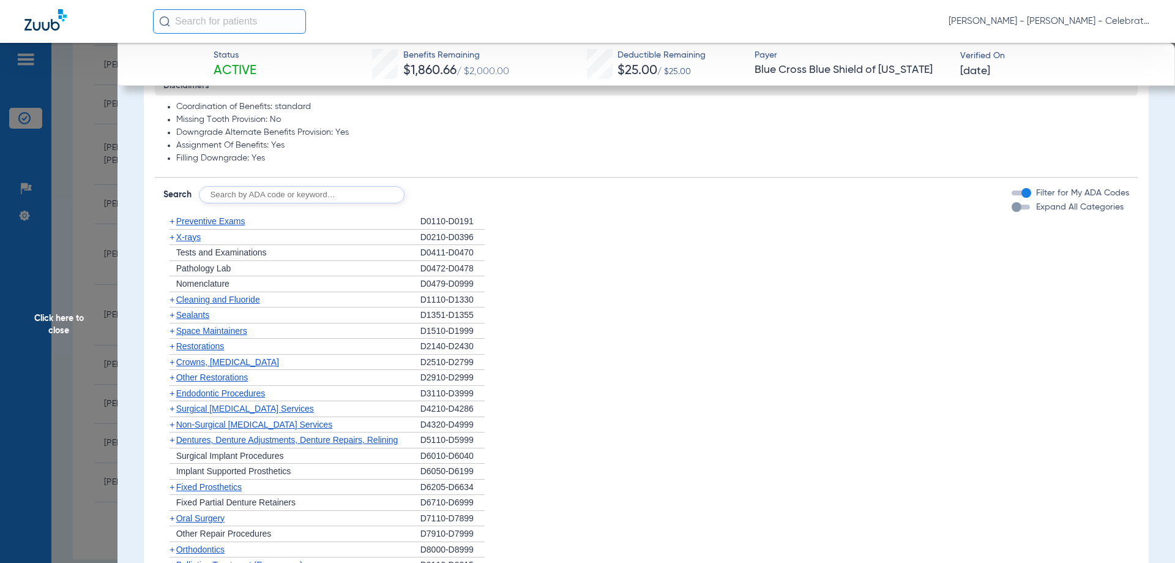
click at [193, 238] on span "X-rays" at bounding box center [188, 237] width 24 height 10
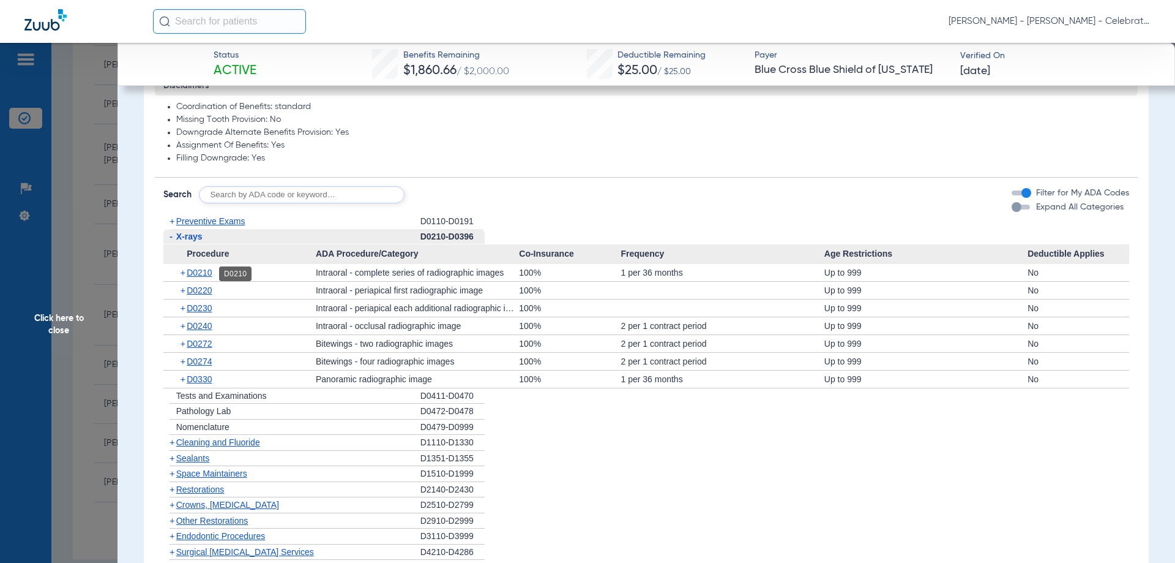
click at [208, 272] on span "D0210" at bounding box center [199, 272] width 25 height 10
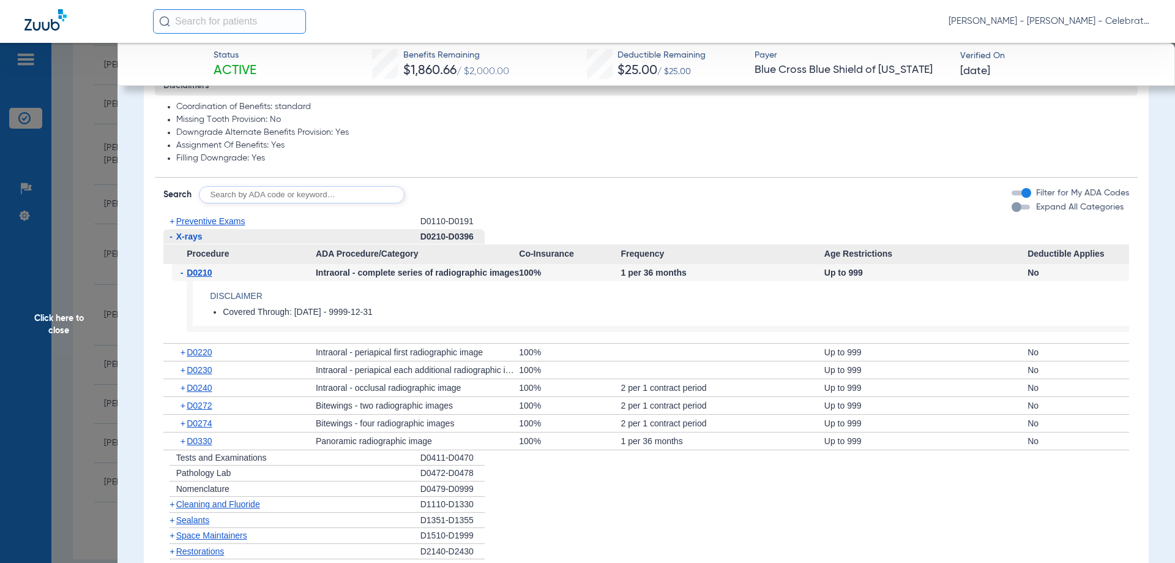
click at [208, 272] on span "D0210" at bounding box center [199, 272] width 25 height 10
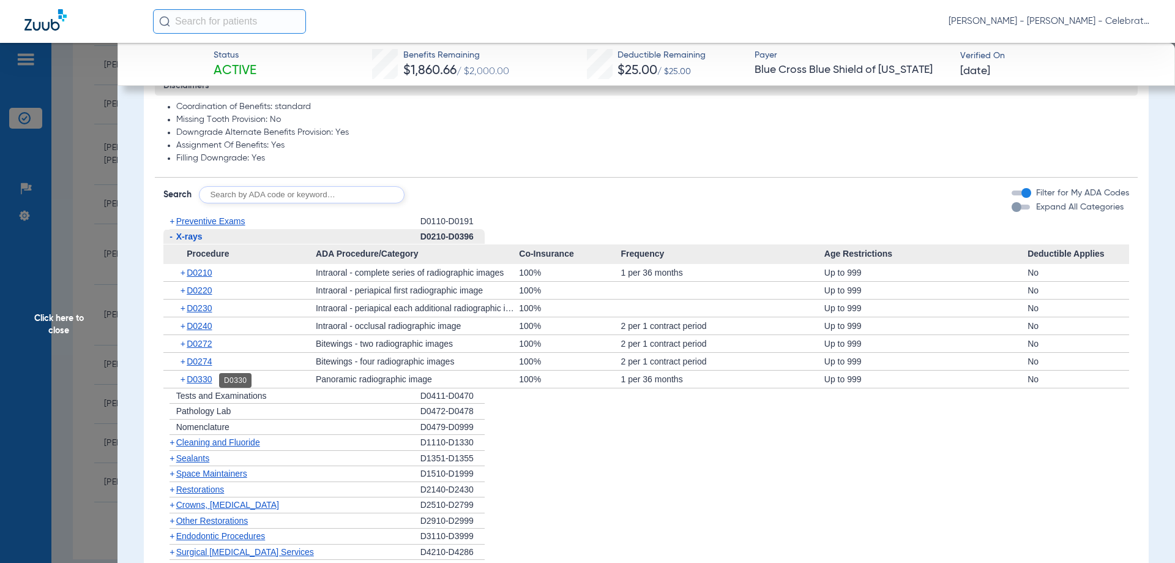
click at [208, 380] on span "D0330" at bounding box center [199, 379] width 25 height 10
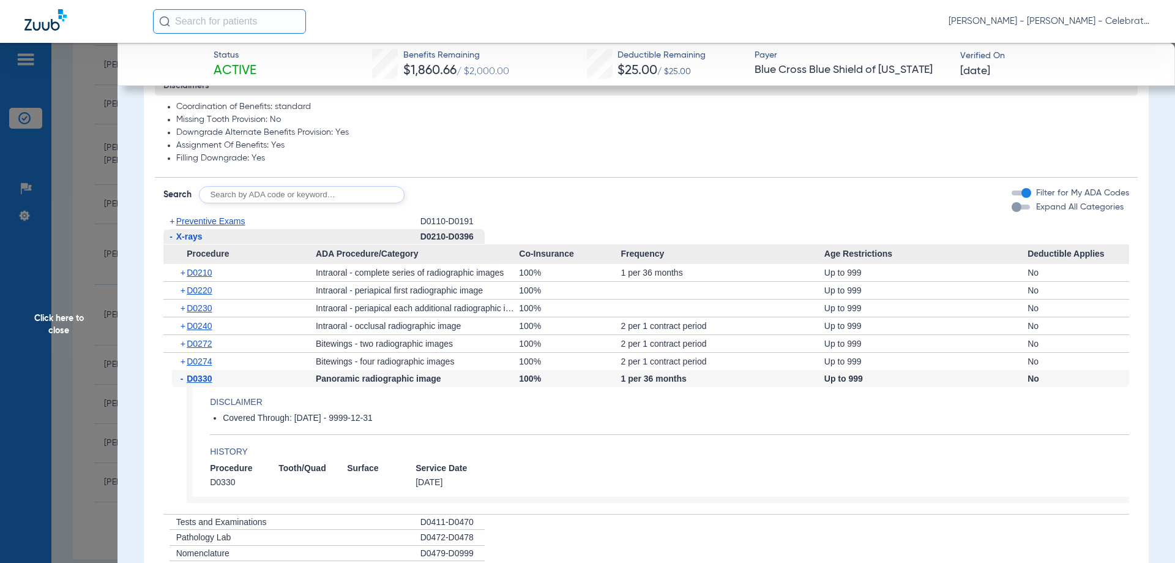
click at [208, 380] on span "D0330" at bounding box center [199, 378] width 25 height 10
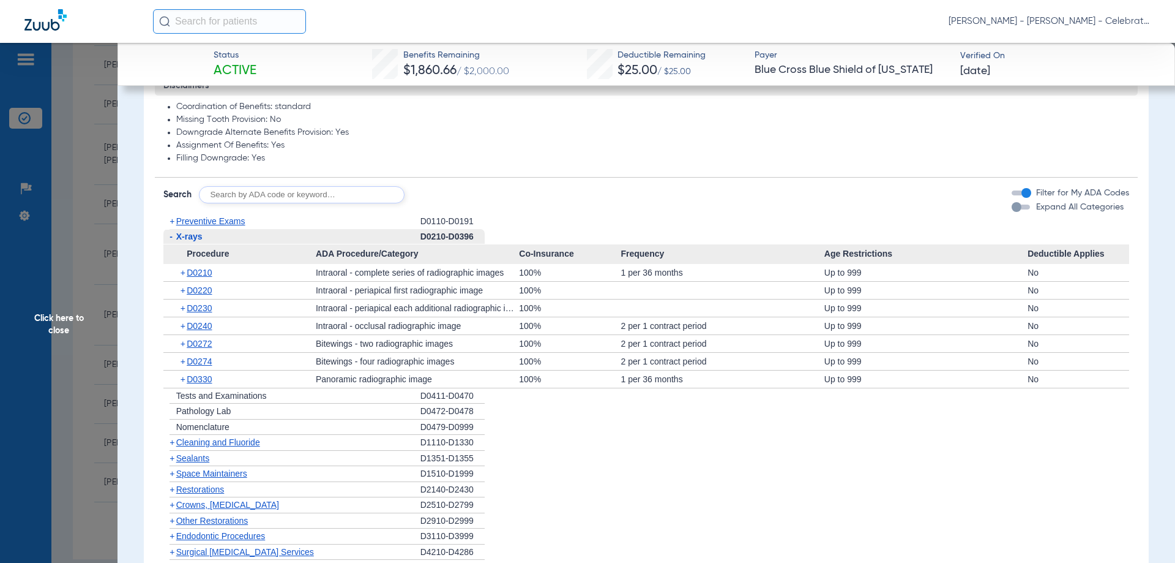
click at [199, 233] on span "X-rays" at bounding box center [189, 236] width 26 height 10
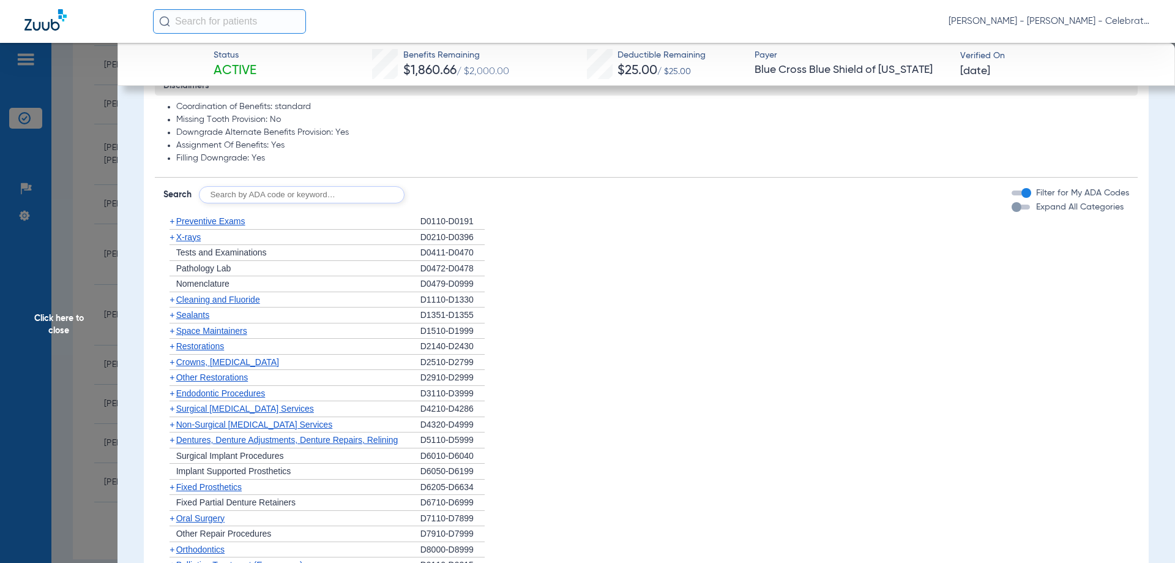
click at [208, 223] on span "Preventive Exams" at bounding box center [210, 221] width 69 height 10
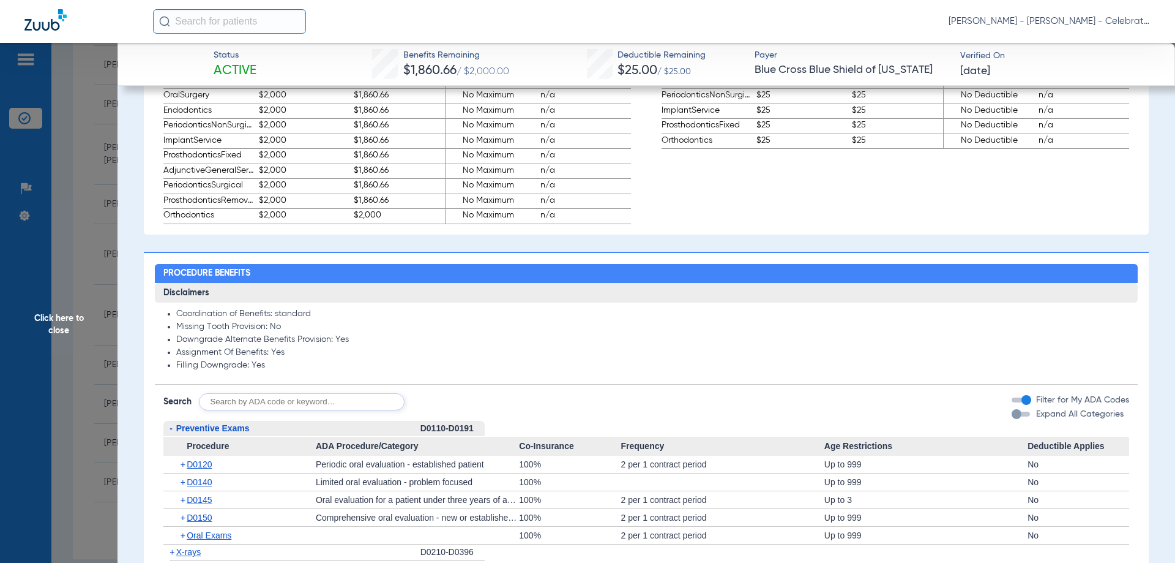
scroll to position [979, 0]
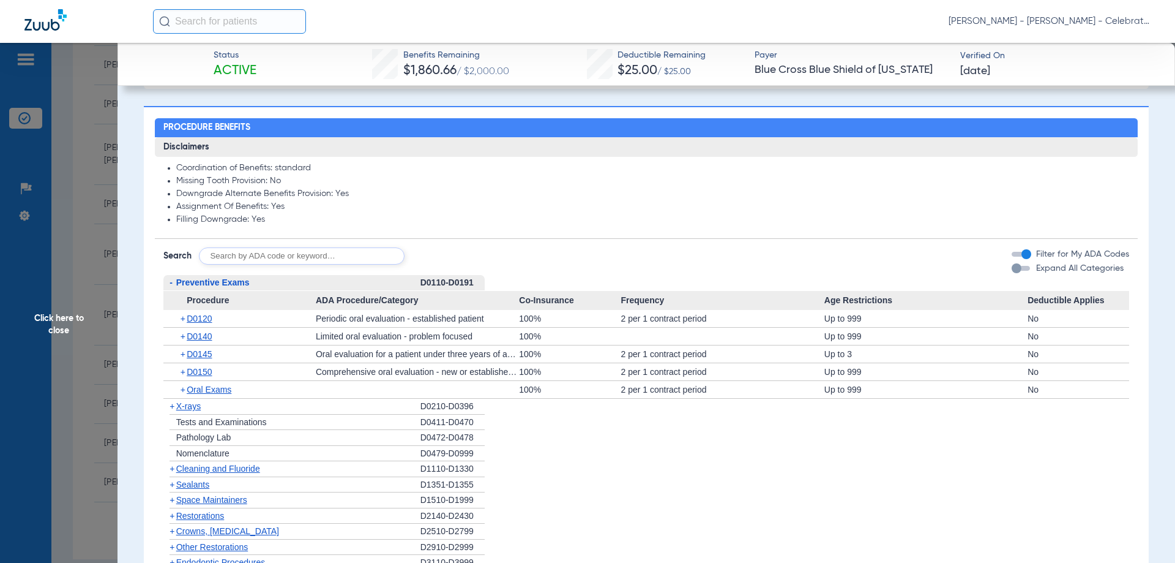
click at [187, 286] on span "Preventive Exams" at bounding box center [212, 282] width 73 height 10
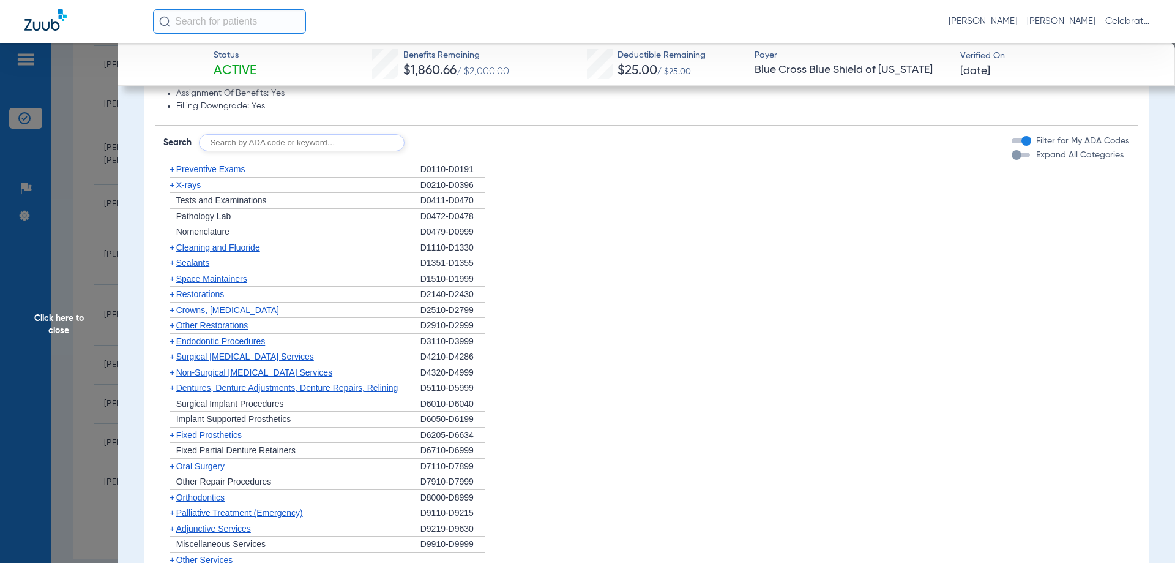
scroll to position [1102, 0]
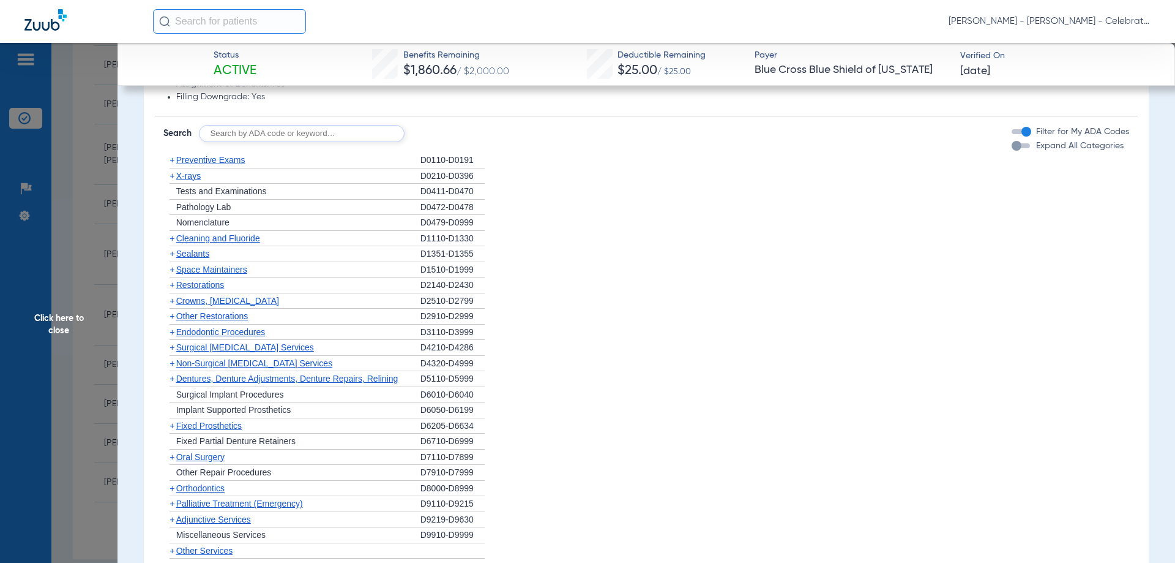
click at [217, 240] on span "Cleaning and Fluoride" at bounding box center [218, 238] width 84 height 10
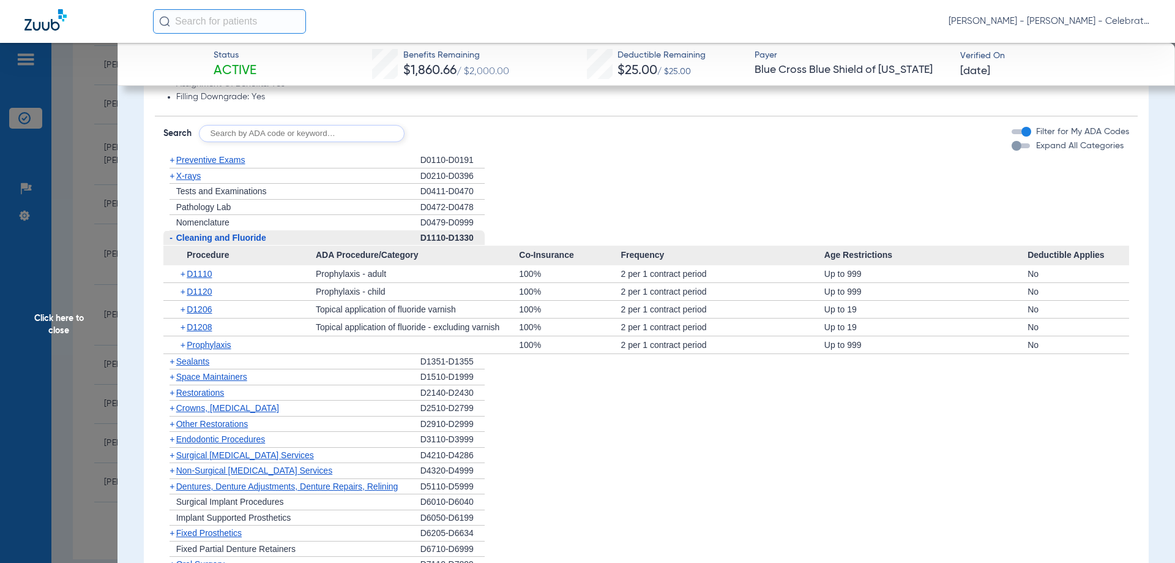
click at [217, 240] on span "Cleaning and Fluoride" at bounding box center [221, 238] width 90 height 10
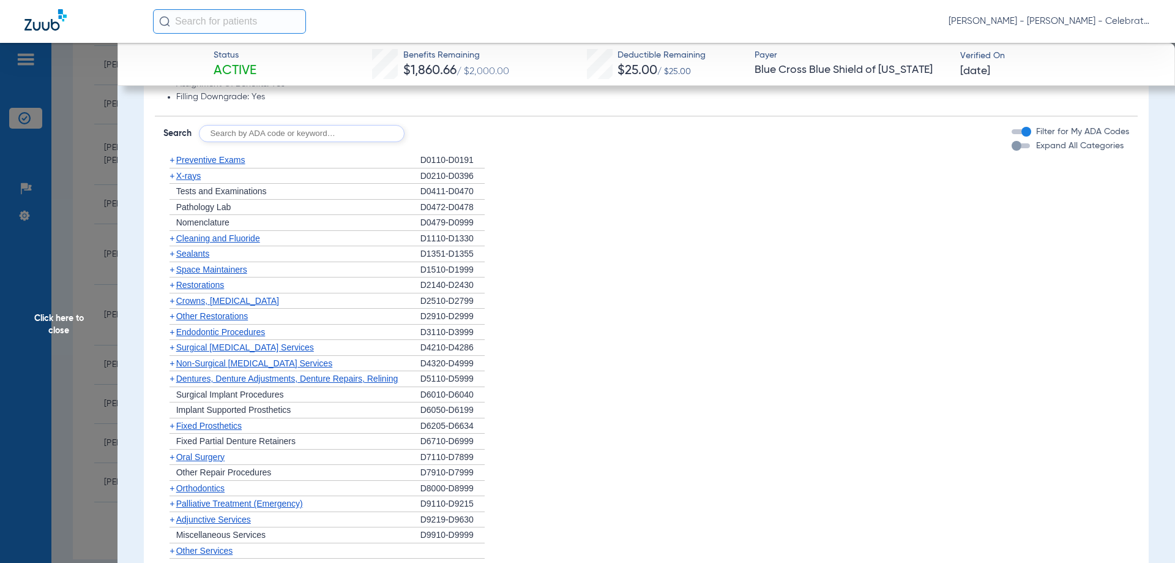
click at [196, 176] on span "X-rays" at bounding box center [188, 176] width 24 height 10
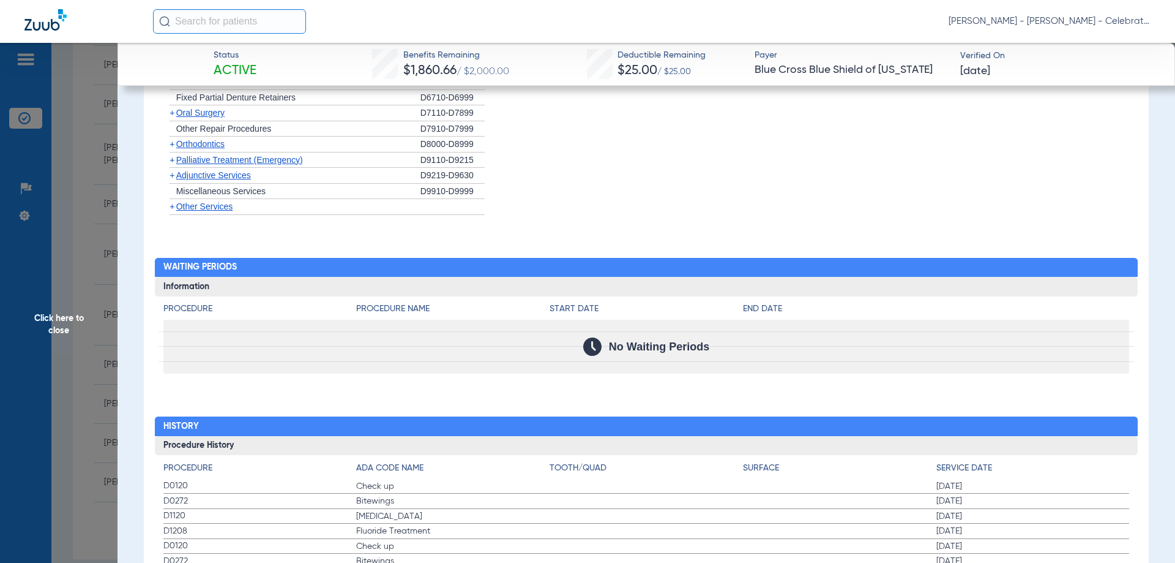
scroll to position [1315, 0]
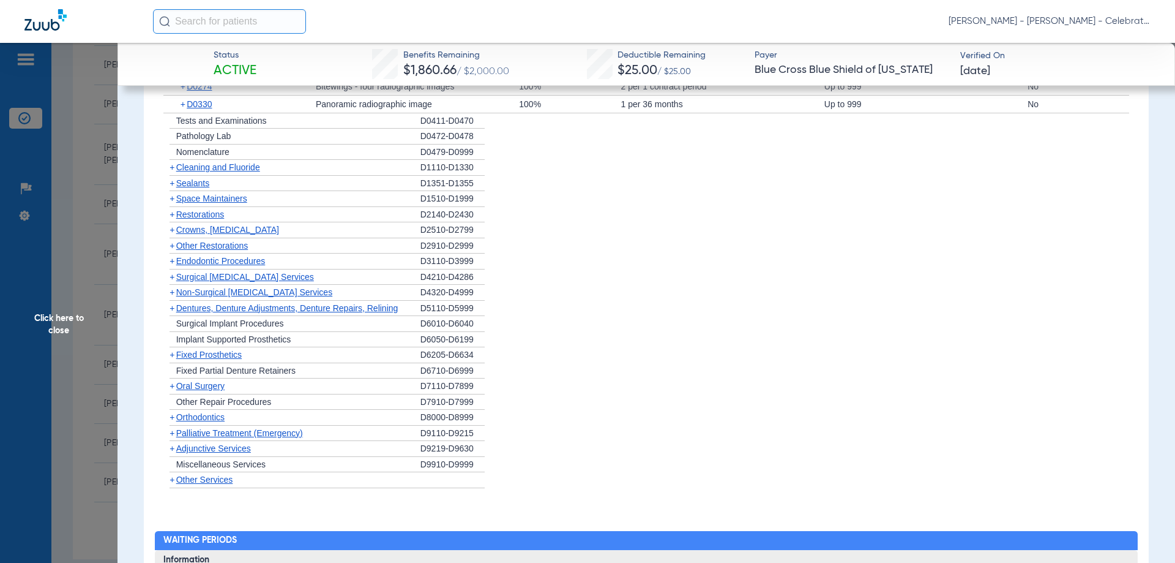
click at [192, 178] on div "+ Sealants" at bounding box center [291, 184] width 257 height 16
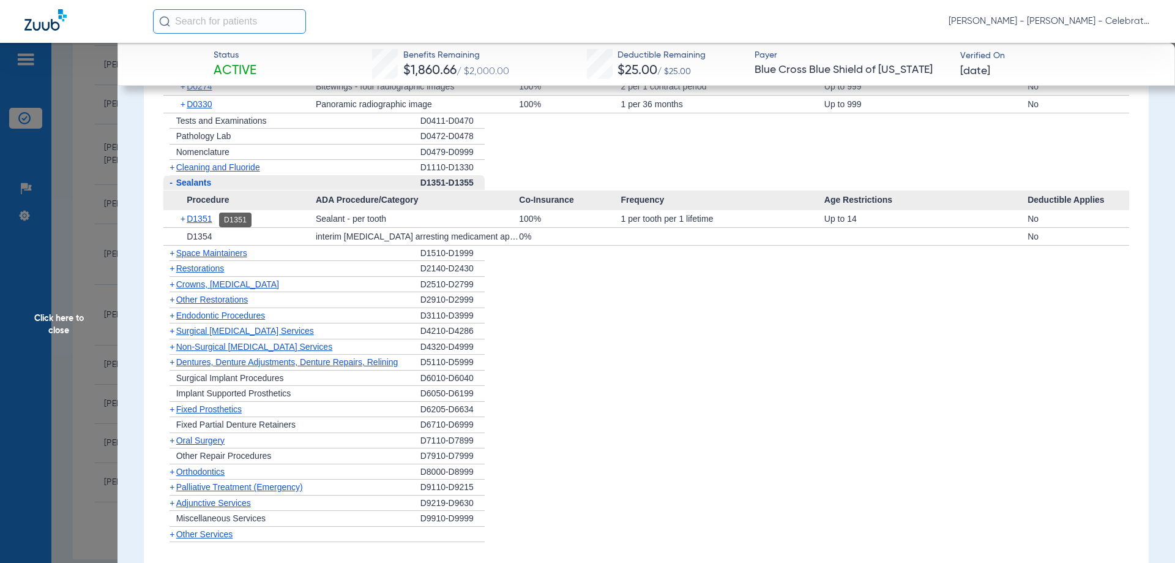
click at [207, 222] on span "D1351" at bounding box center [199, 219] width 25 height 10
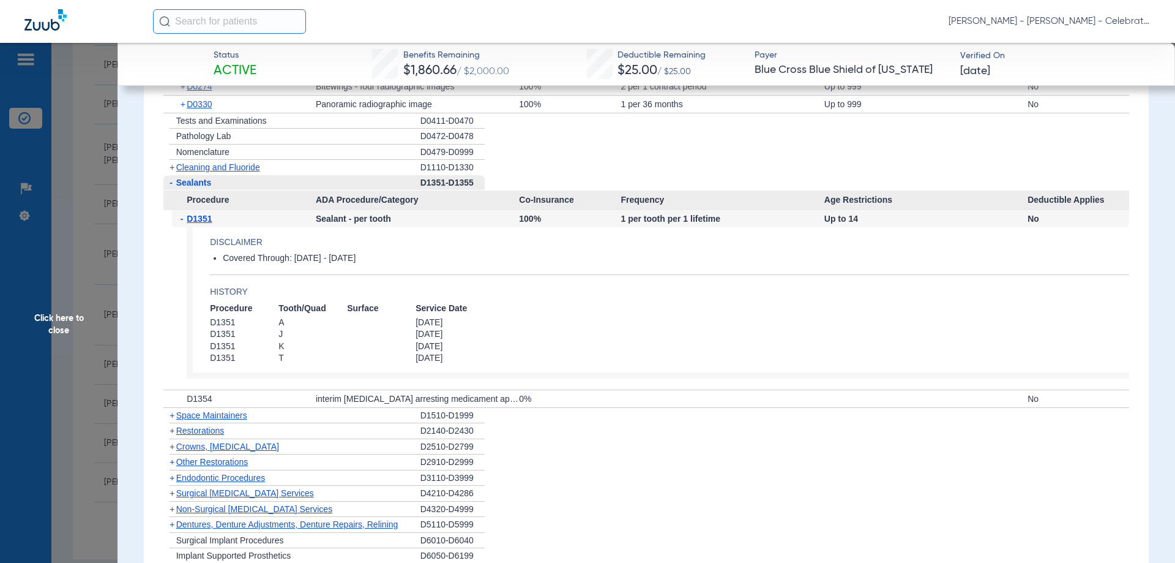
click at [55, 327] on span "Click here to close" at bounding box center [59, 324] width 118 height 563
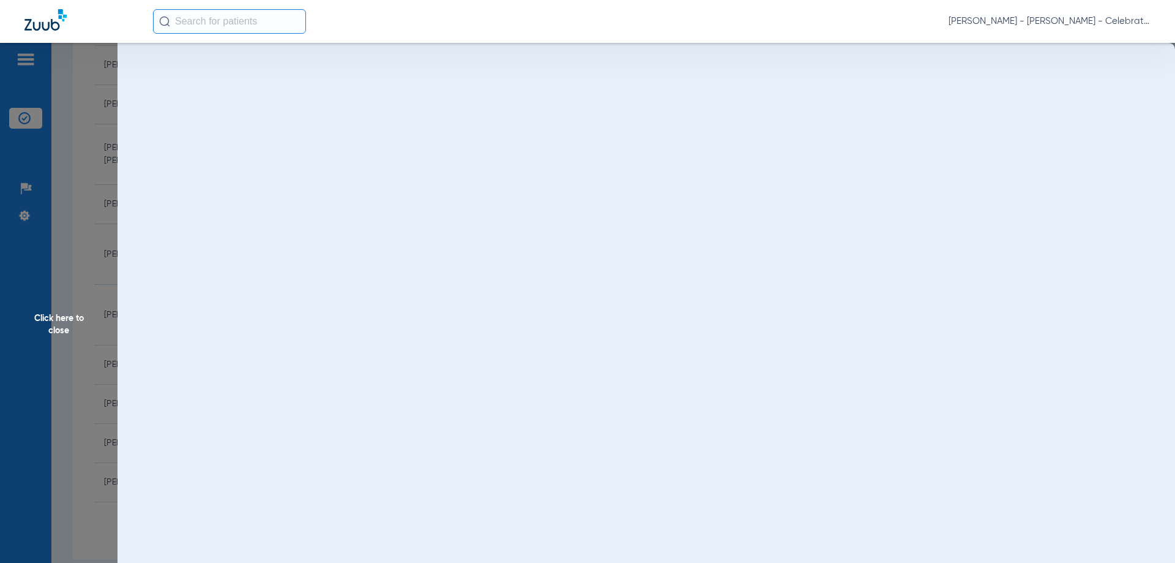
scroll to position [0, 0]
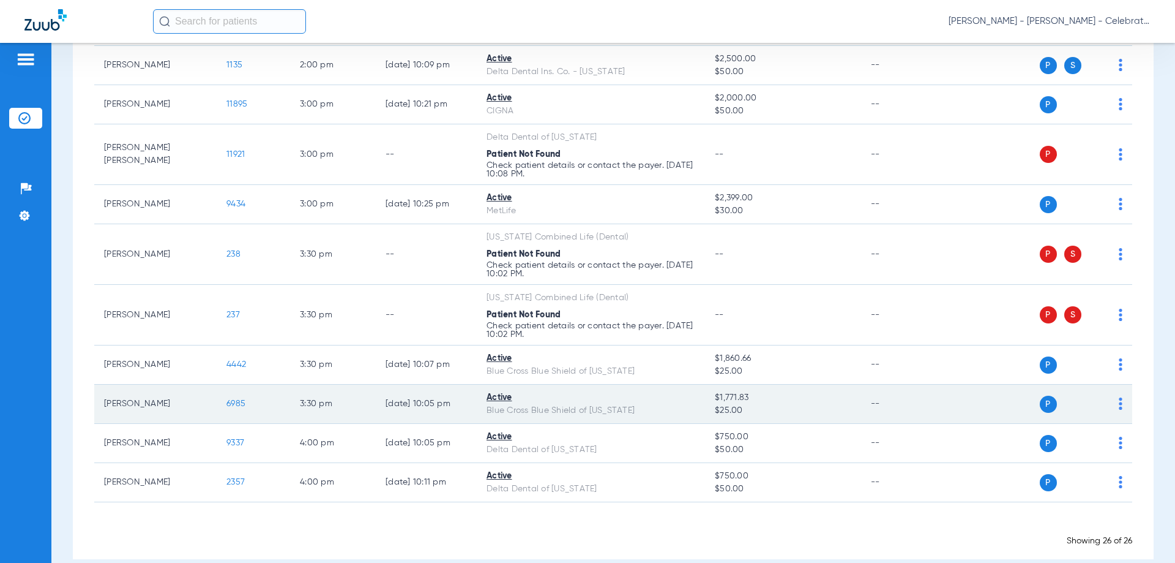
click at [238, 403] on span "6985" at bounding box center [235, 403] width 19 height 9
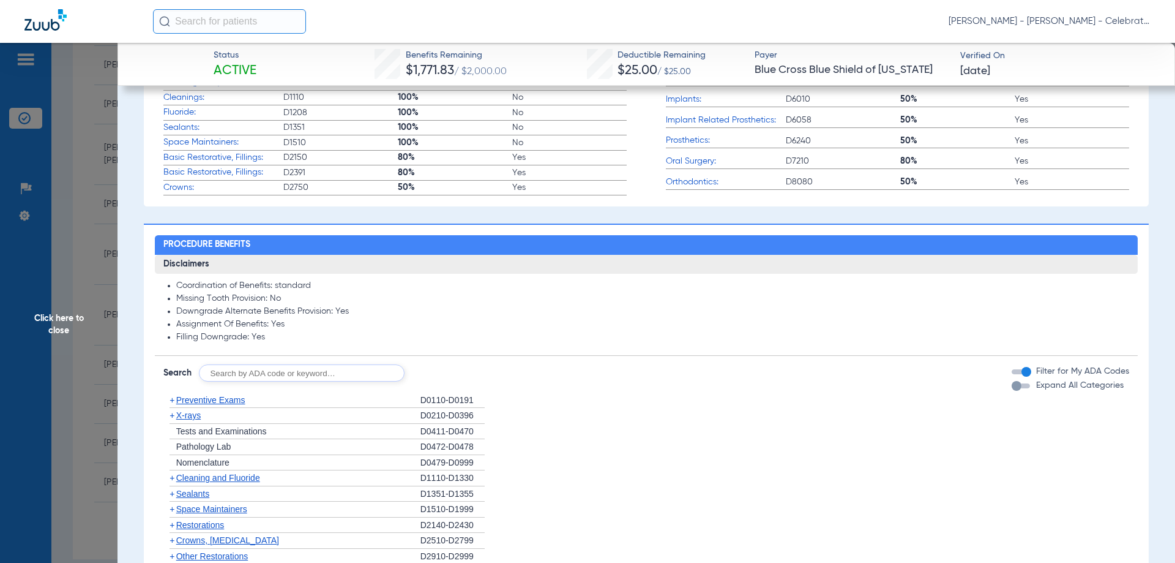
scroll to position [612, 0]
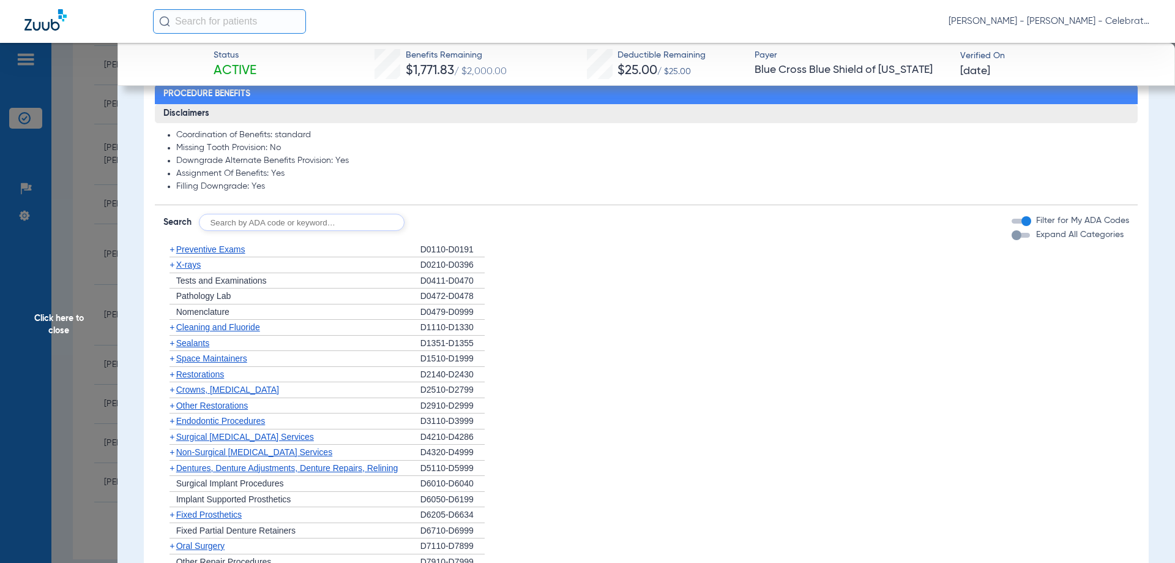
click at [196, 264] on span "X-rays" at bounding box center [188, 265] width 24 height 10
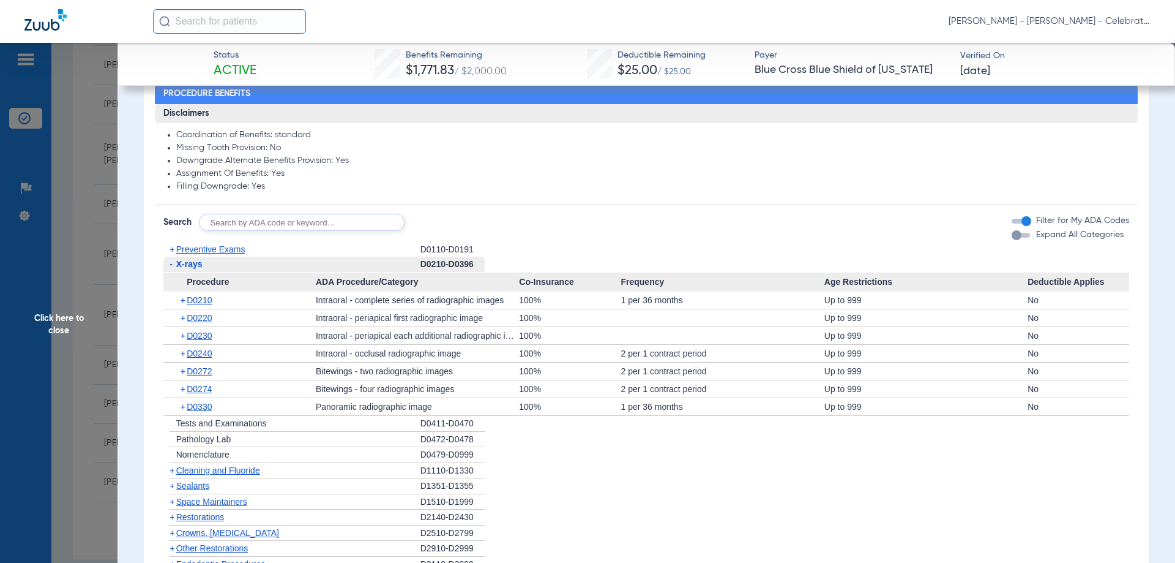
click at [185, 265] on span "X-rays" at bounding box center [189, 264] width 26 height 10
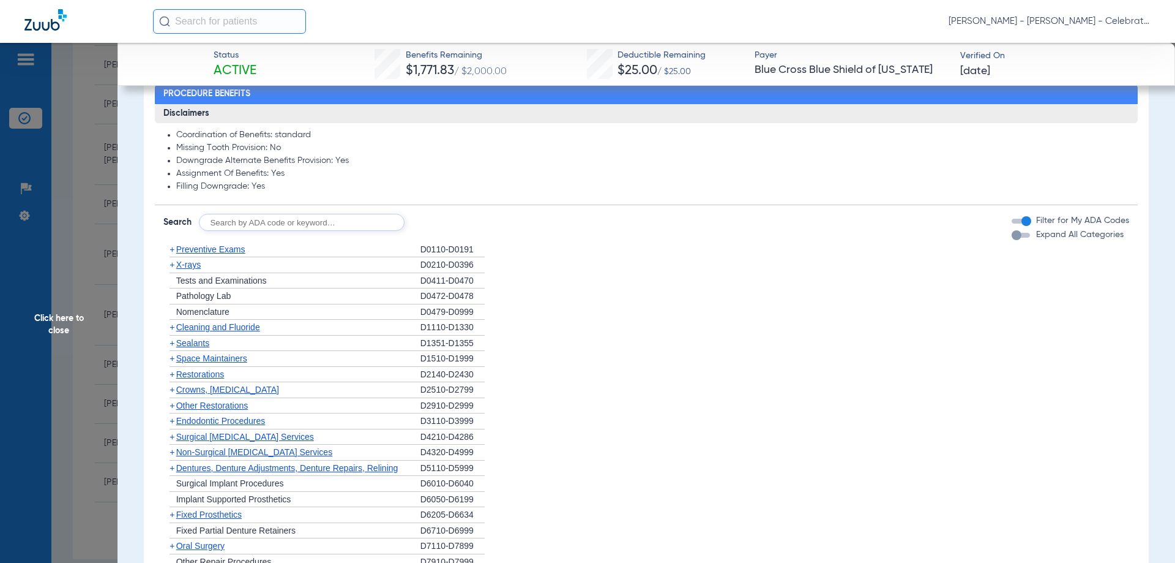
click at [203, 327] on span "Cleaning and Fluoride" at bounding box center [218, 327] width 84 height 10
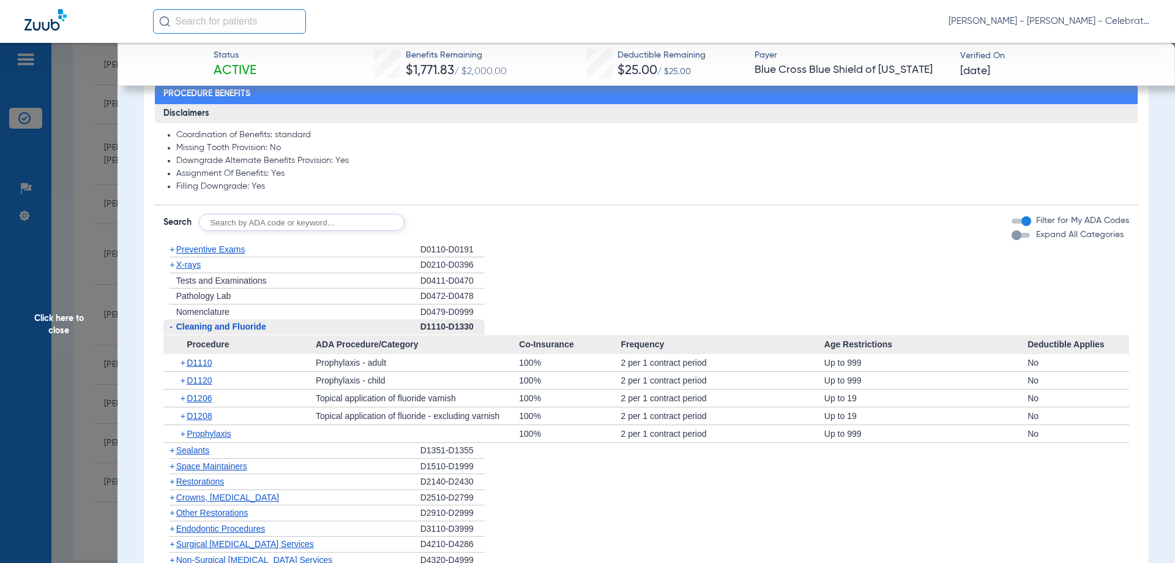
click at [203, 327] on span "Cleaning and Fluoride" at bounding box center [221, 326] width 90 height 10
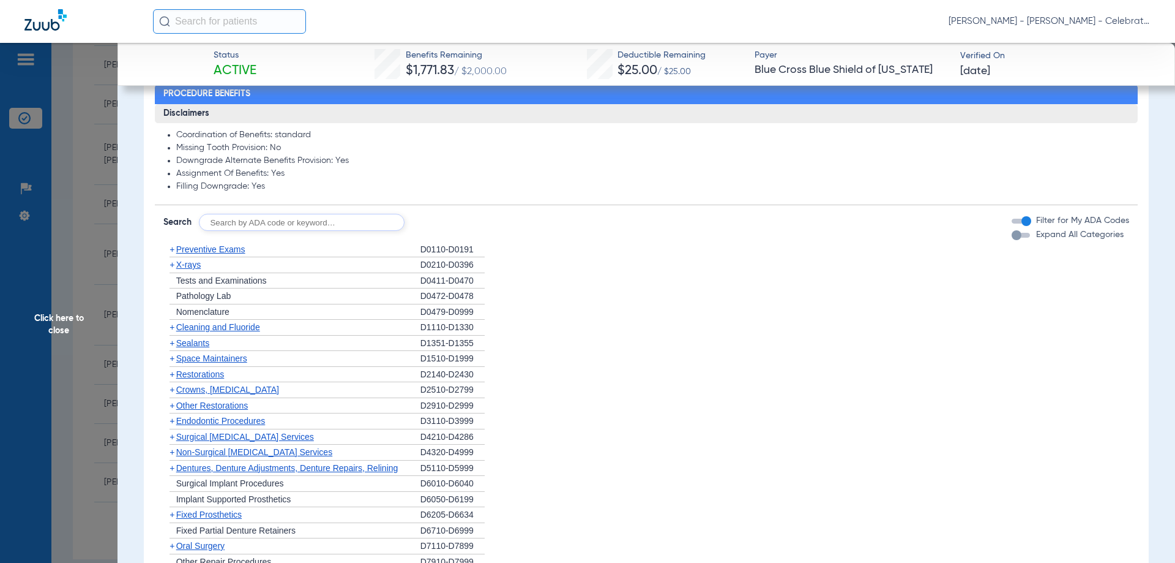
click at [63, 322] on span "Click here to close" at bounding box center [59, 324] width 118 height 563
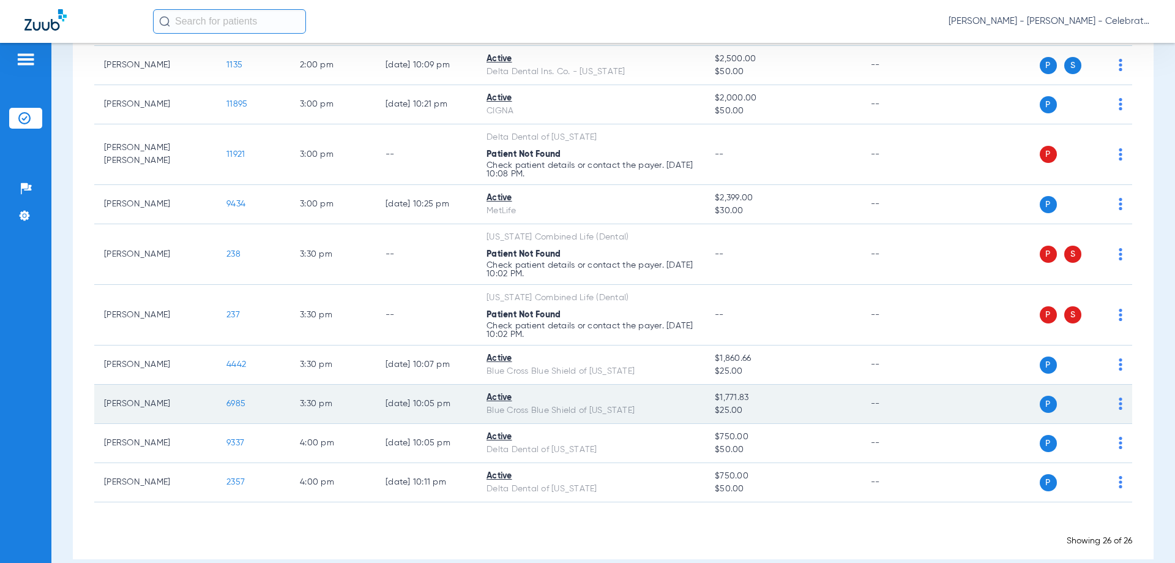
scroll to position [875, 0]
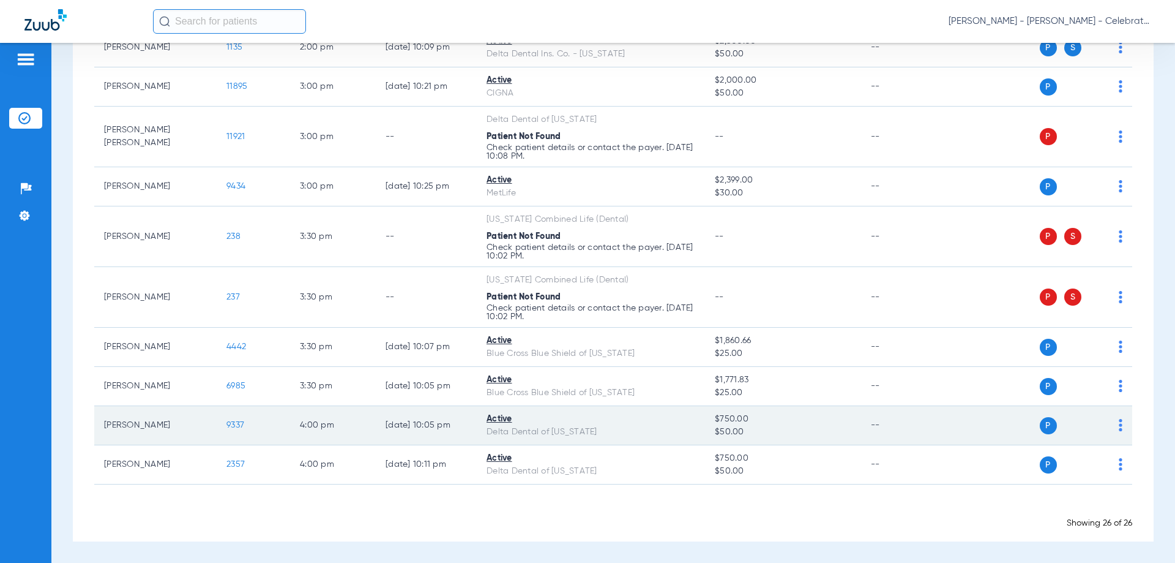
click at [236, 426] on span "9337" at bounding box center [235, 425] width 18 height 9
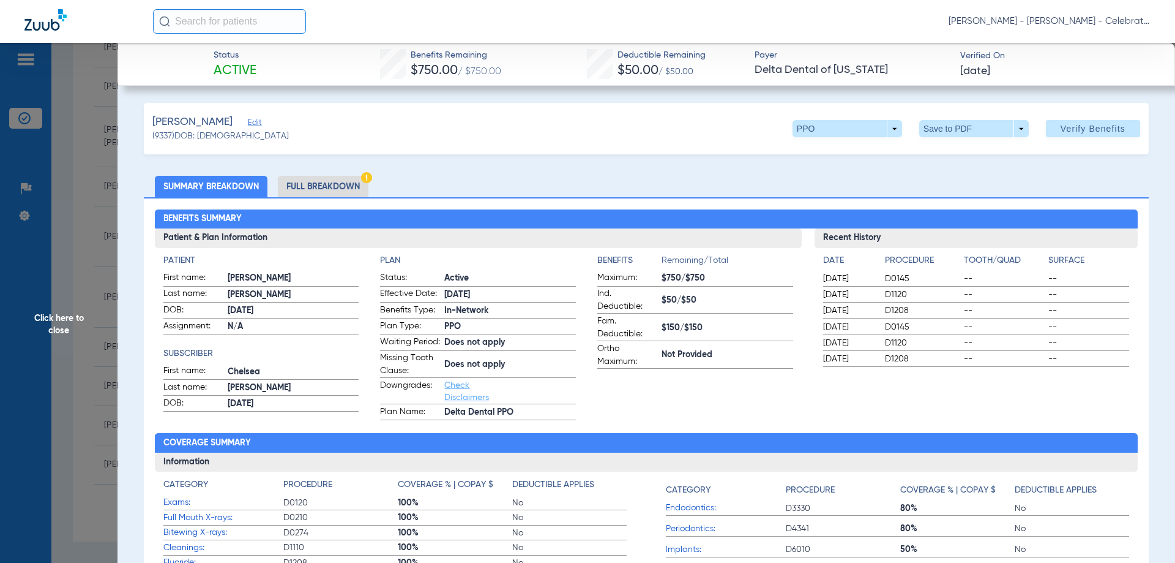
click at [315, 189] on li "Full Breakdown" at bounding box center [323, 186] width 91 height 21
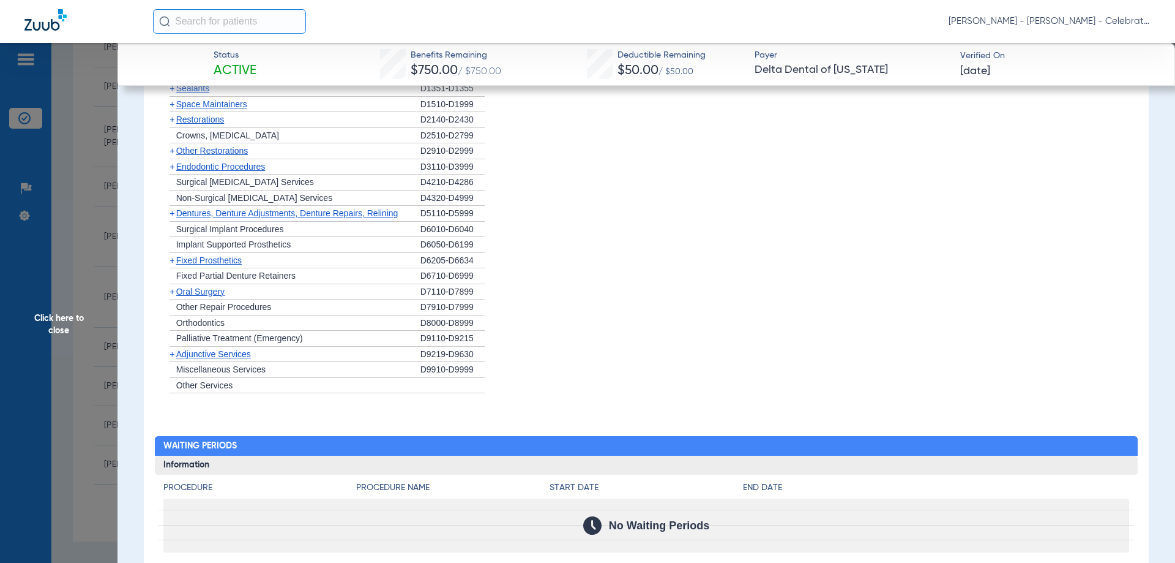
scroll to position [1224, 0]
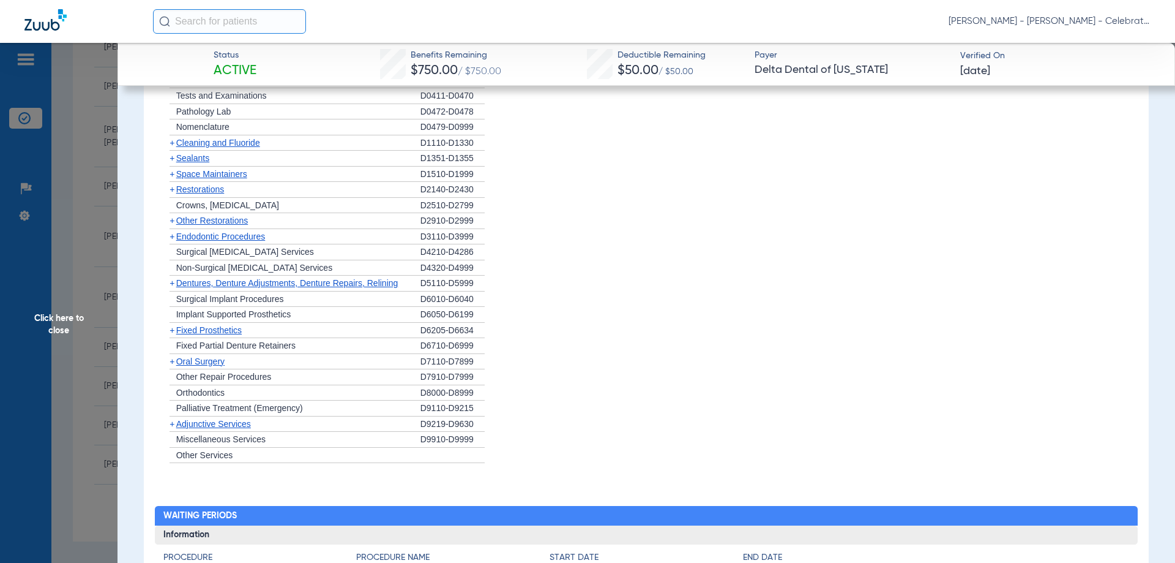
click at [196, 194] on span "Restorations" at bounding box center [200, 189] width 48 height 10
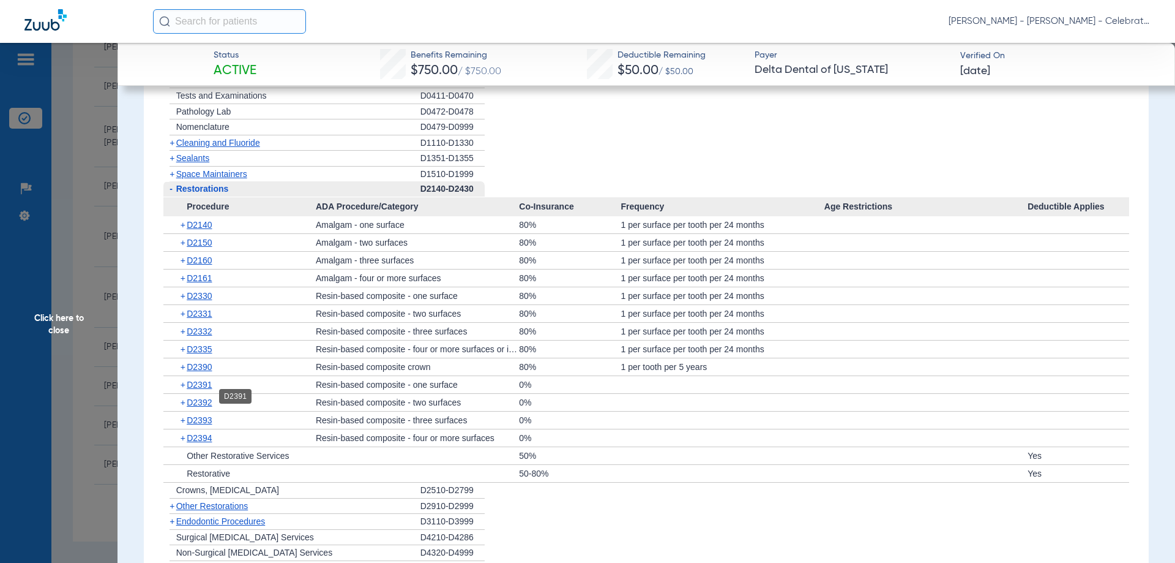
click at [207, 389] on span "D2391" at bounding box center [199, 385] width 25 height 10
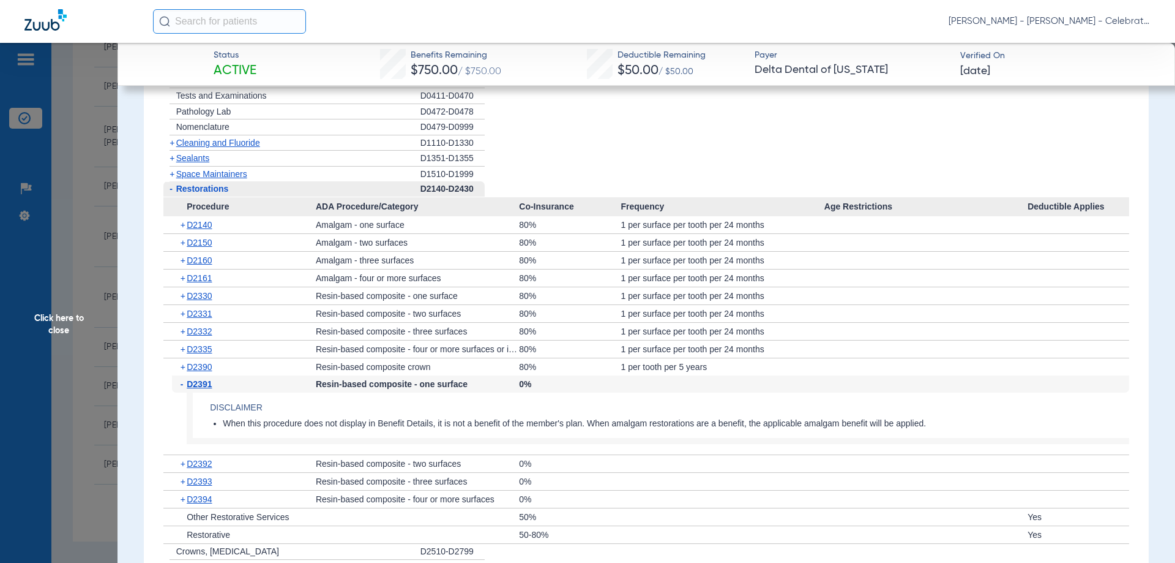
click at [211, 193] on span "Restorations" at bounding box center [202, 189] width 53 height 10
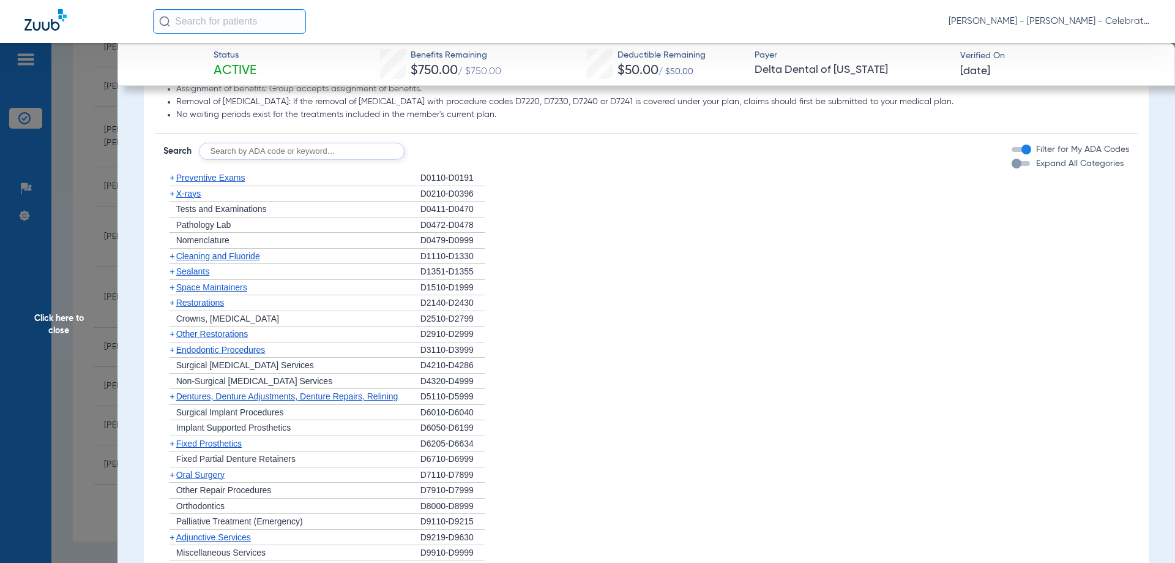
scroll to position [1041, 0]
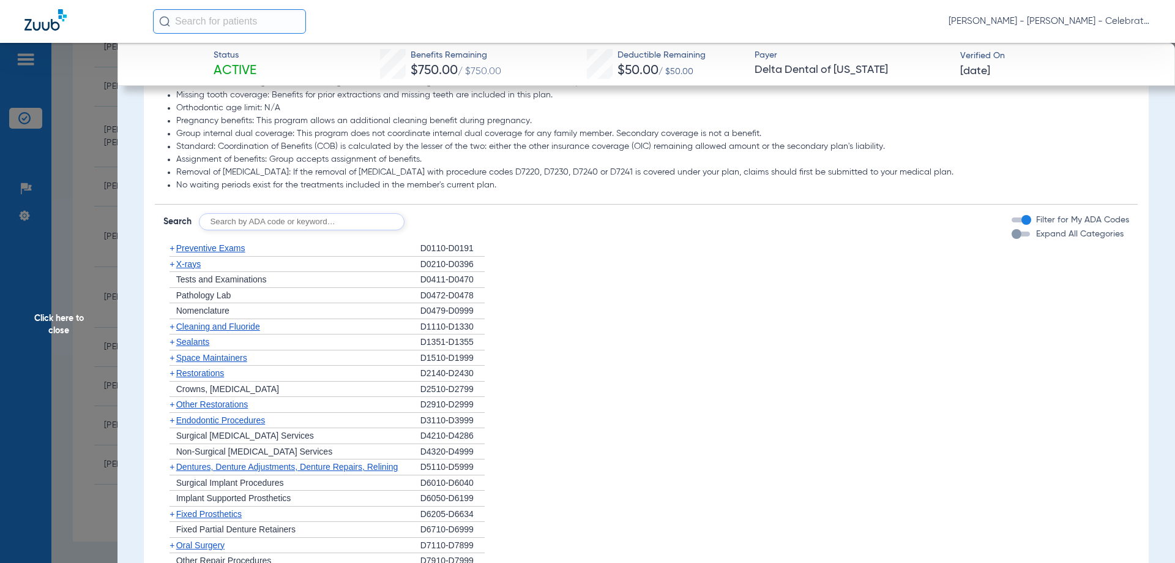
click at [200, 252] on div "+ Preventive Exams" at bounding box center [291, 249] width 257 height 16
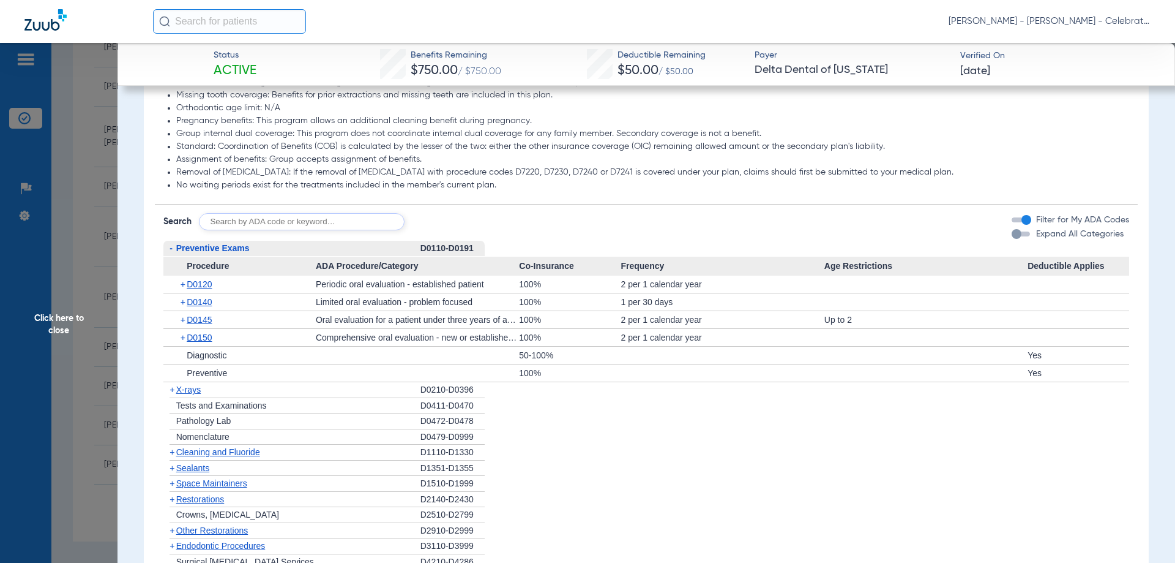
click at [209, 253] on span "Preventive Exams" at bounding box center [212, 248] width 73 height 10
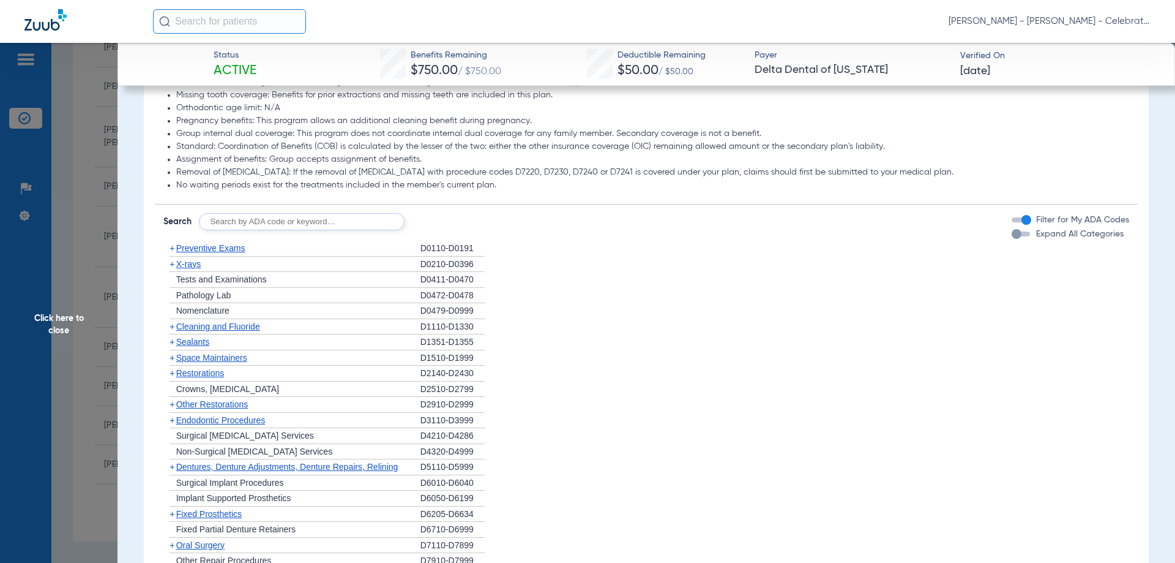
click at [196, 331] on span "Cleaning and Fluoride" at bounding box center [218, 326] width 84 height 10
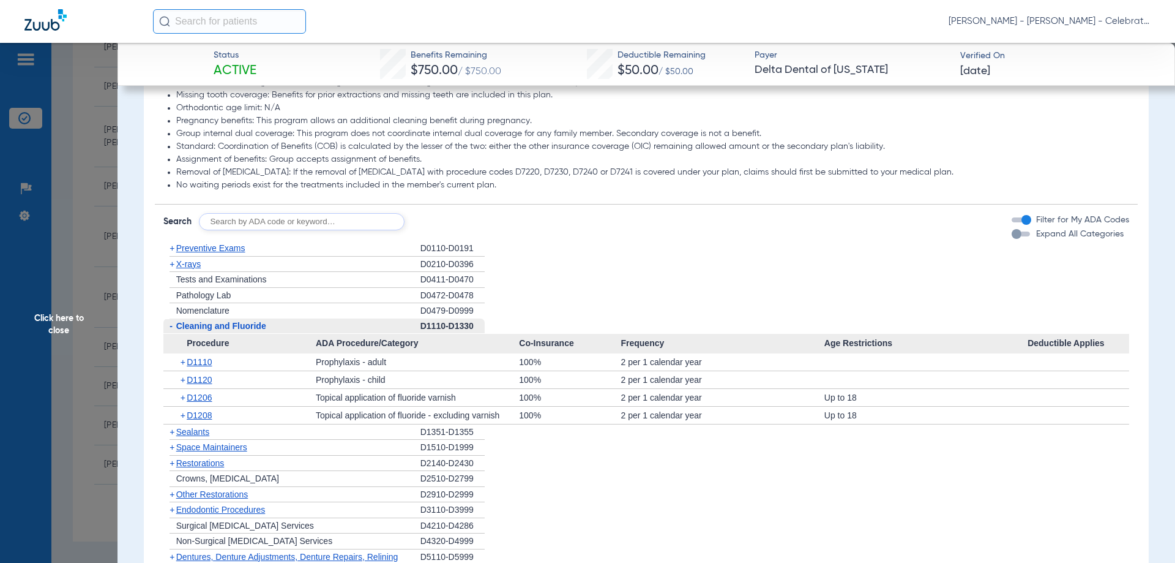
click at [196, 331] on span "Cleaning and Fluoride" at bounding box center [221, 326] width 90 height 10
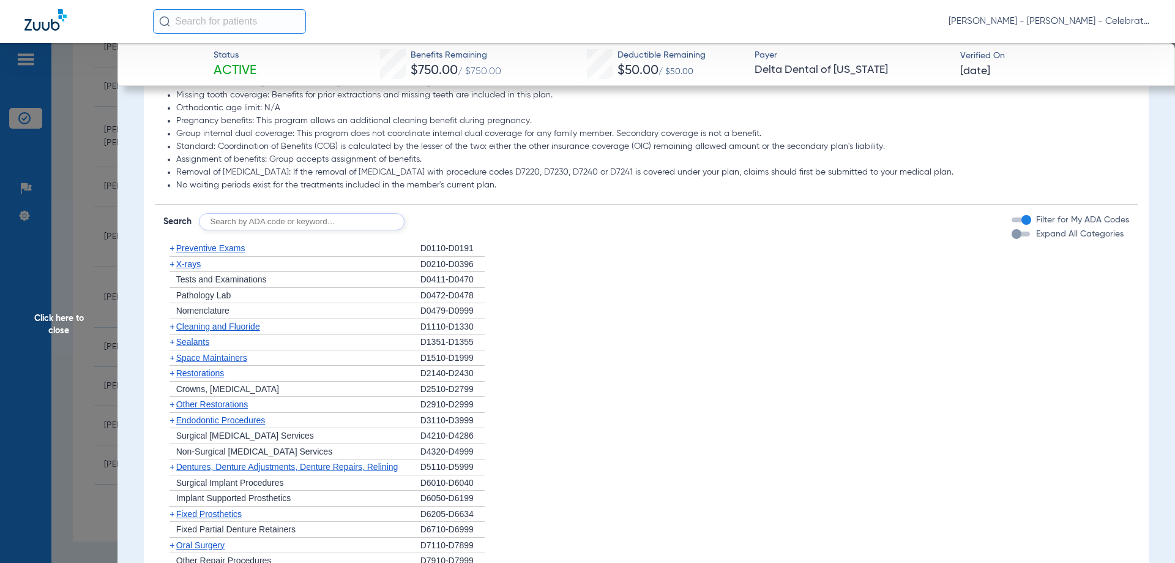
click at [65, 312] on span "Click here to close" at bounding box center [59, 324] width 118 height 563
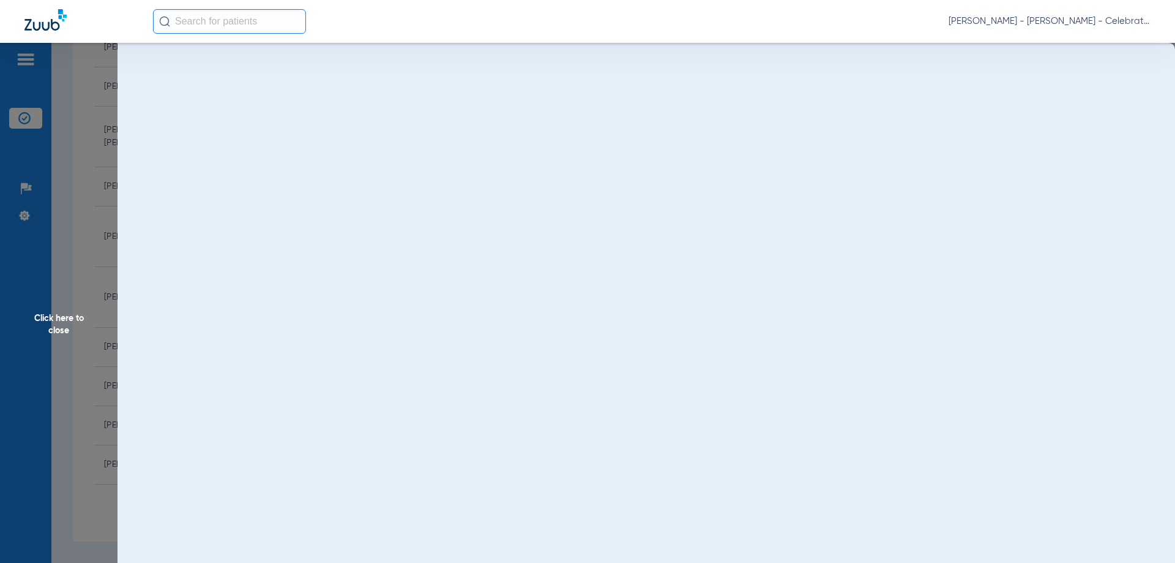
scroll to position [0, 0]
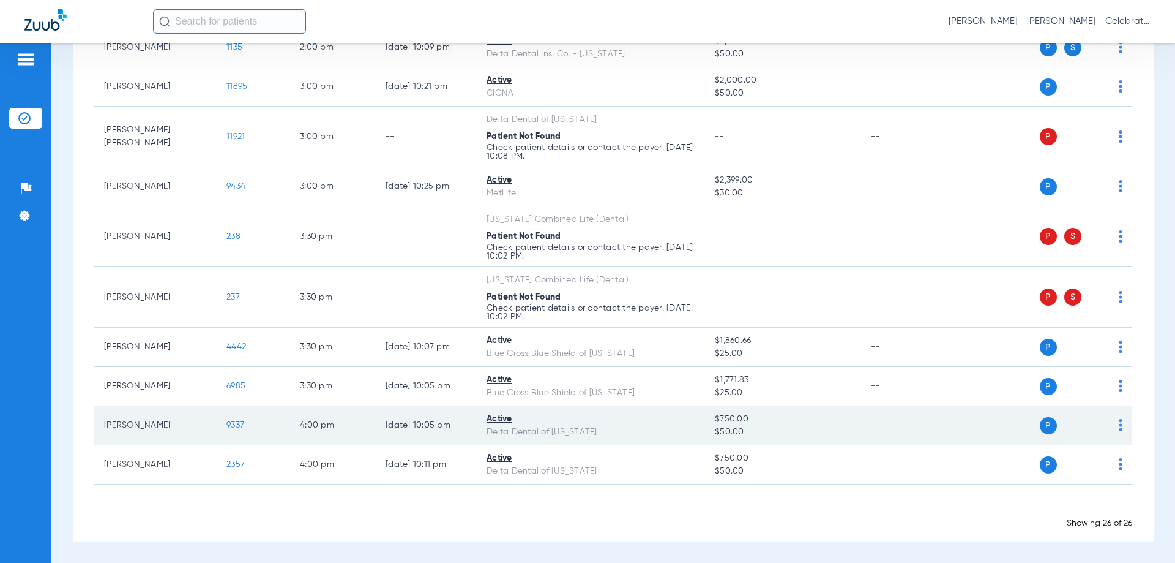
click at [237, 424] on span "9337" at bounding box center [235, 425] width 18 height 9
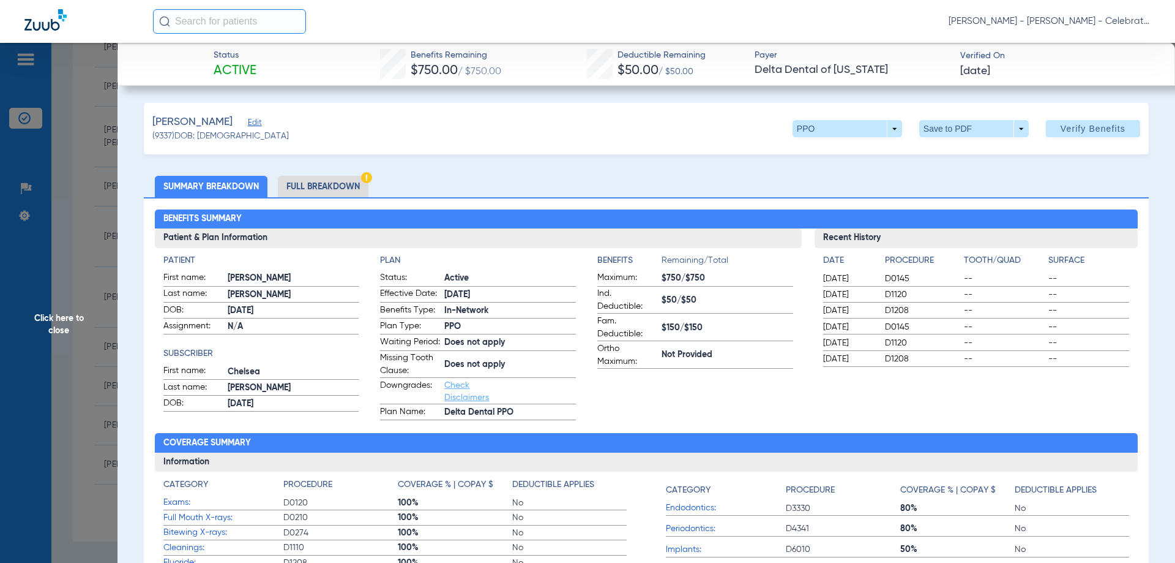
click at [65, 313] on span "Click here to close" at bounding box center [59, 324] width 118 height 563
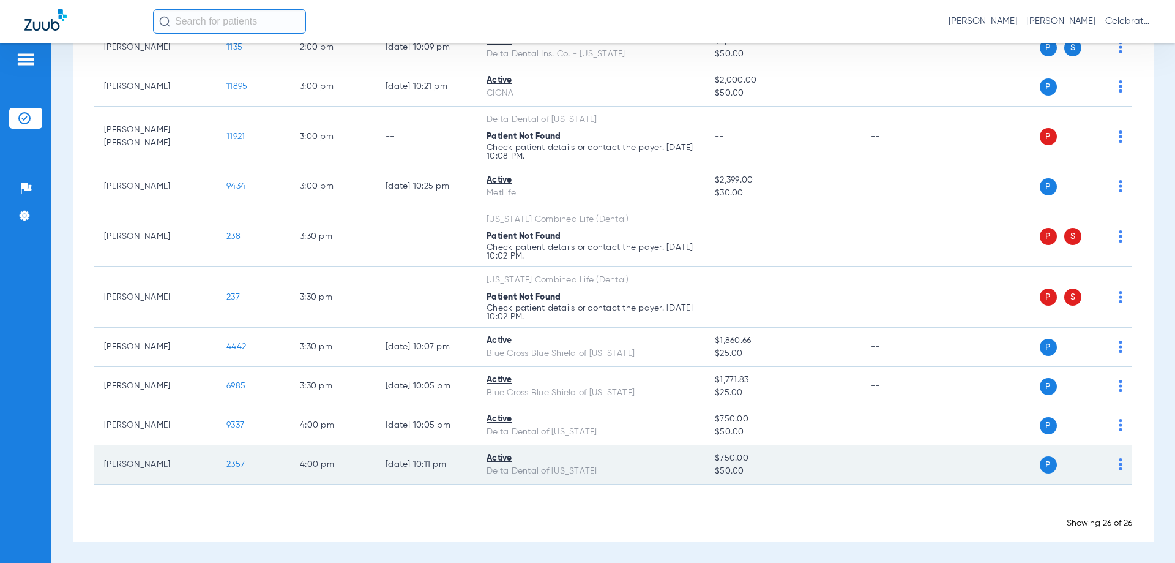
click at [238, 466] on span "2357" at bounding box center [235, 464] width 18 height 9
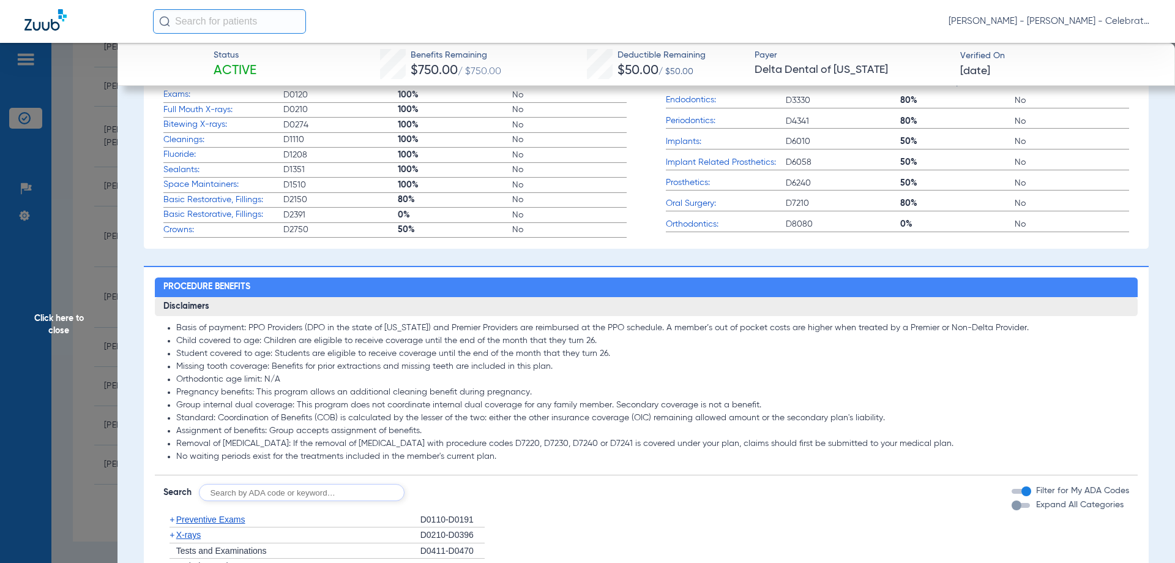
scroll to position [490, 0]
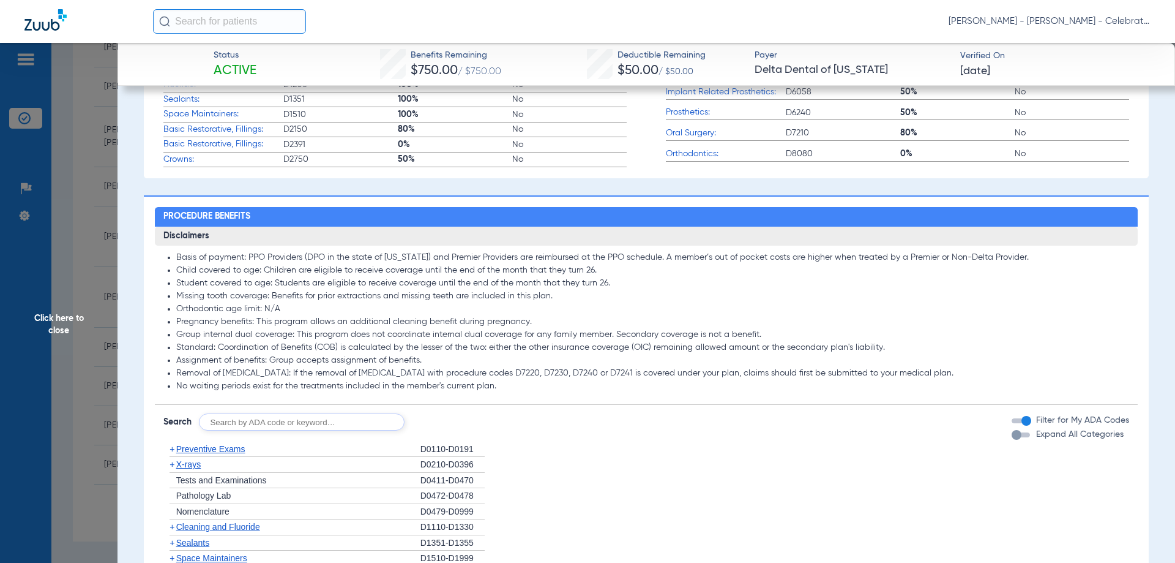
click at [233, 449] on span "Preventive Exams" at bounding box center [210, 449] width 69 height 10
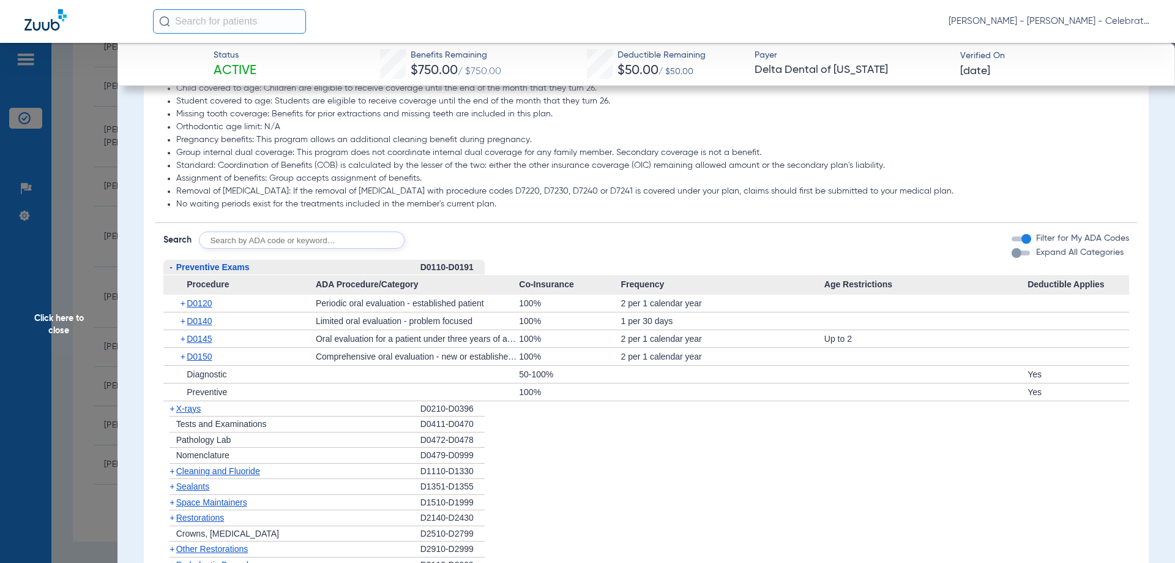
scroll to position [673, 0]
click at [199, 267] on span "Preventive Exams" at bounding box center [212, 265] width 73 height 10
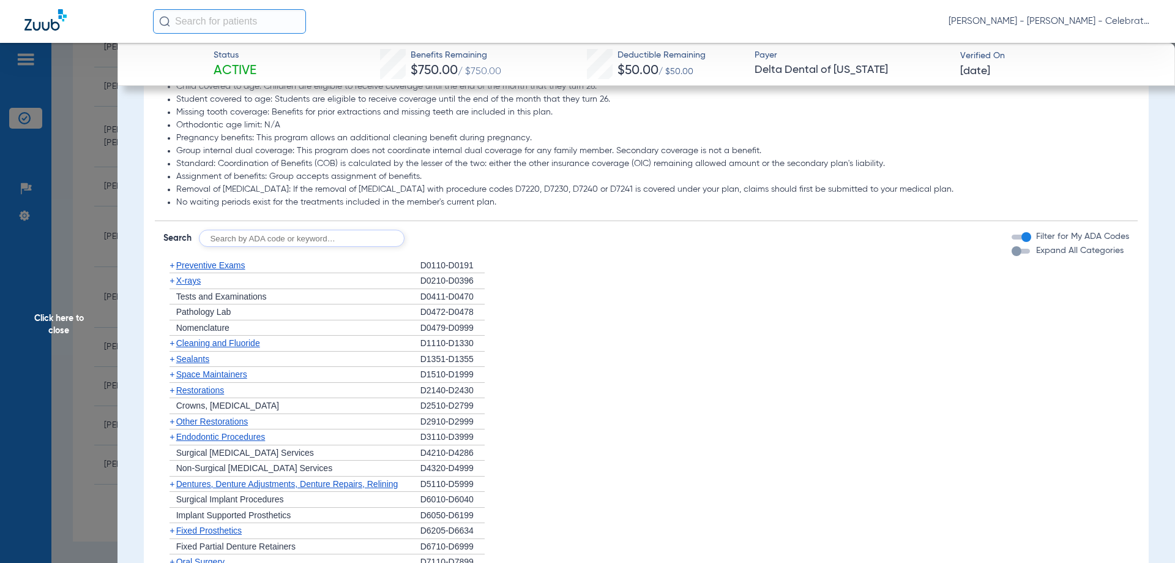
click at [203, 343] on span "Cleaning and Fluoride" at bounding box center [218, 343] width 84 height 10
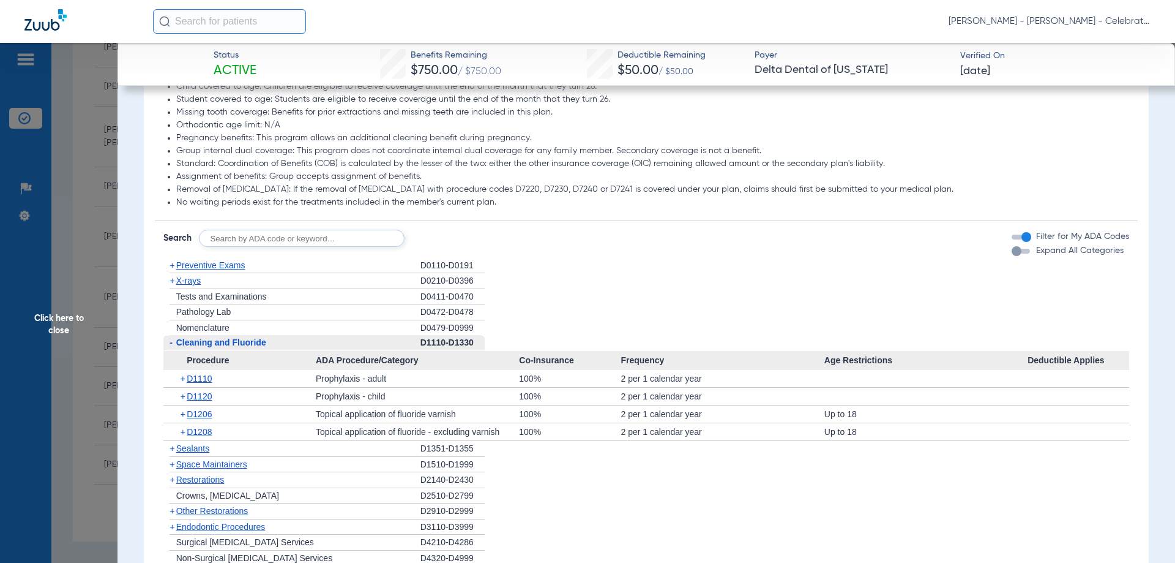
click at [203, 343] on span "Cleaning and Fluoride" at bounding box center [221, 342] width 90 height 10
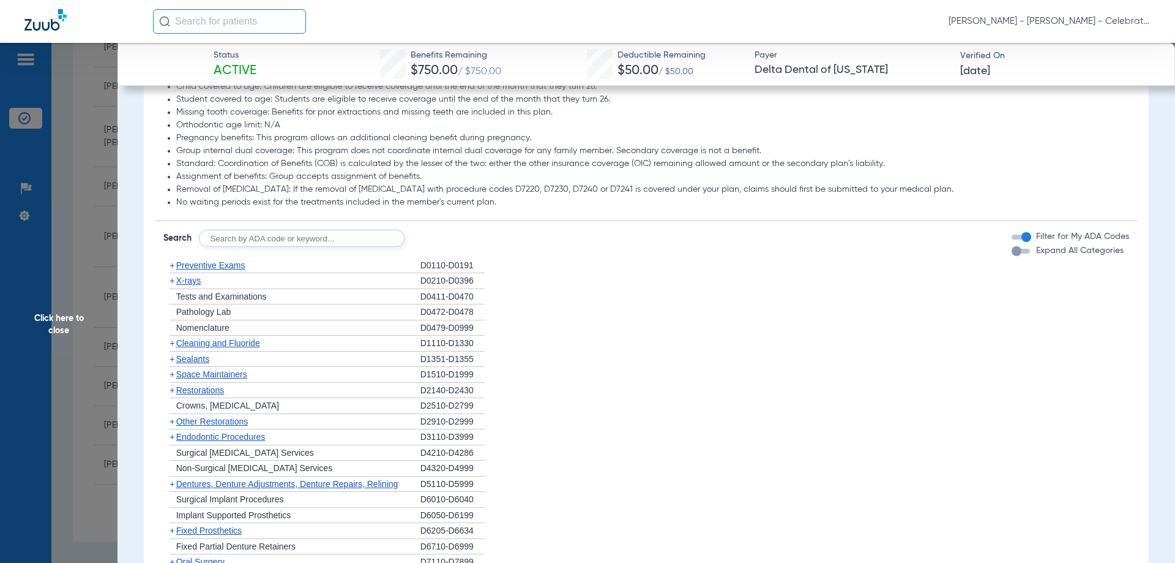
click at [191, 280] on span "X-rays" at bounding box center [188, 280] width 24 height 10
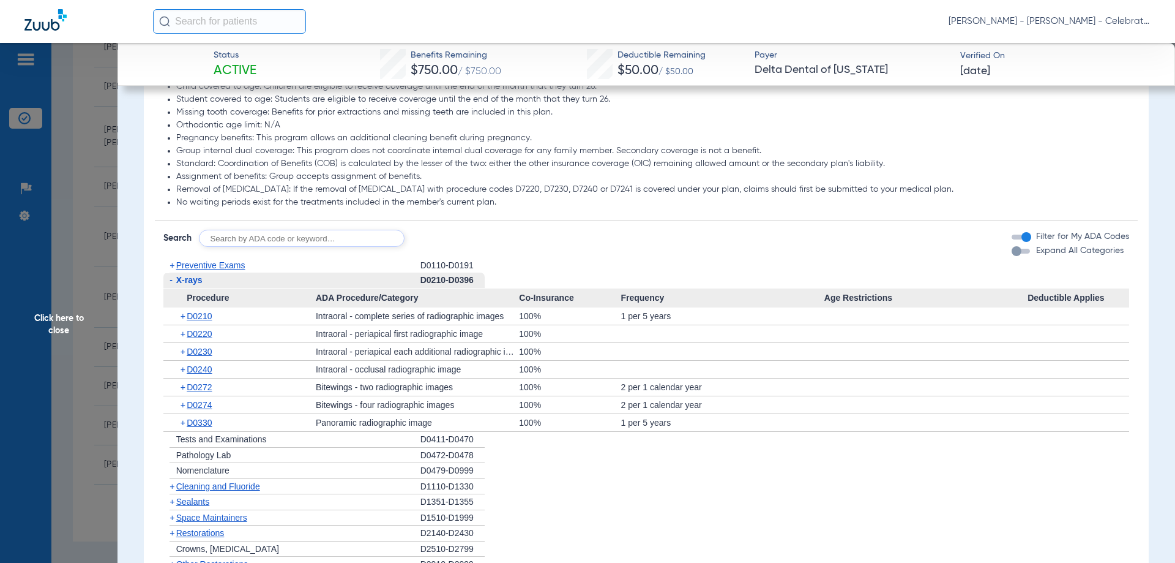
click at [73, 321] on span "Click here to close" at bounding box center [59, 324] width 118 height 563
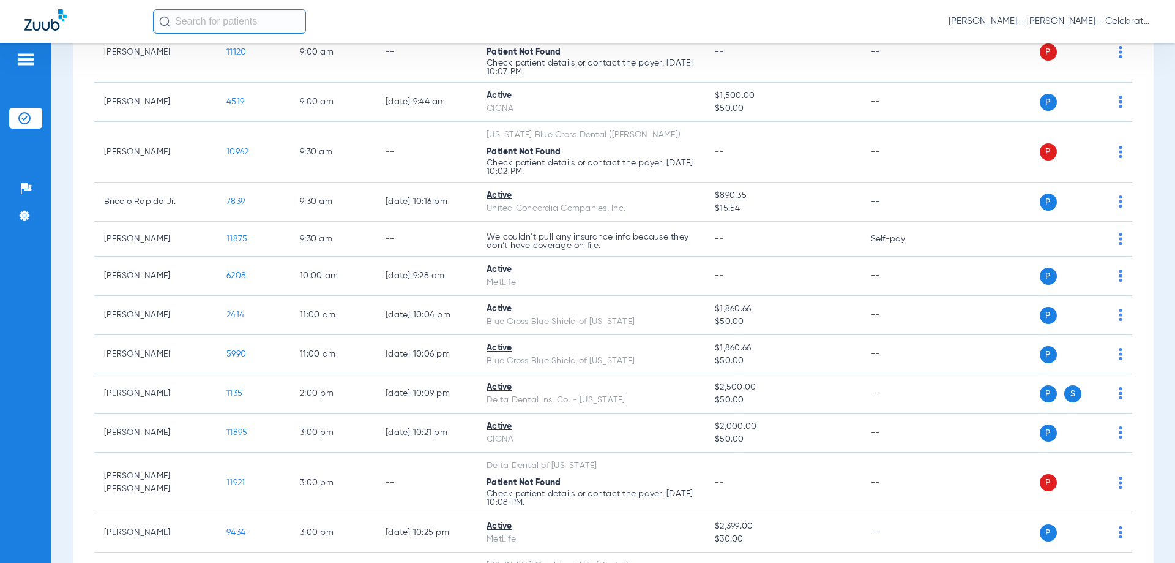
scroll to position [507, 0]
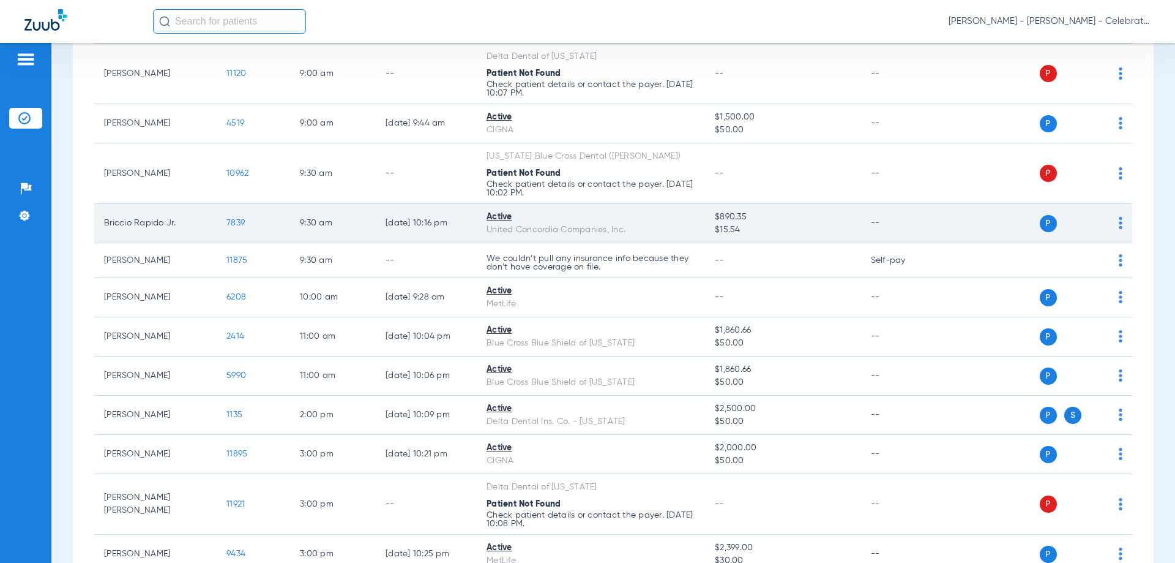
click at [238, 219] on span "7839" at bounding box center [235, 223] width 18 height 9
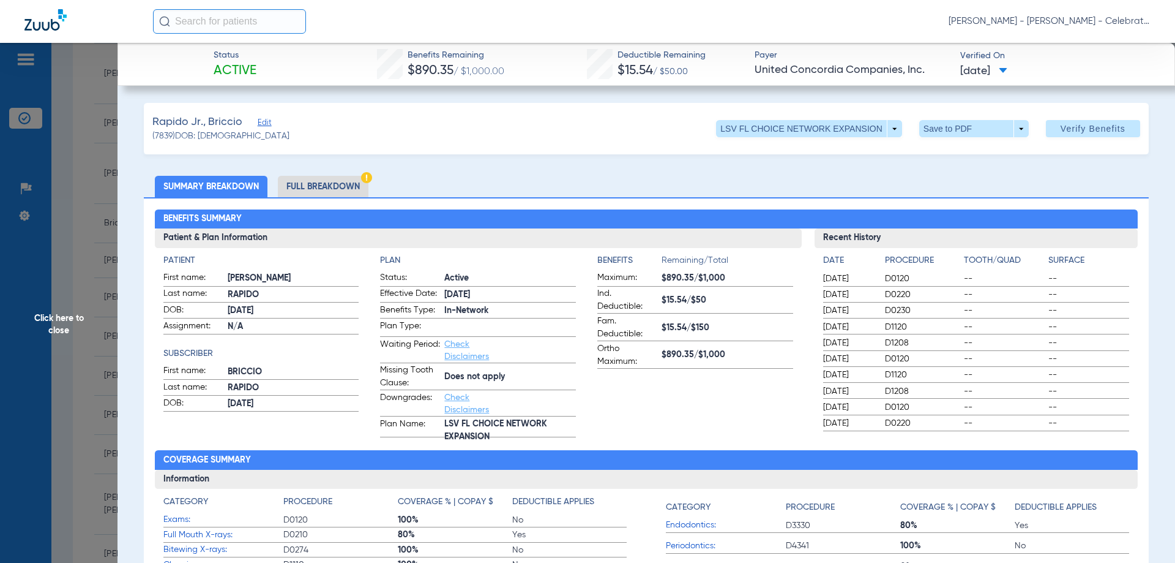
click at [298, 197] on div "Benefits Summary Patient & Plan Information Patient First name: BRICCIO D. Last…" at bounding box center [646, 435] width 1005 height 476
click at [299, 188] on li "Full Breakdown" at bounding box center [323, 186] width 91 height 21
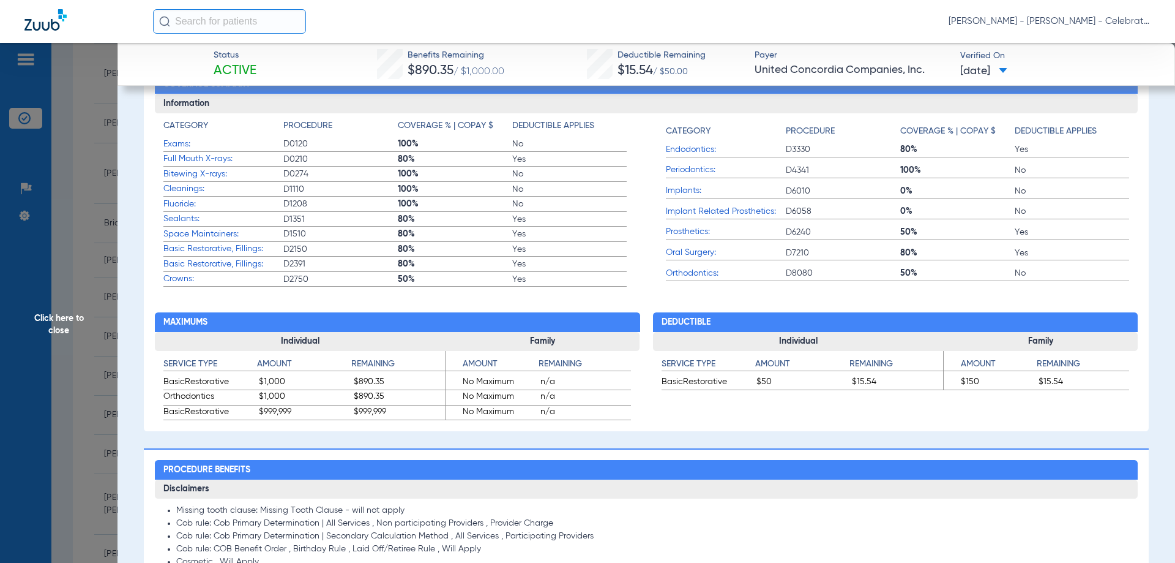
scroll to position [857, 0]
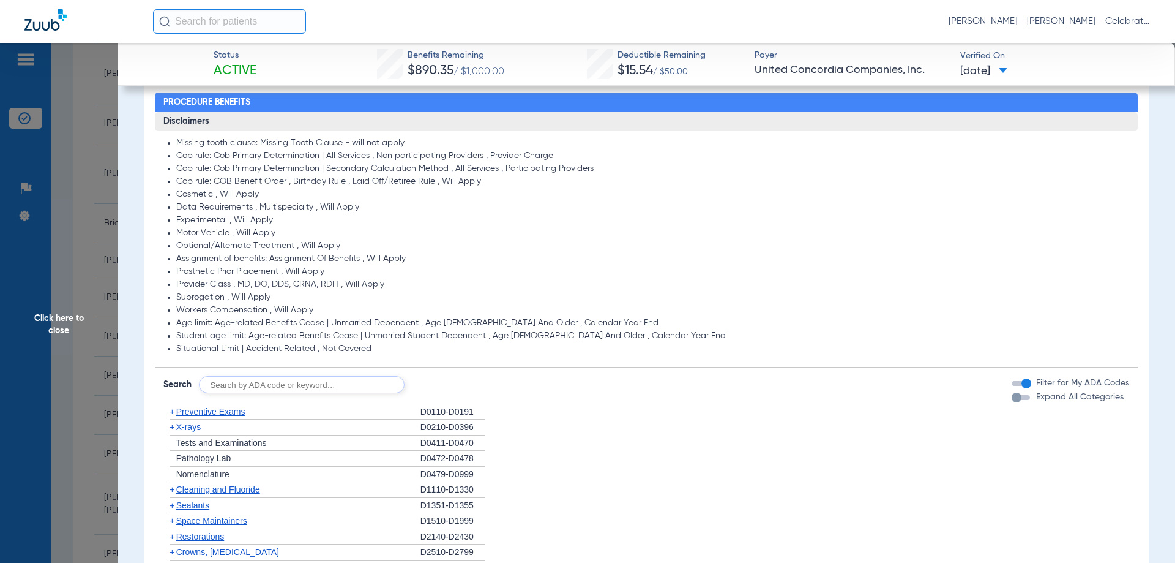
click at [225, 413] on span "Preventive Exams" at bounding box center [210, 411] width 69 height 10
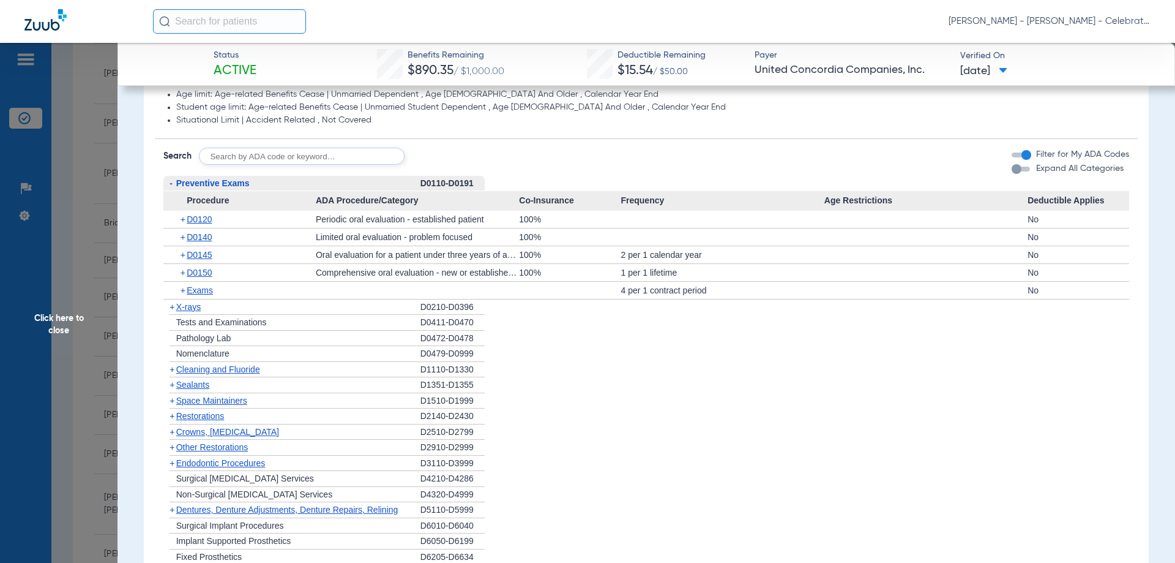
scroll to position [1102, 0]
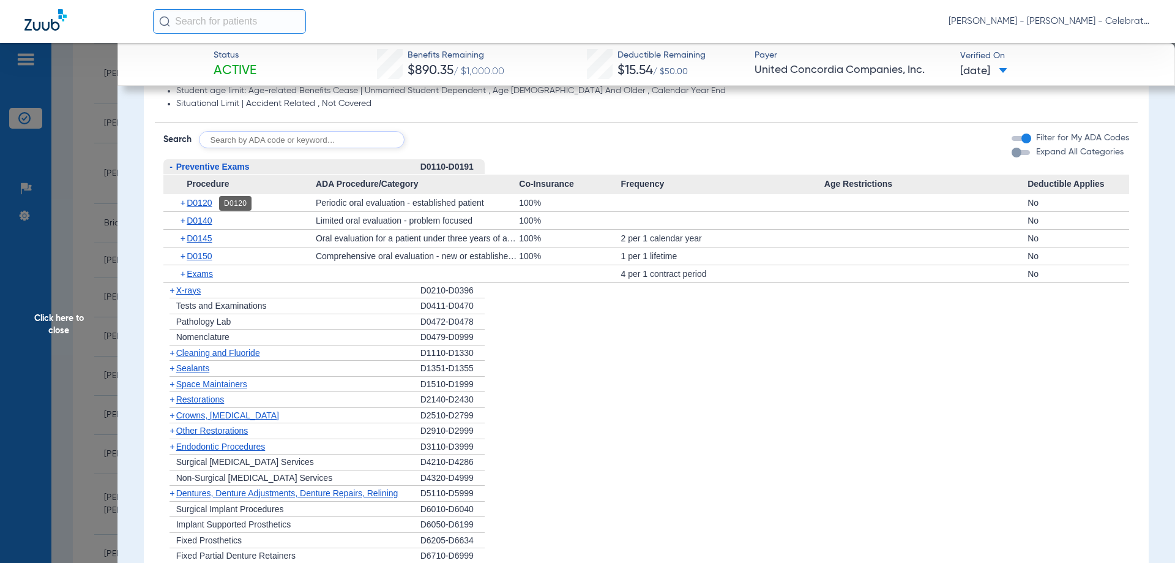
click at [196, 203] on span "D0120" at bounding box center [199, 203] width 25 height 10
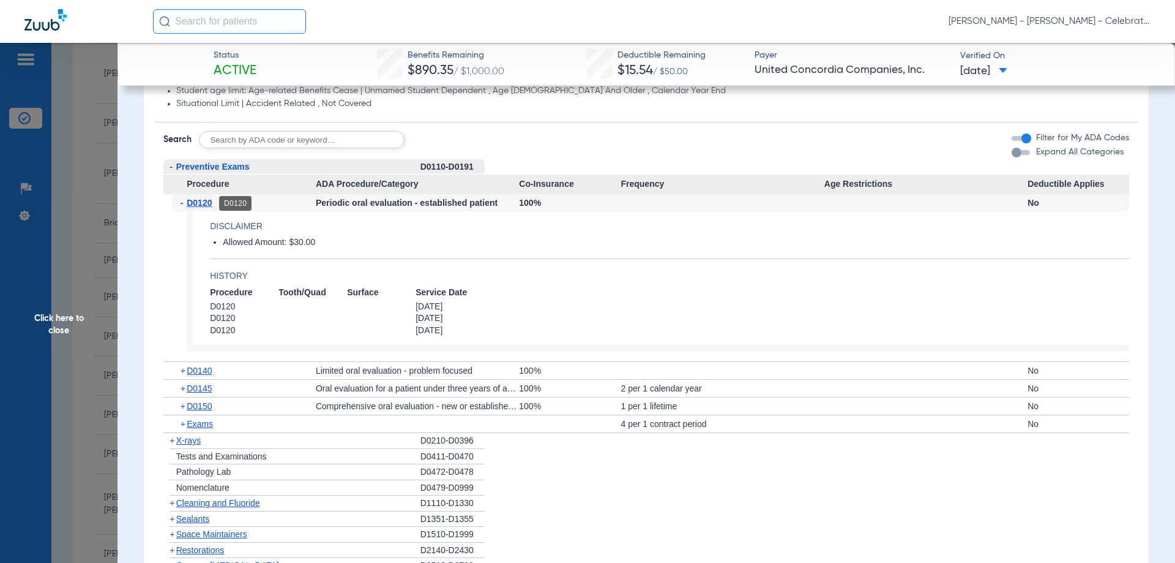
click at [204, 200] on span "D0120" at bounding box center [199, 203] width 25 height 10
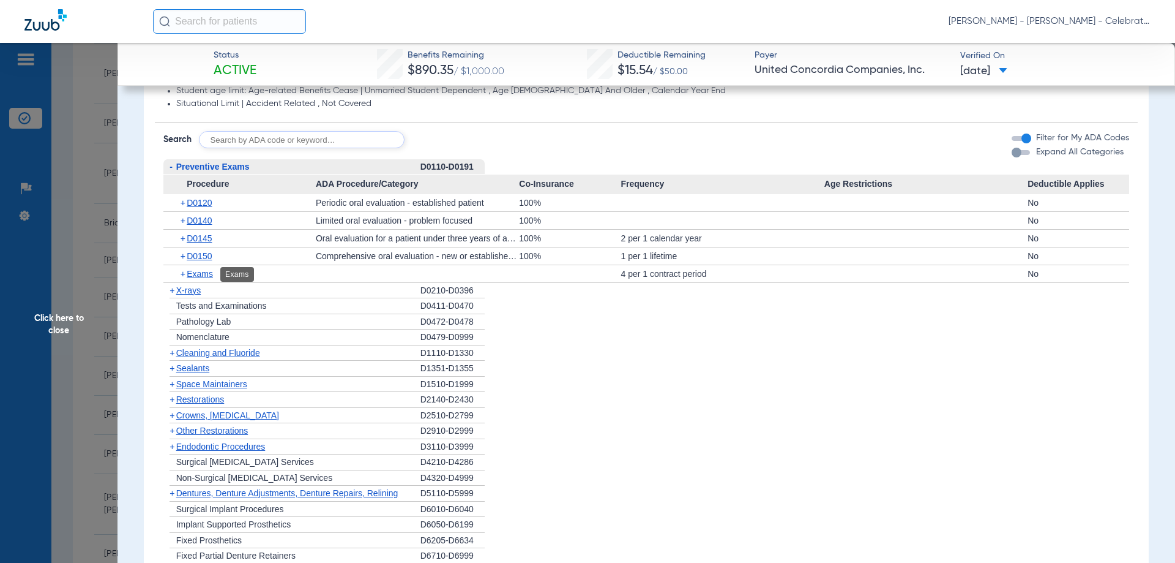
click at [193, 274] on span "Exams" at bounding box center [200, 274] width 26 height 10
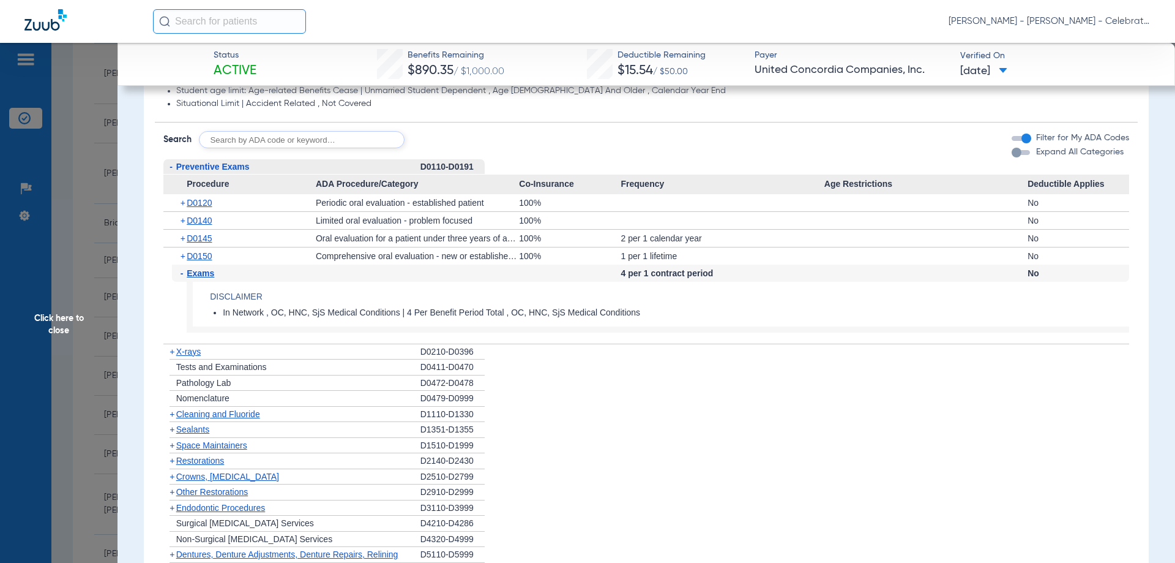
click at [196, 274] on span "Exams" at bounding box center [201, 273] width 28 height 10
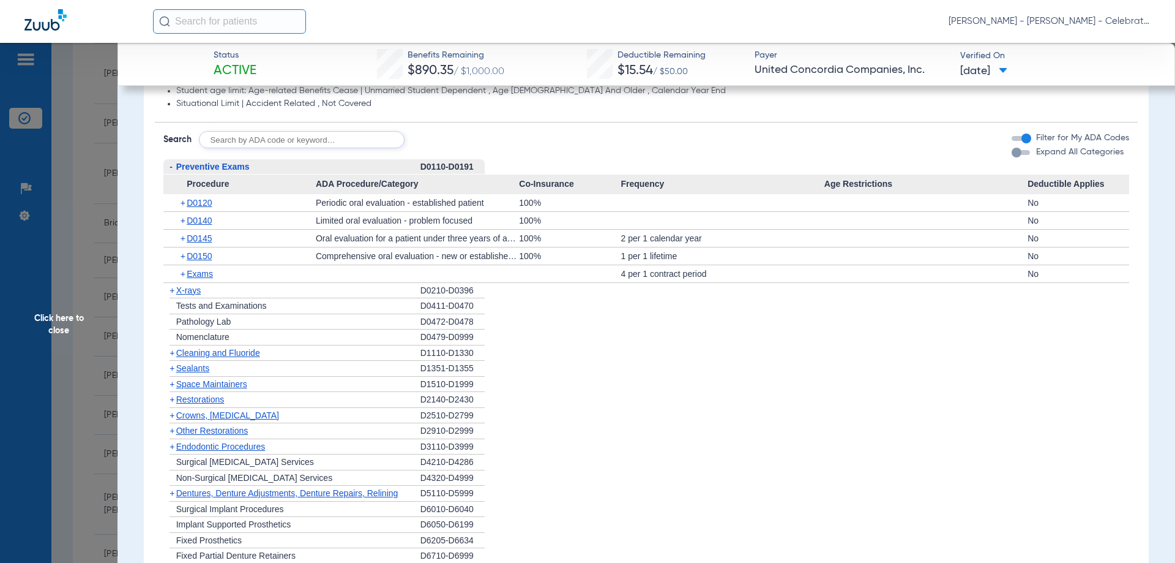
click at [226, 165] on span "Preventive Exams" at bounding box center [212, 167] width 73 height 10
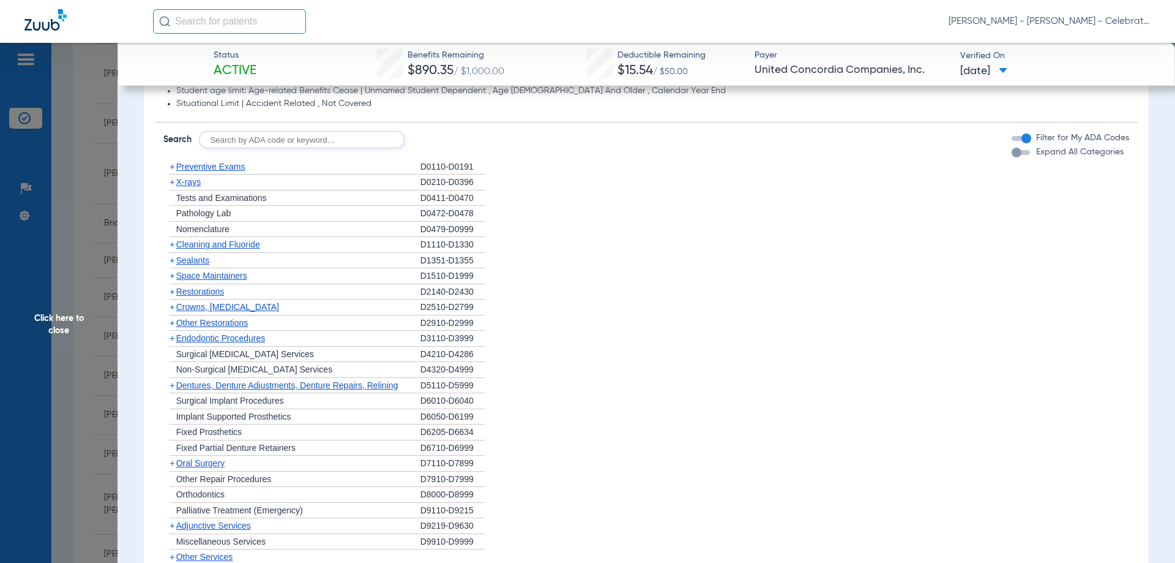
click at [213, 248] on span "Cleaning and Fluoride" at bounding box center [218, 244] width 84 height 10
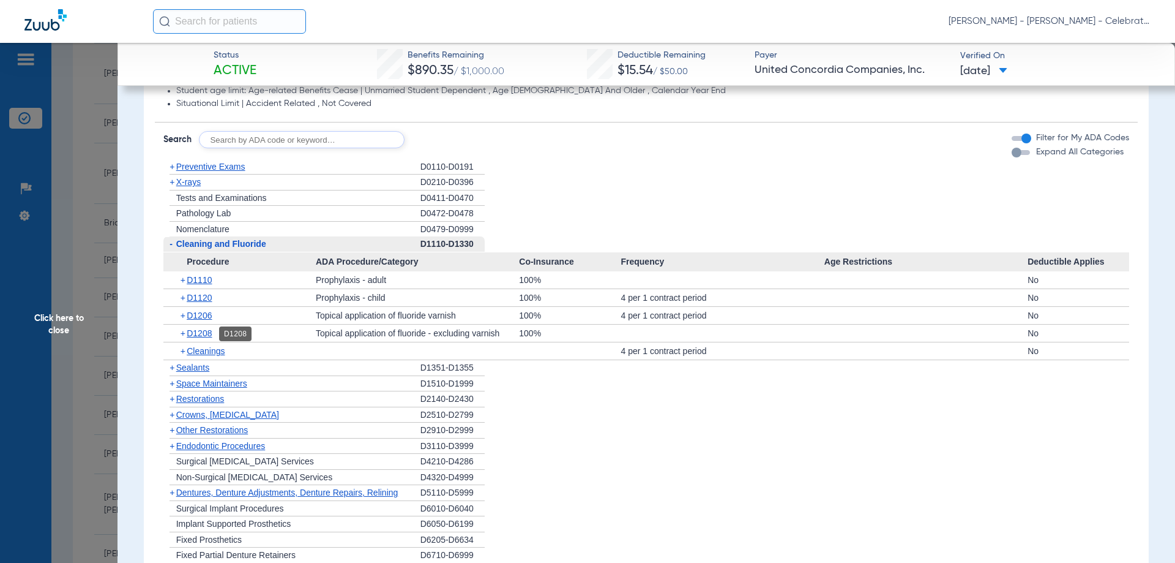
click at [201, 336] on span "D1208" at bounding box center [199, 333] width 25 height 10
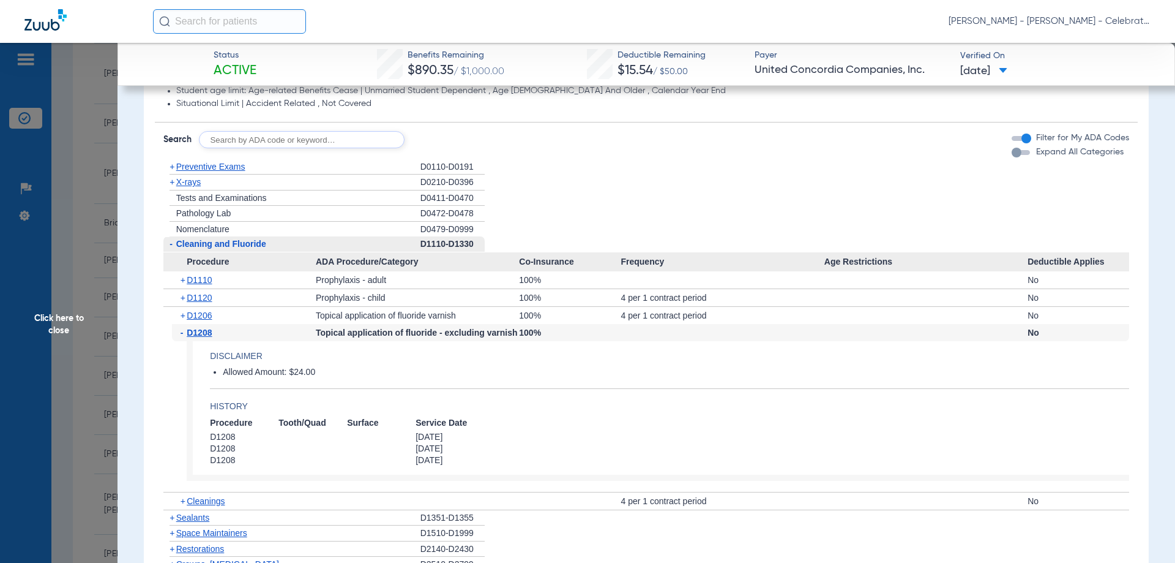
click at [201, 336] on span "D1208" at bounding box center [199, 332] width 25 height 10
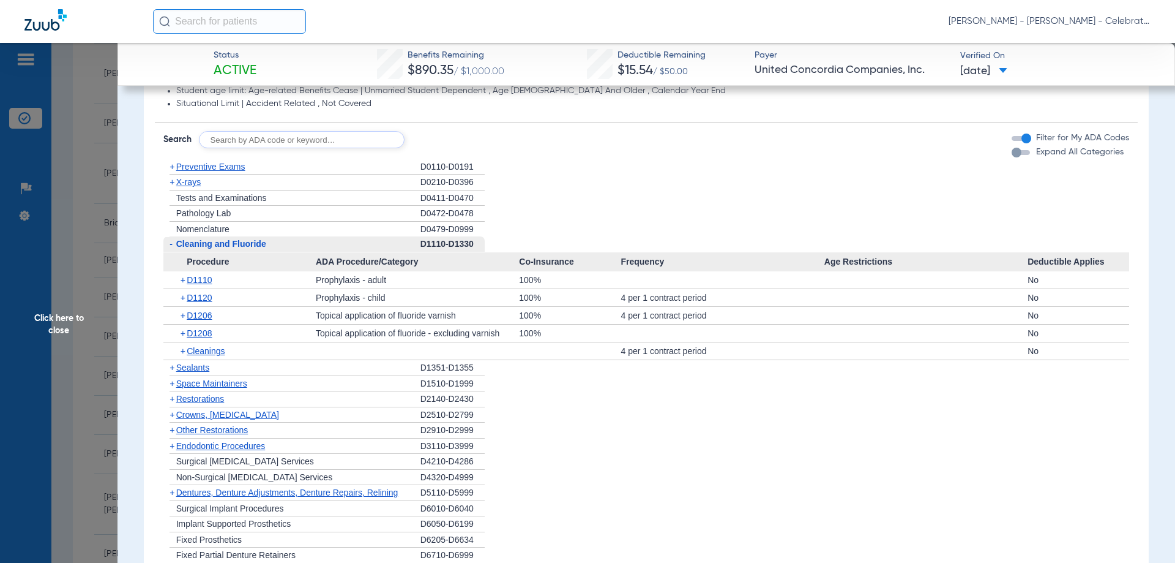
click at [189, 185] on span "X-rays" at bounding box center [188, 182] width 24 height 10
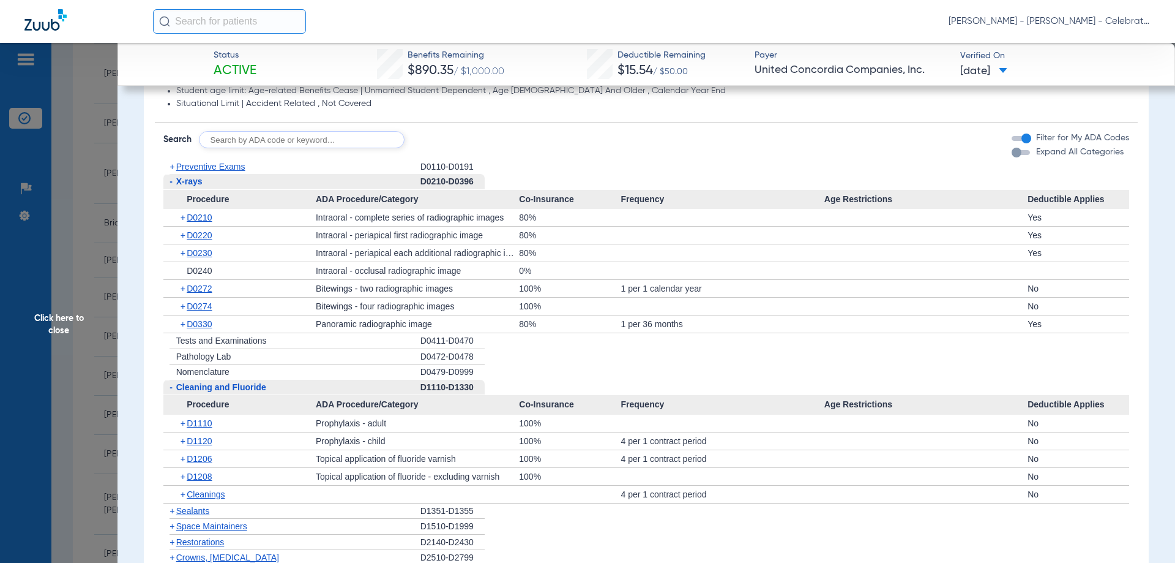
click at [204, 215] on span "D0210" at bounding box center [199, 217] width 25 height 10
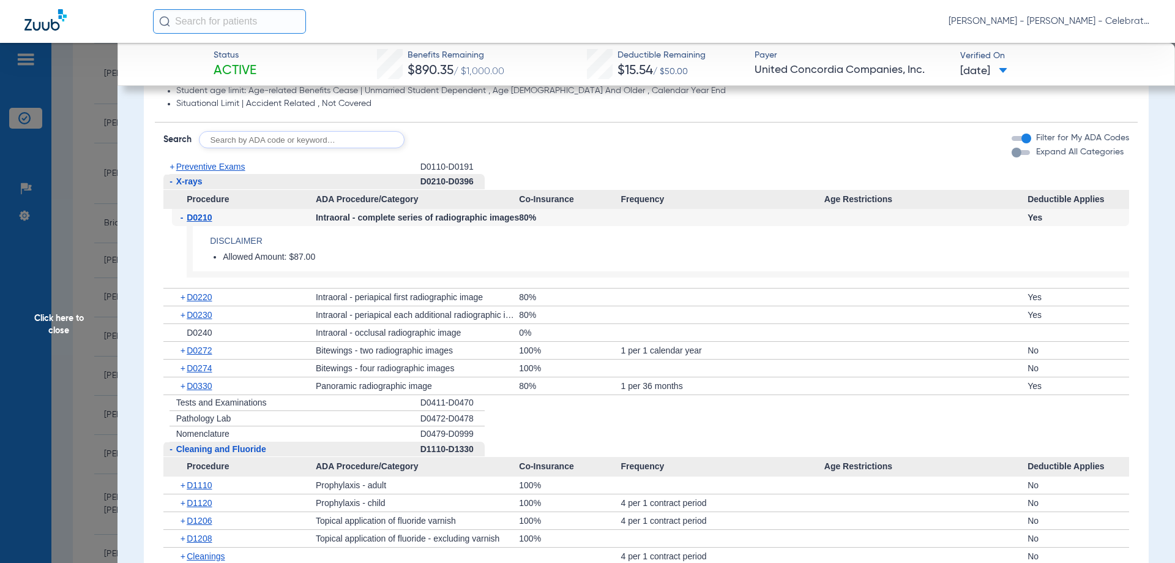
click at [204, 215] on span "D0210" at bounding box center [199, 217] width 25 height 10
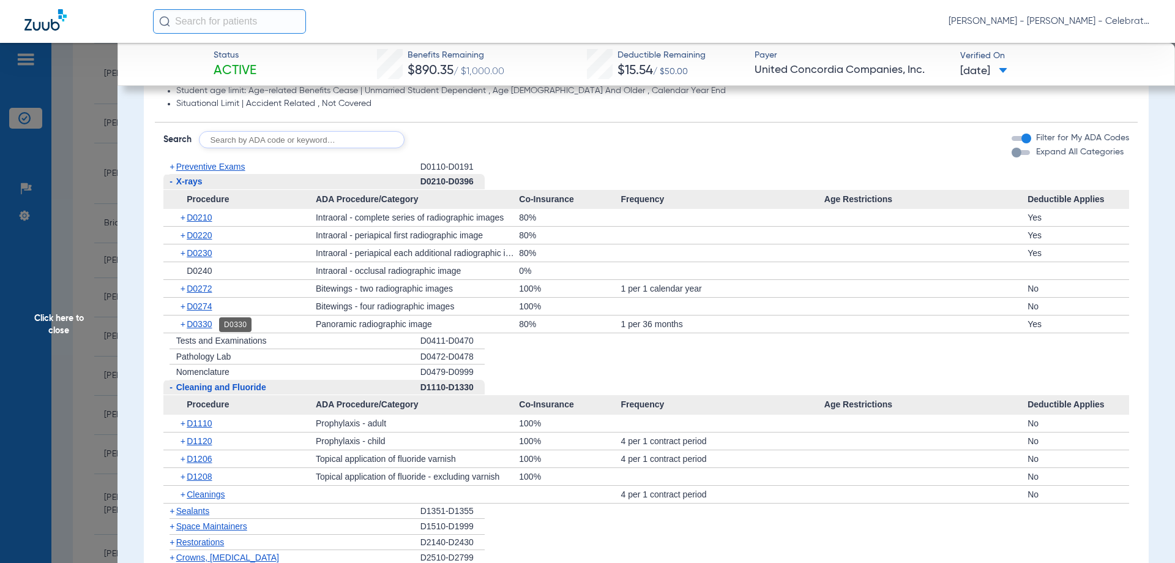
click at [204, 328] on span "D0330" at bounding box center [199, 324] width 25 height 10
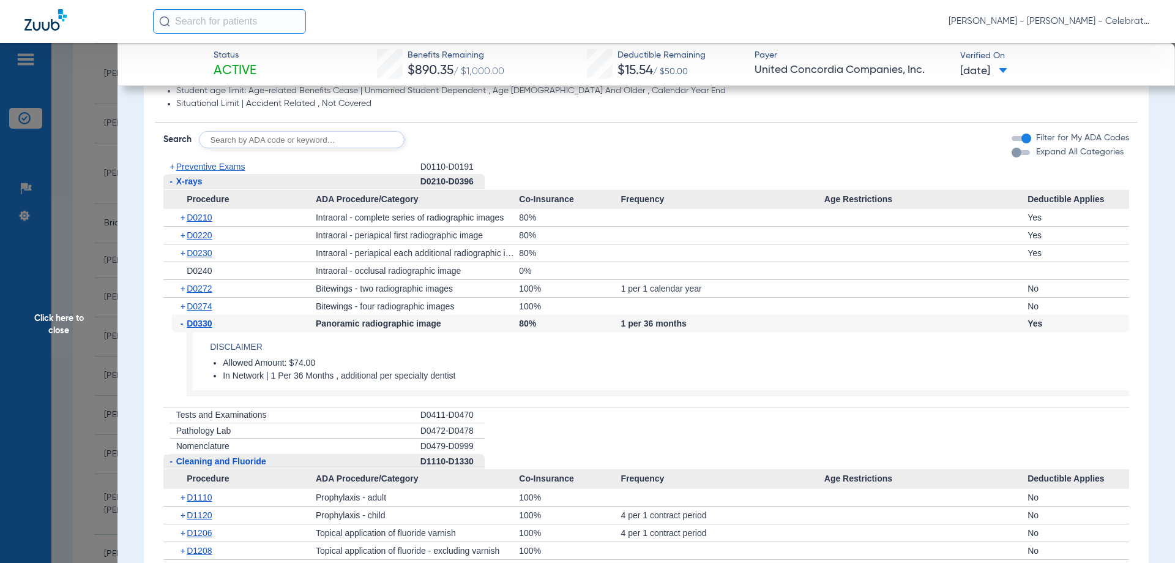
click at [204, 328] on span "D0330" at bounding box center [199, 323] width 25 height 10
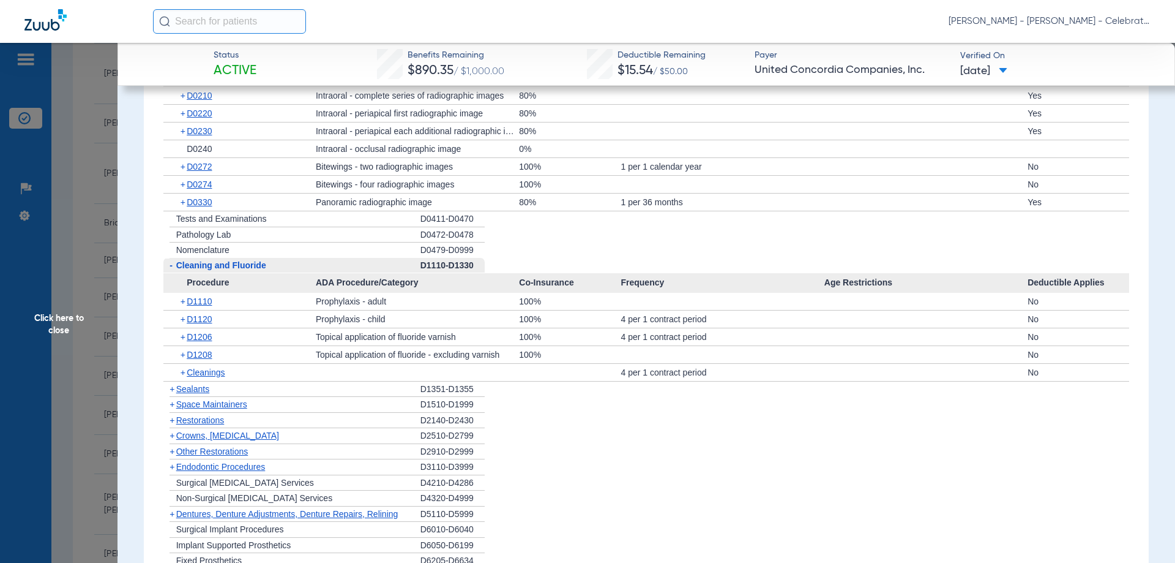
scroll to position [1226, 0]
click at [209, 264] on span "Cleaning and Fluoride" at bounding box center [221, 263] width 90 height 10
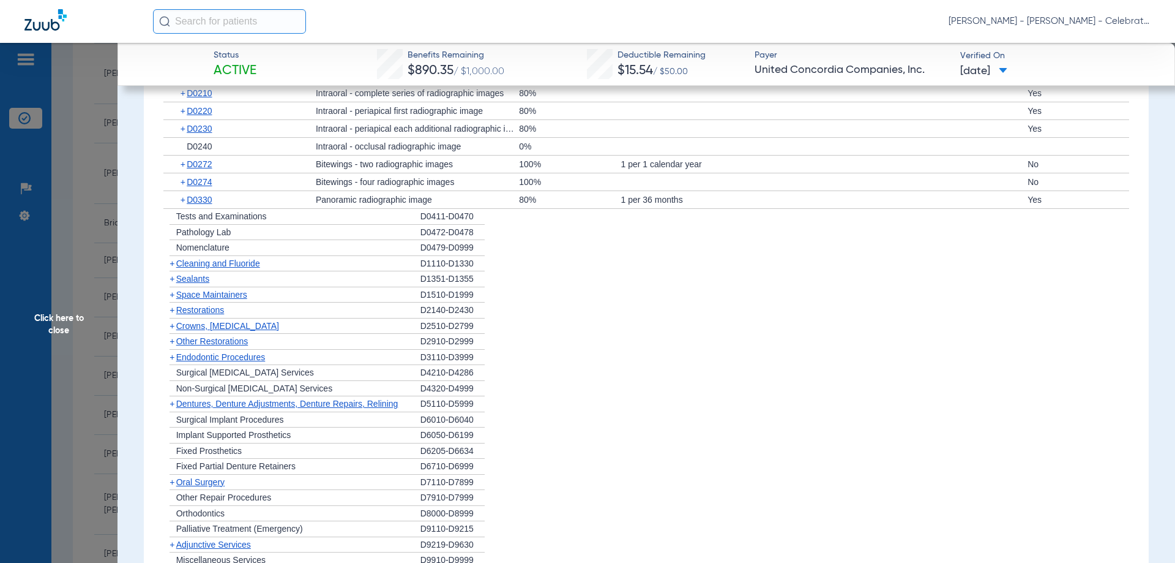
click at [208, 280] on span "Sealants" at bounding box center [192, 279] width 33 height 10
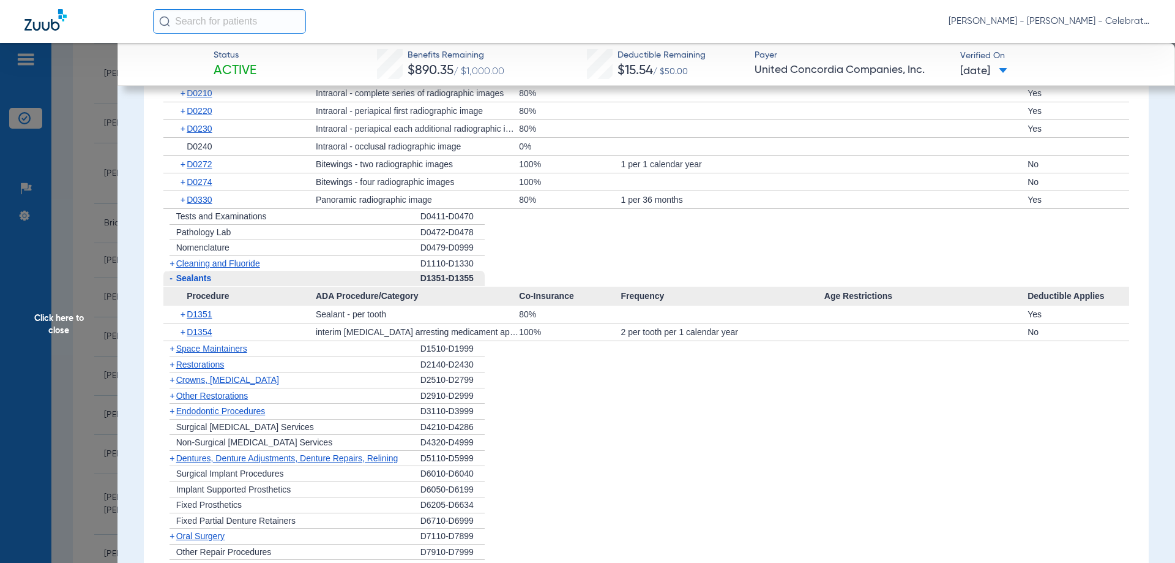
click at [69, 316] on span "Click here to close" at bounding box center [59, 324] width 118 height 563
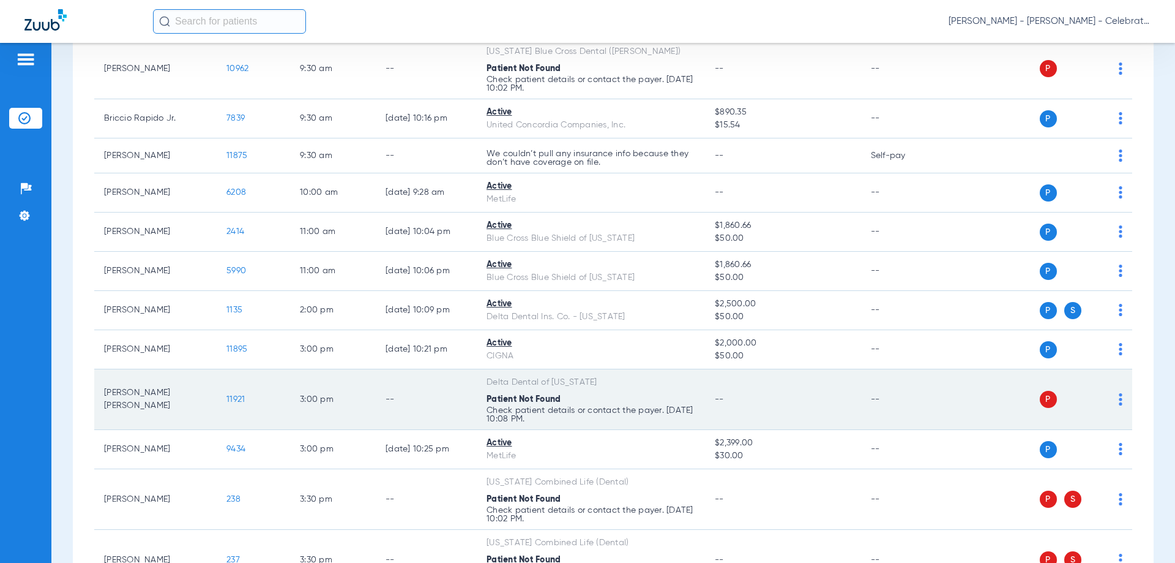
scroll to position [875, 0]
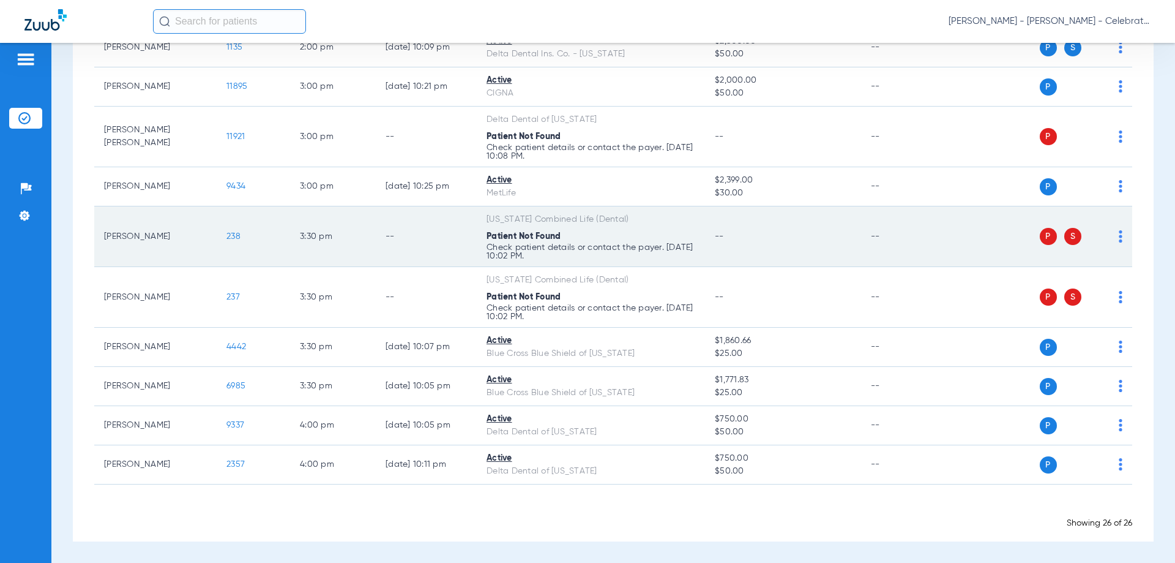
click at [236, 234] on span "238" at bounding box center [233, 236] width 14 height 9
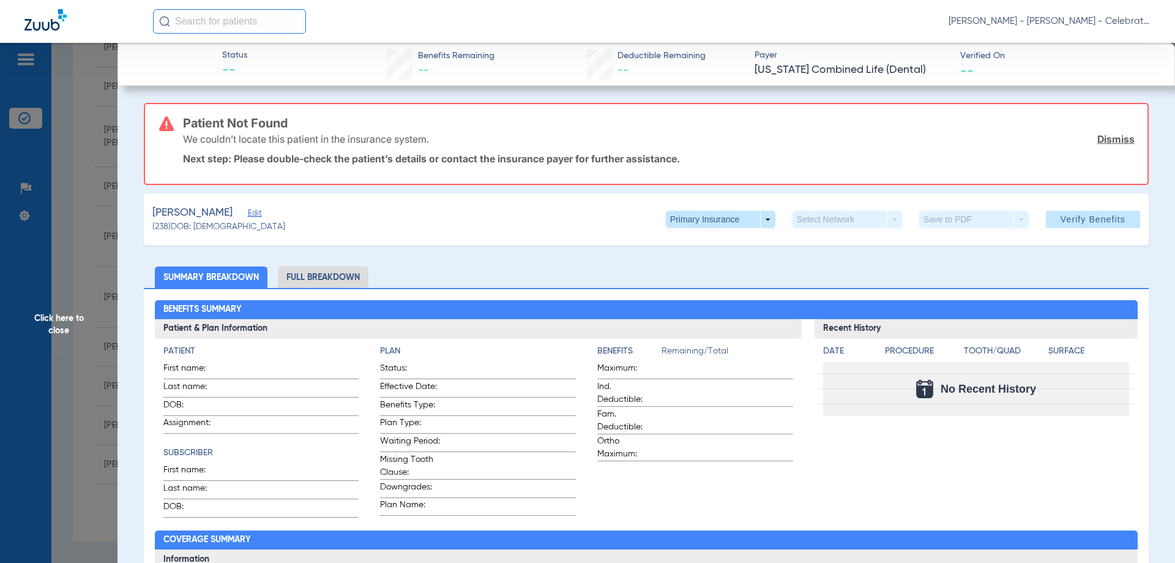
click at [333, 272] on li "Full Breakdown" at bounding box center [323, 276] width 91 height 21
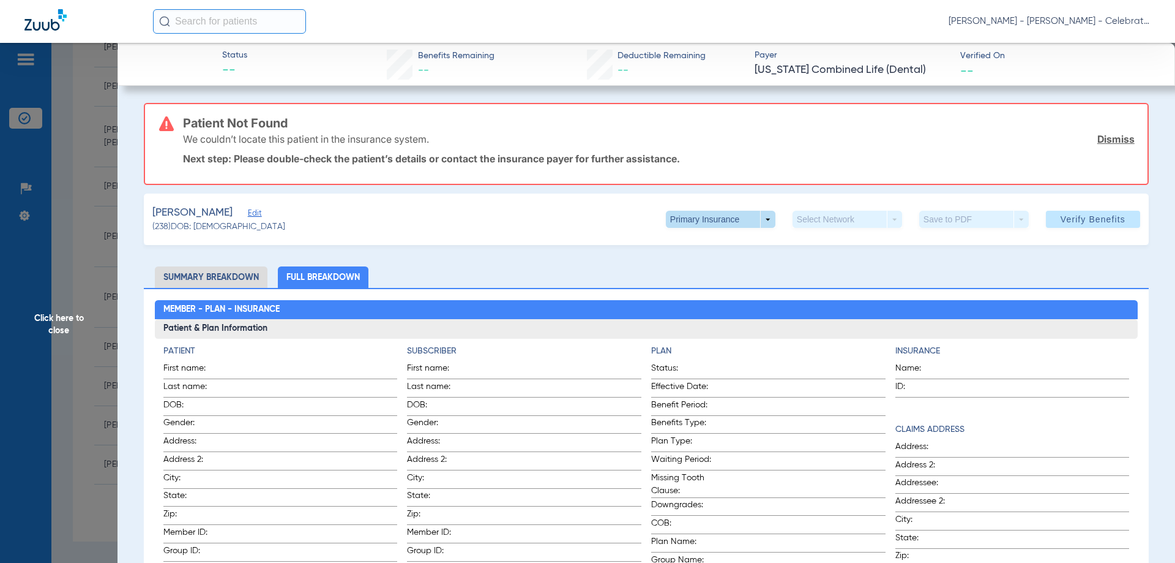
click at [709, 226] on span at bounding box center [720, 218] width 29 height 29
click at [720, 263] on button "Secondary Insurance" at bounding box center [707, 268] width 100 height 24
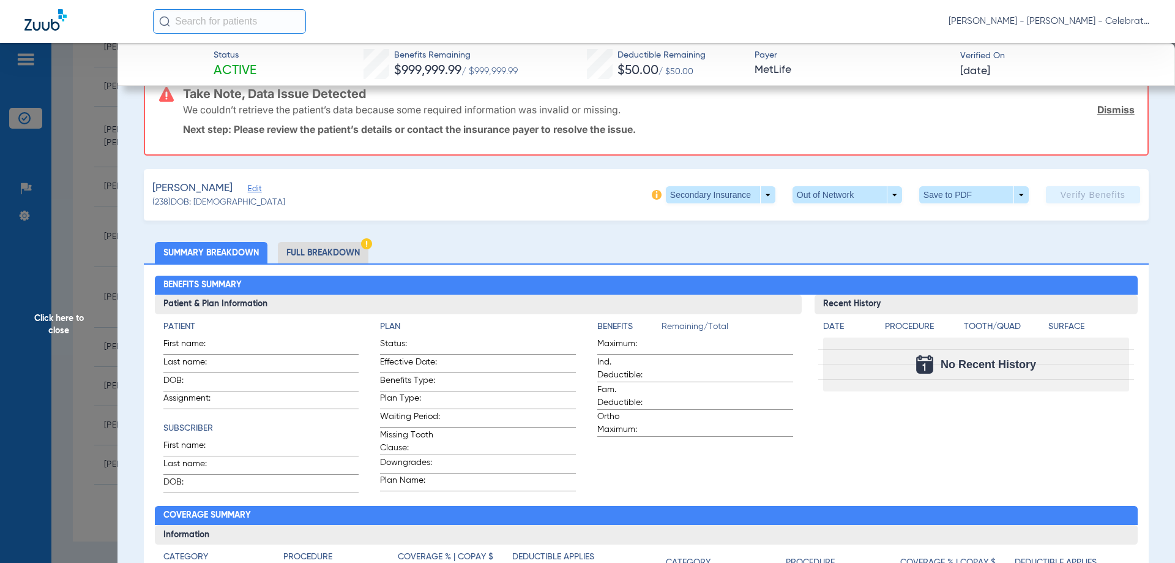
scroll to position [0, 0]
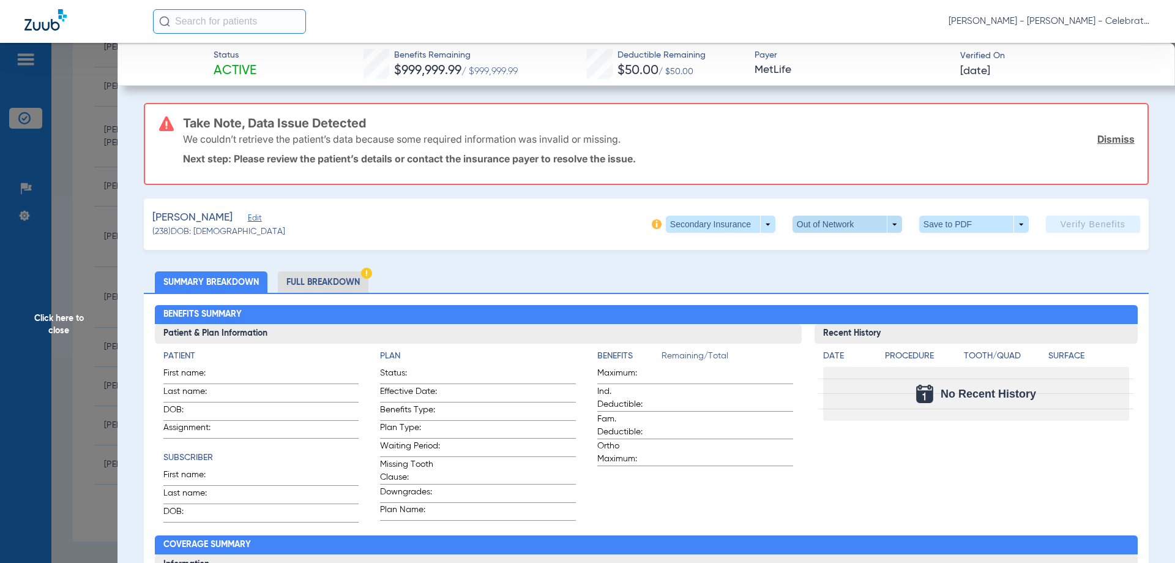
click at [857, 224] on span at bounding box center [848, 223] width 110 height 17
click at [857, 225] on div at bounding box center [587, 281] width 1175 height 563
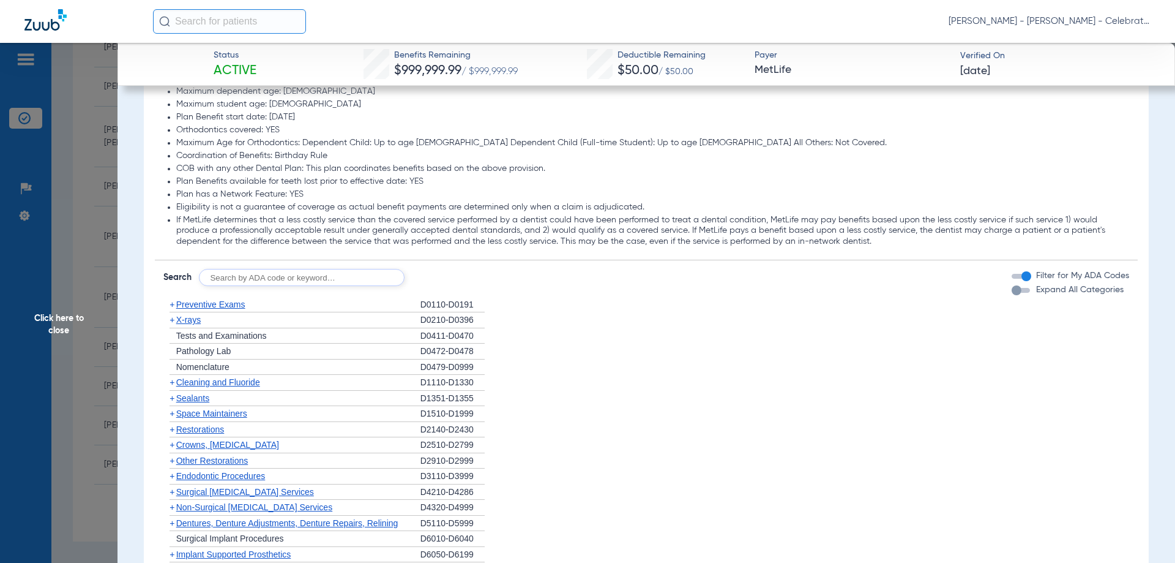
scroll to position [1224, 0]
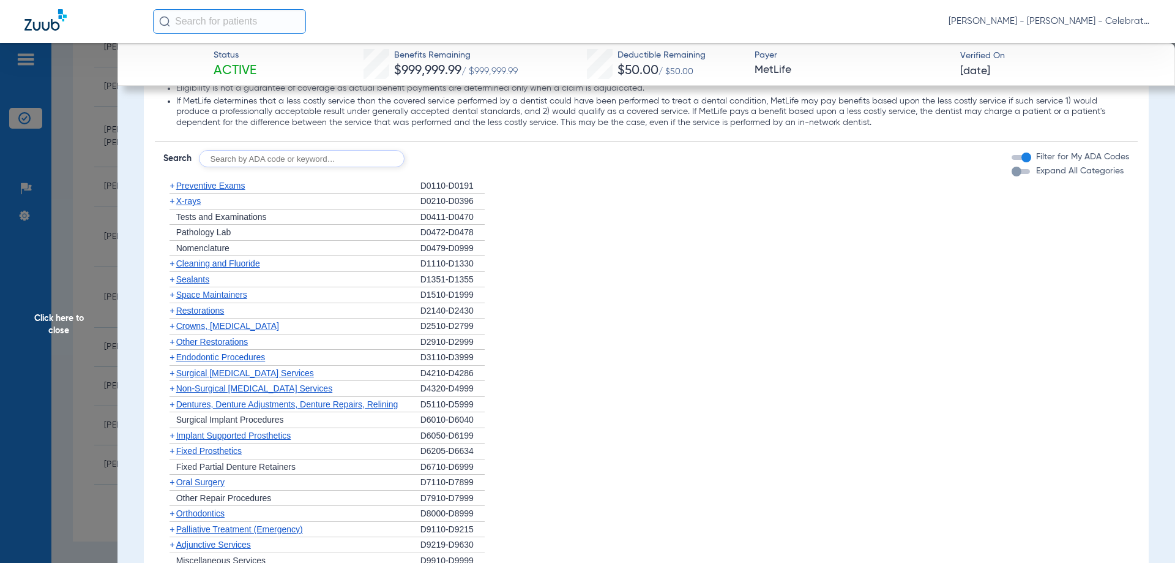
click at [187, 206] on span "X-rays" at bounding box center [188, 201] width 24 height 10
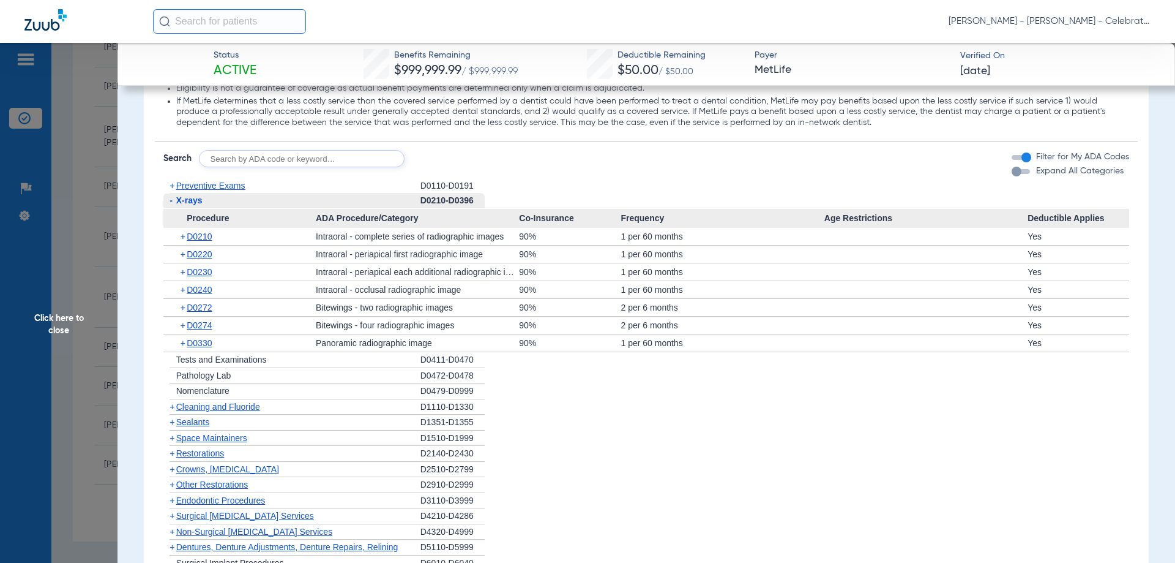
click at [55, 307] on span "Click here to close" at bounding box center [59, 324] width 118 height 563
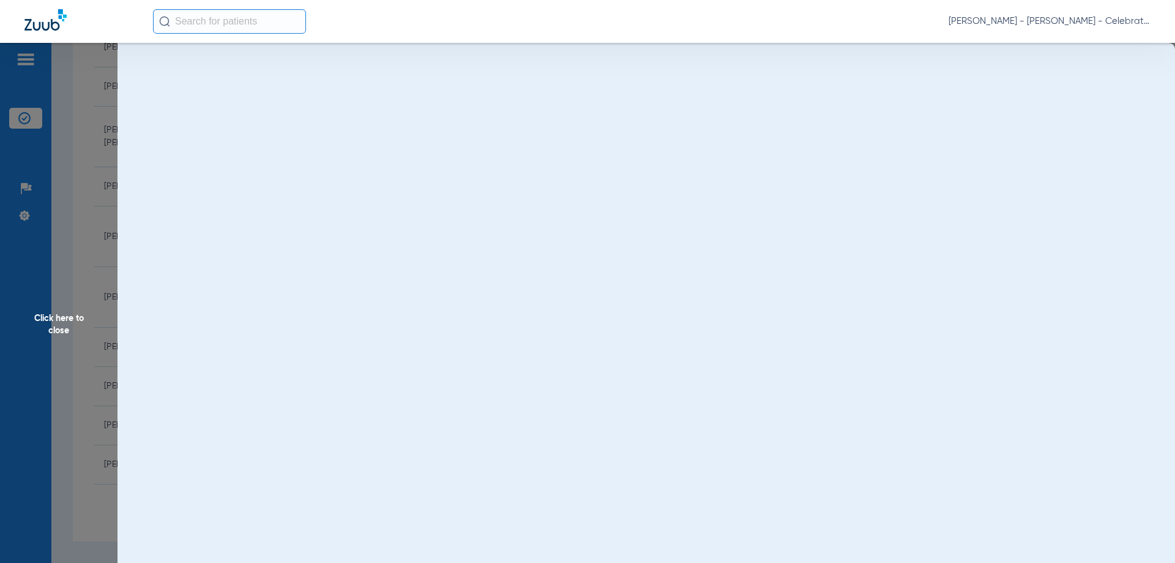
scroll to position [0, 0]
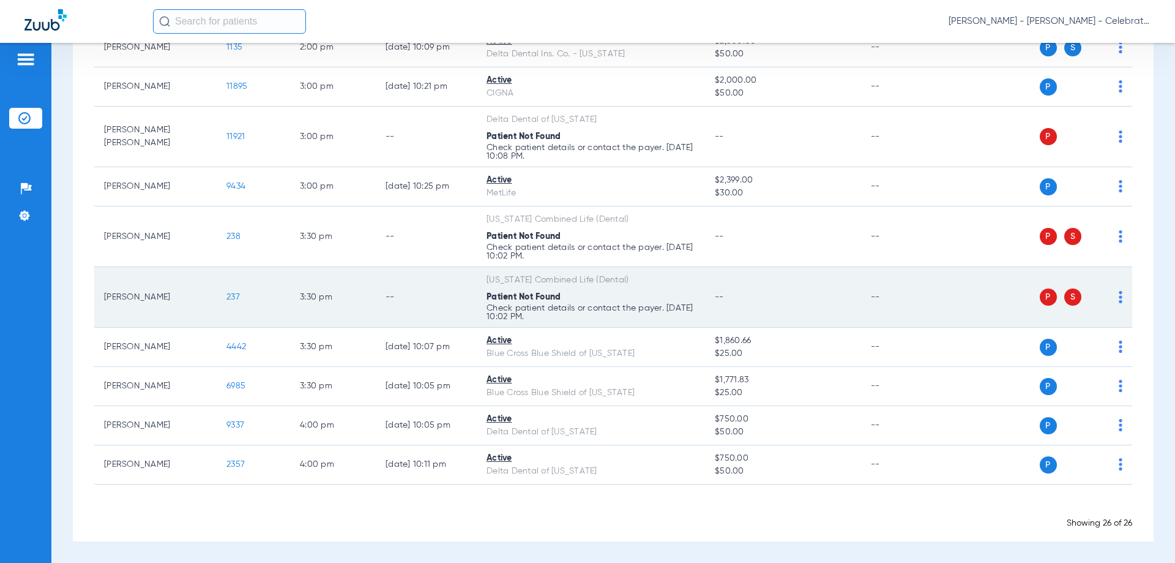
click at [230, 299] on span "237" at bounding box center [232, 297] width 13 height 9
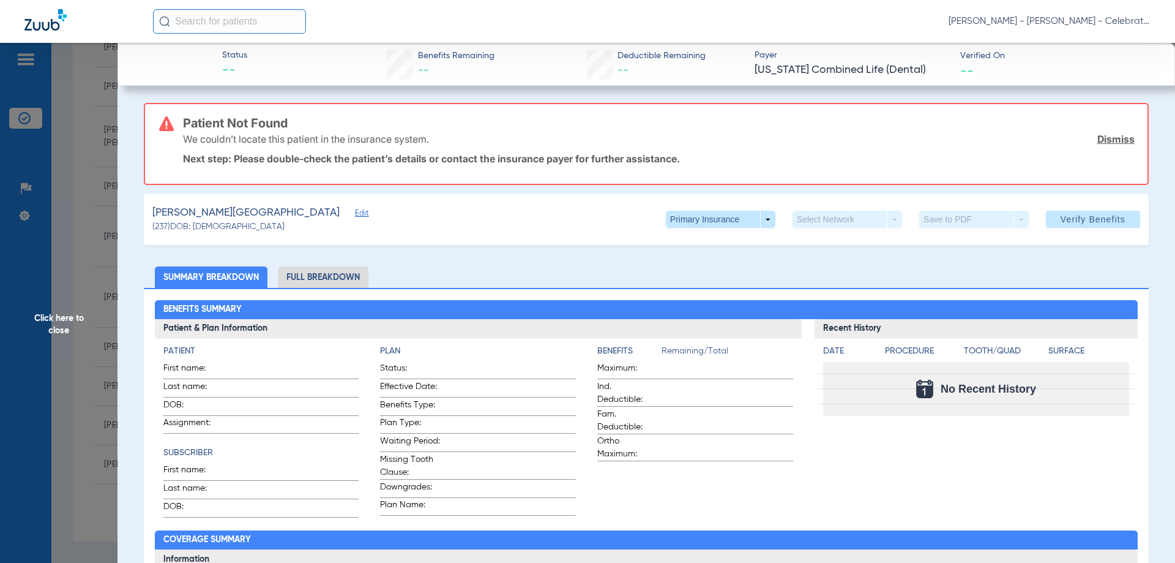
click at [331, 277] on li "Full Breakdown" at bounding box center [323, 276] width 91 height 21
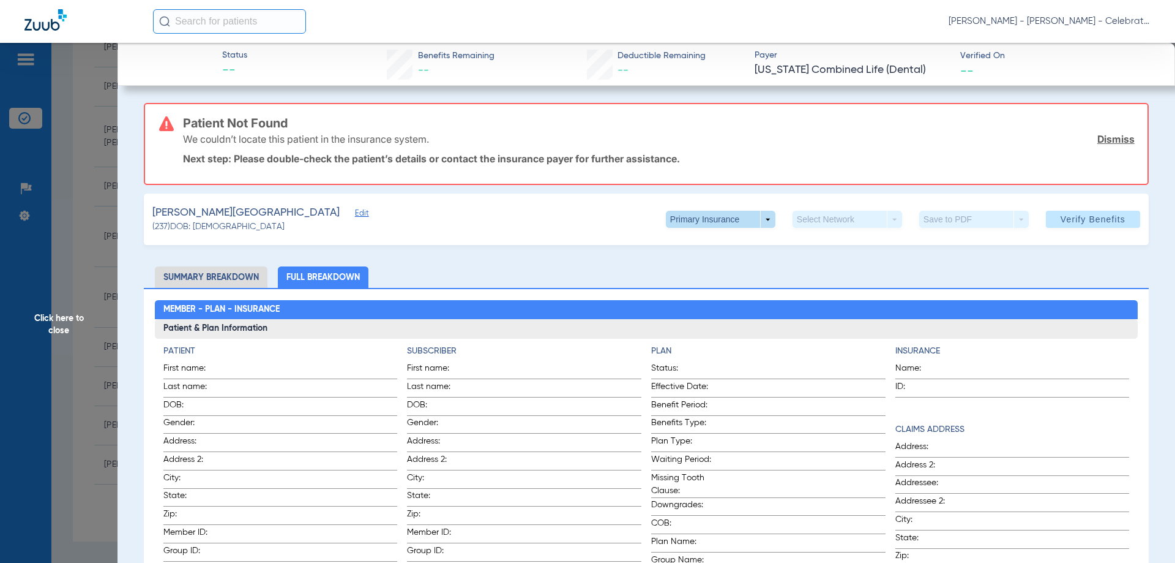
click at [707, 216] on span at bounding box center [720, 218] width 29 height 29
click at [705, 269] on span "Secondary Insurance" at bounding box center [707, 268] width 81 height 9
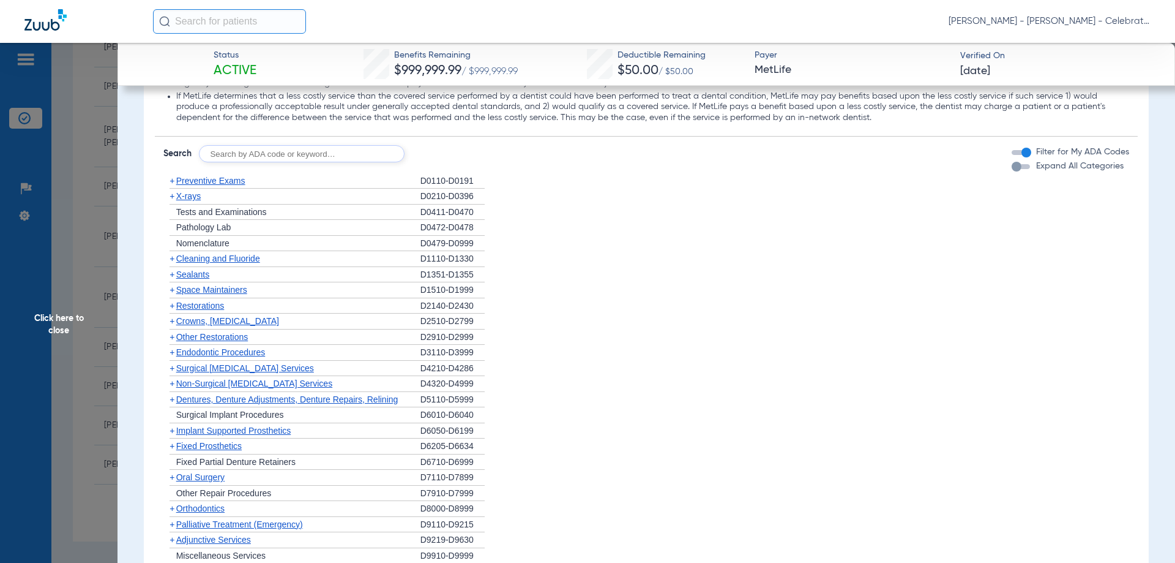
scroll to position [1224, 0]
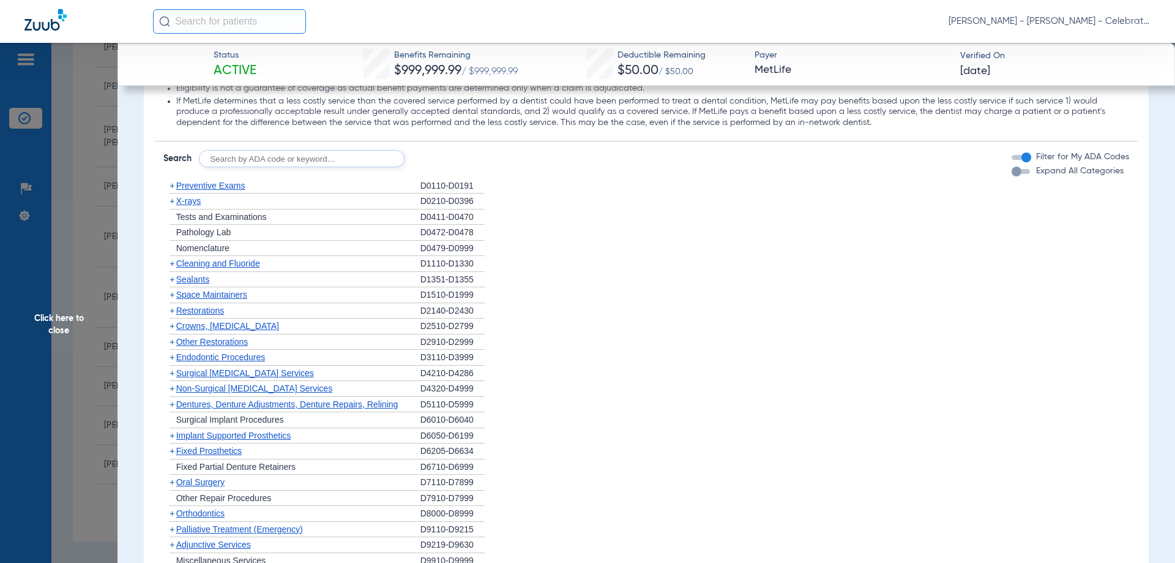
click at [193, 280] on span "Sealants" at bounding box center [192, 279] width 33 height 10
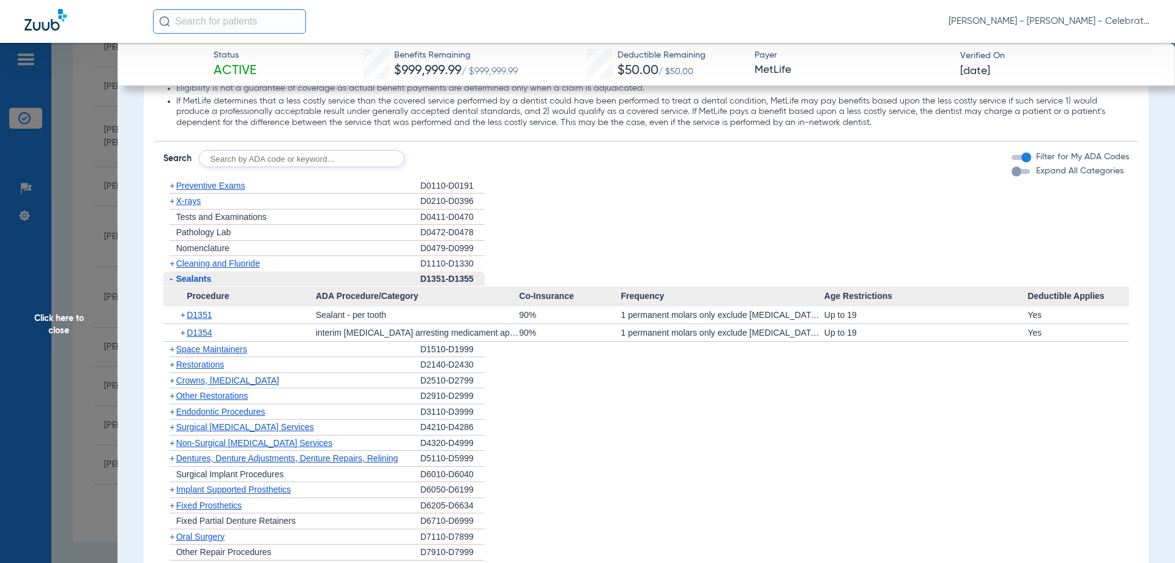
click at [53, 322] on span "Click here to close" at bounding box center [59, 324] width 118 height 563
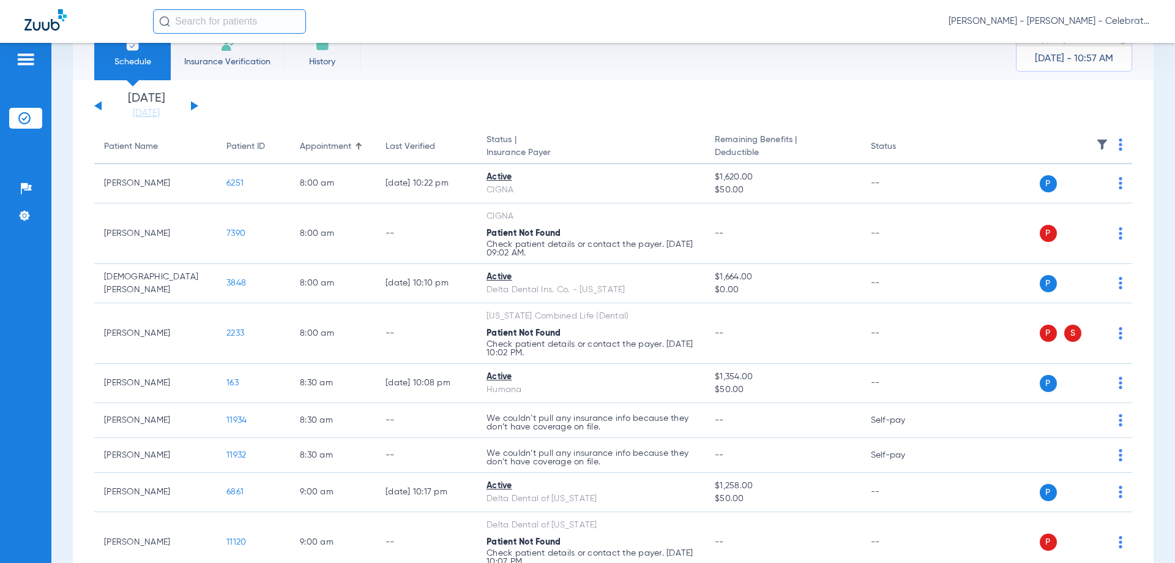
scroll to position [61, 0]
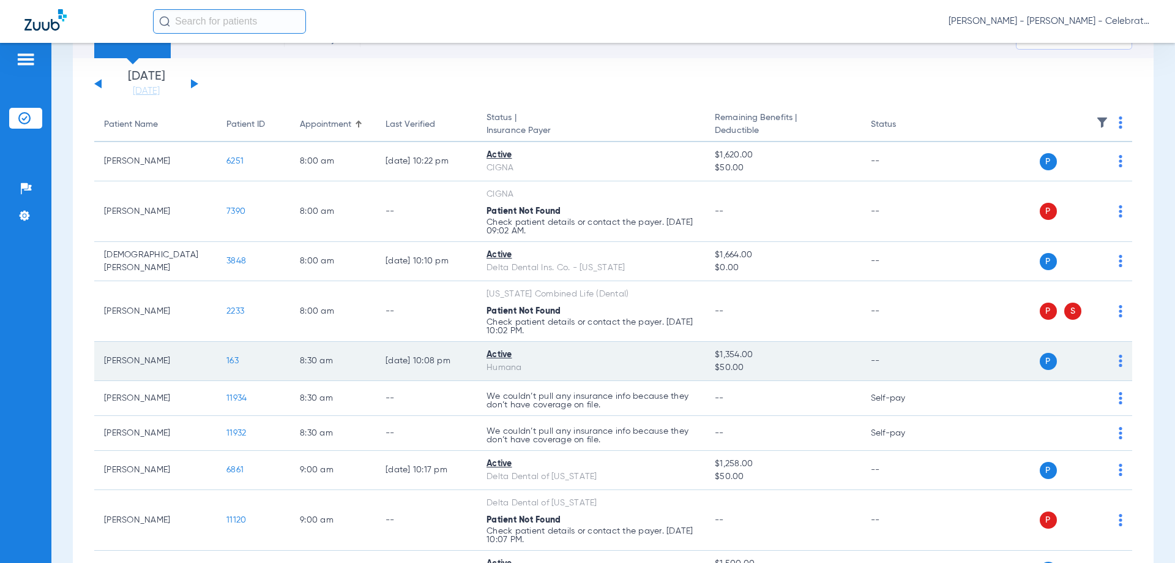
click at [230, 360] on span "163" at bounding box center [232, 360] width 12 height 9
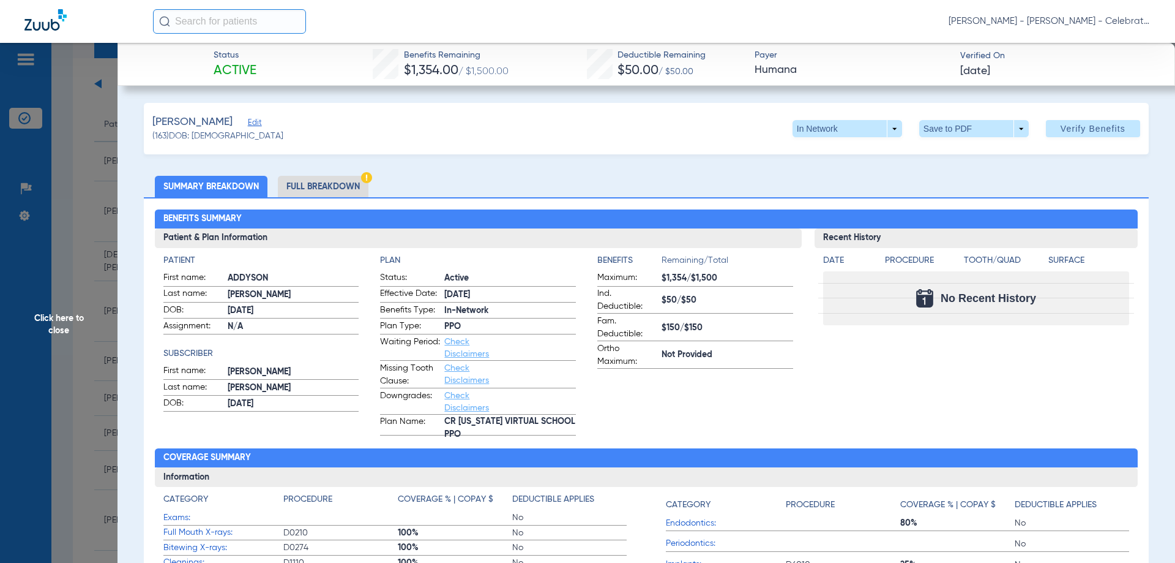
click at [350, 185] on li "Full Breakdown" at bounding box center [323, 186] width 91 height 21
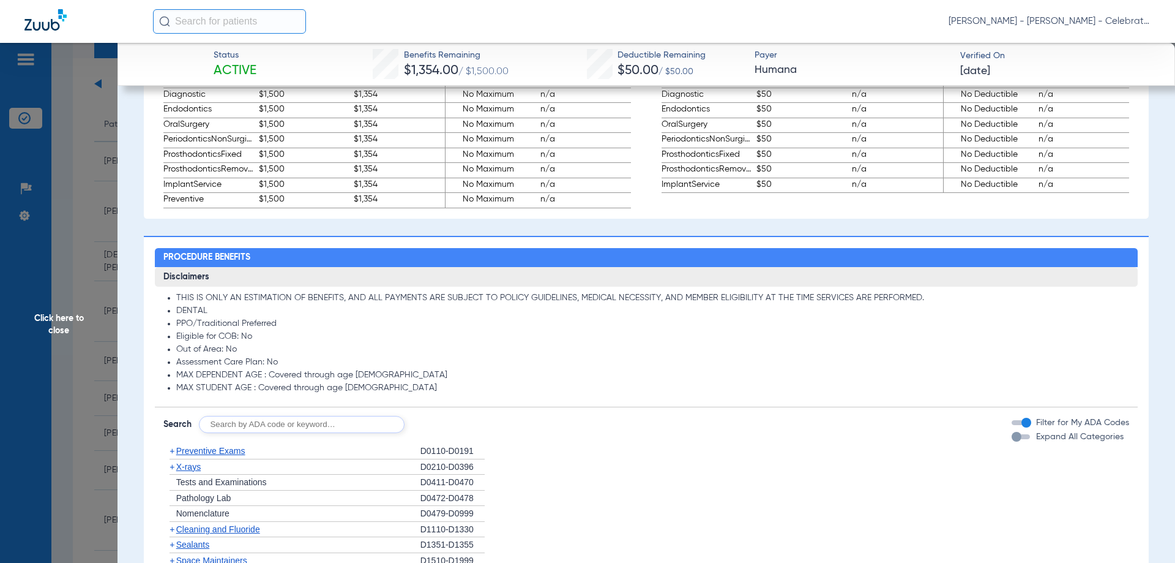
scroll to position [979, 0]
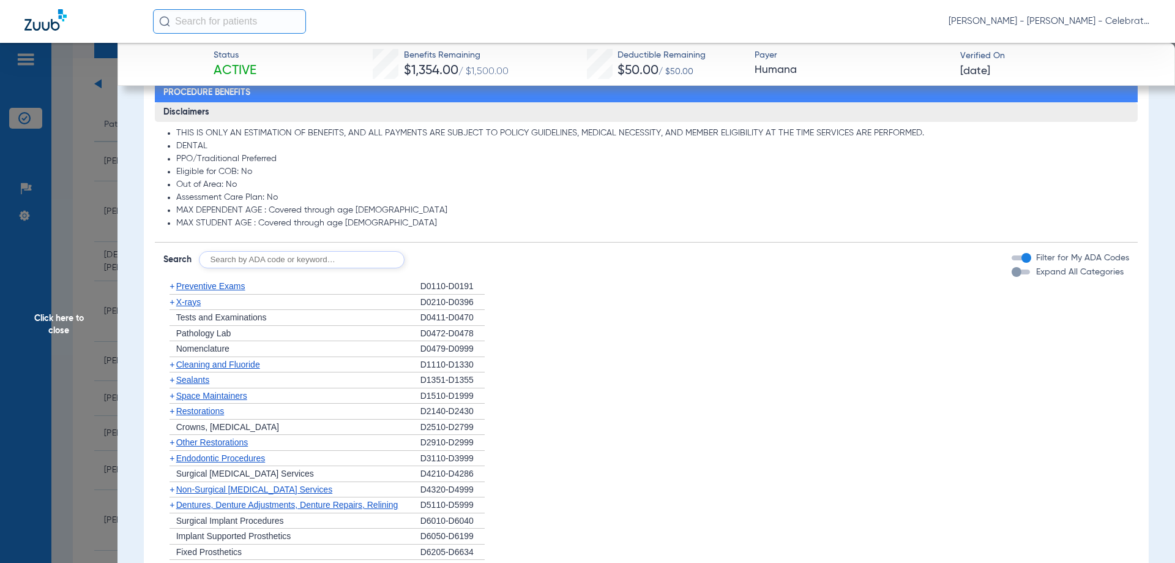
click at [218, 286] on span "Preventive Exams" at bounding box center [210, 286] width 69 height 10
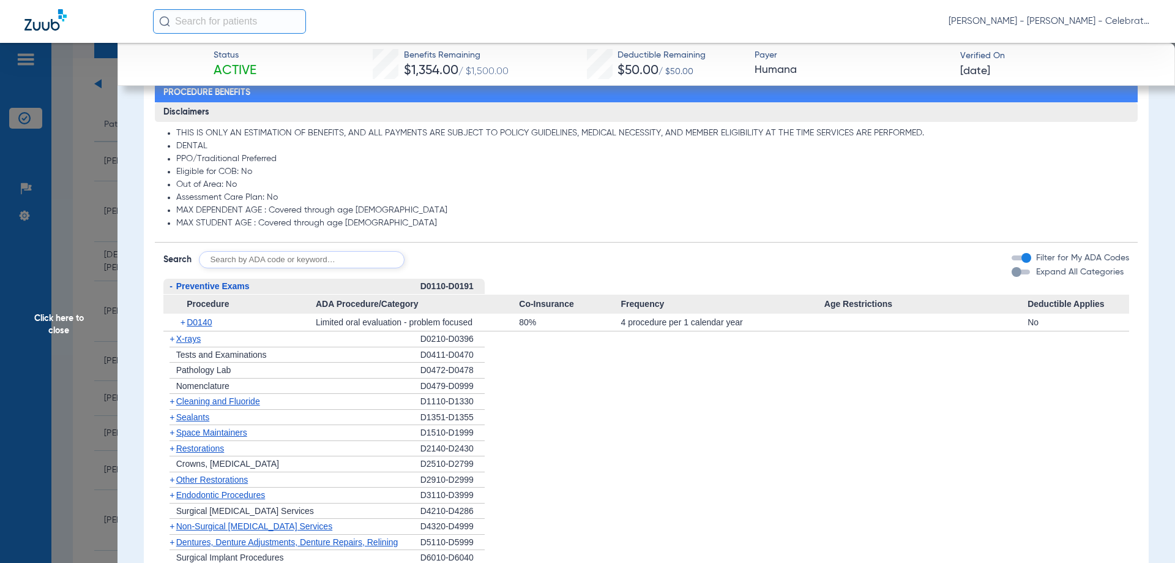
click at [218, 286] on span "Preventive Exams" at bounding box center [212, 286] width 73 height 10
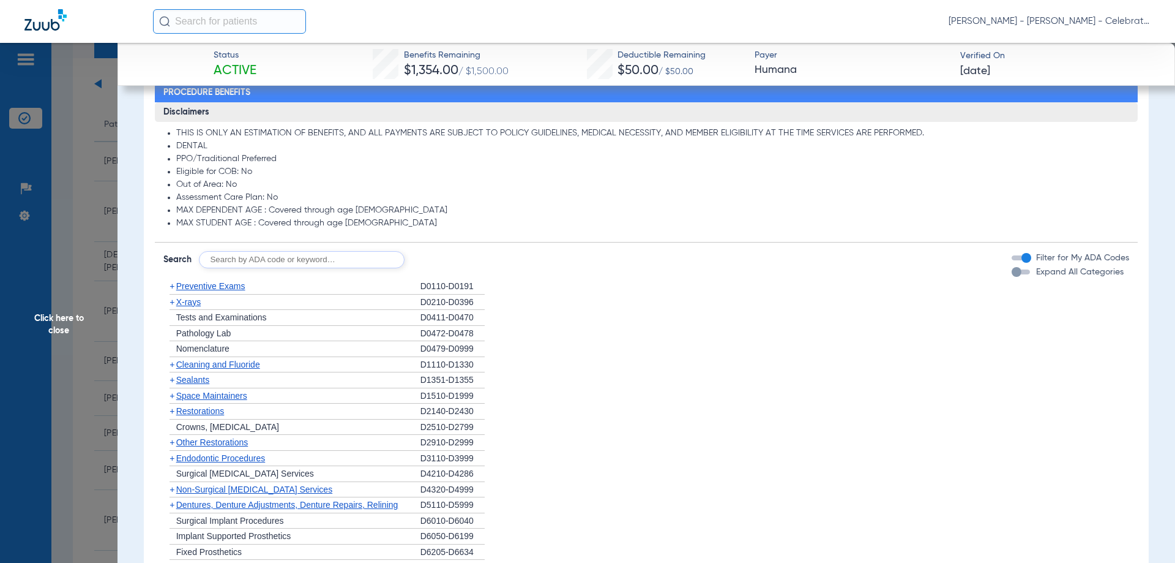
click at [46, 319] on span "Click here to close" at bounding box center [59, 324] width 118 height 563
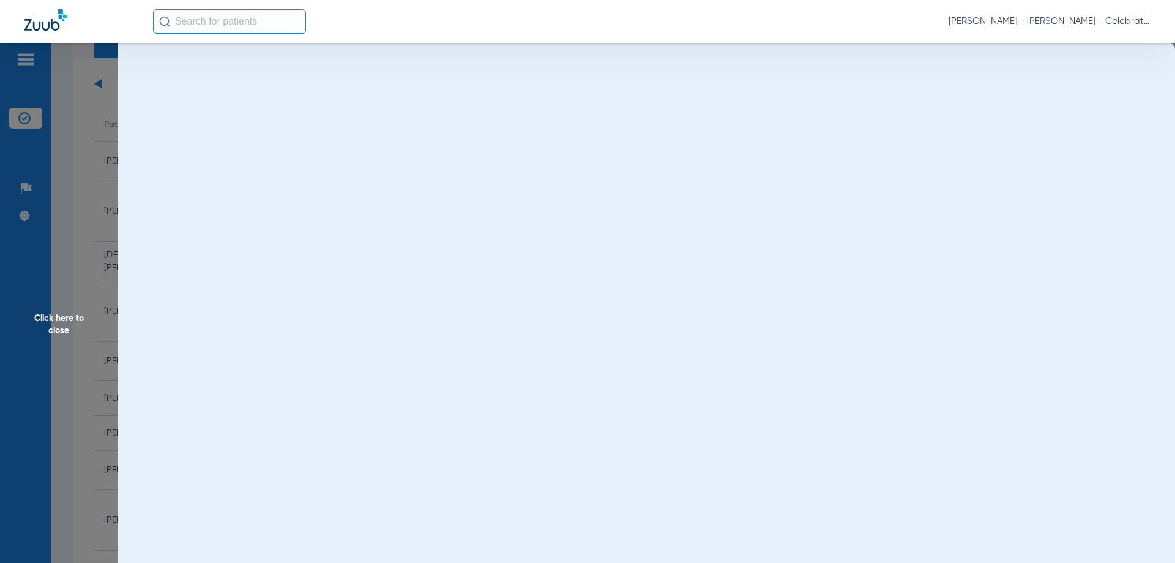
scroll to position [0, 0]
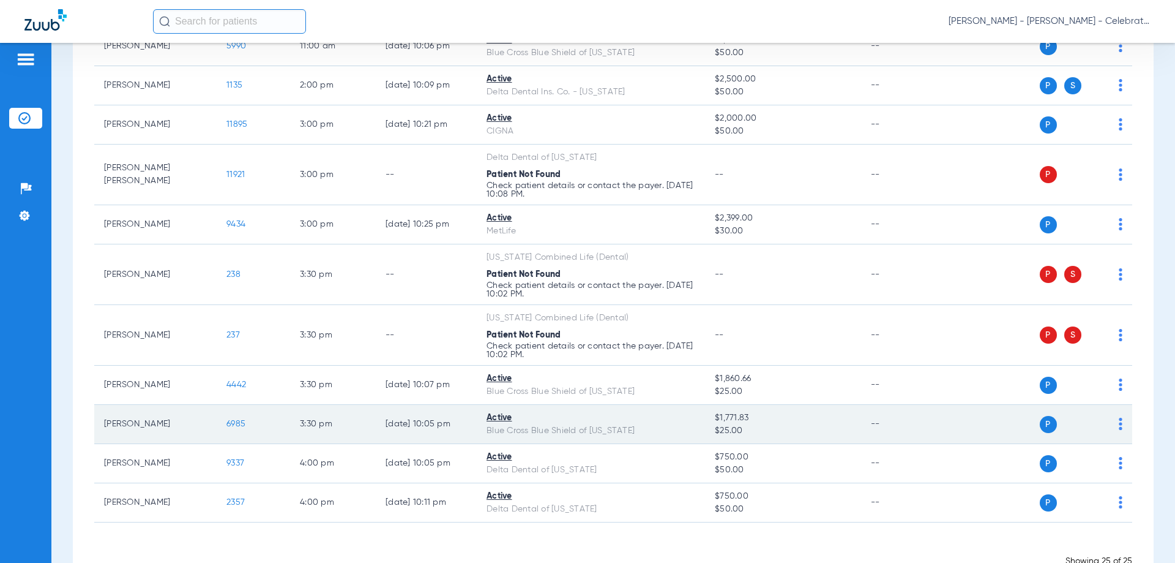
scroll to position [857, 0]
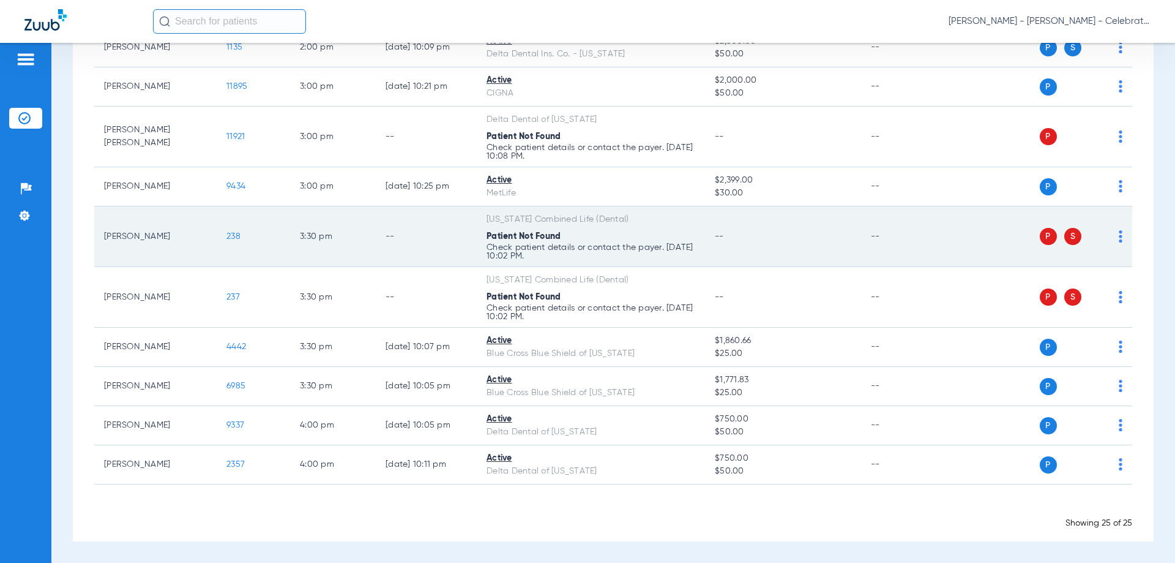
click at [227, 237] on td "238" at bounding box center [253, 236] width 73 height 61
click at [231, 238] on span "238" at bounding box center [233, 236] width 14 height 9
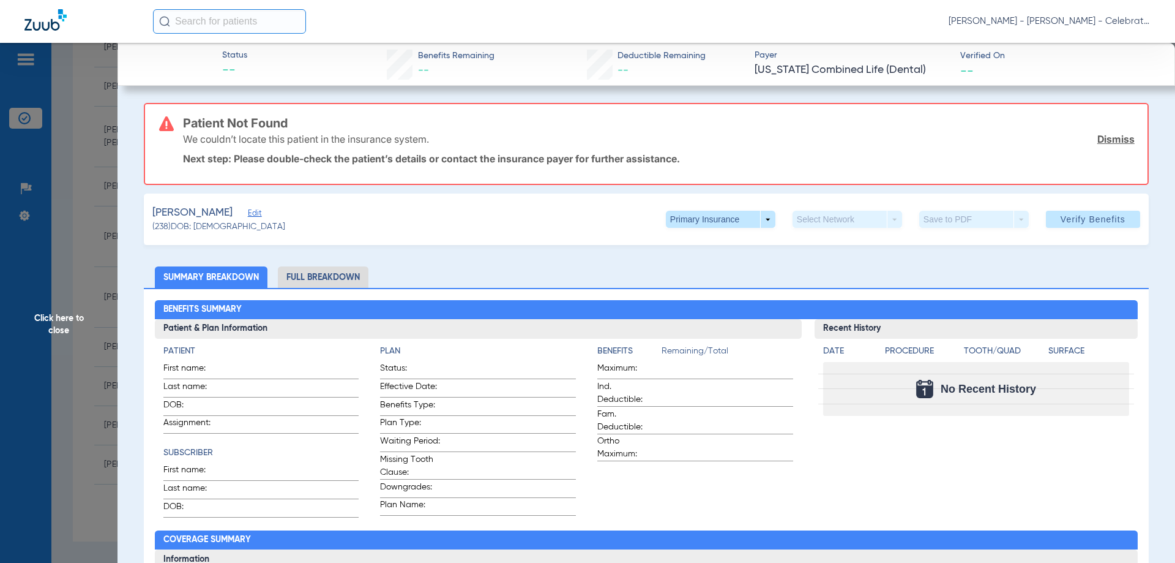
click at [244, 218] on div "Mallabo, Ethan Edit" at bounding box center [218, 212] width 133 height 15
click at [250, 210] on span "Edit" at bounding box center [253, 215] width 11 height 12
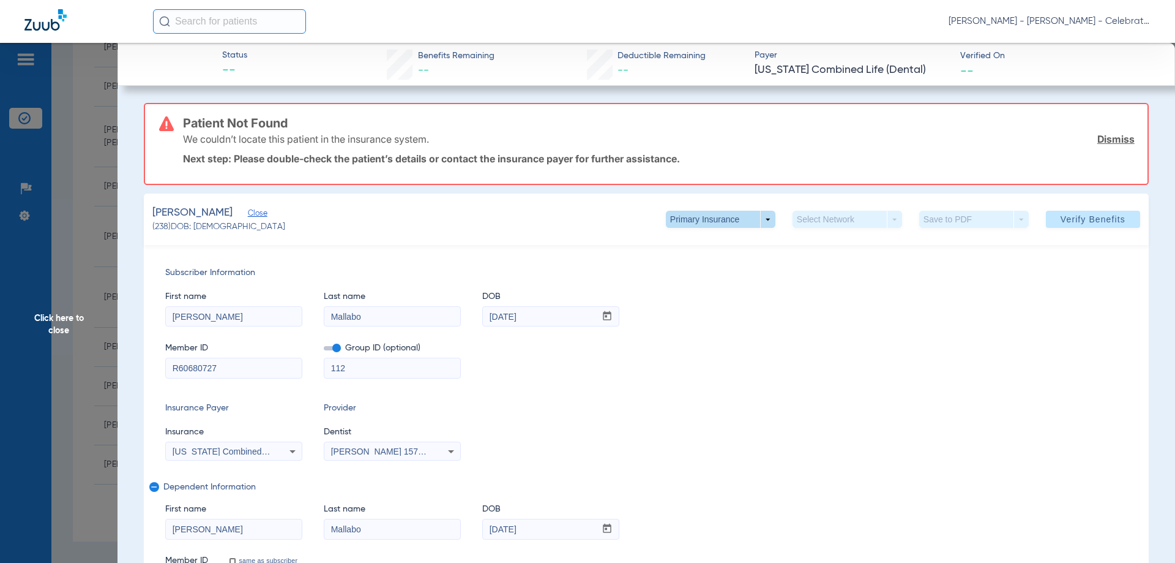
click at [708, 224] on span at bounding box center [720, 218] width 29 height 29
click at [710, 272] on span "Secondary Insurance" at bounding box center [707, 268] width 81 height 9
type input "0120731"
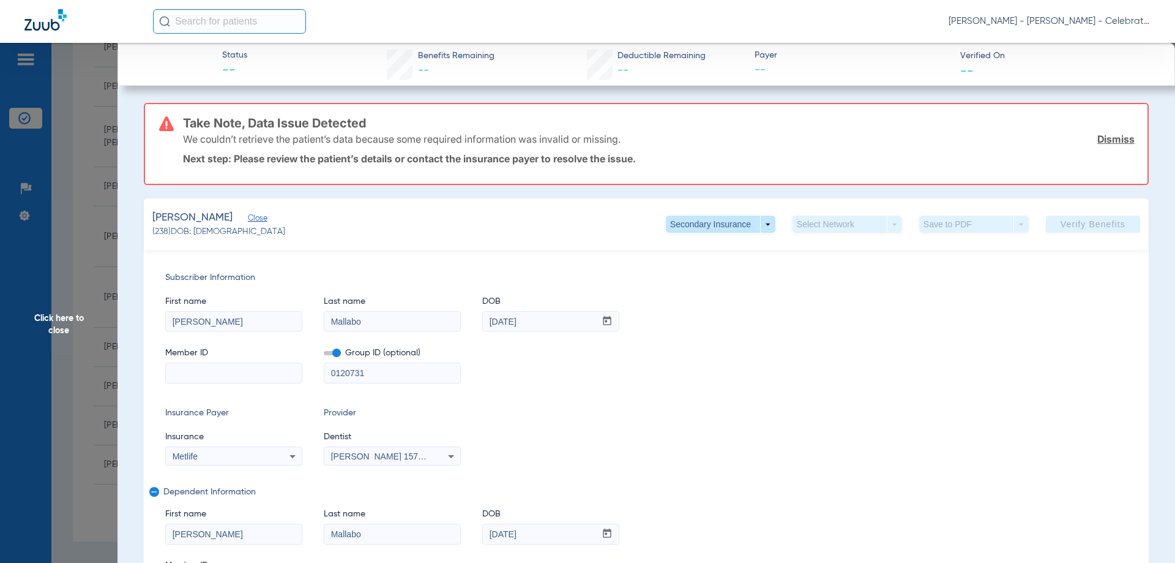
paste input "817692269"
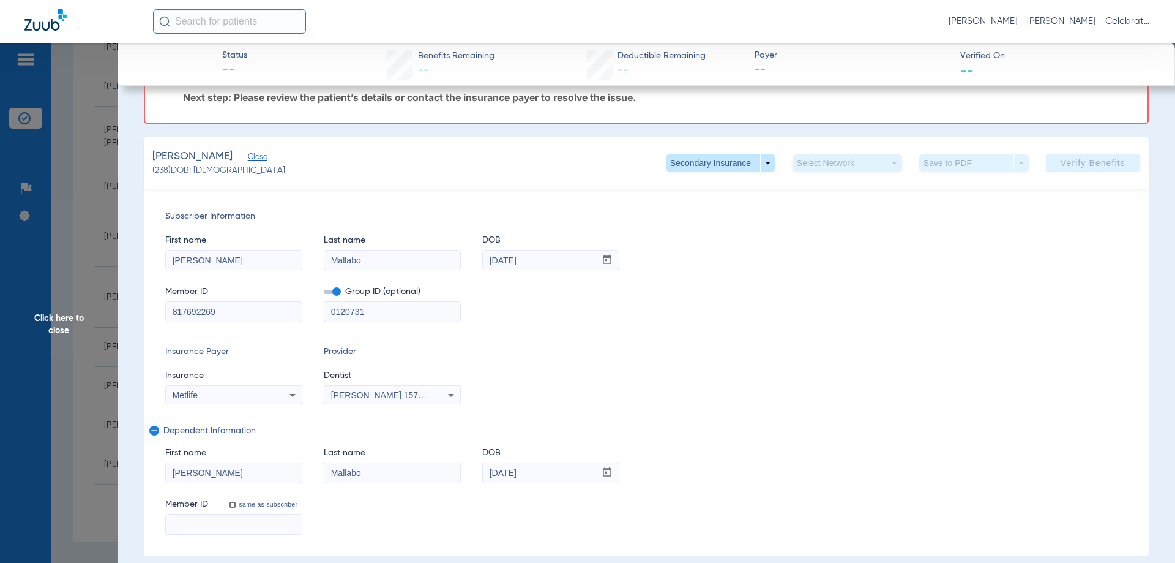
type input "817692269"
paste input "817692269"
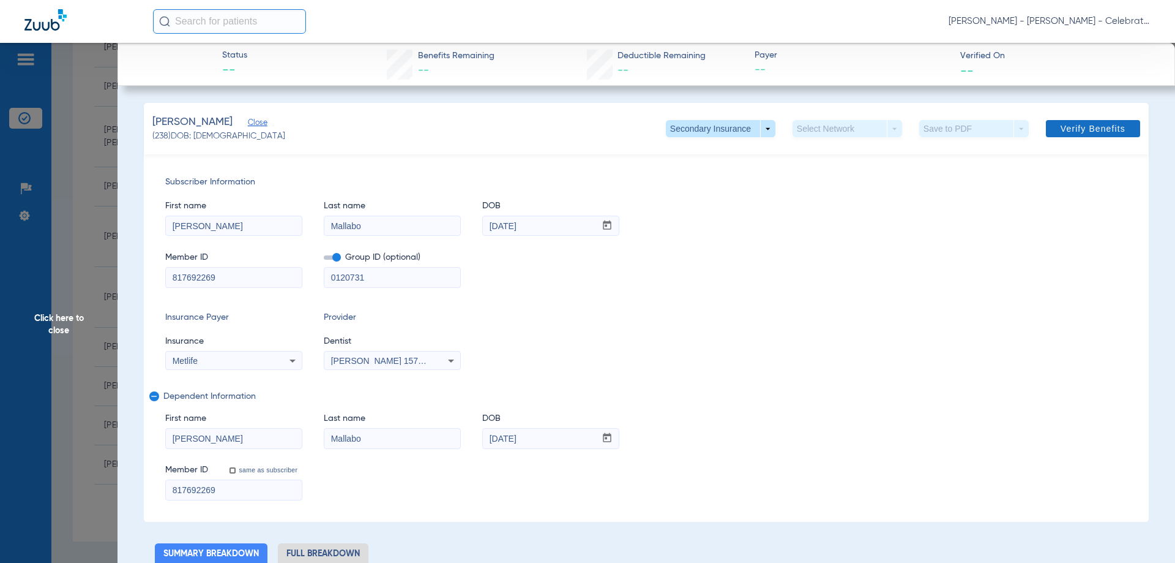
type input "817692269"
click at [1077, 128] on span "Verify Benefits" at bounding box center [1093, 129] width 65 height 10
click at [62, 328] on span "Click here to close" at bounding box center [59, 324] width 118 height 563
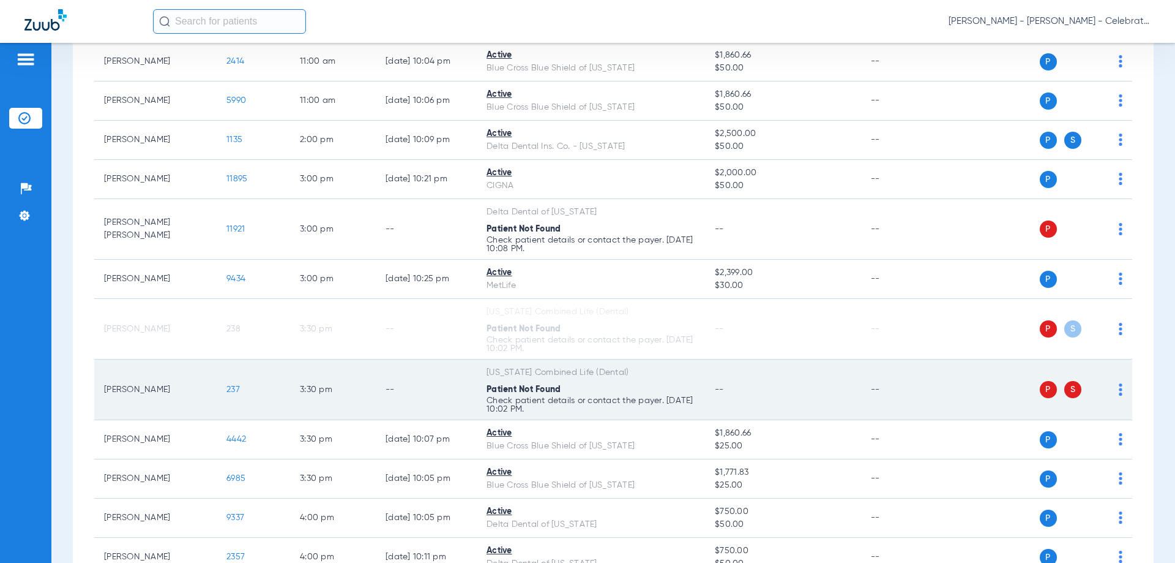
scroll to position [875, 0]
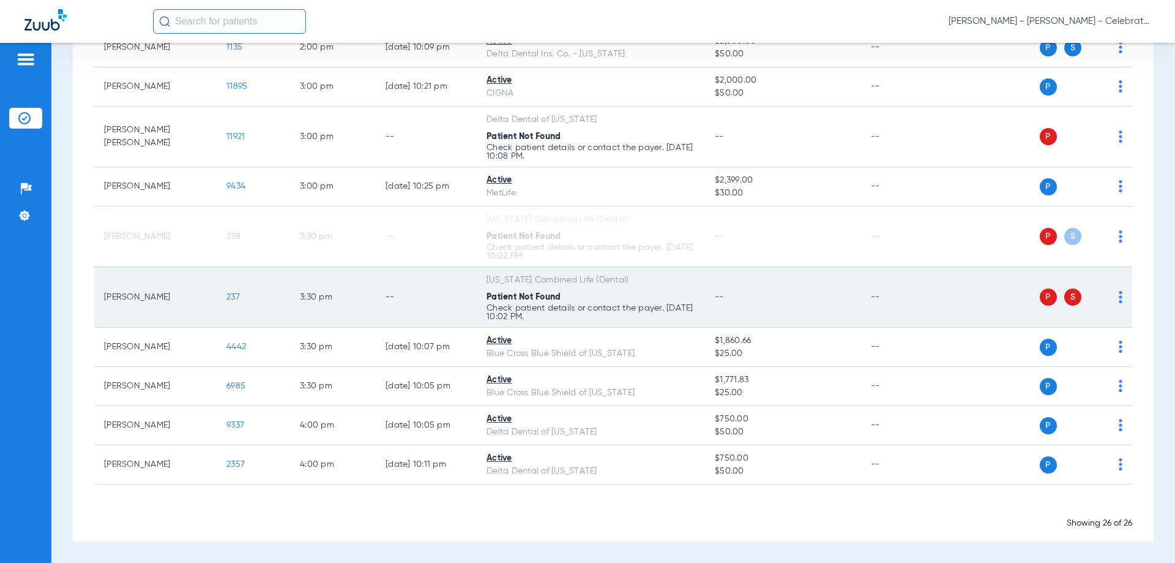
drag, startPoint x: 243, startPoint y: 293, endPoint x: 230, endPoint y: 297, distance: 14.1
click at [238, 296] on td "237" at bounding box center [253, 297] width 73 height 61
click at [230, 297] on span "237" at bounding box center [232, 297] width 13 height 9
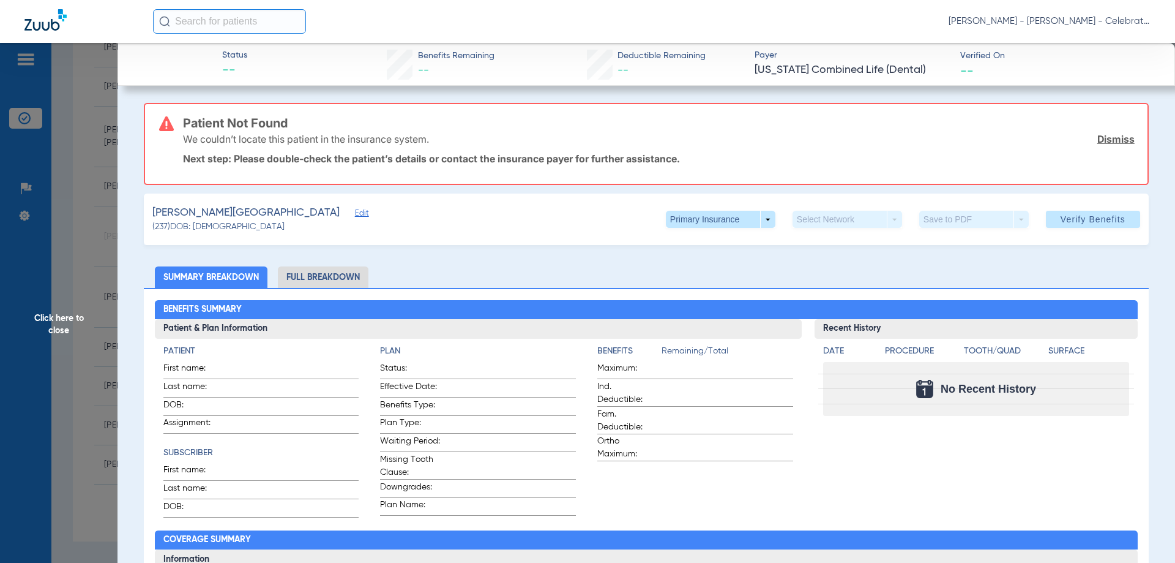
click at [355, 211] on span "Edit" at bounding box center [360, 215] width 11 height 12
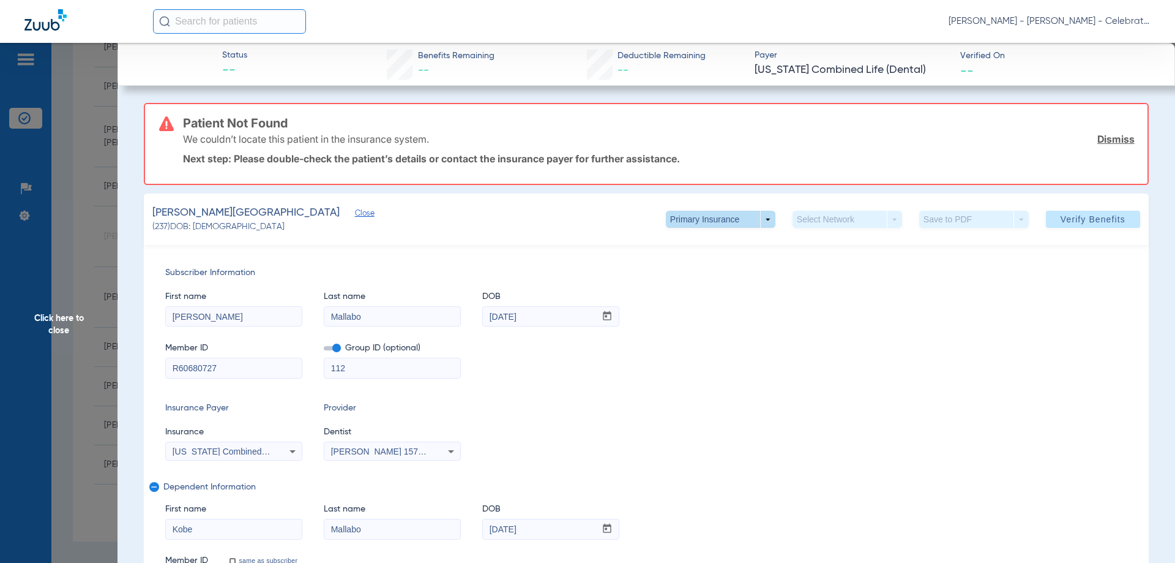
click at [727, 215] on span at bounding box center [721, 219] width 110 height 17
click at [706, 267] on span "Secondary Insurance" at bounding box center [707, 268] width 81 height 9
type input "0120731"
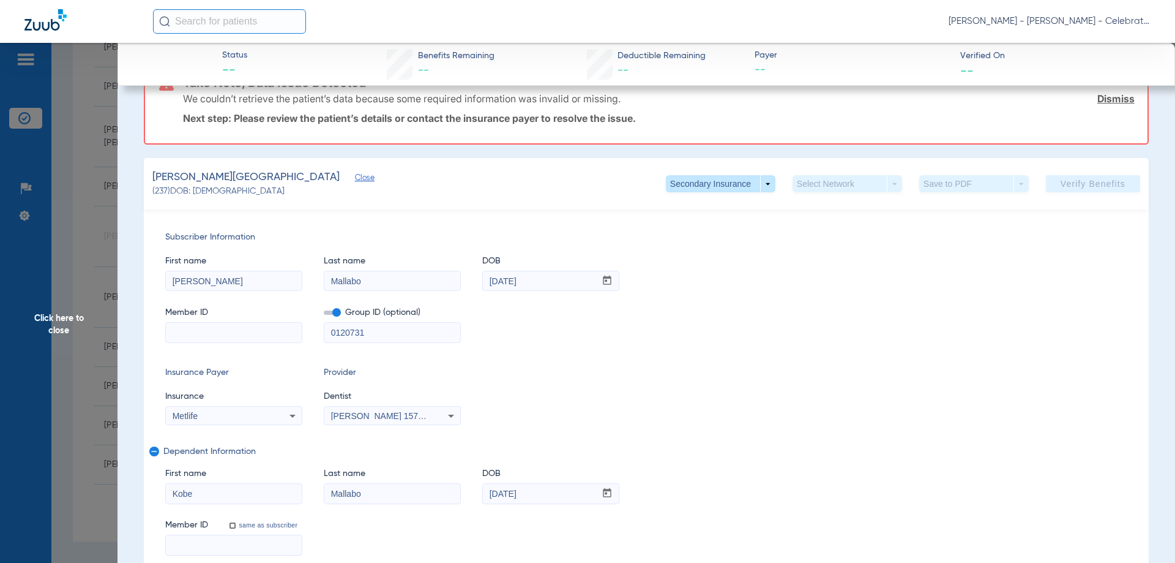
scroll to position [61, 0]
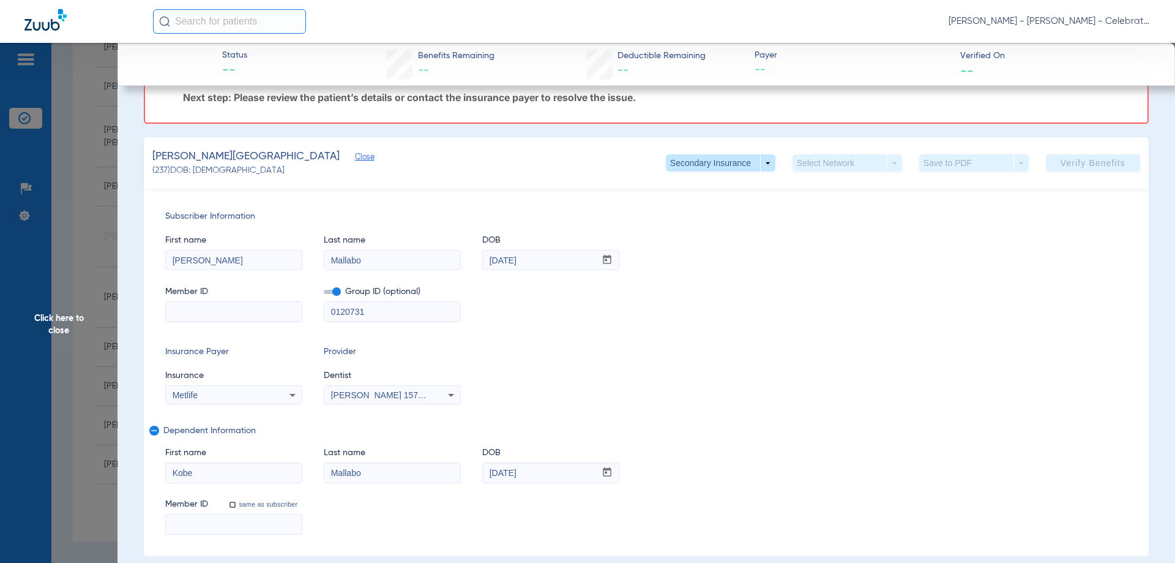
click at [204, 313] on input at bounding box center [234, 312] width 136 height 20
paste input "817692269"
type input "817692269"
drag, startPoint x: 198, startPoint y: 526, endPoint x: 208, endPoint y: 519, distance: 11.4
click at [199, 526] on input at bounding box center [234, 524] width 136 height 20
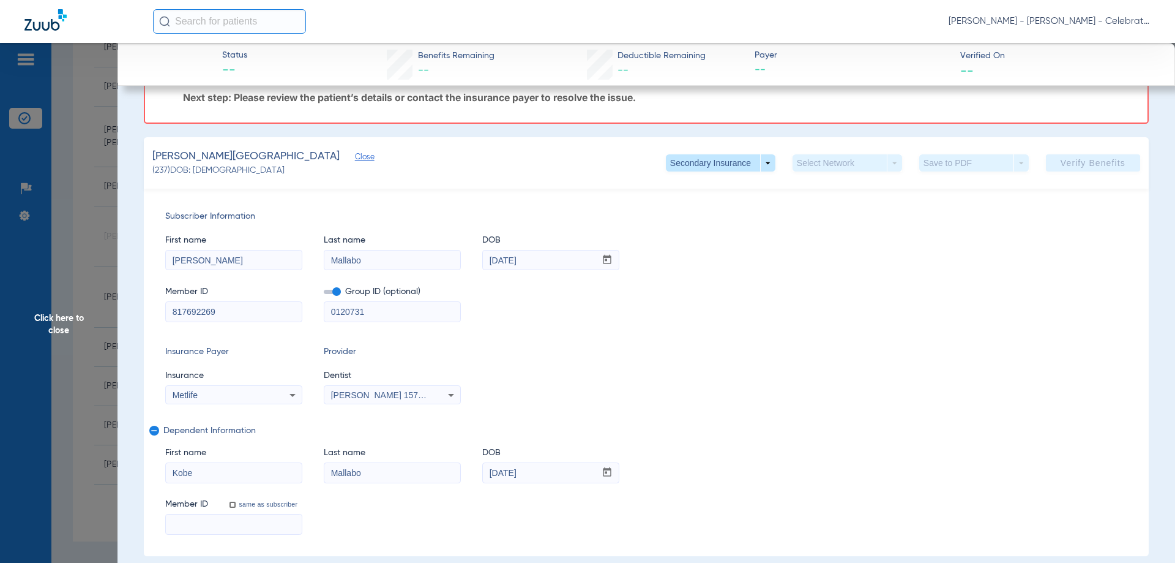
paste input "817692269"
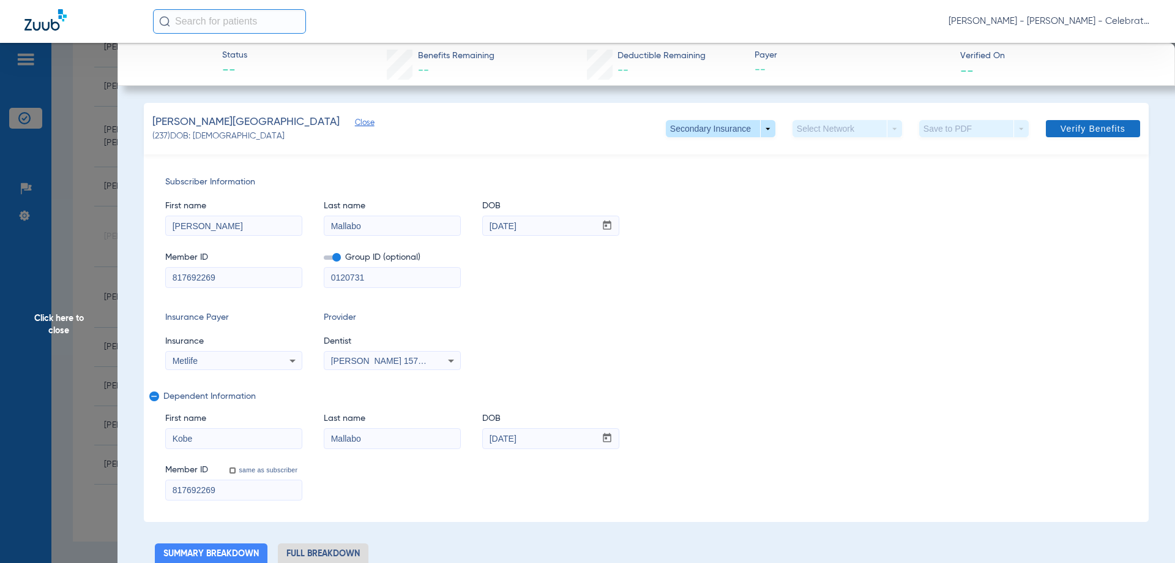
type input "817692269"
click at [1067, 133] on span "Verify Benefits" at bounding box center [1093, 129] width 65 height 10
click at [52, 327] on span "Click here to close" at bounding box center [59, 324] width 118 height 563
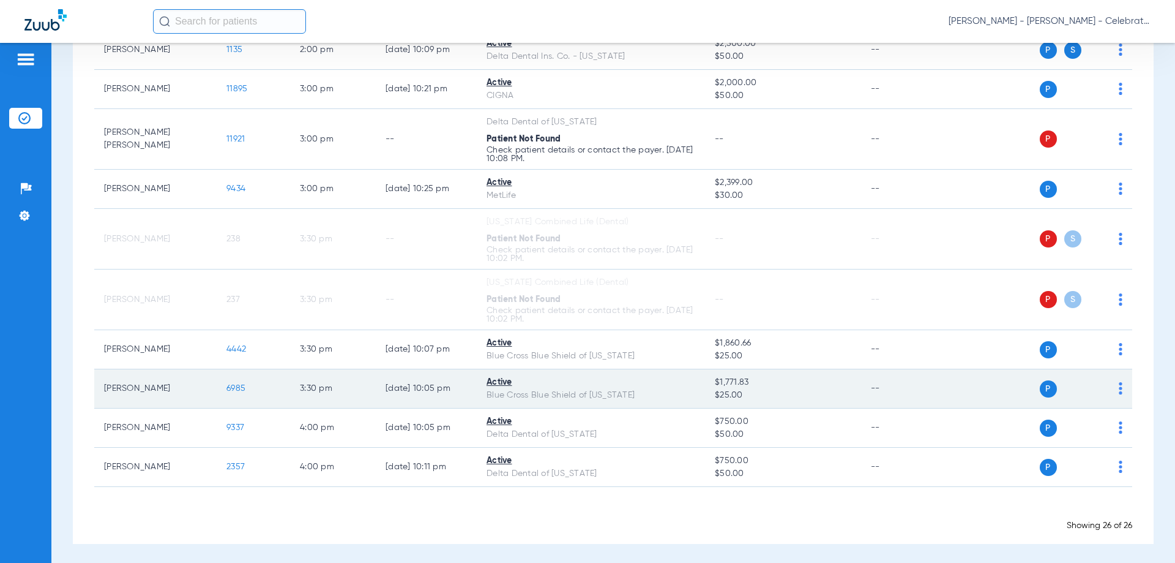
scroll to position [875, 0]
